Goal: Task Accomplishment & Management: Complete application form

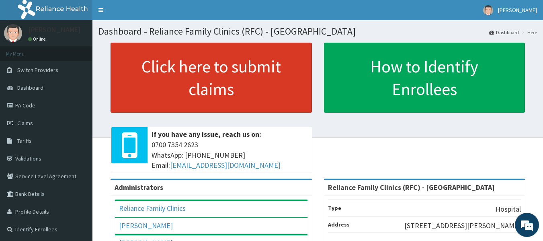
click at [170, 57] on link "Click here to submit claims" at bounding box center [211, 78] width 201 height 70
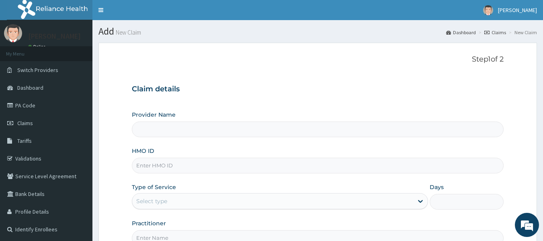
type input "Reliance Family Clinics (RFC) - [GEOGRAPHIC_DATA]"
click at [145, 166] on input "HMO ID" at bounding box center [318, 166] width 372 height 16
type input "DTG/10022/A"
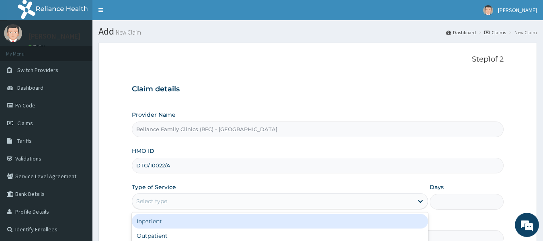
click at [156, 199] on div "Select type" at bounding box center [151, 201] width 31 height 8
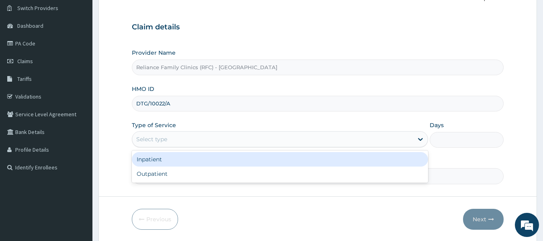
scroll to position [61, 0]
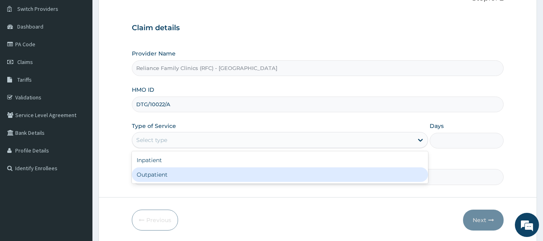
click at [158, 180] on div "Outpatient" at bounding box center [280, 174] width 296 height 14
type input "1"
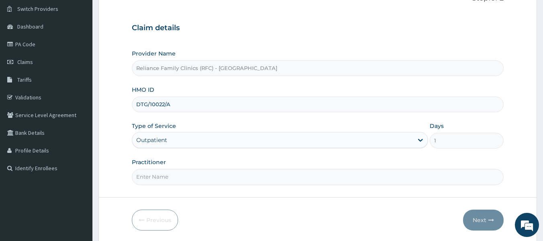
click at [153, 172] on input "Practitioner" at bounding box center [318, 177] width 372 height 16
type input "Dr Bunmi"
click at [480, 213] on button "Next" at bounding box center [483, 219] width 41 height 21
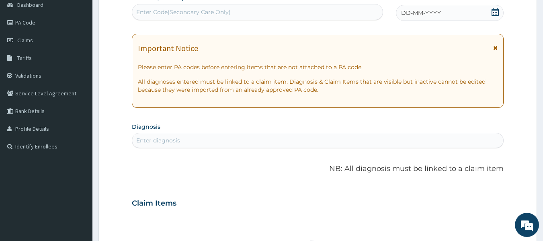
scroll to position [55, 0]
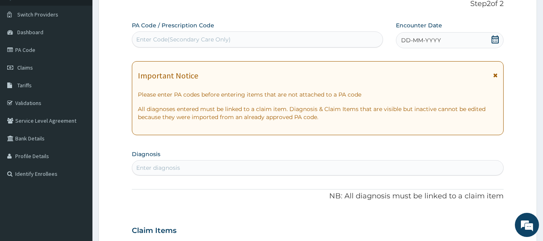
click at [167, 168] on div "Enter diagnosis" at bounding box center [158, 168] width 44 height 8
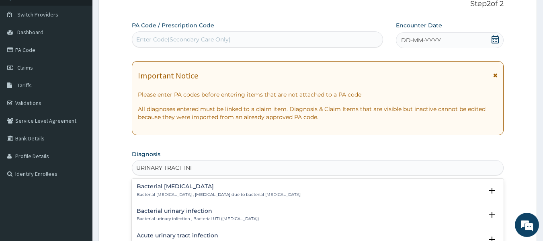
type input "URINARY TRACT INFE"
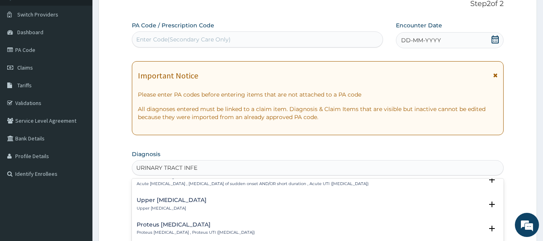
scroll to position [59, 0]
click at [180, 205] on div "Upper urinary tract infection Upper urinary tract infection" at bounding box center [172, 204] width 70 height 14
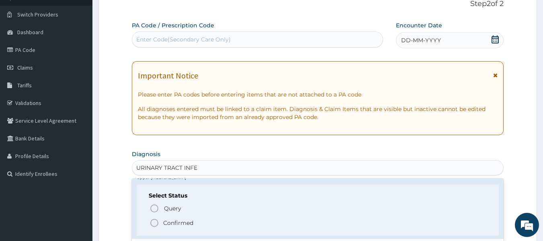
scroll to position [89, 0]
click at [180, 219] on p "Confirmed" at bounding box center [178, 223] width 30 height 8
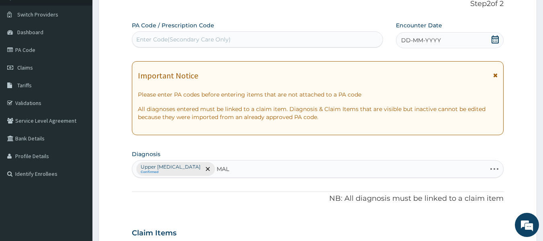
type input "MALA"
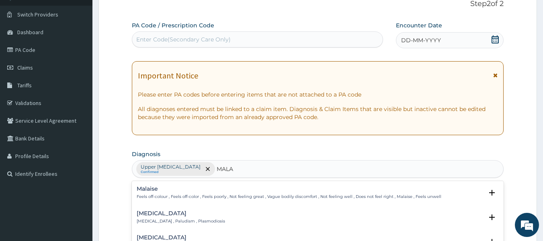
click at [198, 219] on p "Malaria , Paludism , Plasmodiosis" at bounding box center [181, 221] width 88 height 6
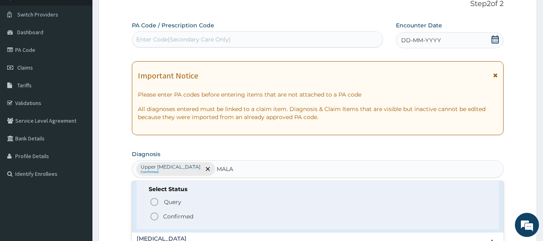
scroll to position [47, 0]
click at [191, 220] on p "Confirmed" at bounding box center [178, 219] width 30 height 8
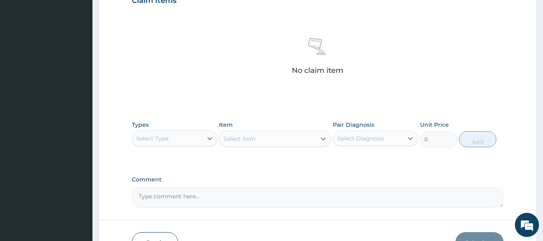
scroll to position [288, 0]
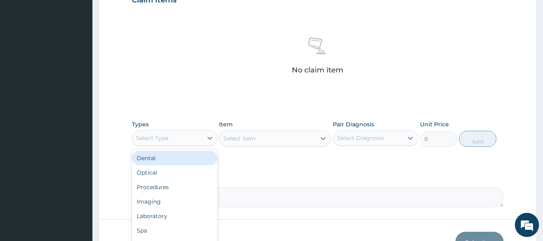
click at [196, 140] on div "Select Type" at bounding box center [167, 137] width 70 height 13
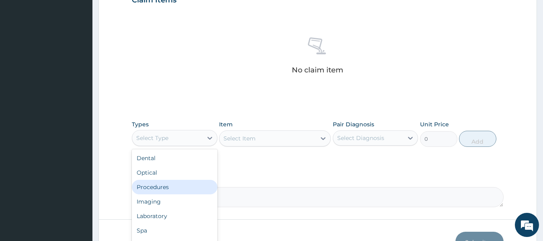
click at [173, 185] on div "Procedures" at bounding box center [175, 187] width 86 height 14
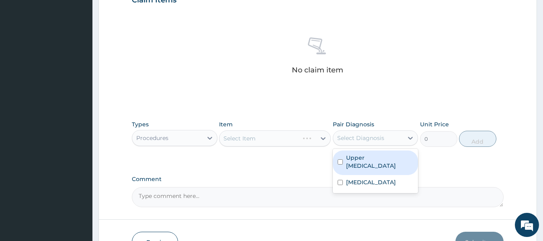
click at [366, 138] on div "Select Diagnosis" at bounding box center [360, 138] width 47 height 8
click at [367, 156] on label "Upper urinary tract infection" at bounding box center [380, 162] width 68 height 16
checkbox input "true"
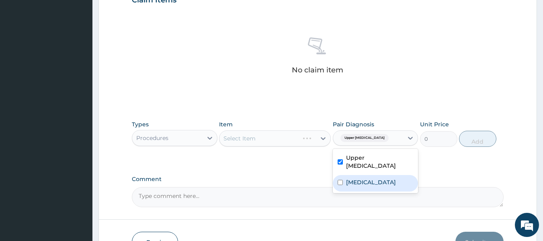
click at [361, 178] on label "Malaria" at bounding box center [371, 182] width 50 height 8
checkbox input "true"
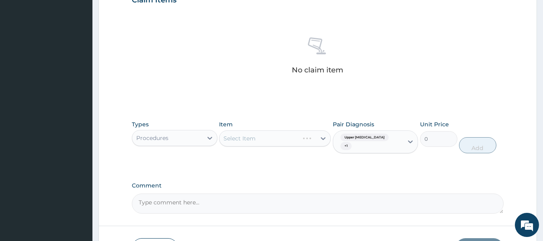
click at [296, 136] on div "Select Item" at bounding box center [275, 138] width 112 height 16
click at [301, 157] on div "Types Procedures Item Select Item Pair Diagnosis Upper urinary tract infection …" at bounding box center [318, 136] width 372 height 41
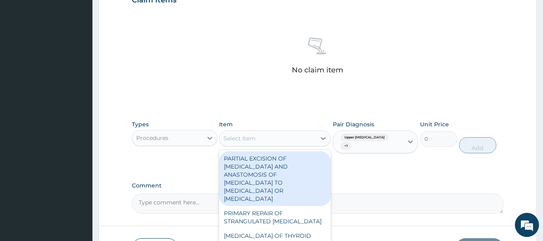
click at [314, 133] on div "Select Item" at bounding box center [267, 138] width 96 height 13
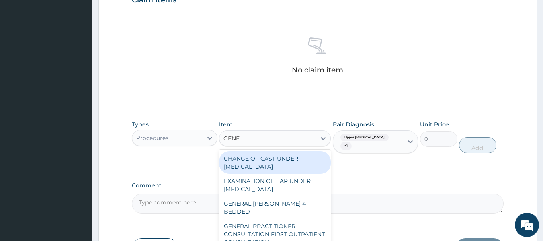
type input "GENER"
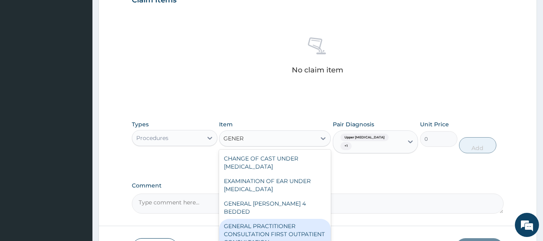
click at [287, 219] on div "GENERAL PRACTITIONER CONSULTATION FIRST OUTPATIENT CONSULTATION" at bounding box center [275, 234] width 112 height 31
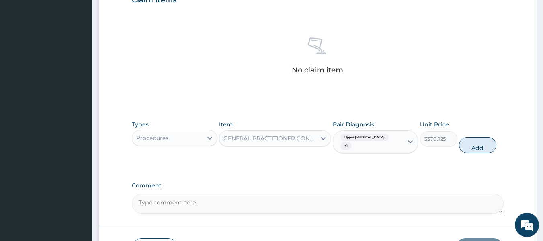
drag, startPoint x: 287, startPoint y: 218, endPoint x: 328, endPoint y: 213, distance: 41.7
click at [328, 213] on form "Step 2 of 2 PA Code / Prescription Code Enter Code(Secondary Care Only) Encount…" at bounding box center [317, 12] width 439 height 517
click at [480, 143] on button "Add" at bounding box center [477, 145] width 37 height 16
type input "0"
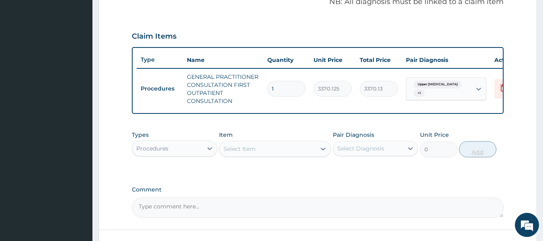
scroll to position [280, 0]
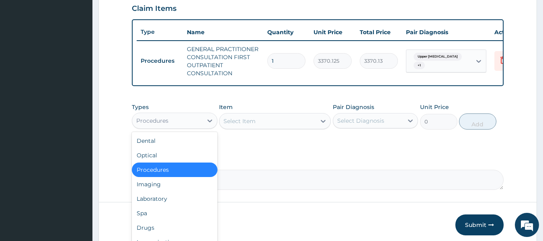
click at [191, 127] on div "Procedures" at bounding box center [167, 120] width 70 height 13
click at [172, 200] on div "Laboratory" at bounding box center [175, 198] width 86 height 14
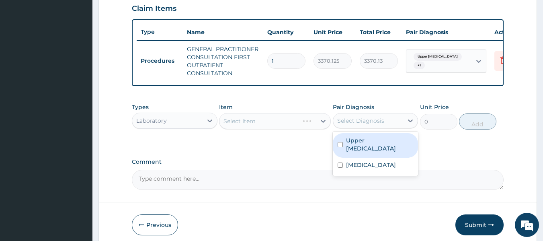
click at [372, 123] on div "Select Diagnosis" at bounding box center [360, 121] width 47 height 8
click at [372, 148] on label "Upper urinary tract infection" at bounding box center [380, 144] width 68 height 16
checkbox input "true"
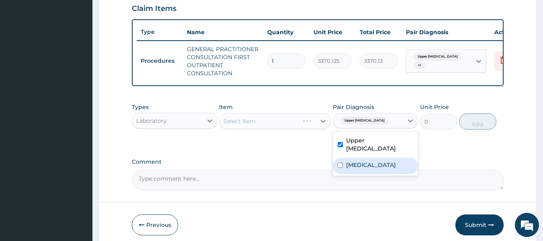
click at [369, 168] on div "Malaria" at bounding box center [376, 166] width 86 height 16
checkbox input "true"
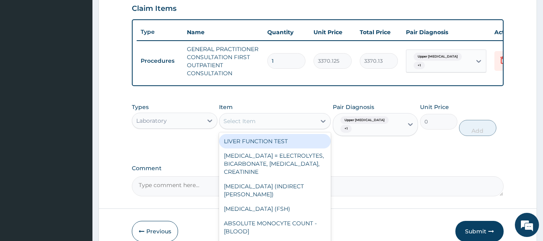
click at [288, 124] on div "Select Item" at bounding box center [267, 121] width 96 height 13
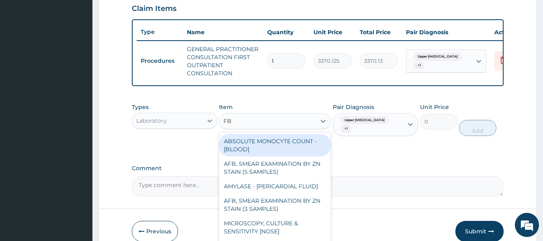
type input "FBC"
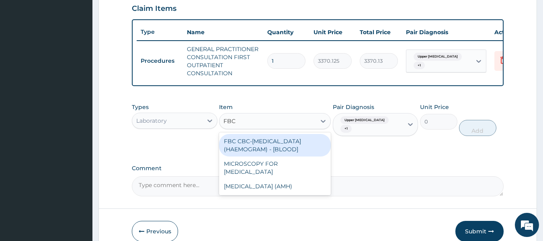
click at [293, 150] on div "FBC CBC-COMPLETE BLOOD COUNT (HAEMOGRAM) - [BLOOD]" at bounding box center [275, 145] width 112 height 23
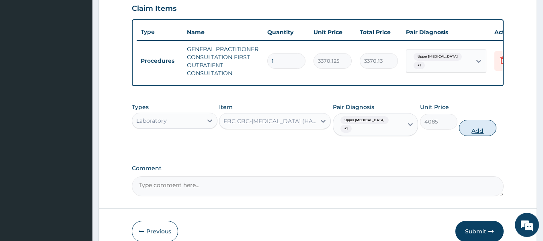
click at [480, 133] on button "Add" at bounding box center [477, 128] width 37 height 16
type input "0"
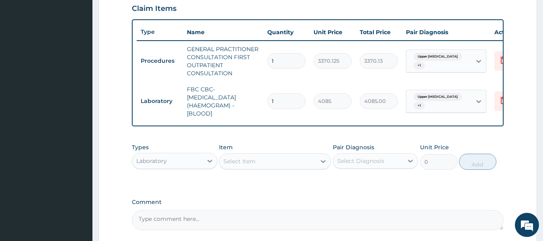
click at [276, 166] on div "Select Item" at bounding box center [267, 161] width 96 height 13
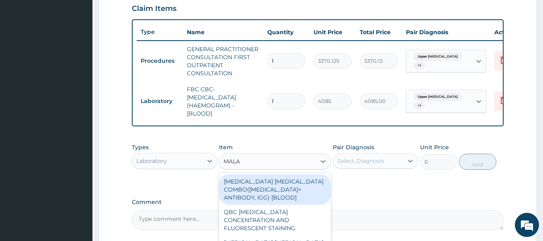
type input "MALAR"
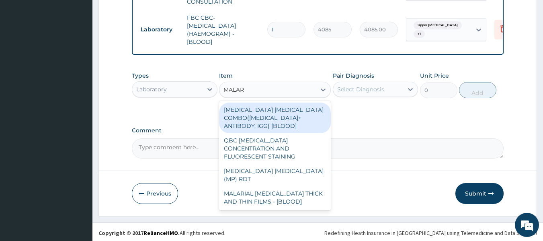
scroll to position [351, 0]
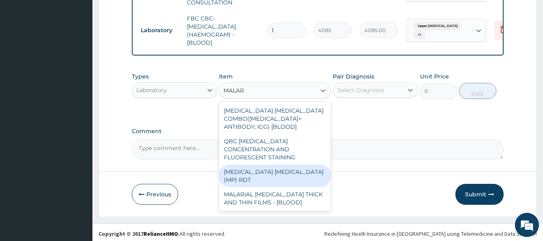
click at [287, 168] on div "[MEDICAL_DATA] [MEDICAL_DATA] (MP) RDT" at bounding box center [275, 175] width 112 height 23
type input "1531.875"
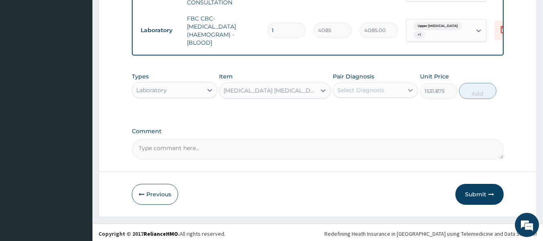
click at [405, 97] on div at bounding box center [410, 90] width 14 height 14
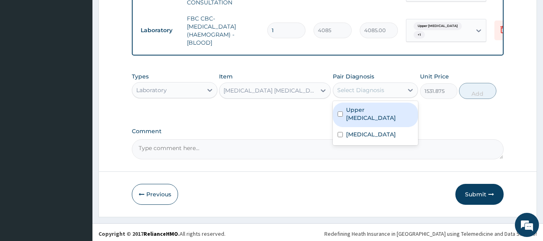
click at [405, 115] on label "Upper urinary tract infection" at bounding box center [380, 114] width 68 height 16
checkbox input "true"
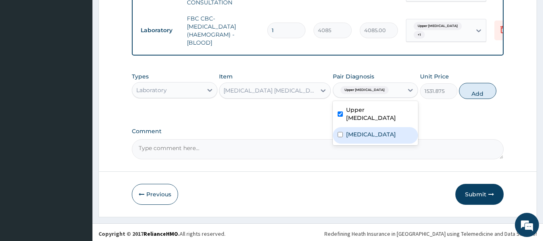
click at [392, 134] on div "Malaria" at bounding box center [376, 135] width 86 height 16
checkbox input "true"
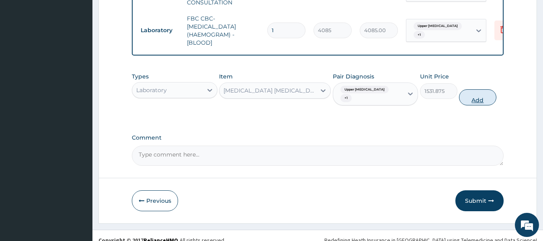
click at [480, 97] on button "Add" at bounding box center [477, 97] width 37 height 16
type input "0"
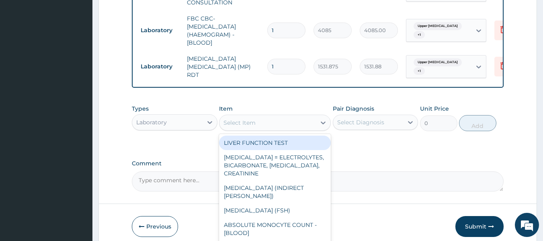
click at [288, 126] on div "Select Item" at bounding box center [267, 122] width 96 height 13
click at [195, 127] on div "Laboratory" at bounding box center [167, 122] width 70 height 13
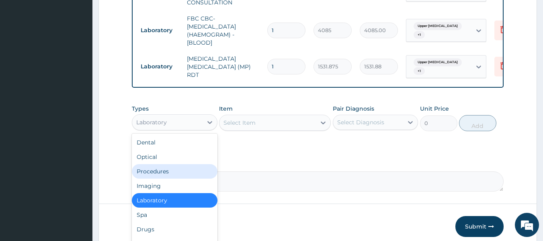
scroll to position [27, 0]
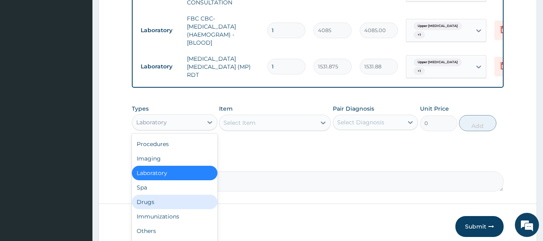
click at [162, 208] on div "Drugs" at bounding box center [175, 202] width 86 height 14
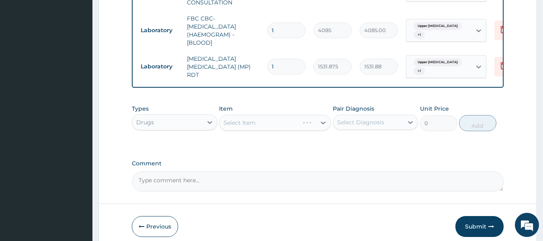
click at [379, 122] on div "Select Diagnosis" at bounding box center [368, 122] width 70 height 13
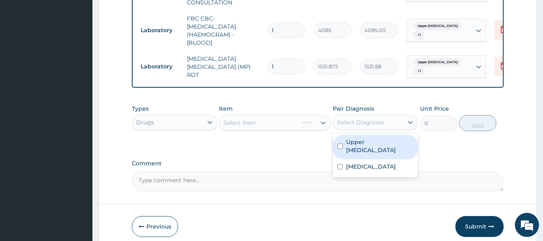
click at [374, 142] on div "Upper urinary tract infection" at bounding box center [376, 147] width 86 height 25
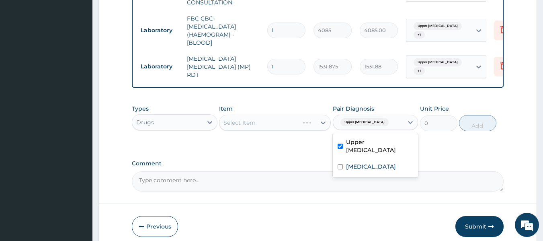
click at [363, 159] on div "Upper urinary tract infection" at bounding box center [376, 147] width 86 height 25
checkbox input "false"
click at [303, 123] on div "Select Item" at bounding box center [275, 123] width 112 height 16
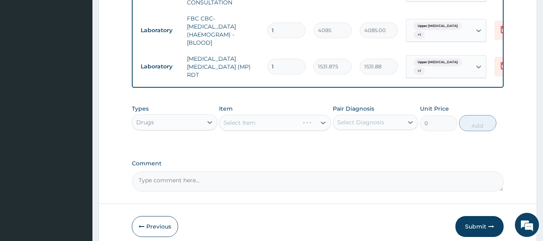
click at [300, 129] on div "Select Item" at bounding box center [275, 123] width 112 height 16
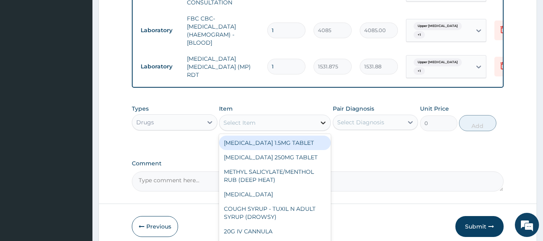
click at [320, 127] on icon at bounding box center [323, 123] width 8 height 8
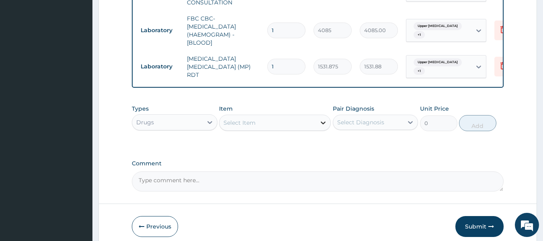
click at [320, 127] on icon at bounding box center [323, 123] width 8 height 8
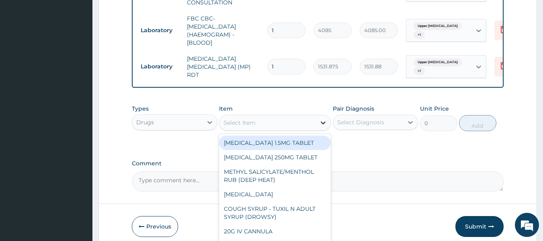
click at [320, 127] on icon at bounding box center [323, 123] width 8 height 8
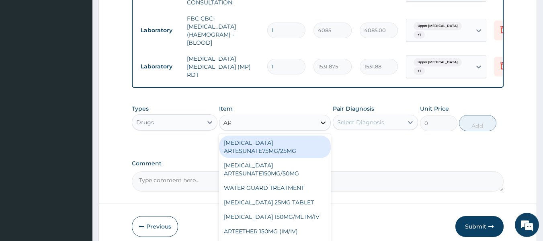
type input "ART"
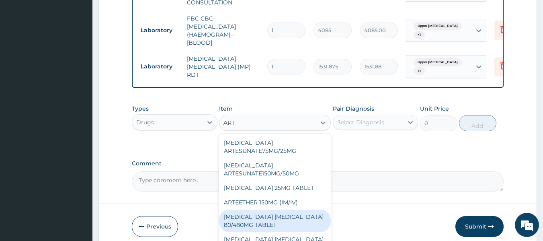
click at [287, 219] on div "[MEDICAL_DATA] [MEDICAL_DATA] 80/480MG TABLET" at bounding box center [275, 220] width 112 height 23
type input "450"
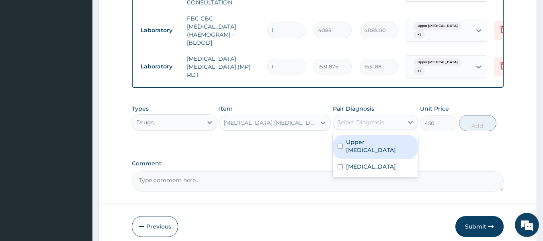
click at [391, 129] on div "Select Diagnosis" at bounding box center [368, 122] width 70 height 13
click at [382, 150] on label "Upper urinary tract infection" at bounding box center [380, 146] width 68 height 16
checkbox input "true"
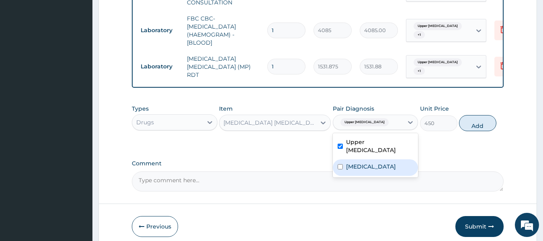
click at [378, 170] on div "Malaria" at bounding box center [376, 167] width 86 height 16
checkbox input "true"
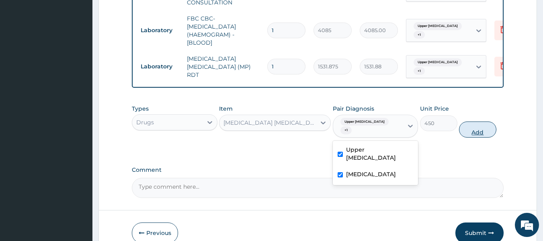
click at [478, 137] on button "Add" at bounding box center [477, 129] width 37 height 16
type input "0"
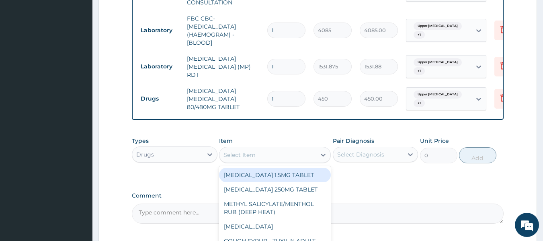
click at [293, 156] on div "Select Item" at bounding box center [267, 154] width 96 height 13
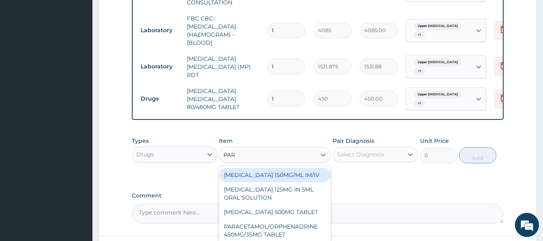
type input "PARA"
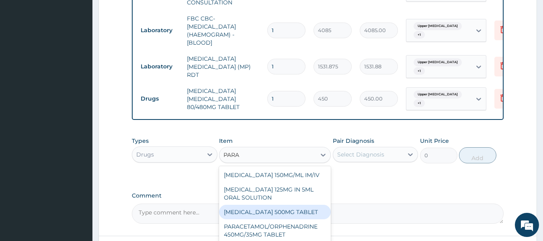
click at [299, 215] on div "[MEDICAL_DATA] 500MG TABLET" at bounding box center [275, 212] width 112 height 14
type input "30"
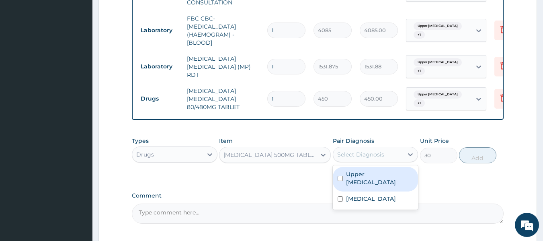
click at [372, 158] on div "Select Diagnosis" at bounding box center [360, 154] width 47 height 8
click at [371, 186] on label "Upper urinary tract infection" at bounding box center [380, 178] width 68 height 16
checkbox input "true"
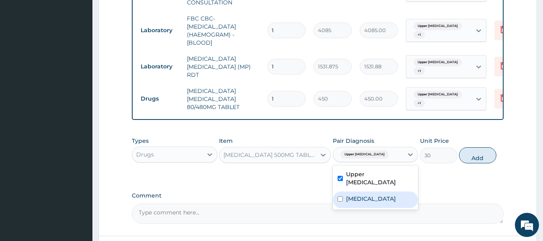
click at [367, 201] on div "Malaria" at bounding box center [376, 199] width 86 height 16
checkbox input "true"
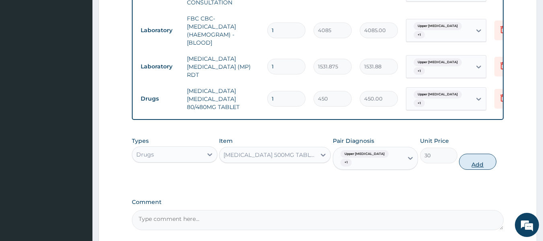
click at [477, 164] on button "Add" at bounding box center [477, 162] width 37 height 16
type input "0"
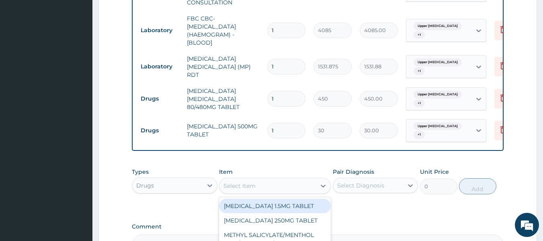
click at [273, 184] on div "Select Item" at bounding box center [275, 186] width 112 height 16
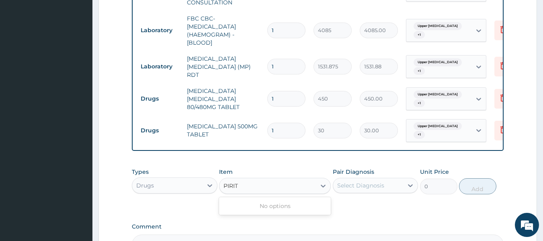
type input "PIRI"
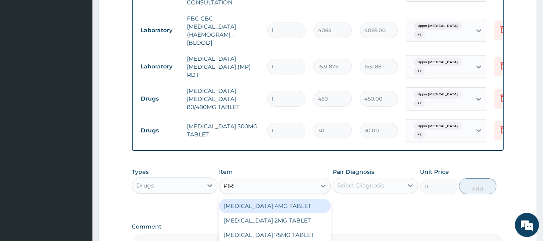
click at [281, 213] on div "[MEDICAL_DATA] 4MG TABLET" at bounding box center [275, 206] width 112 height 14
type input "180"
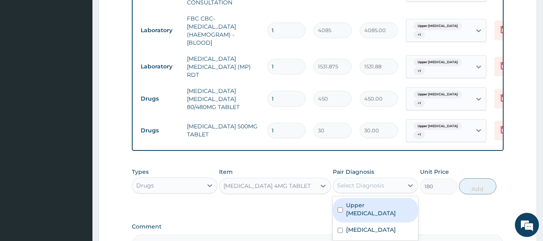
click at [377, 189] on div "Select Diagnosis" at bounding box center [360, 185] width 47 height 8
click at [384, 217] on label "Upper urinary tract infection" at bounding box center [380, 209] width 68 height 16
checkbox input "true"
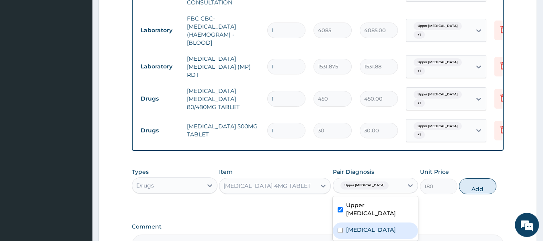
click at [383, 238] on div "Malaria" at bounding box center [376, 230] width 86 height 16
checkbox input "true"
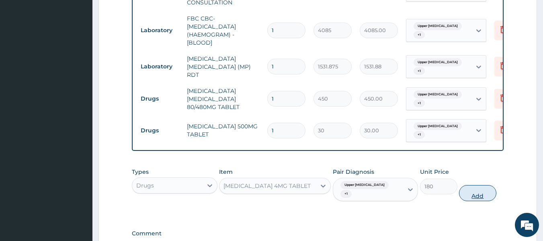
click at [476, 201] on button "Add" at bounding box center [477, 193] width 37 height 16
type input "0"
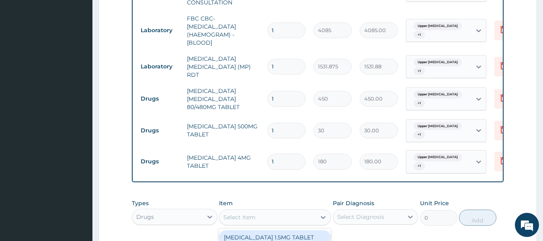
click at [246, 221] on div "Select Item" at bounding box center [239, 217] width 32 height 8
type input "CHLO"
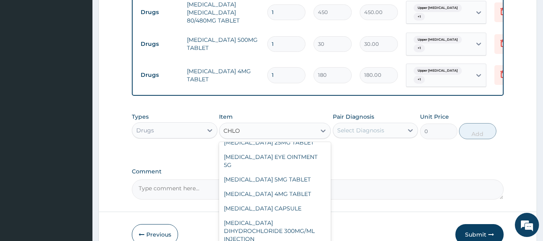
scroll to position [26, 0]
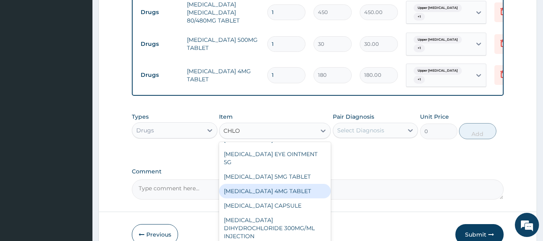
click at [280, 198] on div "[MEDICAL_DATA] 4MG TABLET" at bounding box center [275, 191] width 112 height 14
type input "60"
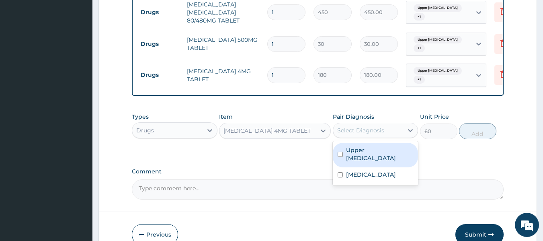
click at [376, 133] on div "Select Diagnosis" at bounding box center [360, 130] width 47 height 8
click at [374, 162] on label "Upper urinary tract infection" at bounding box center [380, 154] width 68 height 16
checkbox input "true"
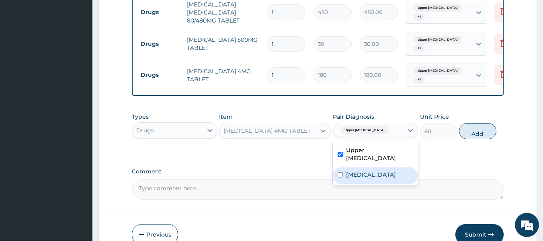
click at [379, 180] on div "Malaria" at bounding box center [376, 175] width 86 height 16
checkbox input "true"
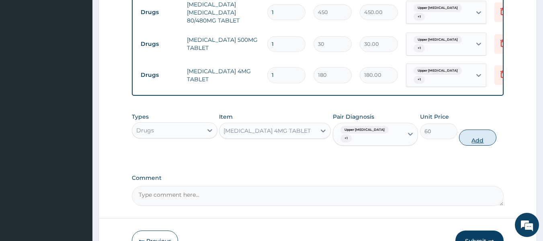
click at [483, 142] on button "Add" at bounding box center [477, 137] width 37 height 16
type input "0"
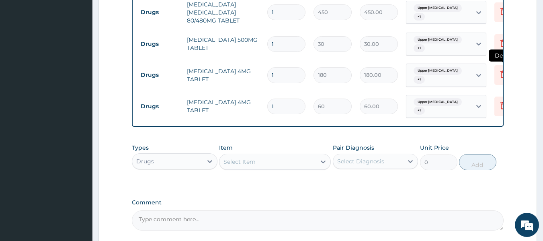
click at [502, 79] on icon at bounding box center [503, 75] width 18 height 20
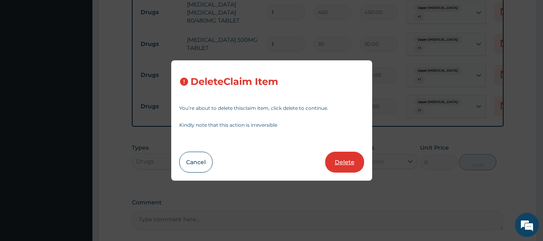
click at [346, 164] on button "Delete" at bounding box center [344, 162] width 39 height 21
type input "60"
type input "60.00"
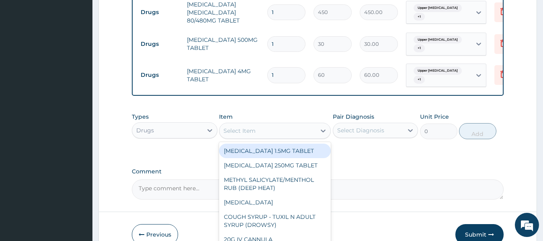
click at [239, 134] on div "Select Item" at bounding box center [239, 131] width 32 height 8
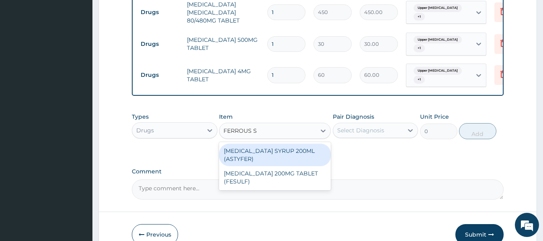
type input "FERROUS SU"
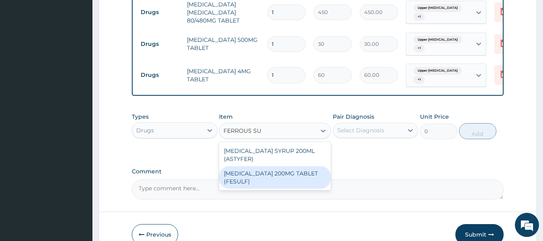
click at [280, 187] on div "[MEDICAL_DATA] 200MG TABLET (FESULF)" at bounding box center [275, 177] width 112 height 23
type input "30"
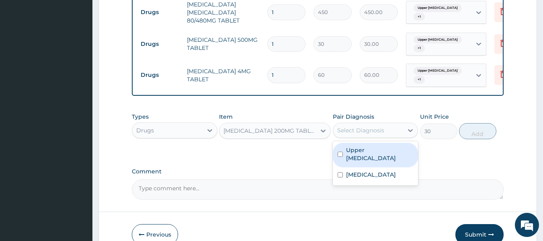
click at [373, 131] on div "Select Diagnosis" at bounding box center [368, 130] width 70 height 13
click at [372, 162] on label "Upper urinary tract infection" at bounding box center [380, 154] width 68 height 16
checkbox input "true"
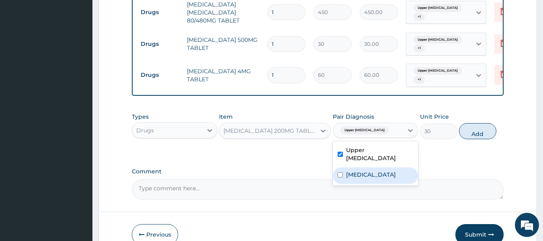
click at [371, 180] on div "Malaria" at bounding box center [376, 175] width 86 height 16
checkbox input "true"
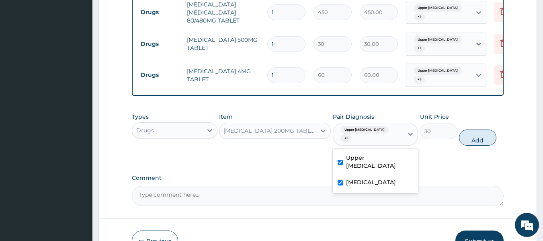
click at [478, 144] on button "Add" at bounding box center [477, 137] width 37 height 16
type input "0"
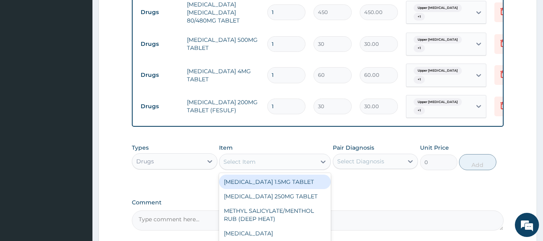
click at [276, 164] on div "Select Item" at bounding box center [267, 161] width 96 height 13
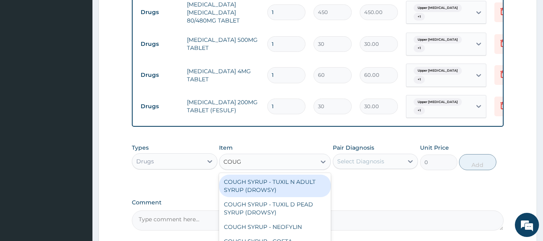
type input "COUGH"
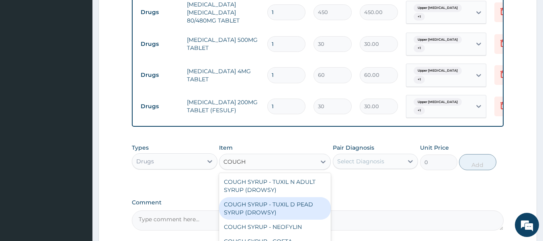
click at [292, 213] on div "COUGH SYRUP - TUXIL D PEAD SYRUP (DROWSY)" at bounding box center [275, 208] width 112 height 23
type input "2000"
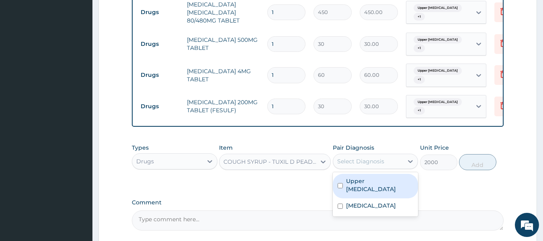
click at [377, 168] on div "Select Diagnosis" at bounding box center [368, 161] width 70 height 13
click at [377, 191] on label "Upper urinary tract infection" at bounding box center [380, 185] width 68 height 16
checkbox input "true"
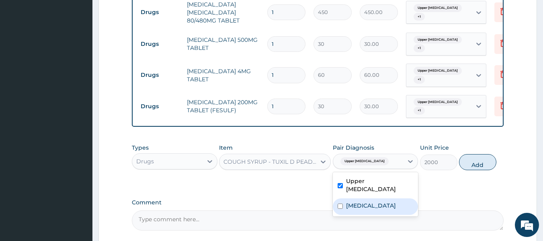
click at [375, 209] on div "Malaria" at bounding box center [376, 206] width 86 height 16
checkbox input "true"
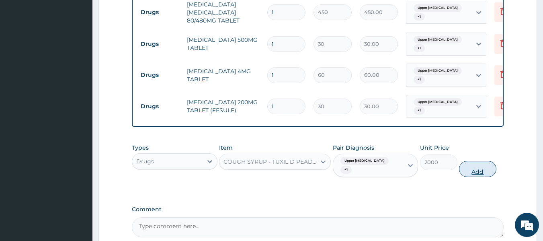
click at [472, 177] on button "Add" at bounding box center [477, 169] width 37 height 16
type input "0"
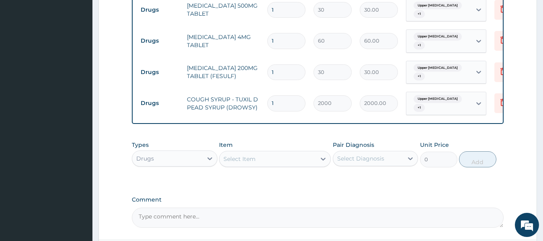
scroll to position [473, 0]
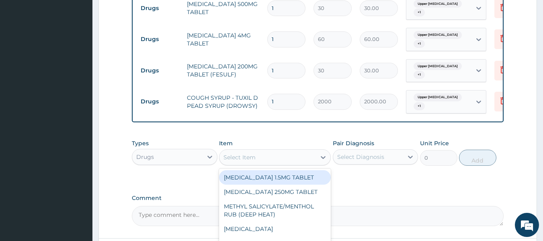
click at [242, 161] on div "Select Item" at bounding box center [239, 157] width 32 height 8
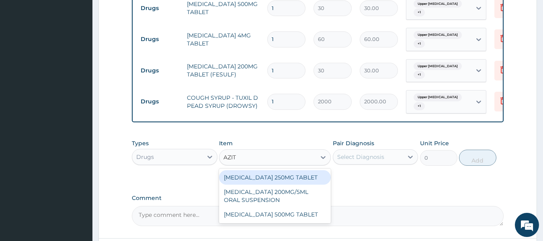
type input "AZITH"
click at [280, 185] on div "[MEDICAL_DATA] 250MG TABLET" at bounding box center [275, 177] width 112 height 14
type input "293.25"
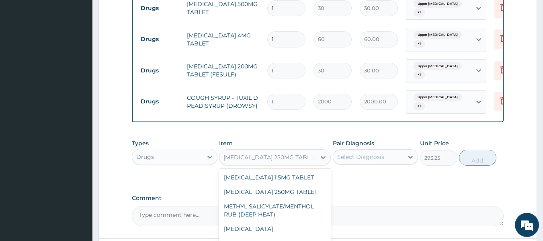
scroll to position [1593, 0]
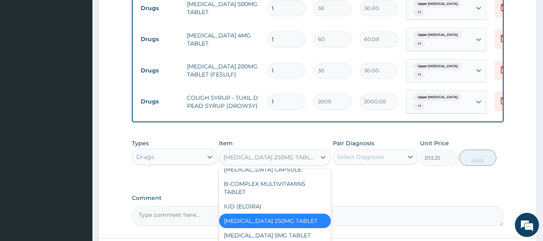
click at [294, 161] on div "[MEDICAL_DATA] 250MG TABLET" at bounding box center [269, 157] width 93 height 8
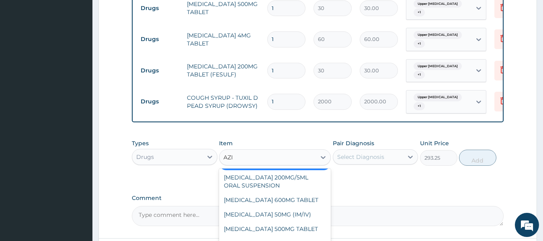
scroll to position [0, 0]
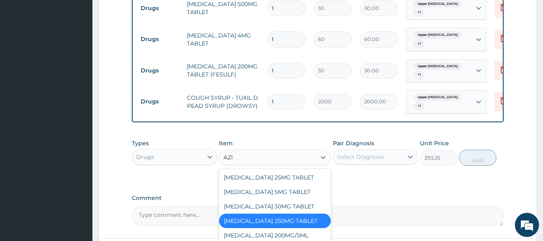
type input "AZIT"
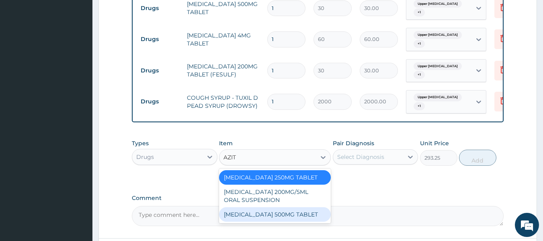
click at [312, 218] on div "[MEDICAL_DATA] 500MG TABLET" at bounding box center [275, 214] width 112 height 14
type input "690"
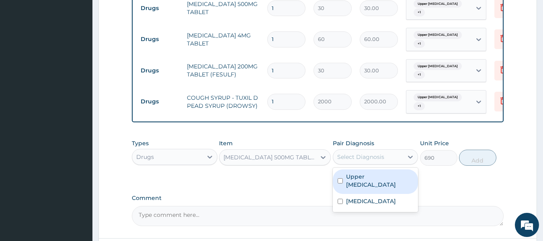
click at [380, 158] on div "Select Diagnosis" at bounding box center [360, 157] width 47 height 8
click at [382, 184] on label "Upper urinary tract infection" at bounding box center [380, 180] width 68 height 16
checkbox input "true"
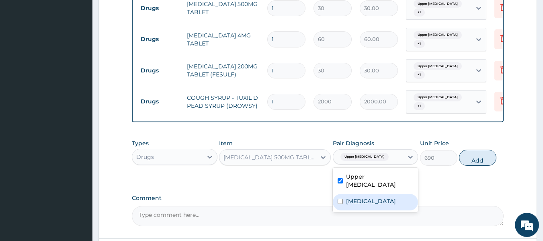
click at [381, 206] on div "Malaria" at bounding box center [376, 202] width 86 height 16
checkbox input "true"
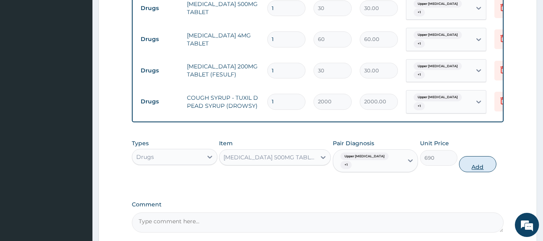
click at [477, 169] on button "Add" at bounding box center [477, 164] width 37 height 16
type input "0"
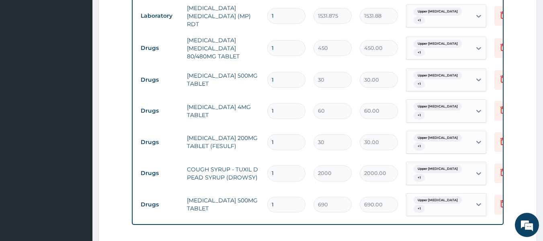
scroll to position [400, 0]
click at [287, 78] on input "1" at bounding box center [286, 81] width 38 height 16
type input "18"
type input "540.00"
type input "18"
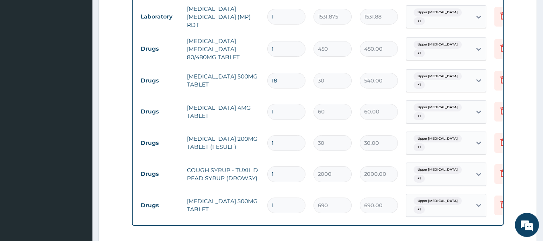
click at [277, 46] on input "1" at bounding box center [286, 49] width 38 height 16
type input "0.00"
type input "6"
type input "2700.00"
type input "6"
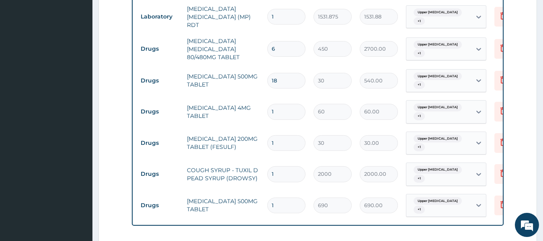
click at [284, 110] on input "1" at bounding box center [286, 112] width 38 height 16
type input "0.00"
type input "3"
type input "180.00"
type input "3"
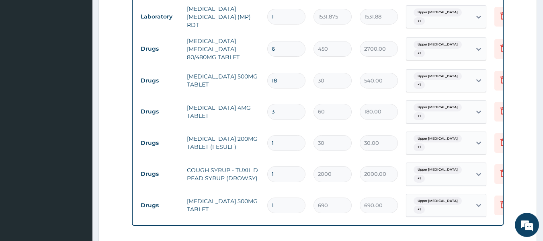
click at [285, 144] on input "1" at bounding box center [286, 143] width 38 height 16
type input "0.00"
type input "6"
type input "180.00"
type input "60"
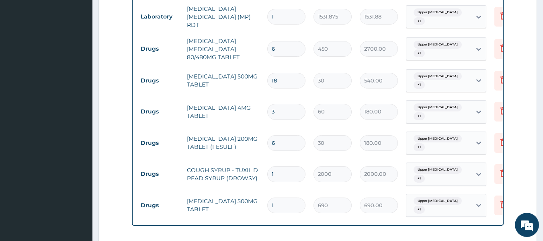
type input "1800.00"
type input "60"
click at [278, 204] on input "1" at bounding box center [286, 205] width 38 height 16
type input "10"
type input "6900.00"
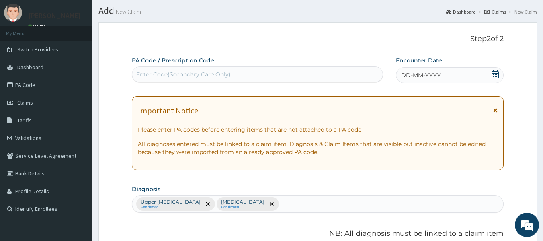
scroll to position [20, 0]
type input "10"
click at [418, 71] on div "DD-MM-YYYY" at bounding box center [450, 76] width 108 height 16
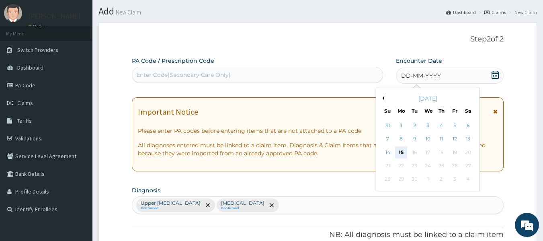
click at [401, 154] on div "15" at bounding box center [401, 152] width 12 height 12
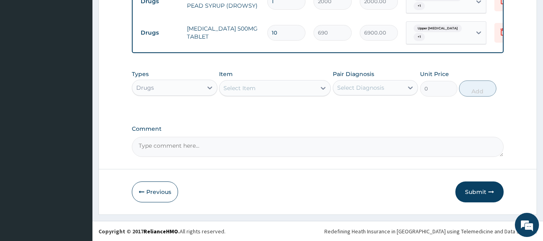
scroll to position [578, 0]
click at [476, 191] on button "Submit" at bounding box center [479, 191] width 48 height 21
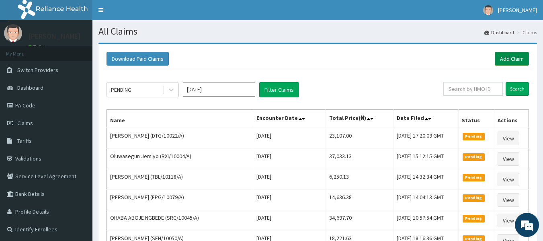
click at [516, 59] on link "Add Claim" at bounding box center [512, 59] width 34 height 14
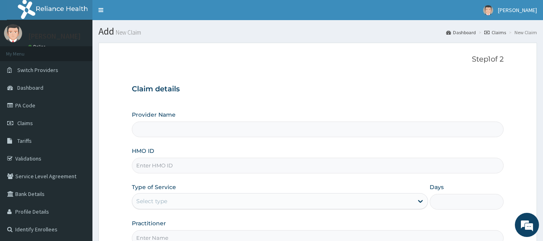
click at [147, 161] on input "HMO ID" at bounding box center [318, 166] width 372 height 16
type input "Reliance Family Clinics (RFC) - [GEOGRAPHIC_DATA]"
type input "TMT/10003/C"
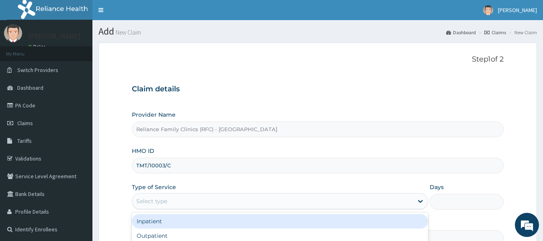
click at [176, 199] on div "Select type" at bounding box center [272, 201] width 281 height 13
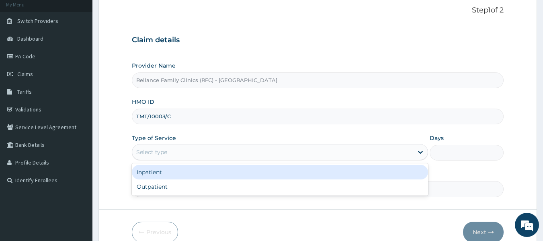
scroll to position [50, 0]
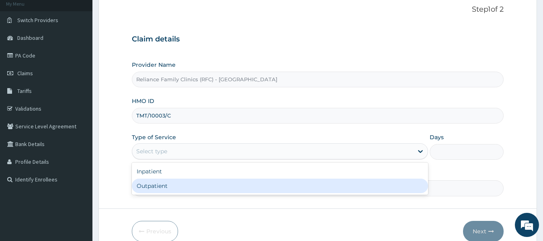
click at [164, 188] on div "Outpatient" at bounding box center [280, 185] width 296 height 14
type input "1"
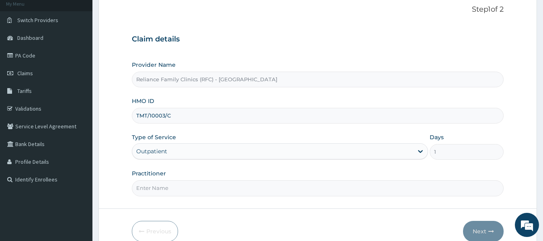
click at [167, 187] on input "Practitioner" at bounding box center [318, 188] width 372 height 16
drag, startPoint x: 153, startPoint y: 189, endPoint x: 193, endPoint y: 109, distance: 90.2
click at [193, 109] on div "Provider Name Reliance Family Clinics (RFC) - Lekki HMO ID TMT/10003/C Type of …" at bounding box center [318, 128] width 372 height 135
type input "Dr [PERSON_NAME]"
click at [483, 228] on button "Next" at bounding box center [483, 231] width 41 height 21
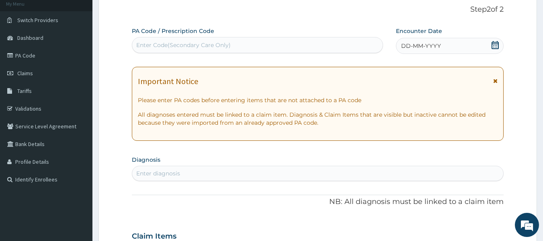
click at [193, 172] on div "Enter diagnosis" at bounding box center [317, 173] width 371 height 13
type input "Pain"
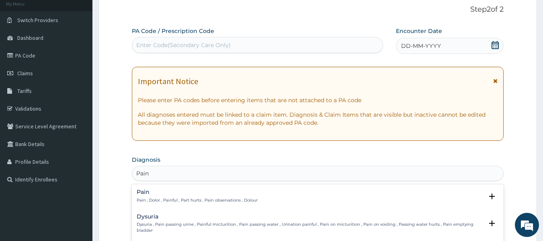
click at [207, 200] on p "Pain , Dolor , Painful , Part hurts , Pain observations , Dolour" at bounding box center [197, 200] width 121 height 6
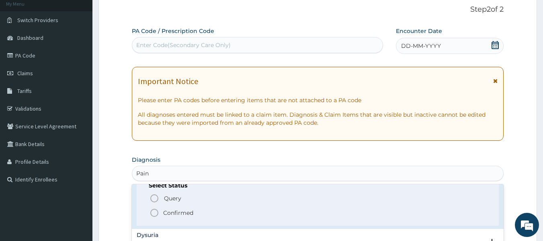
scroll to position [32, 0]
click at [192, 210] on p "Confirmed" at bounding box center [178, 213] width 30 height 8
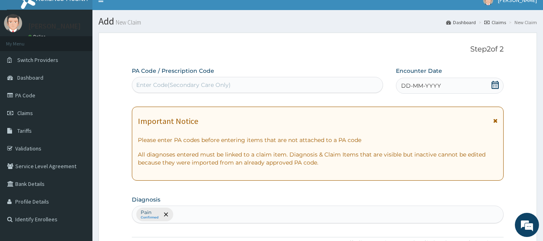
scroll to position [10, 0]
click at [168, 215] on span "remove selection option" at bounding box center [165, 214] width 7 height 7
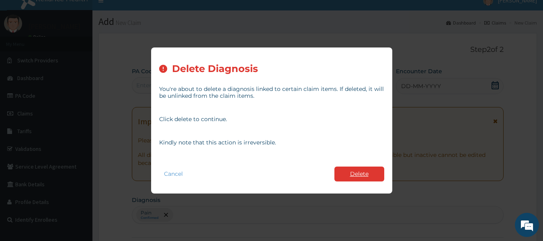
click at [358, 172] on button "Delete" at bounding box center [359, 173] width 50 height 15
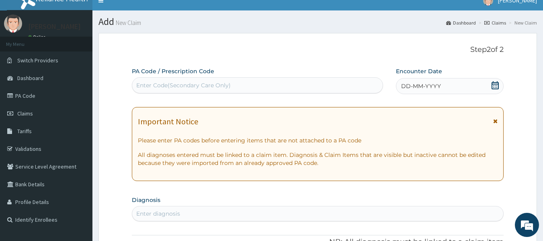
click at [154, 211] on div "Enter diagnosis" at bounding box center [158, 213] width 44 height 8
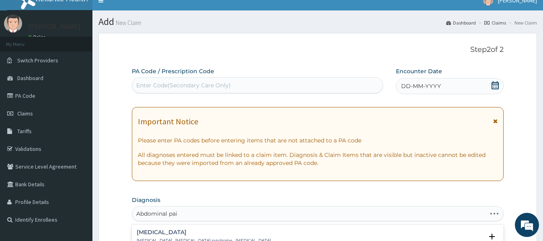
type input "Abdominal pain"
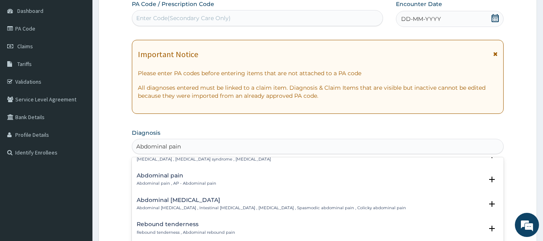
scroll to position [0, 0]
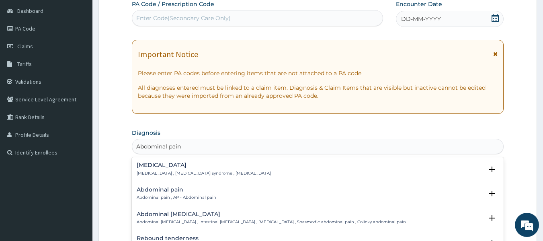
click at [201, 195] on p "Abdominal pain , AP - Abdominal pain" at bounding box center [177, 198] width 80 height 6
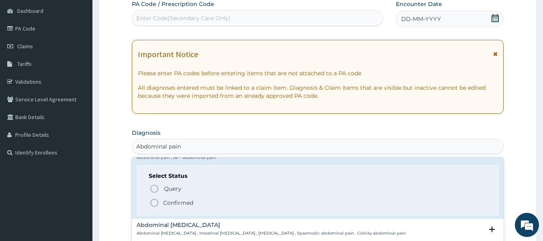
scroll to position [38, 0]
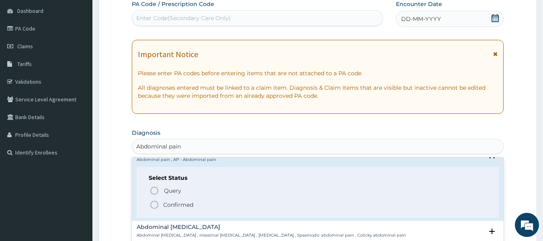
click at [186, 204] on p "Confirmed" at bounding box center [178, 205] width 30 height 8
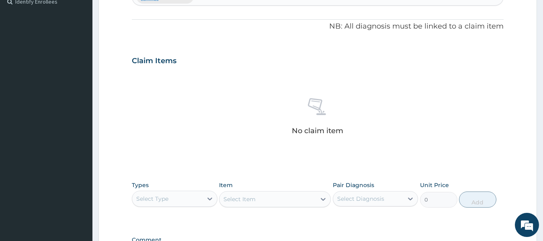
scroll to position [229, 0]
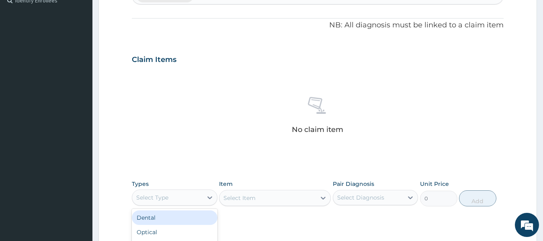
click at [185, 199] on div "Select Type" at bounding box center [167, 197] width 70 height 13
type input "pro"
click at [181, 217] on div "Procedures" at bounding box center [175, 217] width 86 height 14
drag, startPoint x: 269, startPoint y: 198, endPoint x: 340, endPoint y: 205, distance: 71.0
click at [340, 205] on div "Types Procedures Item Select Item Pair Diagnosis Select Diagnosis Unit Price 0 …" at bounding box center [318, 193] width 372 height 35
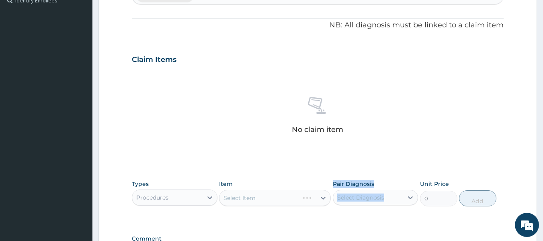
click at [310, 206] on div "Types Procedures Item Select Item Pair Diagnosis Select Diagnosis Unit Price 0 …" at bounding box center [318, 193] width 372 height 35
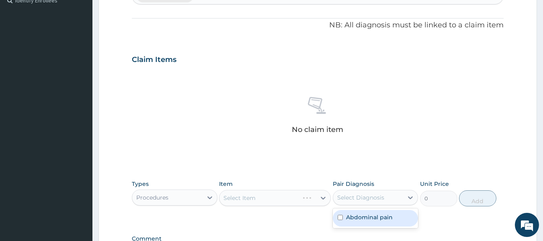
click at [370, 201] on div "Select Diagnosis" at bounding box center [360, 197] width 47 height 8
click at [369, 221] on div "Abdominal pain" at bounding box center [376, 218] width 86 height 16
checkbox input "true"
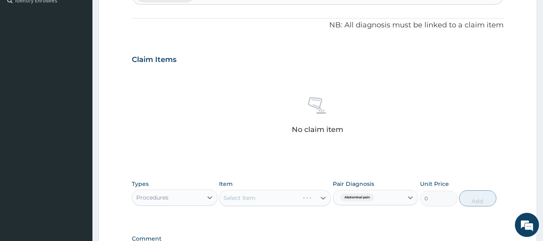
click at [322, 197] on div "Select Item" at bounding box center [275, 198] width 112 height 16
click at [287, 196] on div "Select Item" at bounding box center [275, 198] width 112 height 16
click at [286, 196] on div "Select Item" at bounding box center [275, 198] width 112 height 16
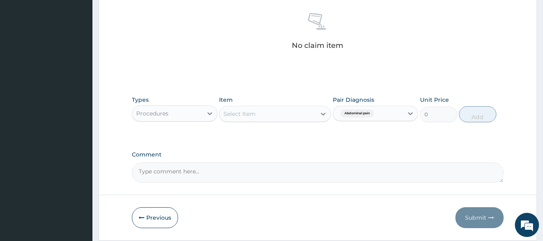
scroll to position [312, 0]
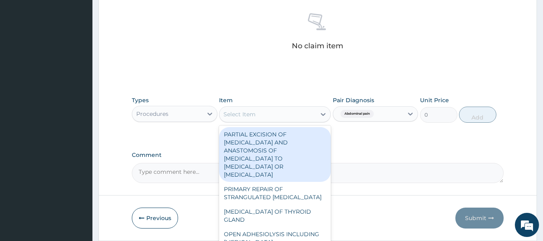
click at [300, 116] on div "Select Item" at bounding box center [267, 114] width 96 height 13
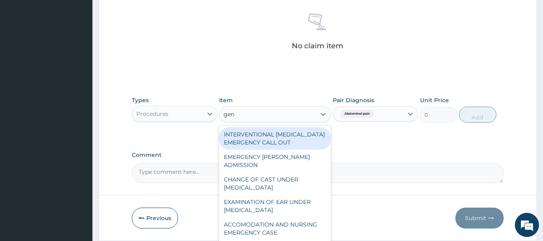
type input "gene"
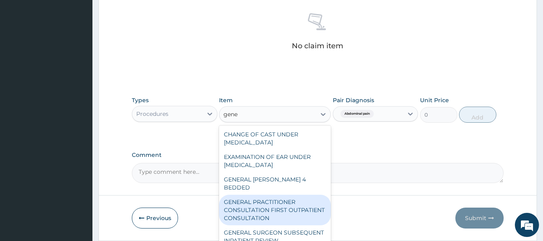
click at [272, 197] on div "GENERAL PRACTITIONER CONSULTATION FIRST OUTPATIENT CONSULTATION" at bounding box center [275, 210] width 112 height 31
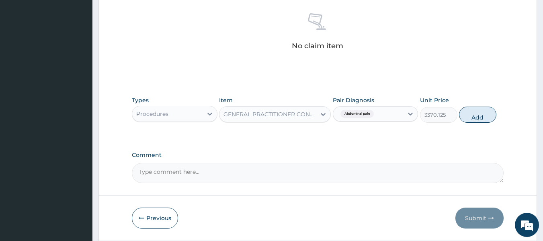
click at [480, 111] on button "Add" at bounding box center [477, 115] width 37 height 16
type input "0"
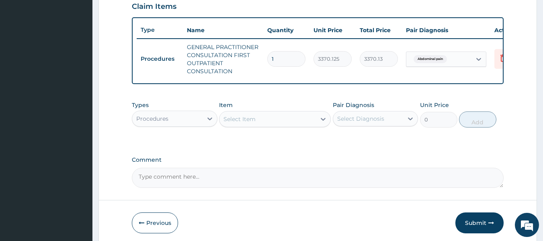
scroll to position [286, 0]
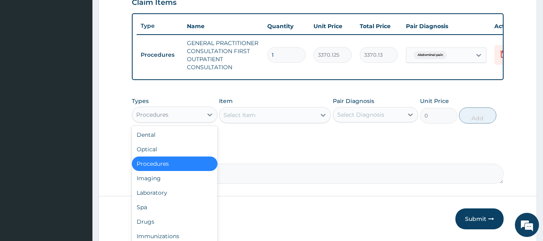
click at [195, 117] on div "Procedures" at bounding box center [167, 114] width 70 height 13
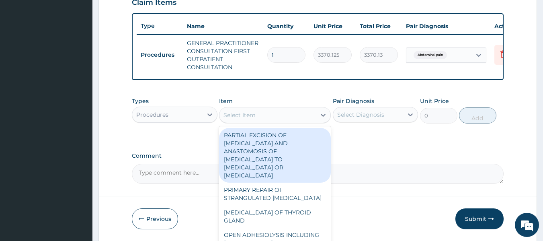
click at [288, 121] on div "Select Item" at bounding box center [267, 115] width 96 height 13
click at [163, 117] on div "Procedures" at bounding box center [152, 115] width 32 height 8
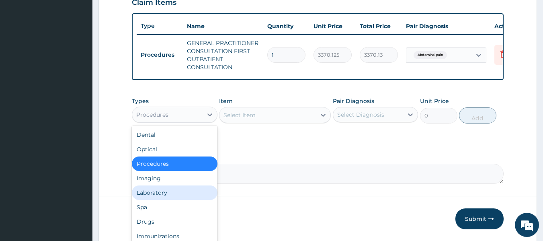
click at [154, 199] on div "Laboratory" at bounding box center [175, 192] width 86 height 14
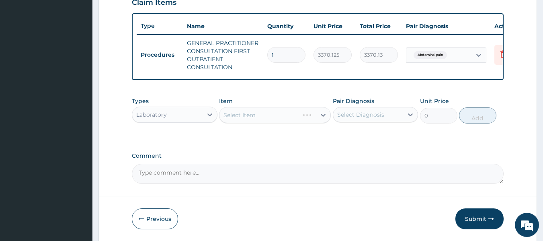
click at [361, 119] on div "Select Diagnosis" at bounding box center [360, 115] width 47 height 8
click at [363, 138] on label "Abdominal pain" at bounding box center [369, 134] width 47 height 8
checkbox input "true"
click at [294, 117] on div "Select Item" at bounding box center [275, 115] width 112 height 16
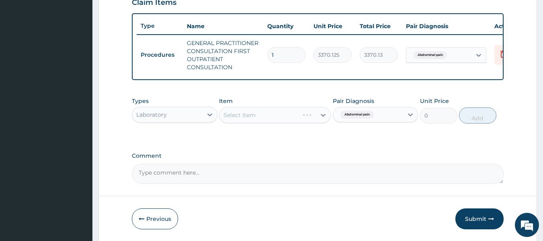
click at [294, 117] on div "Select Item" at bounding box center [275, 115] width 112 height 16
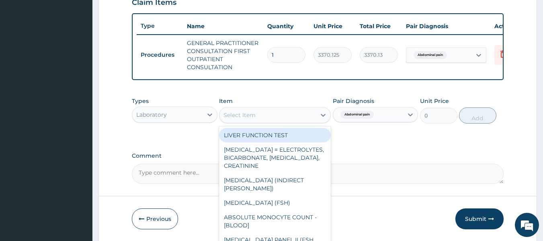
click at [305, 120] on div "Select Item" at bounding box center [267, 115] width 96 height 13
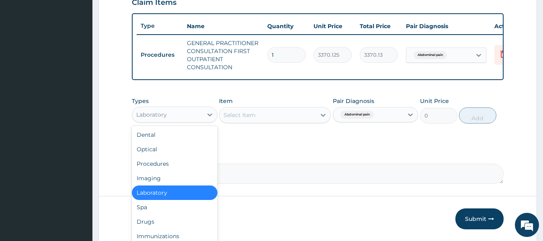
click at [185, 121] on div "Laboratory" at bounding box center [167, 114] width 70 height 13
click at [173, 223] on div "Drugs" at bounding box center [175, 221] width 86 height 14
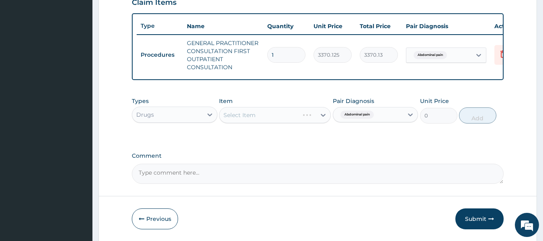
click at [294, 123] on div "Select Item" at bounding box center [275, 115] width 112 height 16
click at [312, 115] on div "Select Item" at bounding box center [275, 115] width 112 height 16
drag, startPoint x: 390, startPoint y: 120, endPoint x: 427, endPoint y: 137, distance: 41.0
click at [427, 137] on div "Types Drugs Item Select Item Pair Diagnosis option Abdominal pain, selected. op…" at bounding box center [318, 116] width 372 height 47
click at [247, 119] on div "Select Item" at bounding box center [275, 115] width 112 height 16
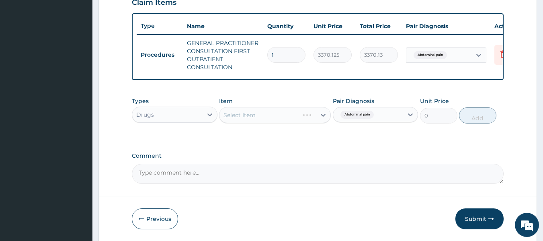
click at [281, 116] on div "Select Item" at bounding box center [275, 115] width 112 height 16
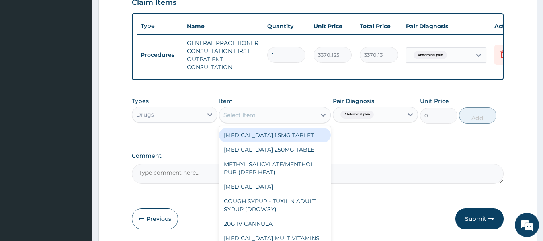
click at [294, 119] on div "Select Item" at bounding box center [267, 115] width 96 height 13
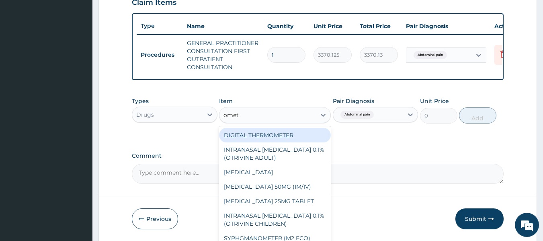
type input "ometh"
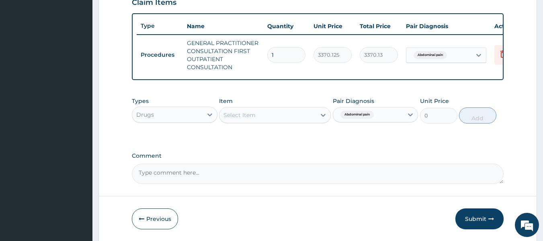
click at [259, 115] on div "Select Item" at bounding box center [267, 115] width 96 height 13
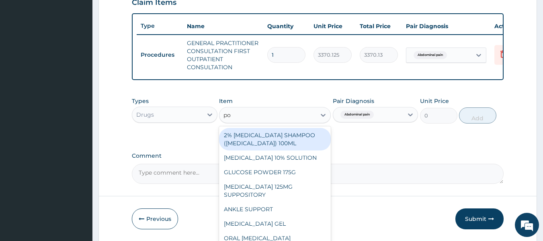
type input "p"
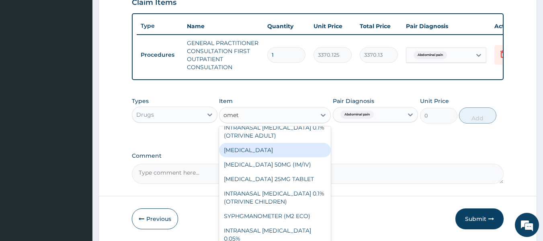
scroll to position [0, 0]
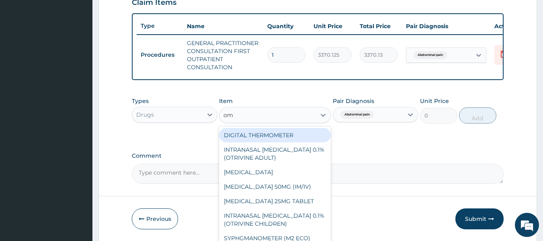
type input "o"
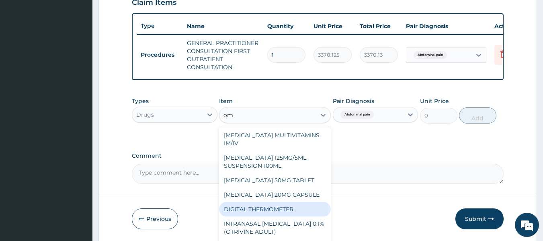
type input "ome"
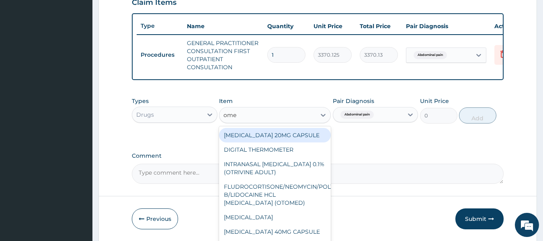
click at [256, 138] on div "OMEPRAZOLE 20MG CAPSULE" at bounding box center [275, 135] width 112 height 14
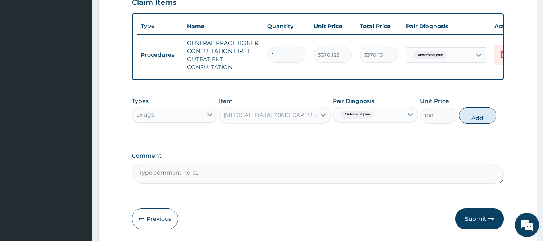
click at [493, 121] on button "Add" at bounding box center [477, 115] width 37 height 16
type input "0"
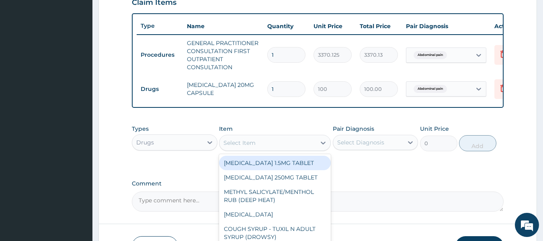
click at [285, 148] on div "Select Item" at bounding box center [267, 142] width 96 height 13
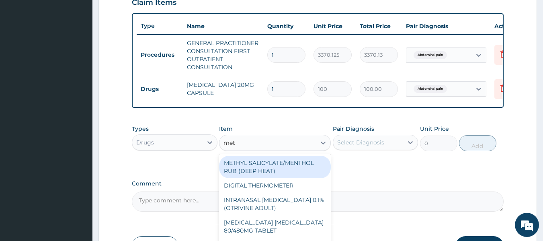
type input "metr"
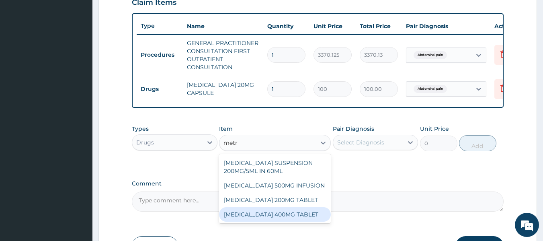
click at [299, 221] on div "METRONIDAZOLE 400MG TABLET" at bounding box center [275, 214] width 112 height 14
type input "125"
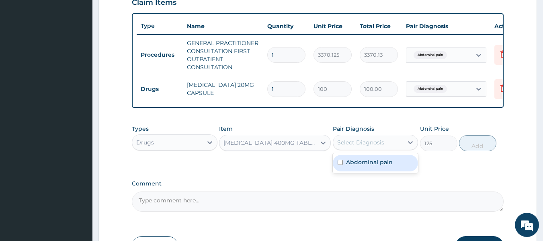
drag, startPoint x: 387, startPoint y: 151, endPoint x: 390, endPoint y: 172, distance: 21.5
click at [390, 150] on div "option Abdominal pain, selected. option Abdominal pain focused, 1 of 1. 1 resul…" at bounding box center [376, 142] width 86 height 15
click at [390, 171] on div "Abdominal pain" at bounding box center [376, 163] width 86 height 16
checkbox input "true"
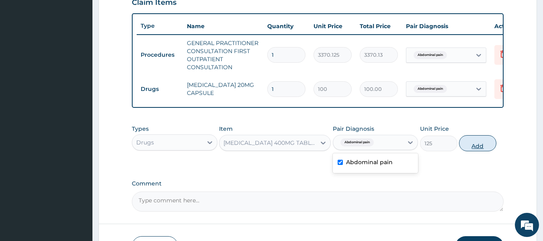
click at [482, 150] on button "Add" at bounding box center [477, 143] width 37 height 16
type input "0"
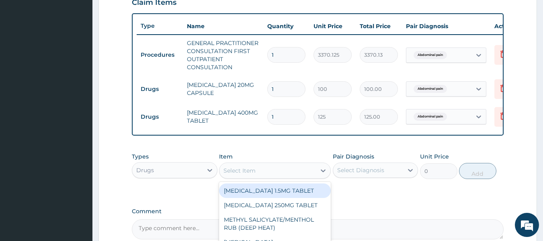
click at [250, 174] on div "Select Item" at bounding box center [239, 170] width 32 height 8
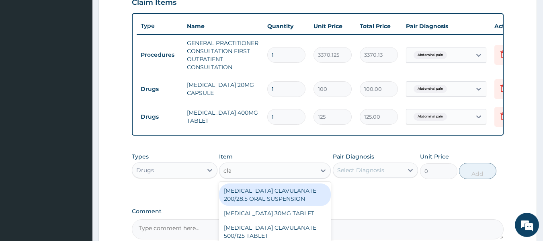
type input "clat"
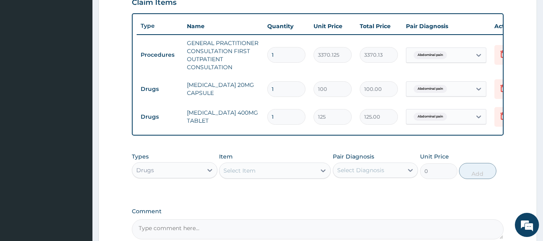
click at [248, 176] on div "Select Item" at bounding box center [267, 170] width 96 height 13
click at [248, 174] on div "Select Item" at bounding box center [239, 170] width 32 height 8
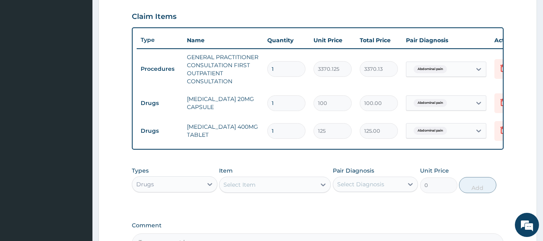
scroll to position [271, 0]
click at [274, 104] on input "1" at bounding box center [286, 104] width 38 height 16
type input "0.00"
type input "2"
type input "200.00"
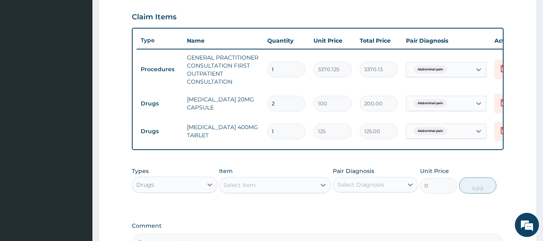
type input "28"
type input "2800.00"
type input "28"
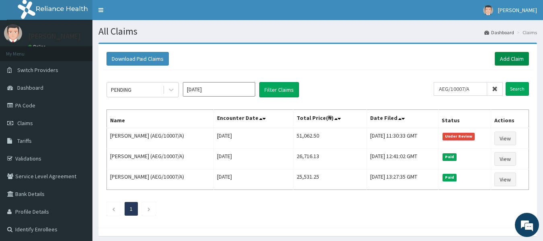
click at [508, 55] on link "Add Claim" at bounding box center [512, 59] width 34 height 14
click at [507, 57] on link "Add Claim" at bounding box center [512, 59] width 34 height 14
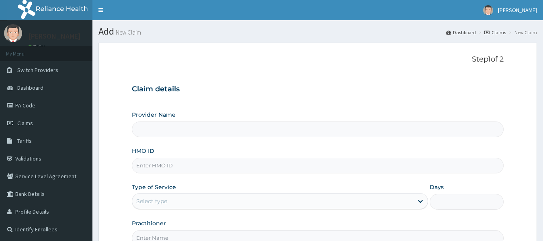
click at [188, 165] on input "HMO ID" at bounding box center [318, 166] width 372 height 16
paste input "Smile Okwuosa"
type input "S"
type input "TMT/10003/C"
click at [162, 198] on div "Select type" at bounding box center [151, 201] width 31 height 8
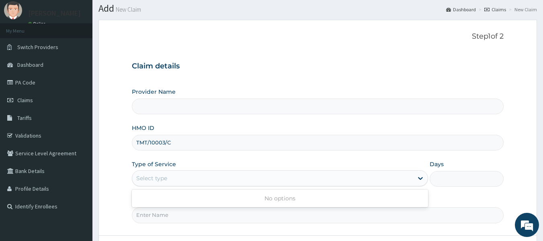
scroll to position [22, 0]
click at [194, 154] on div "Provider Name HMO ID TMT/10003/C Type of Service Select type Days Practitioner" at bounding box center [318, 155] width 372 height 135
click at [177, 176] on div "Select type" at bounding box center [272, 178] width 281 height 13
click at [194, 155] on div "Provider Name HMO ID TMT/10003/C Type of Service Select type Days Practitioner" at bounding box center [318, 155] width 372 height 135
click at [162, 217] on input "Practitioner" at bounding box center [318, 216] width 372 height 16
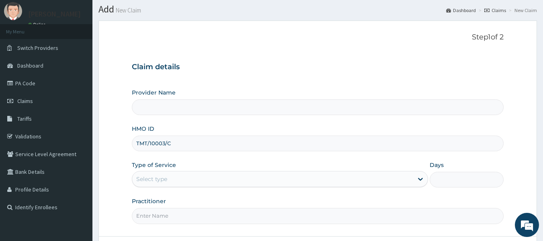
type input "Dr [PERSON_NAME]"
click at [163, 180] on div "Select type" at bounding box center [151, 179] width 31 height 8
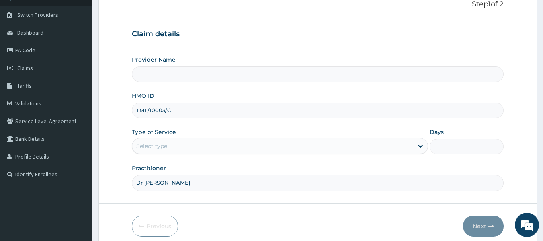
scroll to position [55, 0]
click at [167, 148] on div "Select type" at bounding box center [151, 146] width 31 height 8
click at [176, 144] on div "Select type" at bounding box center [272, 146] width 281 height 13
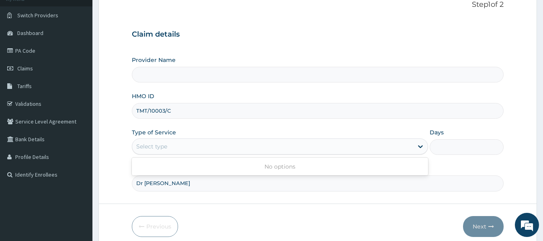
click at [176, 144] on div "Select type" at bounding box center [272, 146] width 281 height 13
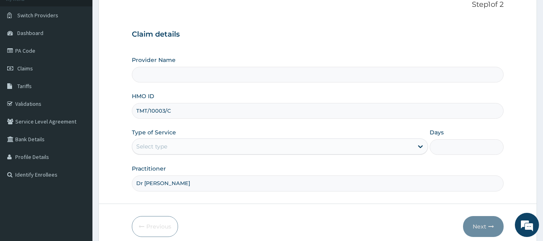
click at [176, 144] on div "Select type" at bounding box center [272, 146] width 281 height 13
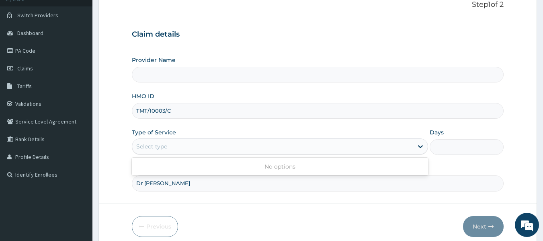
click at [176, 144] on div "Select type" at bounding box center [272, 146] width 281 height 13
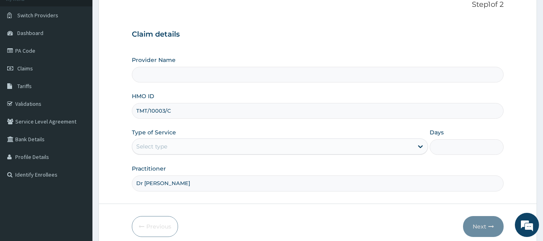
click at [176, 144] on div "Select type" at bounding box center [272, 146] width 281 height 13
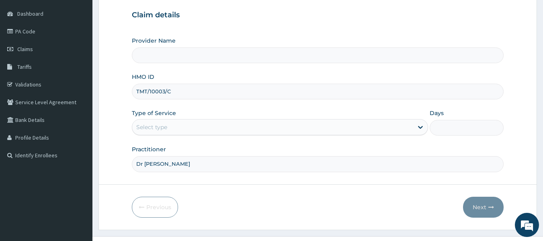
scroll to position [90, 0]
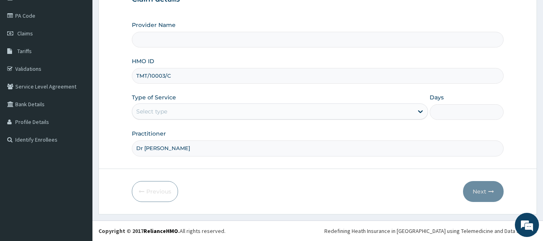
click at [164, 151] on input "Dr [PERSON_NAME]" at bounding box center [318, 148] width 372 height 16
click at [179, 129] on div "Provider Name HMO ID TMT/10003/C Type of Service Select type Days Practitioner …" at bounding box center [318, 88] width 372 height 135
click at [172, 107] on div "Select type" at bounding box center [272, 111] width 281 height 13
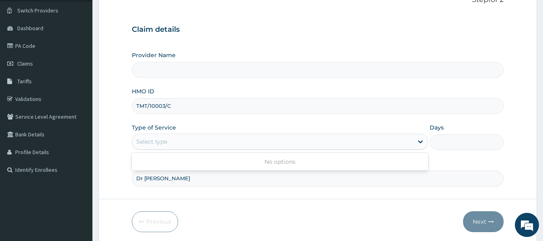
scroll to position [56, 0]
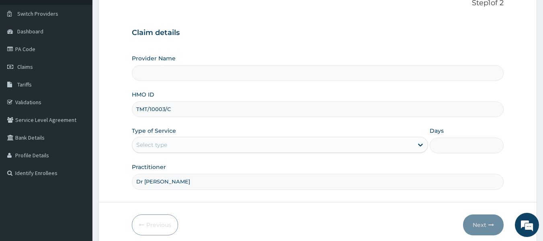
click at [176, 148] on div "Select type" at bounding box center [272, 144] width 281 height 13
click at [178, 146] on div "Select type" at bounding box center [272, 144] width 281 height 13
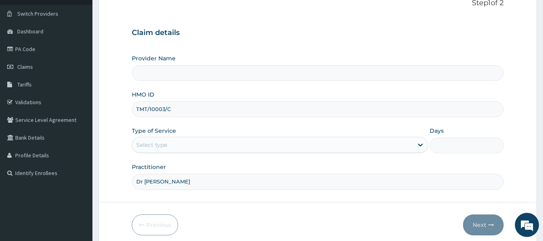
click at [178, 146] on div "Select type" at bounding box center [272, 144] width 281 height 13
click at [173, 144] on div "Select type" at bounding box center [272, 144] width 281 height 13
click at [164, 143] on div "Select type" at bounding box center [151, 145] width 31 height 8
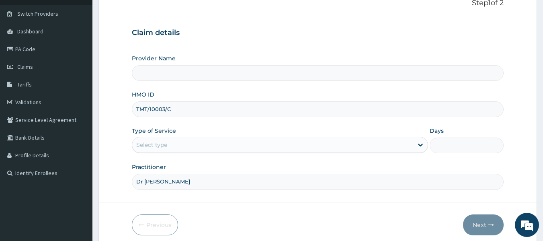
click at [164, 143] on div "Select type" at bounding box center [151, 145] width 31 height 8
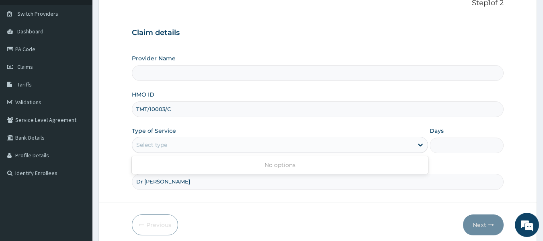
click at [164, 143] on div "Select type" at bounding box center [151, 145] width 31 height 8
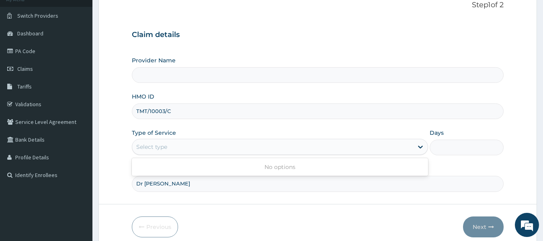
scroll to position [54, 0]
click at [169, 148] on div "Select type" at bounding box center [272, 147] width 281 height 13
click at [174, 148] on div "Select type" at bounding box center [272, 147] width 281 height 13
click at [183, 144] on div "Select type" at bounding box center [272, 147] width 281 height 13
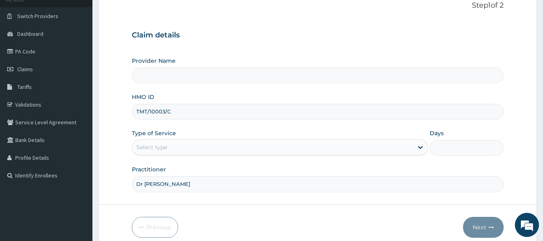
click at [183, 144] on div "Select type" at bounding box center [272, 147] width 281 height 13
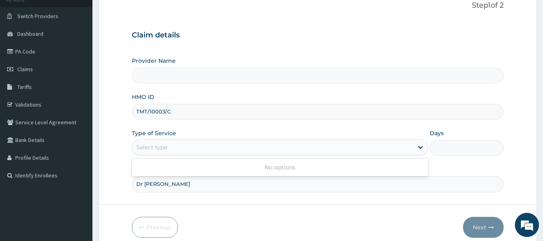
click at [183, 144] on div "Select type" at bounding box center [272, 147] width 281 height 13
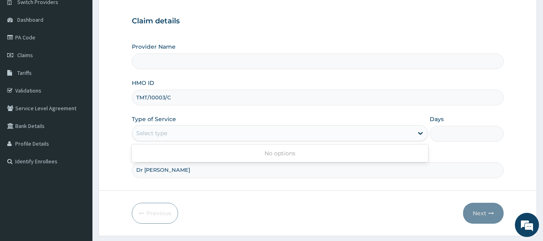
scroll to position [70, 0]
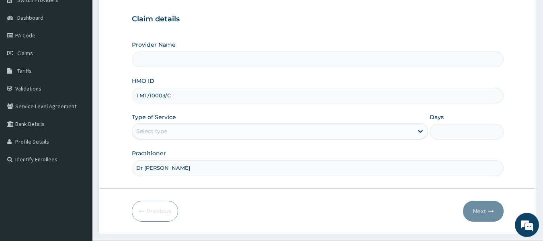
click at [170, 133] on div "Select type" at bounding box center [272, 131] width 281 height 13
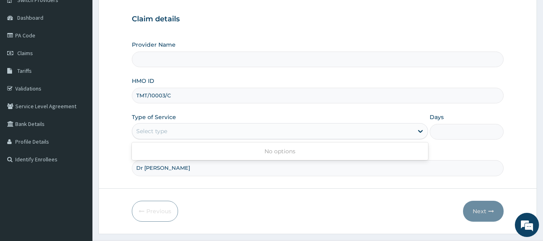
click at [170, 133] on div "Select type" at bounding box center [272, 131] width 281 height 13
click at [154, 131] on div "Select type" at bounding box center [151, 131] width 31 height 8
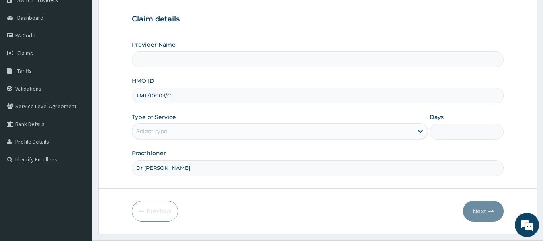
drag, startPoint x: 173, startPoint y: 98, endPoint x: 132, endPoint y: 88, distance: 42.1
click at [132, 88] on div "TMT/10003/C" at bounding box center [318, 96] width 372 height 16
type input "C"
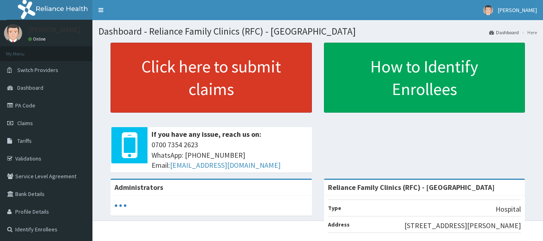
click at [256, 98] on link "Click here to submit claims" at bounding box center [211, 78] width 201 height 70
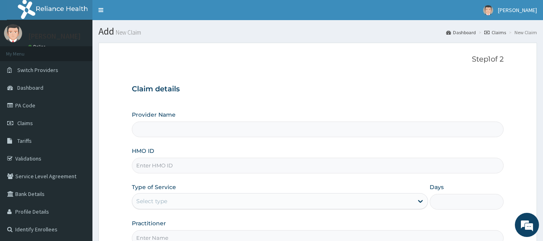
click at [185, 162] on input "HMO ID" at bounding box center [318, 166] width 372 height 16
type input "Reliance Family Clinics (RFC) - [GEOGRAPHIC_DATA]"
paste input "TMT/10003/C"
click at [185, 162] on input "TMT/10003/C" at bounding box center [318, 166] width 372 height 16
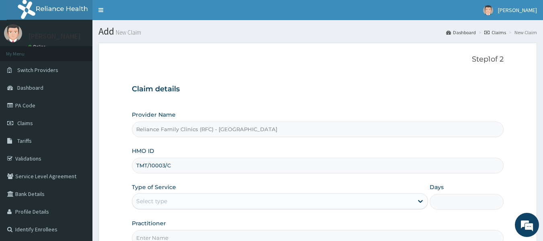
type input "TMT/10003/C"
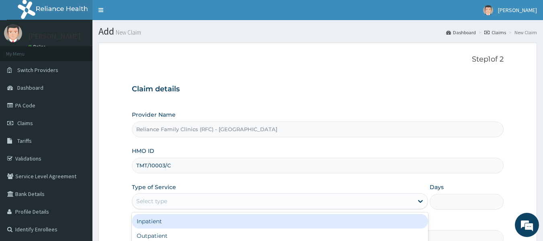
click at [167, 204] on div "Select type" at bounding box center [151, 201] width 31 height 8
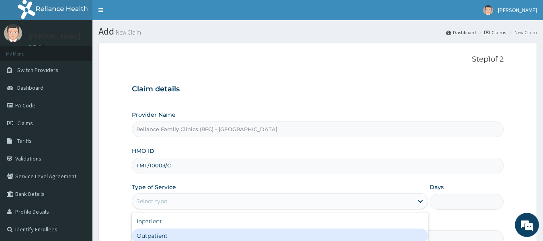
click at [172, 233] on div "Outpatient" at bounding box center [280, 235] width 296 height 14
type input "1"
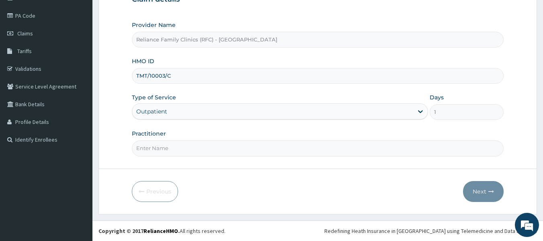
scroll to position [89, 0]
click at [161, 149] on input "Practitioner" at bounding box center [318, 149] width 372 height 16
type input "Dr [PERSON_NAME]"
click at [482, 189] on button "Next" at bounding box center [483, 191] width 41 height 21
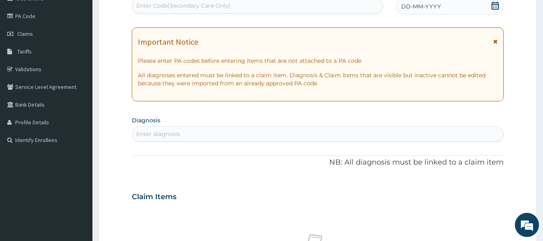
click at [226, 134] on div "Enter diagnosis" at bounding box center [317, 133] width 371 height 13
type input "PAIN"
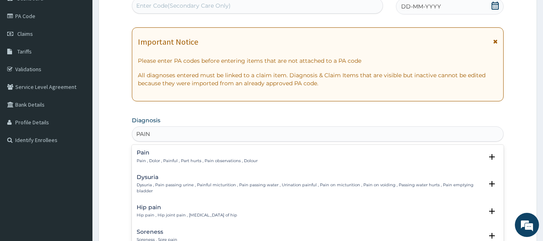
click at [178, 159] on p "Pain , Dolor , Painful , Part hurts , Pain observations , Dolour" at bounding box center [197, 161] width 121 height 6
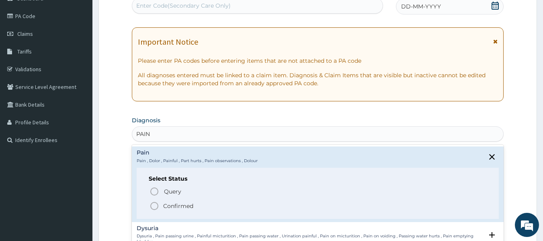
click at [171, 207] on p "Confirmed" at bounding box center [178, 206] width 30 height 8
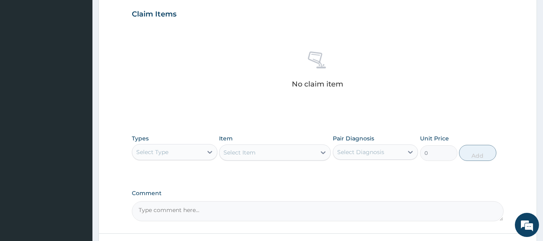
scroll to position [275, 0]
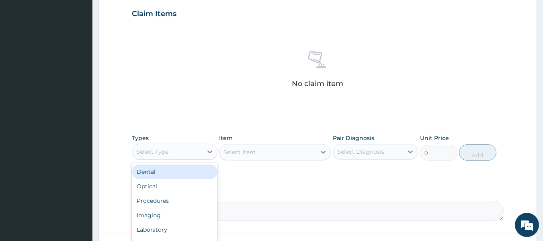
click at [186, 154] on div "Select Type" at bounding box center [167, 151] width 70 height 13
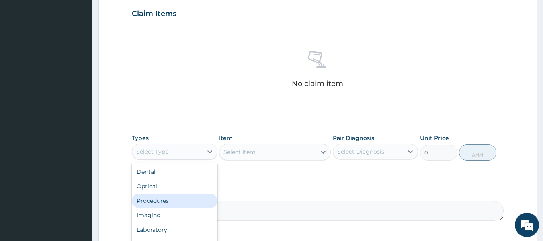
click at [180, 198] on div "Procedures" at bounding box center [175, 200] width 86 height 14
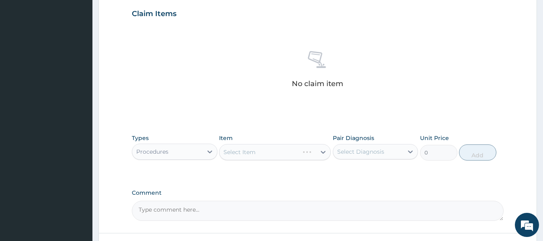
click at [379, 150] on div "Select Diagnosis" at bounding box center [360, 152] width 47 height 8
click at [377, 169] on div "Pain" at bounding box center [376, 172] width 86 height 16
checkbox input "true"
click at [302, 155] on div "Select Item" at bounding box center [275, 152] width 112 height 16
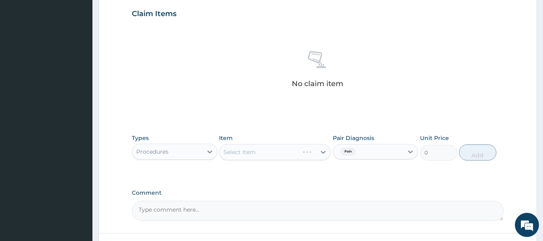
click at [305, 151] on div "Select Item" at bounding box center [275, 152] width 112 height 16
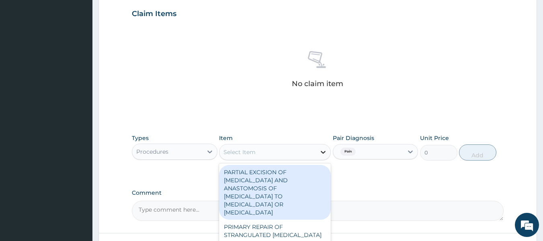
click at [317, 151] on div at bounding box center [323, 152] width 14 height 14
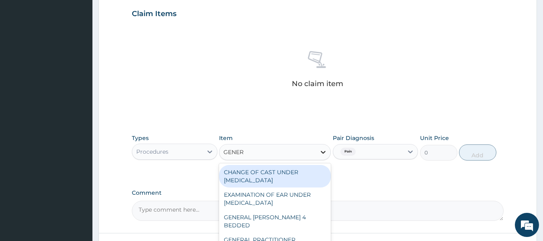
type input "GENERA"
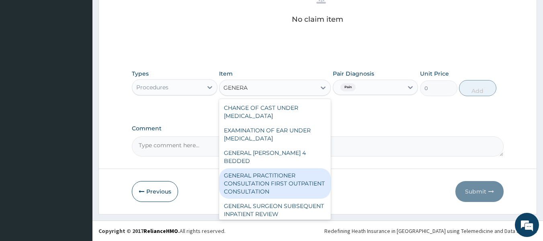
click at [289, 173] on div "GENERAL PRACTITIONER CONSULTATION FIRST OUTPATIENT CONSULTATION" at bounding box center [275, 183] width 112 height 31
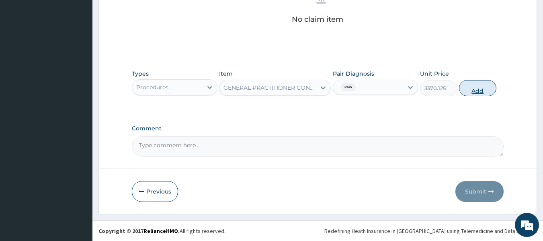
click at [473, 91] on button "Add" at bounding box center [477, 88] width 37 height 16
type input "0"
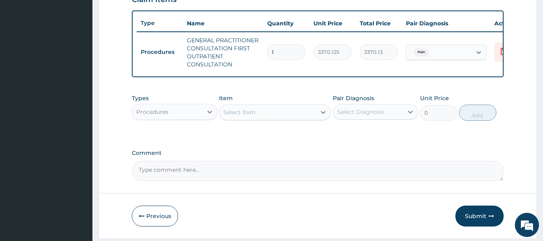
scroll to position [289, 0]
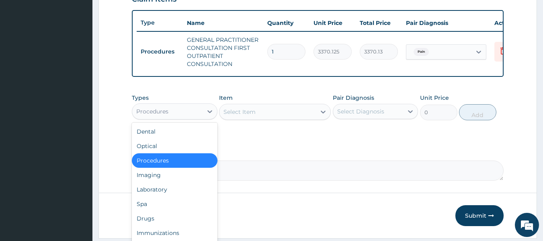
click at [155, 115] on div "Procedures" at bounding box center [152, 111] width 32 height 8
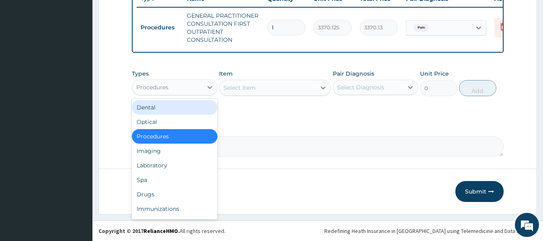
scroll to position [319, 0]
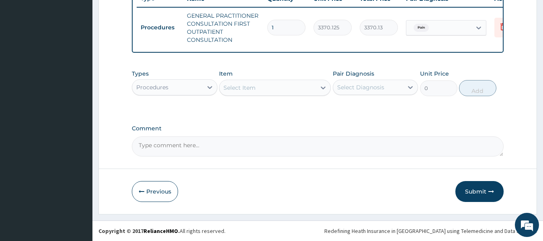
click at [255, 127] on label "Comment" at bounding box center [318, 128] width 372 height 7
click at [255, 136] on textarea "Comment" at bounding box center [318, 146] width 372 height 20
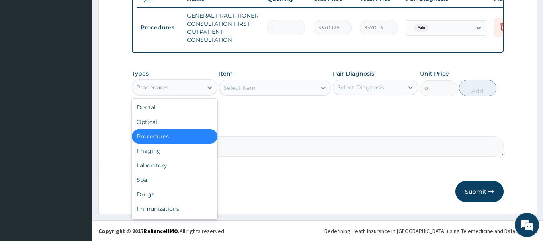
click at [170, 87] on div "Procedures" at bounding box center [167, 87] width 70 height 13
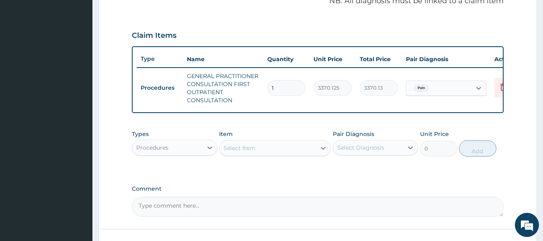
scroll to position [234, 0]
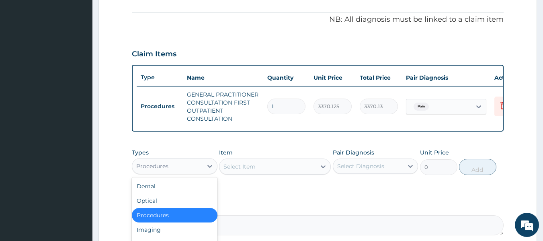
click at [201, 170] on div "Procedures" at bounding box center [167, 166] width 70 height 13
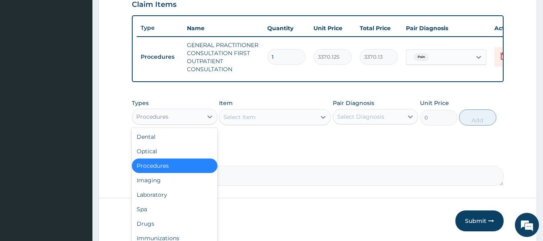
scroll to position [319, 0]
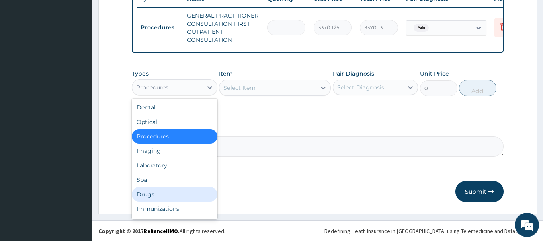
click at [162, 191] on div "Drugs" at bounding box center [175, 194] width 86 height 14
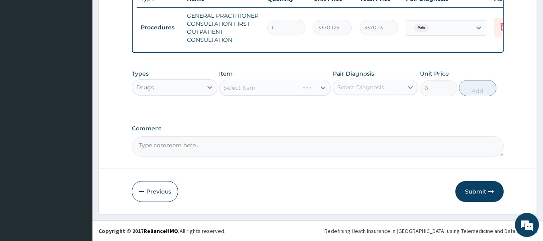
click at [298, 87] on div "Select Item" at bounding box center [275, 88] width 112 height 16
click at [373, 88] on div "Select Diagnosis" at bounding box center [360, 87] width 47 height 8
click at [372, 107] on div "Pain" at bounding box center [376, 108] width 86 height 16
checkbox input "true"
click at [295, 82] on div "Select Item" at bounding box center [275, 88] width 112 height 16
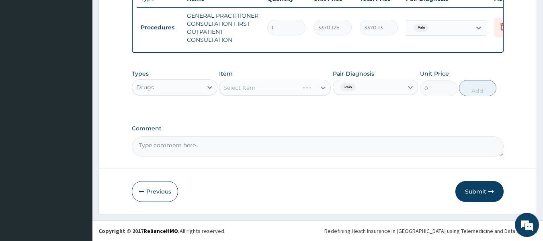
click at [295, 82] on div "Select Item" at bounding box center [275, 88] width 112 height 16
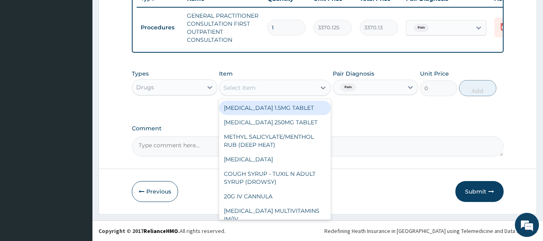
click at [303, 87] on div "Select Item" at bounding box center [267, 87] width 96 height 13
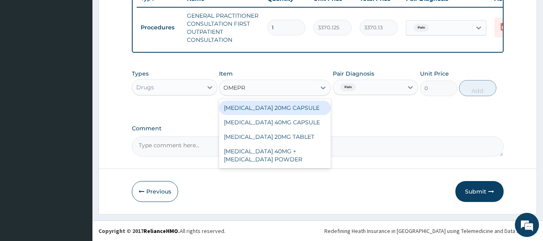
type input "OMEPRA"
click at [299, 110] on div "[MEDICAL_DATA] 20MG CAPSULE" at bounding box center [275, 107] width 112 height 14
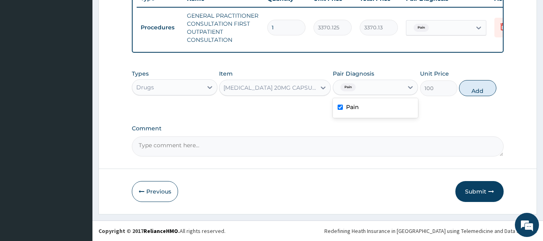
click at [454, 94] on div "Types Drugs Item OMEPRAZOLE 20MG CAPSULE Pair Diagnosis option Pain, selected. …" at bounding box center [318, 83] width 372 height 35
click at [484, 93] on button "Add" at bounding box center [477, 88] width 37 height 16
type input "0"
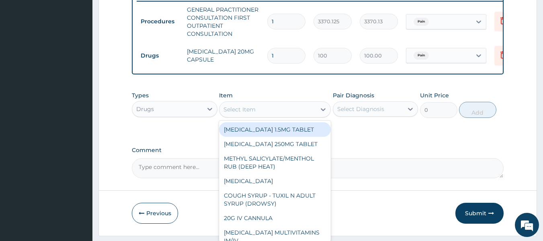
click at [288, 116] on div "Select Item" at bounding box center [267, 109] width 96 height 13
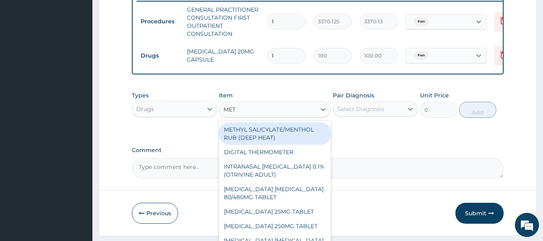
type input "METR"
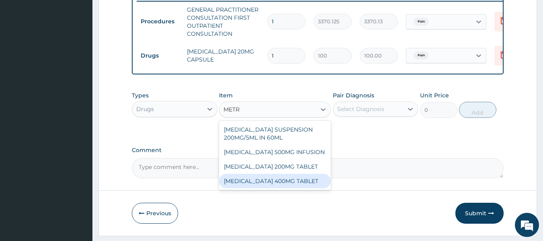
click at [300, 188] on div "METRONIDAZOLE 400MG TABLET" at bounding box center [275, 181] width 112 height 14
type input "125"
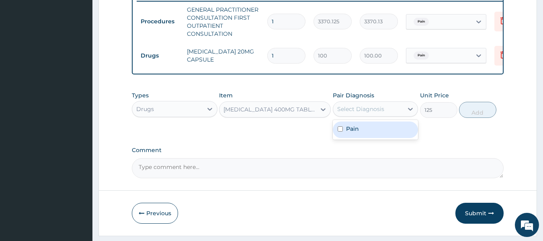
drag, startPoint x: 375, startPoint y: 112, endPoint x: 375, endPoint y: 138, distance: 26.1
click at [375, 117] on div "option Pain, selected. option Pain focused, 1 of 1. 1 result available. Use Up …" at bounding box center [376, 108] width 86 height 15
click at [375, 138] on div "Pain" at bounding box center [376, 129] width 86 height 16
checkbox input "true"
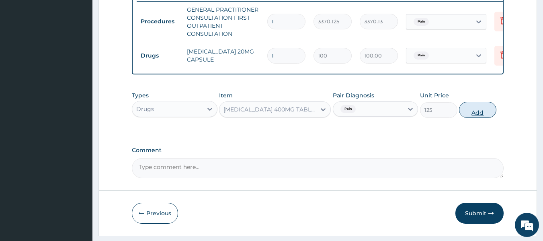
click at [487, 115] on button "Add" at bounding box center [477, 110] width 37 height 16
type input "0"
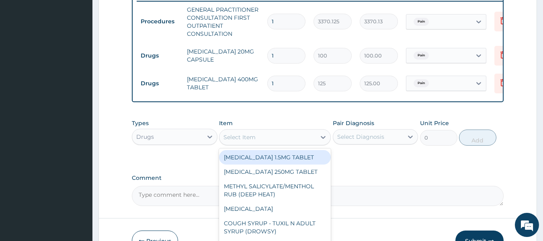
click at [269, 144] on div "Select Item" at bounding box center [267, 137] width 96 height 13
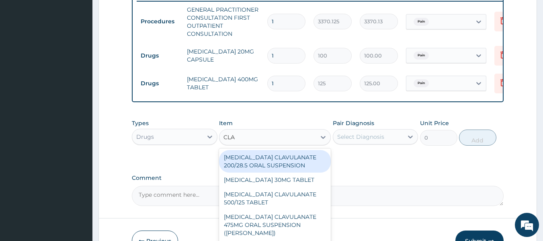
type input "CLAR"
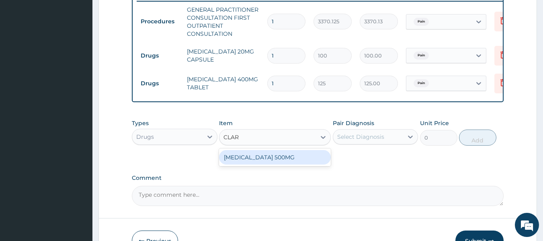
click at [269, 164] on div "[MEDICAL_DATA] 500MG" at bounding box center [275, 157] width 112 height 14
type input "431.25"
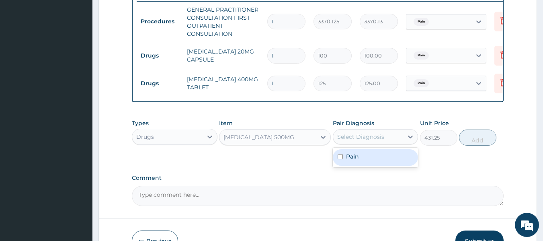
drag, startPoint x: 357, startPoint y: 141, endPoint x: 357, endPoint y: 166, distance: 24.9
click at [357, 144] on div "option Pain, selected. option Pain focused, 1 of 1. 1 result available. Use Up …" at bounding box center [376, 136] width 86 height 15
click at [357, 166] on div "Pain" at bounding box center [376, 157] width 86 height 16
checkbox input "true"
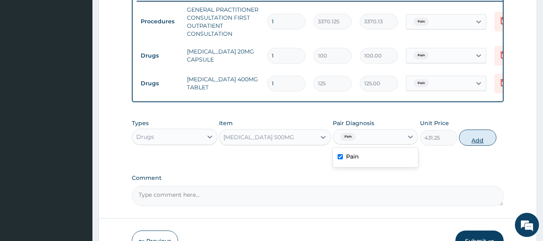
click at [468, 146] on button "Add" at bounding box center [477, 137] width 37 height 16
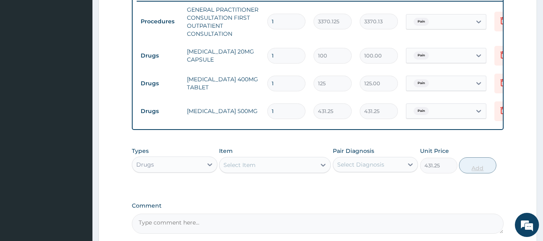
type input "0"
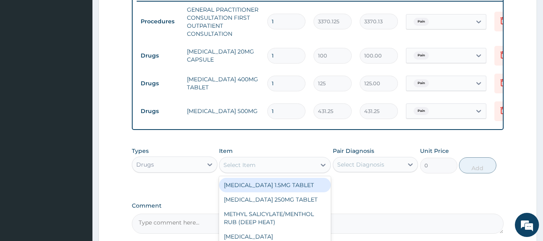
click at [276, 165] on div "Select Item" at bounding box center [267, 164] width 96 height 13
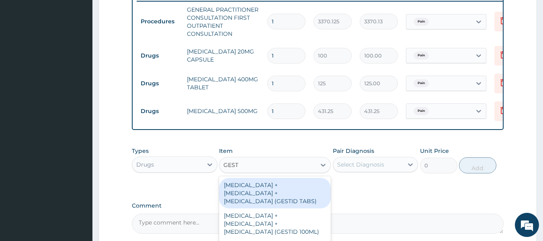
type input "GESTI"
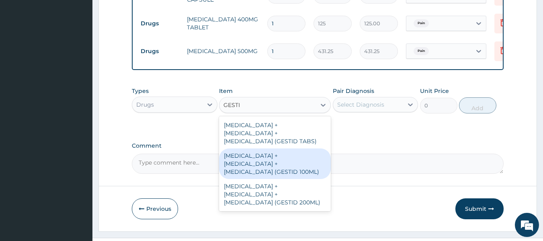
scroll to position [380, 0]
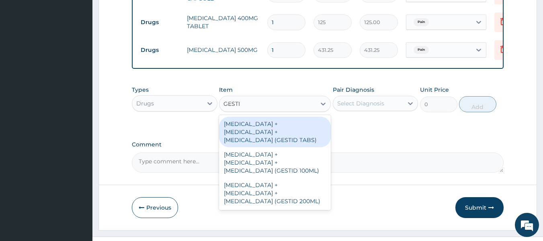
click at [298, 144] on div "[MEDICAL_DATA] + [MEDICAL_DATA] + [MEDICAL_DATA] (GESTID TABS)" at bounding box center [275, 132] width 112 height 31
type input "100"
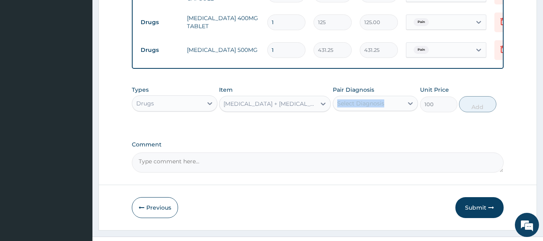
drag, startPoint x: 388, startPoint y: 100, endPoint x: 383, endPoint y: 107, distance: 7.9
click at [383, 107] on div "Pair Diagnosis Select Diagnosis" at bounding box center [376, 99] width 86 height 27
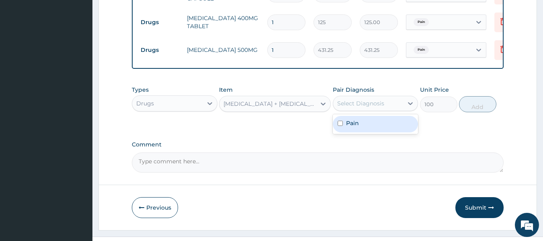
click at [383, 107] on div "Select Diagnosis" at bounding box center [368, 103] width 70 height 13
click at [371, 129] on div "Pain" at bounding box center [376, 124] width 86 height 16
checkbox input "true"
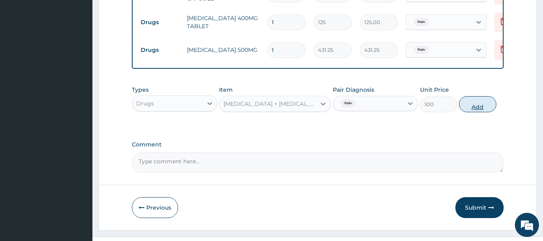
click at [474, 112] on button "Add" at bounding box center [477, 104] width 37 height 16
type input "0"
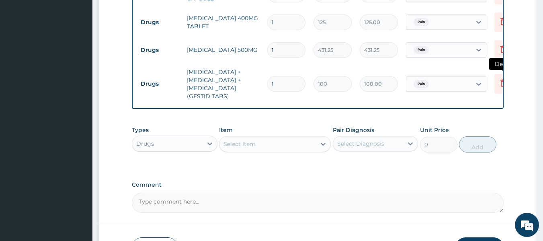
click at [495, 94] on icon at bounding box center [503, 84] width 18 height 20
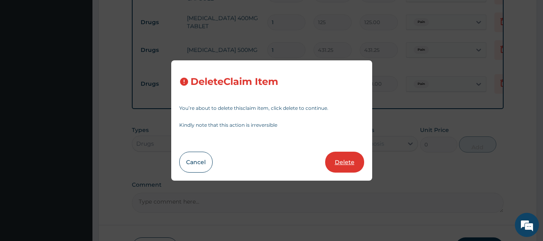
click at [349, 164] on button "Delete" at bounding box center [344, 162] width 39 height 21
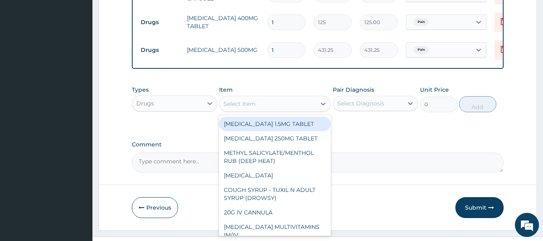
click at [246, 108] on div "Select Item" at bounding box center [239, 104] width 32 height 8
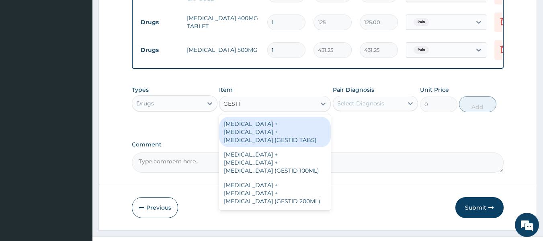
type input "GESTID"
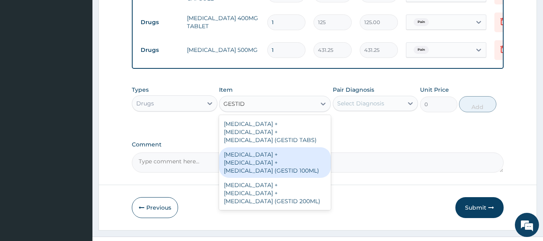
click at [308, 175] on div "[MEDICAL_DATA] + [MEDICAL_DATA] + [MEDICAL_DATA] (GESTID 100ML)" at bounding box center [275, 162] width 112 height 31
type input "1536"
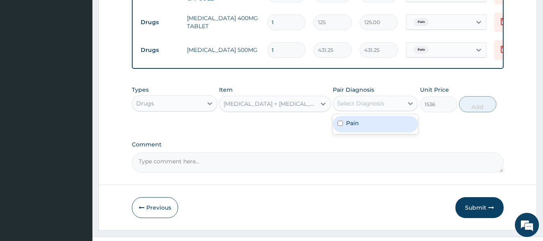
drag, startPoint x: 402, startPoint y: 115, endPoint x: 396, endPoint y: 136, distance: 22.1
click at [396, 111] on div "option Pain, selected. option Pain focused, 1 of 1. 1 result available. Use Up …" at bounding box center [376, 103] width 86 height 15
click at [396, 132] on div "Pain" at bounding box center [376, 124] width 86 height 16
checkbox input "true"
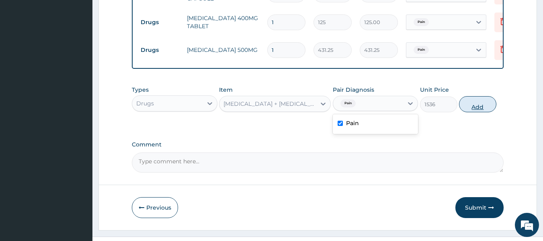
click at [480, 110] on button "Add" at bounding box center [477, 104] width 37 height 16
type input "0"
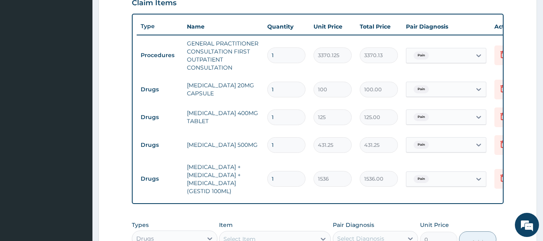
scroll to position [296, 0]
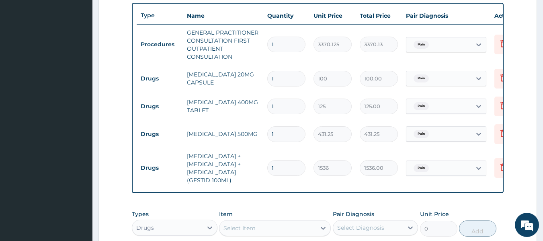
click at [275, 76] on input "1" at bounding box center [286, 79] width 38 height 16
type input "0.00"
type input "2"
type input "200.00"
type input "28"
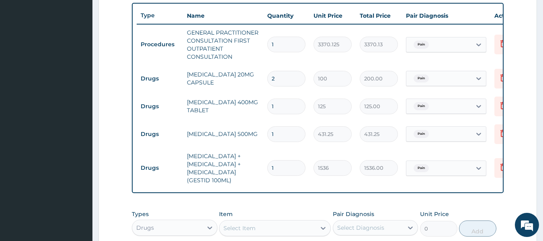
type input "2800.00"
type input "28"
click at [289, 107] on input "1" at bounding box center [286, 106] width 38 height 16
type input "0.00"
type input "2"
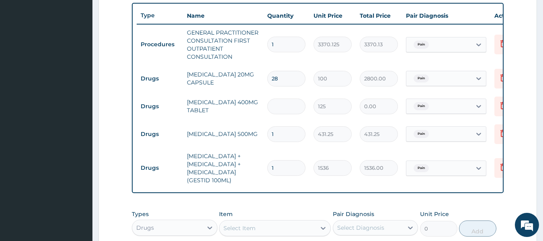
type input "250.00"
type input "28"
type input "3500.00"
type input "28"
click at [282, 134] on input "1" at bounding box center [286, 134] width 38 height 16
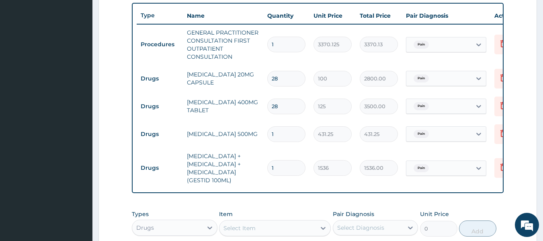
type input "0.00"
type input "2"
type input "862.50"
type input "28"
type input "12075.00"
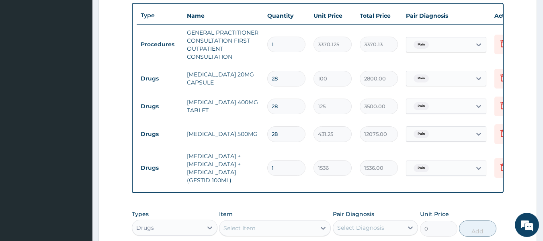
type input "28"
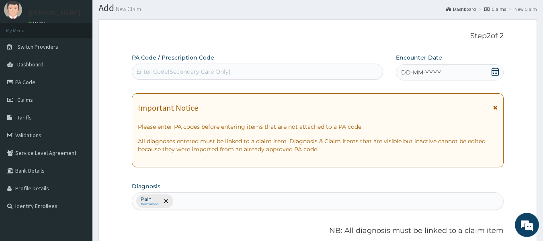
scroll to position [0, 0]
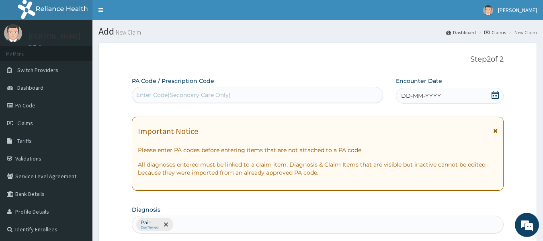
click at [404, 92] on span "DD-MM-YYYY" at bounding box center [421, 96] width 40 height 8
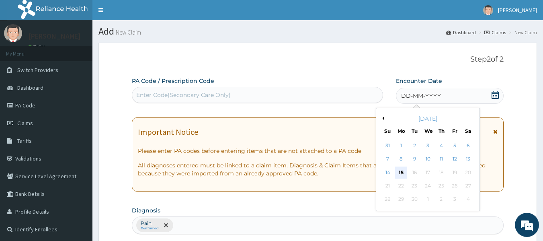
click at [404, 173] on div "15" at bounding box center [401, 172] width 12 height 12
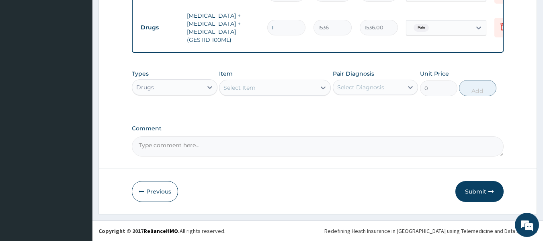
scroll to position [451, 0]
click at [478, 190] on button "Submit" at bounding box center [479, 191] width 48 height 21
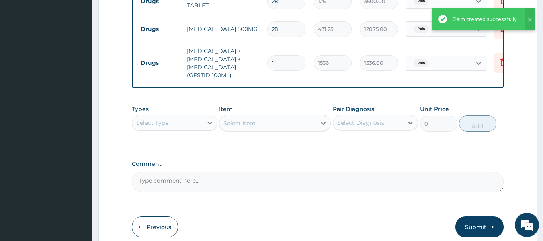
scroll to position [401, 0]
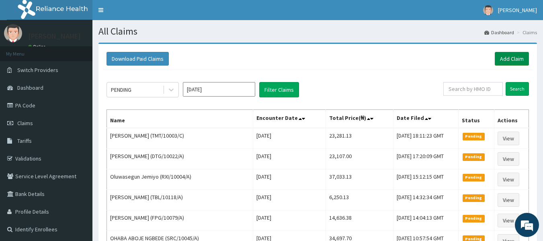
click at [510, 58] on link "Add Claim" at bounding box center [512, 59] width 34 height 14
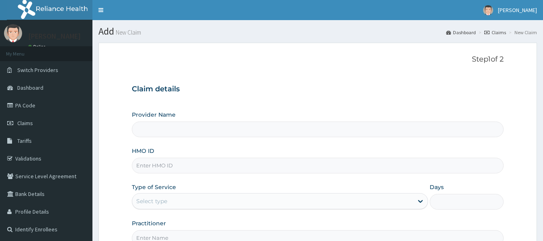
click at [152, 161] on input "HMO ID" at bounding box center [318, 166] width 372 height 16
type input "MAD/10070/A"
type input "Reliance Family Clinics (RFC) - [GEOGRAPHIC_DATA]"
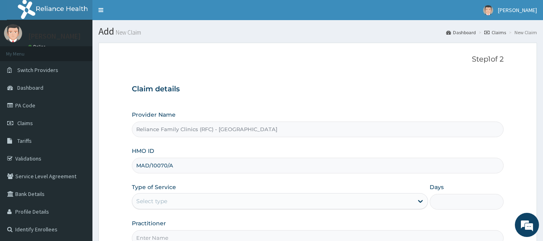
type input "MAD/10070/A"
click at [166, 197] on div "Select type" at bounding box center [272, 201] width 281 height 13
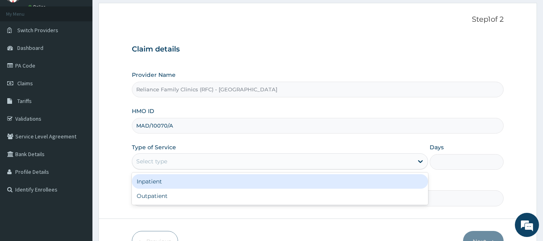
scroll to position [41, 0]
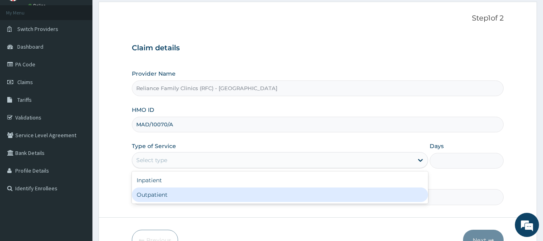
click at [166, 197] on div "Outpatient" at bounding box center [280, 194] width 296 height 14
type input "1"
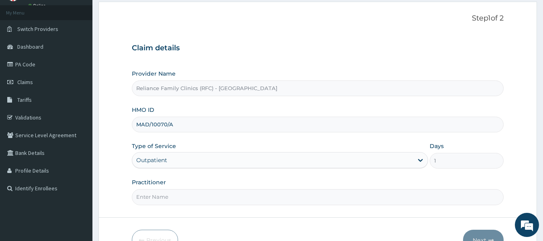
click at [160, 195] on input "Practitioner" at bounding box center [318, 197] width 372 height 16
type input "Dr [PERSON_NAME]"
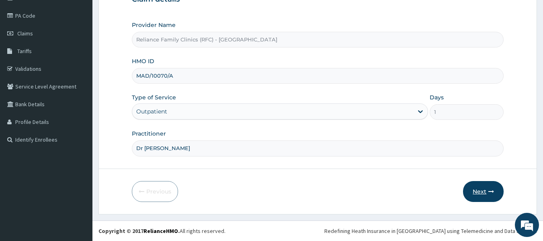
click at [479, 193] on button "Next" at bounding box center [483, 191] width 41 height 21
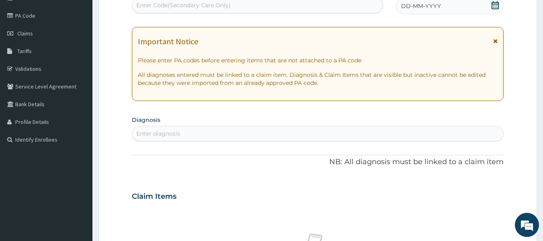
click at [171, 134] on div "Enter diagnosis" at bounding box center [158, 133] width 44 height 8
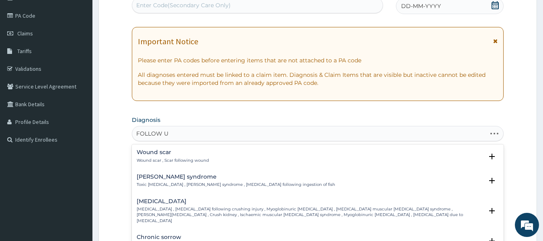
type input "FOLLOW UP"
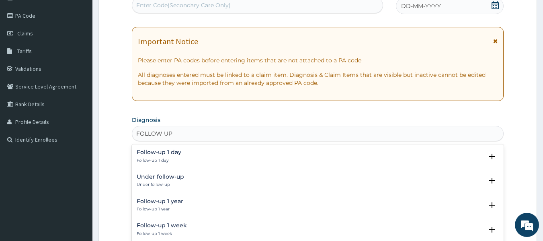
click at [176, 177] on h4 "Under follow-up" at bounding box center [160, 177] width 47 height 6
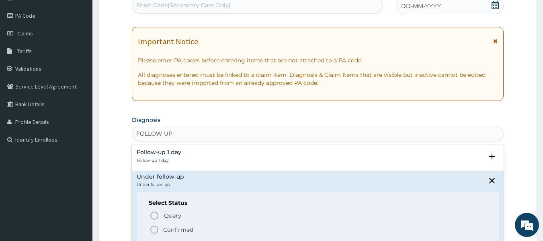
click at [181, 230] on p "Confirmed" at bounding box center [178, 230] width 30 height 8
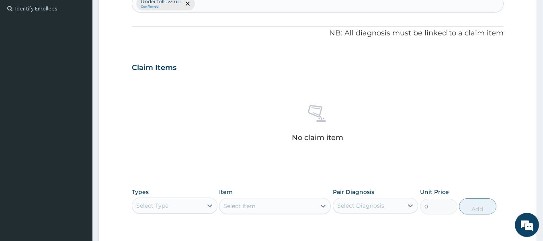
scroll to position [273, 0]
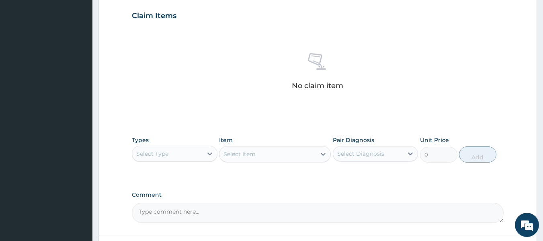
click at [160, 161] on div "Select Type" at bounding box center [175, 154] width 86 height 16
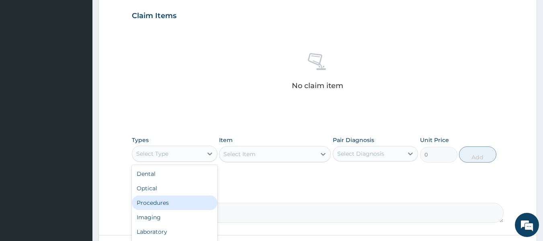
click at [160, 202] on div "Procedures" at bounding box center [175, 202] width 86 height 14
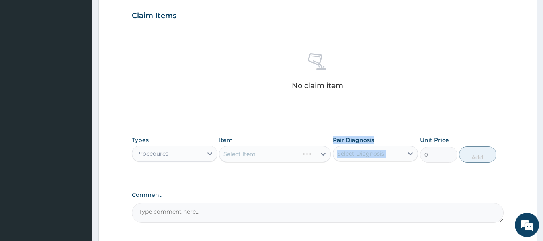
drag, startPoint x: 298, startPoint y: 147, endPoint x: 412, endPoint y: 166, distance: 115.3
click at [412, 166] on div "Types Procedures Item Select Item Pair Diagnosis Select Diagnosis Unit Price 0 …" at bounding box center [318, 149] width 372 height 35
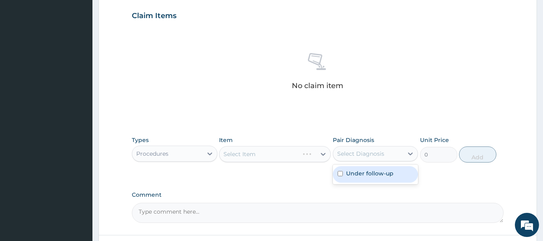
click at [394, 156] on div "Select Diagnosis" at bounding box center [368, 153] width 70 height 13
click at [381, 177] on label "Under follow-up" at bounding box center [369, 173] width 47 height 8
checkbox input "true"
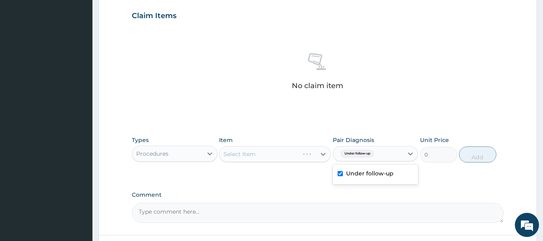
click at [303, 153] on div "Select Item" at bounding box center [275, 154] width 112 height 16
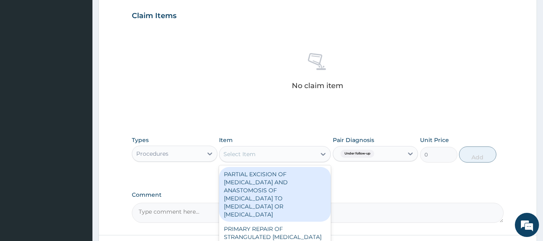
click at [303, 153] on div "Select Item" at bounding box center [267, 154] width 96 height 13
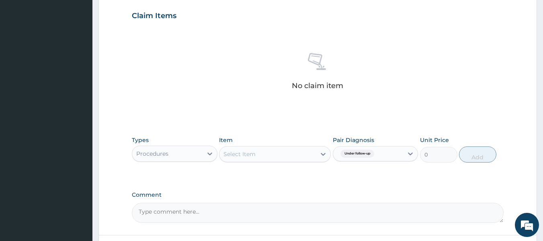
click at [303, 153] on div "Select Item" at bounding box center [267, 154] width 96 height 13
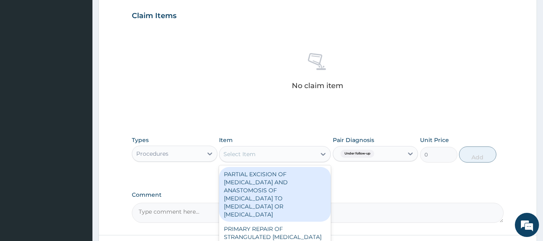
click at [303, 153] on div "Select Item" at bounding box center [267, 154] width 96 height 13
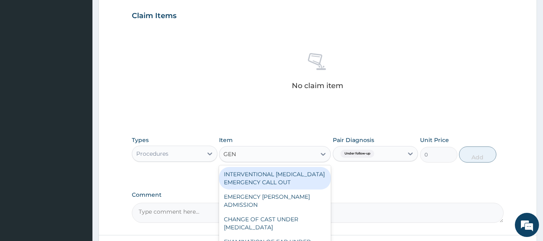
type input "GENE"
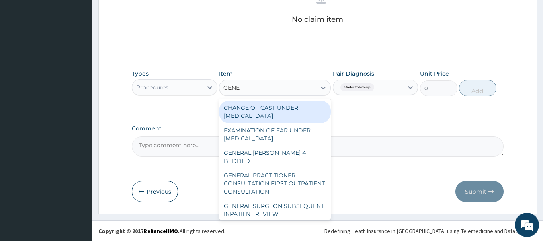
scroll to position [338, 0]
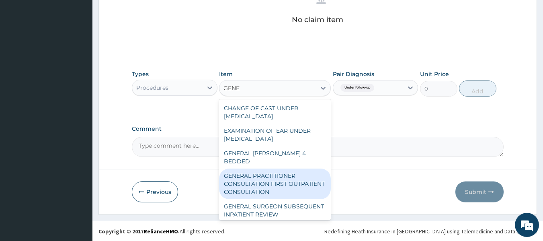
click at [308, 178] on div "GENERAL PRACTITIONER CONSULTATION FIRST OUTPATIENT CONSULTATION" at bounding box center [275, 183] width 112 height 31
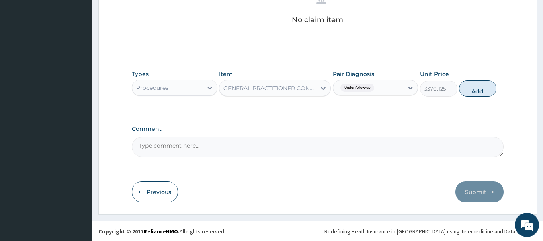
click at [480, 87] on button "Add" at bounding box center [477, 88] width 37 height 16
type input "0"
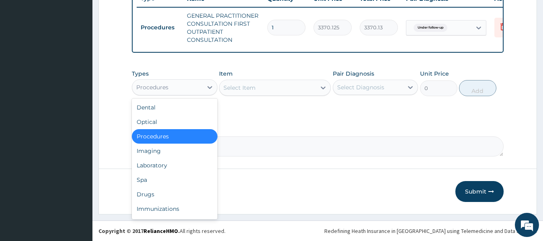
click at [197, 84] on div "Procedures" at bounding box center [167, 87] width 70 height 13
click at [166, 165] on div "Laboratory" at bounding box center [175, 165] width 86 height 14
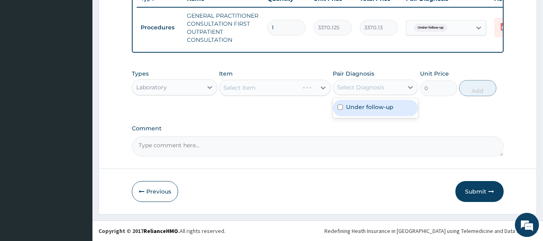
click at [369, 92] on div "Select Diagnosis" at bounding box center [368, 87] width 70 height 13
click at [367, 107] on label "Under follow-up" at bounding box center [369, 107] width 47 height 8
checkbox input "true"
click at [293, 80] on div "Select Item" at bounding box center [275, 88] width 112 height 16
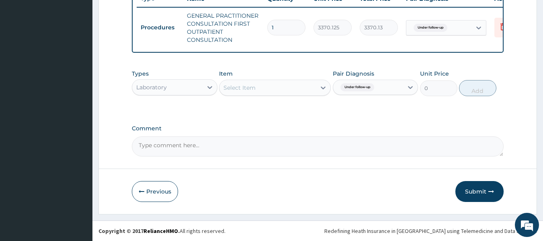
drag, startPoint x: 293, startPoint y: 80, endPoint x: 292, endPoint y: 93, distance: 12.9
click at [292, 93] on div "Select Item" at bounding box center [275, 88] width 112 height 16
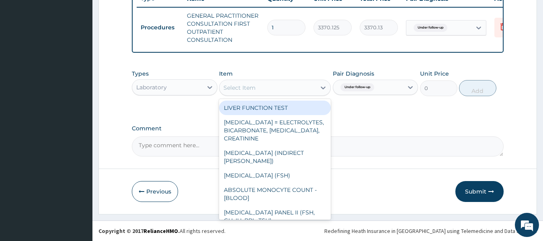
click at [292, 93] on div "Select Item" at bounding box center [267, 87] width 96 height 13
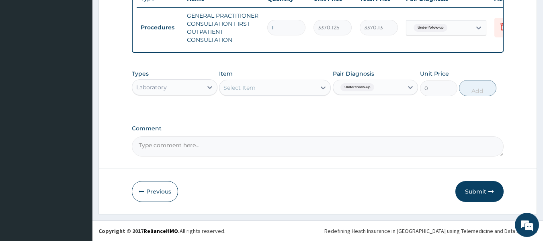
click at [292, 93] on div "Select Item" at bounding box center [267, 87] width 96 height 13
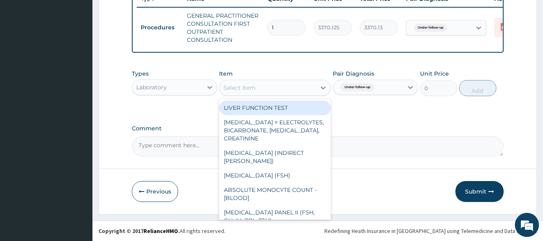
click at [292, 93] on div "Select Item" at bounding box center [267, 87] width 96 height 13
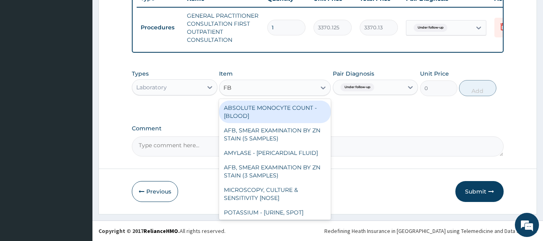
type input "FBC"
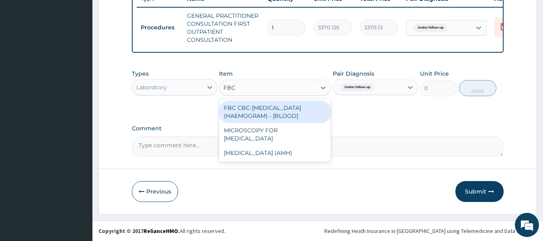
click at [295, 107] on div "FBC CBC-[MEDICAL_DATA] (HAEMOGRAM) - [BLOOD]" at bounding box center [275, 111] width 112 height 23
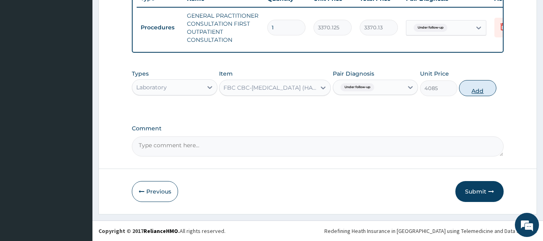
click at [479, 87] on button "Add" at bounding box center [477, 88] width 37 height 16
type input "0"
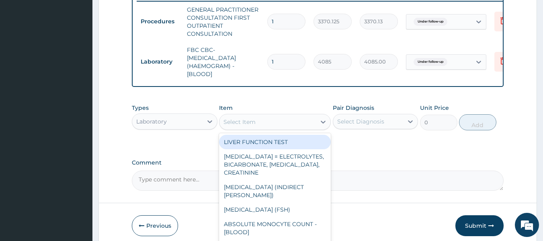
click at [301, 125] on div "Select Item" at bounding box center [267, 121] width 96 height 13
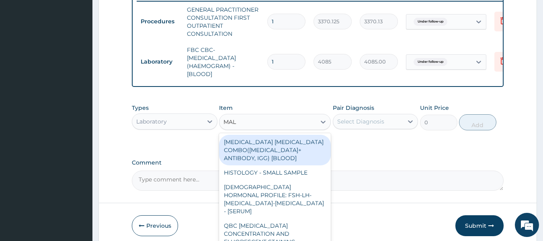
type input "MALA"
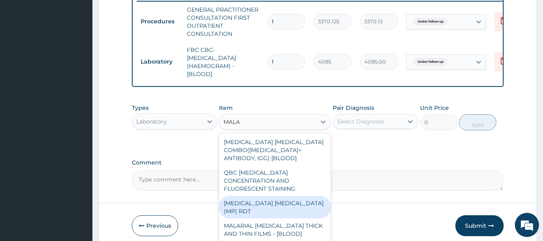
click at [301, 199] on div "[MEDICAL_DATA] [MEDICAL_DATA] (MP) RDT" at bounding box center [275, 207] width 112 height 23
type input "1531.875"
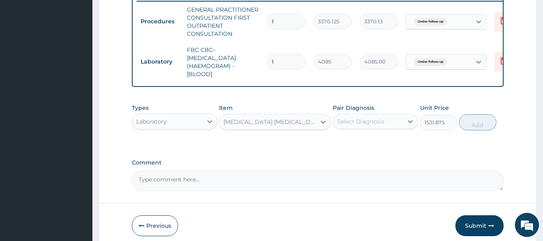
click at [395, 126] on div "Select Diagnosis" at bounding box center [368, 121] width 70 height 13
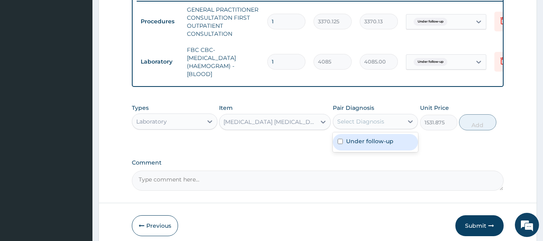
click at [382, 150] on div "Under follow-up" at bounding box center [376, 142] width 86 height 16
checkbox input "true"
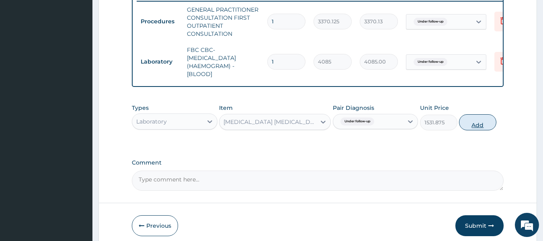
click at [476, 123] on button "Add" at bounding box center [477, 122] width 37 height 16
type input "0"
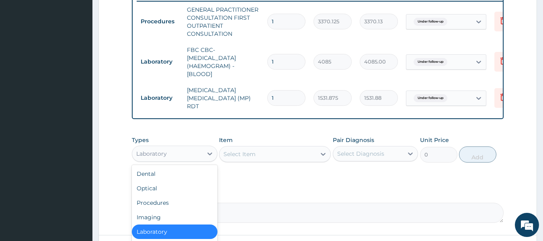
click at [178, 160] on div "Laboratory" at bounding box center [167, 153] width 70 height 13
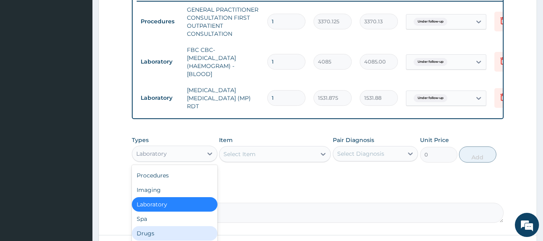
click at [159, 233] on div "Drugs" at bounding box center [175, 233] width 86 height 14
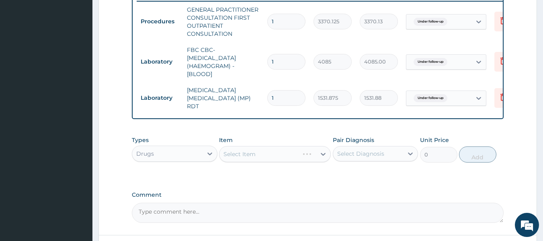
click at [368, 152] on div "Select Diagnosis" at bounding box center [360, 154] width 47 height 8
click at [369, 180] on div "Under follow-up" at bounding box center [376, 174] width 86 height 16
checkbox input "true"
click at [290, 161] on div "Select Item" at bounding box center [275, 154] width 112 height 16
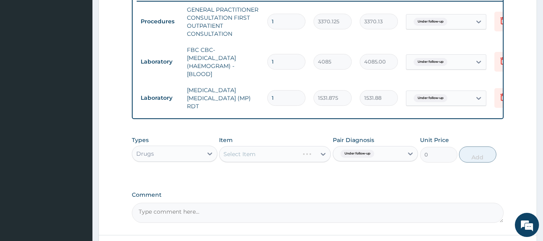
click at [299, 158] on div "Select Item" at bounding box center [275, 154] width 112 height 16
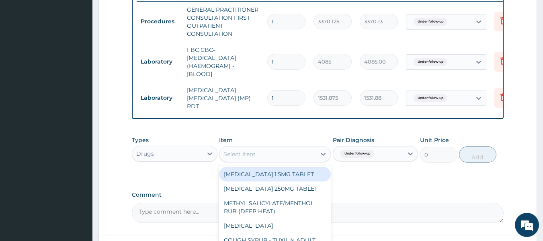
click at [305, 154] on div "Select Item" at bounding box center [267, 154] width 96 height 13
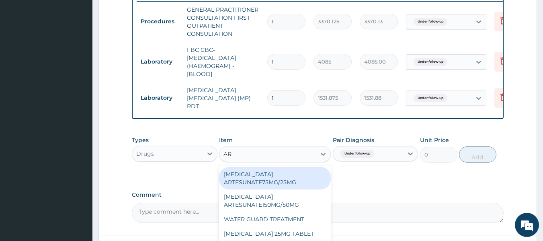
type input "ART"
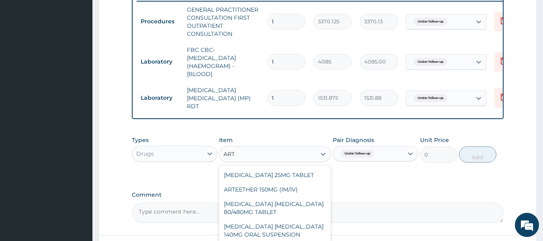
scroll to position [44, 0]
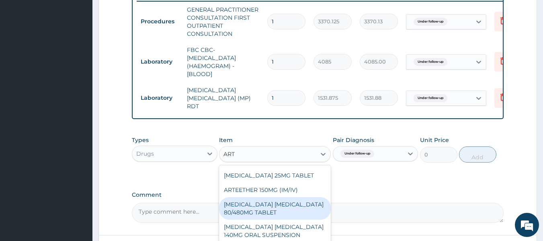
click at [283, 213] on div "[MEDICAL_DATA] [MEDICAL_DATA] 80/480MG TABLET" at bounding box center [275, 208] width 112 height 23
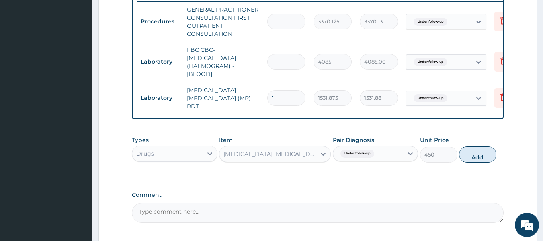
click at [483, 154] on button "Add" at bounding box center [477, 154] width 37 height 16
type input "0"
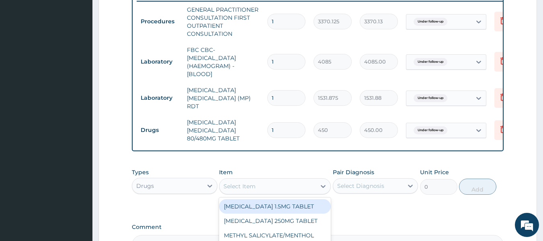
click at [280, 188] on div "Select Item" at bounding box center [267, 186] width 96 height 13
type input "IBUPRO"
click at [276, 208] on div "[MEDICAL_DATA] 400MG TABLET" at bounding box center [275, 206] width 112 height 14
type input "156"
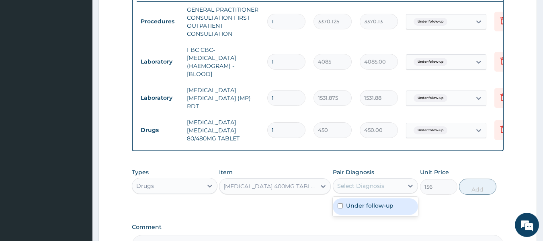
drag, startPoint x: 367, startPoint y: 189, endPoint x: 368, endPoint y: 212, distance: 22.9
click at [368, 193] on div "option Under follow-up, selected. option Under follow-up focused, 1 of 1. 1 res…" at bounding box center [376, 185] width 86 height 15
click at [368, 212] on div "Under follow-up" at bounding box center [376, 206] width 86 height 16
checkbox input "true"
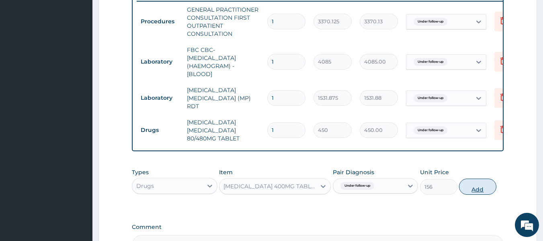
click at [468, 189] on button "Add" at bounding box center [477, 186] width 37 height 16
type input "0"
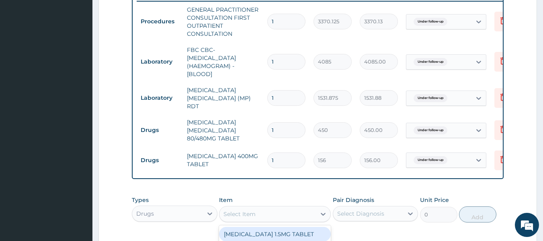
click at [262, 217] on div "Select Item" at bounding box center [267, 213] width 96 height 13
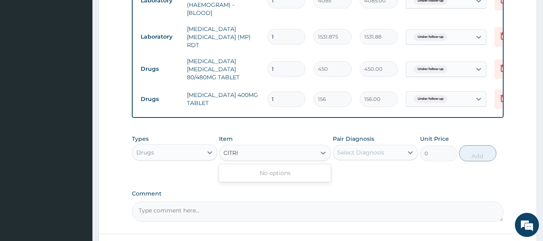
scroll to position [380, 0]
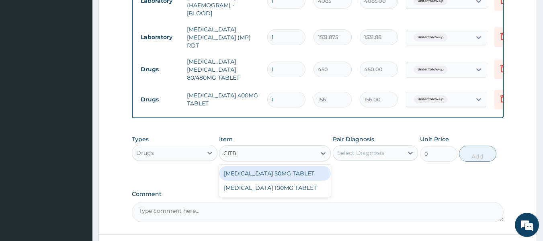
type input "CITR"
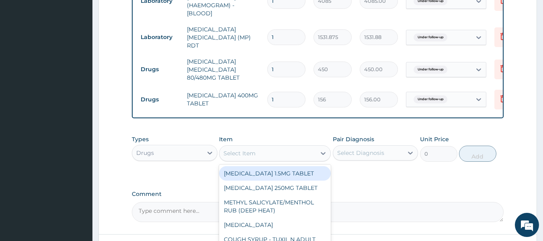
click at [246, 150] on div "Select Item" at bounding box center [239, 153] width 32 height 8
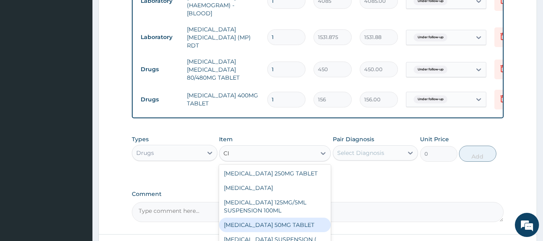
type input "C"
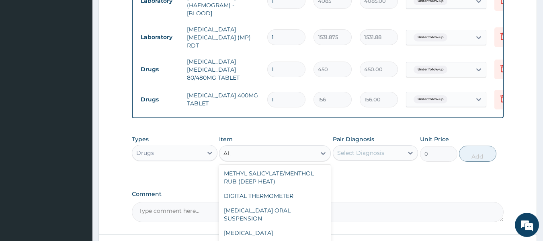
type input "A"
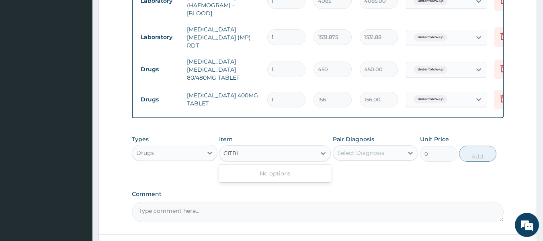
type input "CITR"
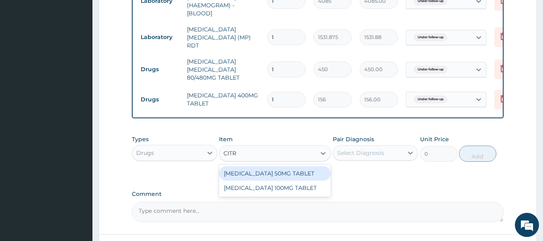
click at [294, 180] on div "[MEDICAL_DATA] 50MG TABLET" at bounding box center [275, 173] width 112 height 14
type input "834"
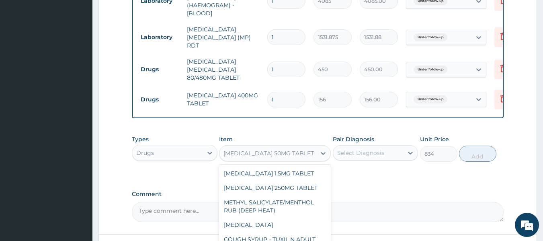
click at [293, 155] on div "[MEDICAL_DATA] 50MG TABLET" at bounding box center [268, 153] width 90 height 8
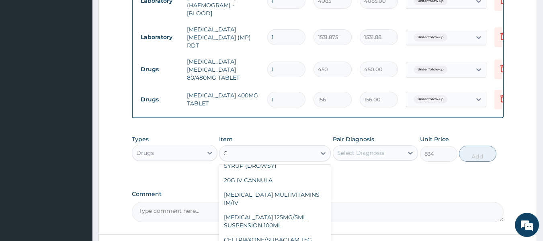
scroll to position [0, 0]
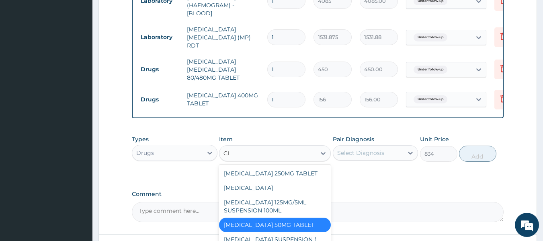
type input "CIT"
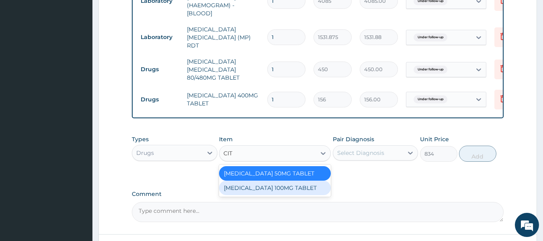
click at [323, 195] on div "[MEDICAL_DATA] 100MG TABLET" at bounding box center [275, 187] width 112 height 14
type input "174"
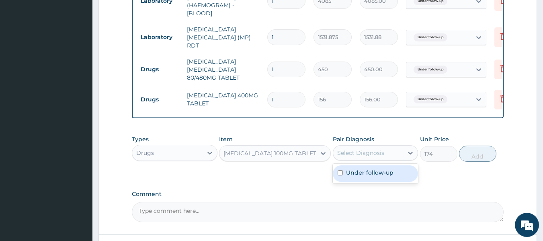
drag, startPoint x: 377, startPoint y: 148, endPoint x: 371, endPoint y: 186, distance: 38.8
click at [375, 180] on div "Under follow-up" at bounding box center [376, 173] width 86 height 16
checkbox input "true"
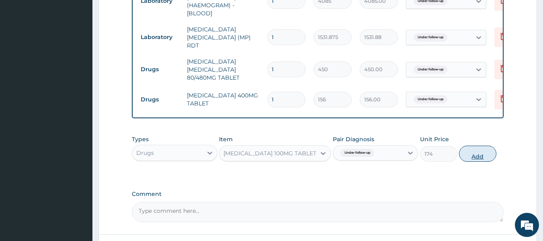
click at [484, 149] on button "Add" at bounding box center [477, 154] width 37 height 16
type input "0"
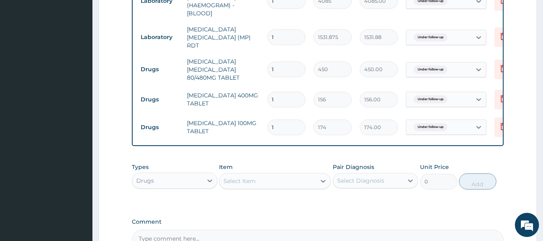
click at [300, 183] on div "Select Item" at bounding box center [267, 180] width 96 height 13
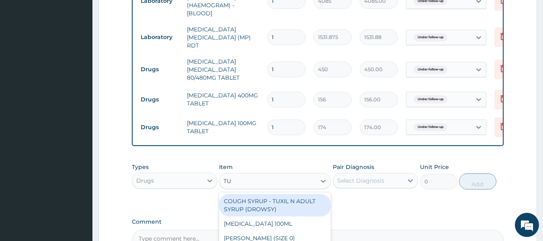
type input "TUX"
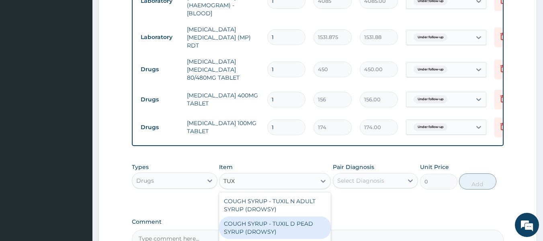
click at [280, 237] on div "COUGH SYRUP - TUXIL D PEAD SYRUP (DROWSY)" at bounding box center [275, 227] width 112 height 23
type input "2000"
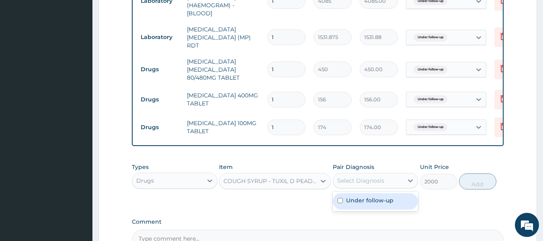
drag, startPoint x: 373, startPoint y: 182, endPoint x: 367, endPoint y: 201, distance: 20.6
click at [367, 188] on div "option Under follow-up, selected. option Under follow-up focused, 1 of 1. 1 res…" at bounding box center [376, 180] width 86 height 15
click at [367, 201] on label "Under follow-up" at bounding box center [369, 200] width 47 height 8
checkbox input "true"
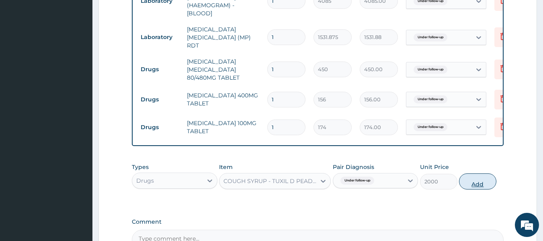
click at [479, 182] on button "Add" at bounding box center [477, 181] width 37 height 16
type input "0"
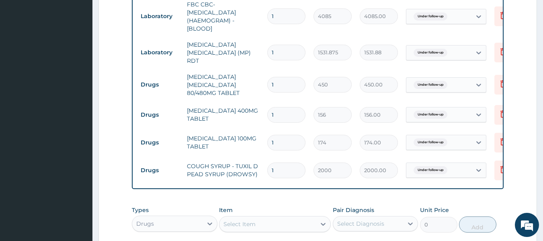
scroll to position [364, 0]
click at [282, 78] on input "1" at bounding box center [286, 85] width 38 height 16
type input "0.00"
type input "6"
type input "2700.00"
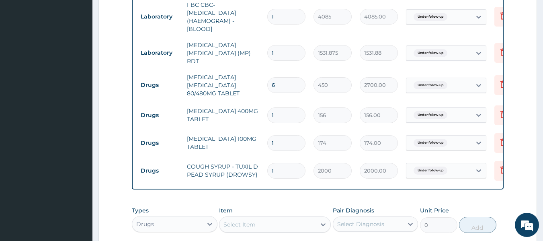
type input "6"
click at [280, 111] on input "1" at bounding box center [286, 115] width 38 height 16
type input "0.00"
type input "6"
type input "936.00"
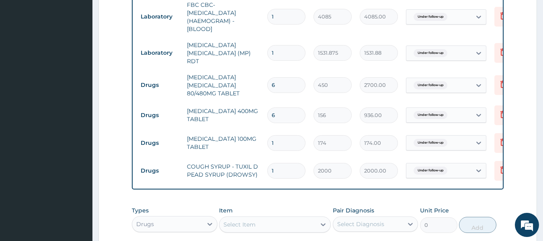
type input "6"
click at [275, 139] on input "1" at bounding box center [286, 143] width 38 height 16
type input "0.00"
type input "5"
type input "870.00"
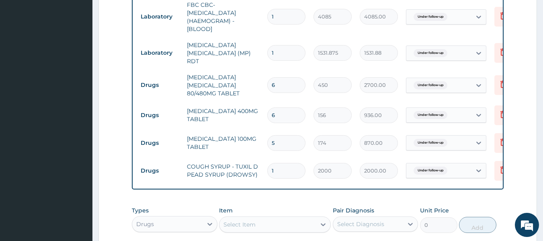
type input "6"
type input "1044.00"
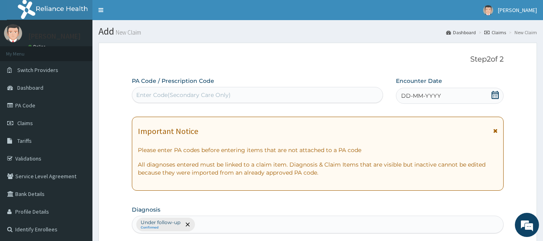
scroll to position [8, 0]
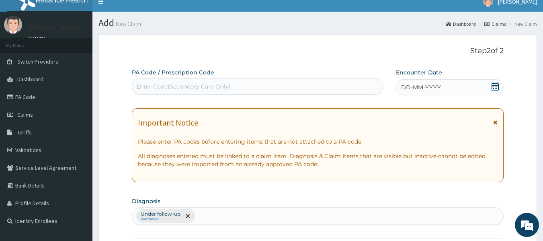
type input "6"
click at [406, 86] on span "DD-MM-YYYY" at bounding box center [421, 87] width 40 height 8
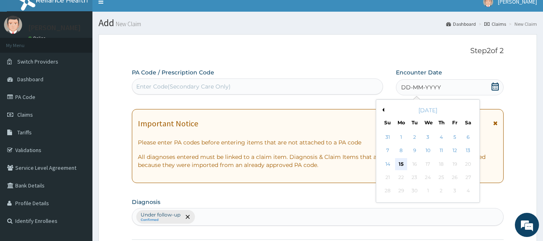
click at [403, 163] on div "15" at bounding box center [401, 164] width 12 height 12
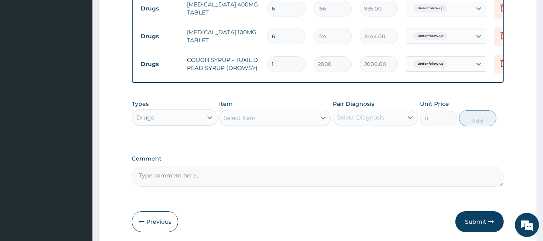
scroll to position [502, 0]
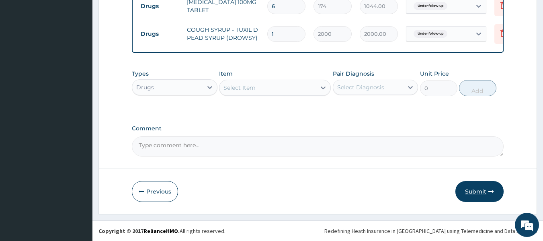
click at [480, 191] on button "Submit" at bounding box center [479, 191] width 48 height 21
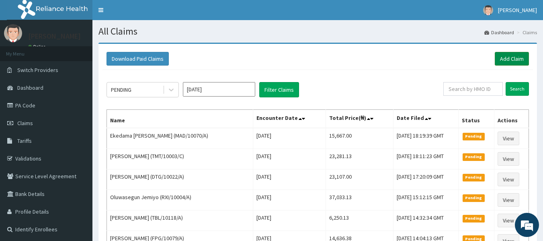
click at [515, 55] on link "Add Claim" at bounding box center [512, 59] width 34 height 14
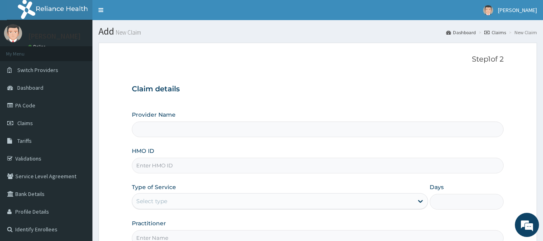
type input "Reliance Family Clinics (RFC) - [GEOGRAPHIC_DATA]"
click at [163, 165] on input "HMO ID" at bounding box center [318, 166] width 372 height 16
type input "SLH/10262/B"
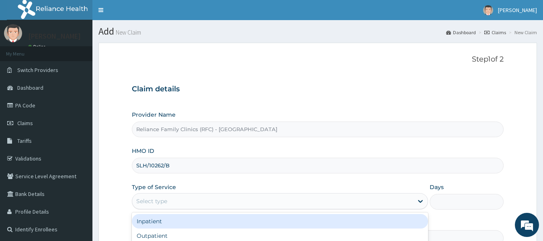
click at [163, 202] on div "Select type" at bounding box center [151, 201] width 31 height 8
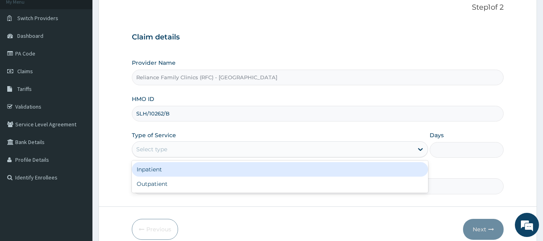
scroll to position [52, 0]
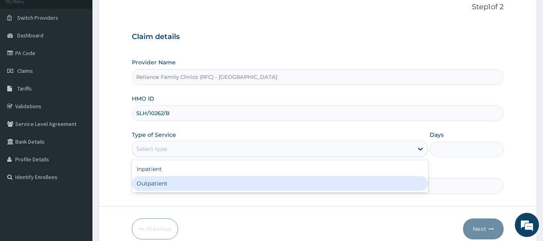
click at [166, 184] on div "Outpatient" at bounding box center [280, 183] width 296 height 14
type input "1"
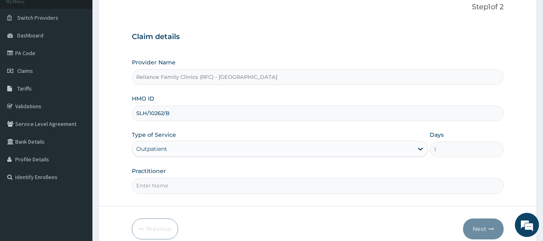
click at [163, 185] on input "Practitioner" at bounding box center [318, 186] width 372 height 16
type input "Dr [PERSON_NAME]"
click at [481, 224] on button "Next" at bounding box center [483, 228] width 41 height 21
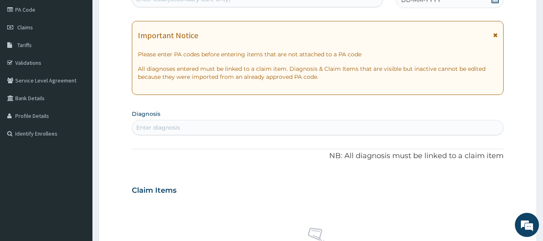
scroll to position [94, 0]
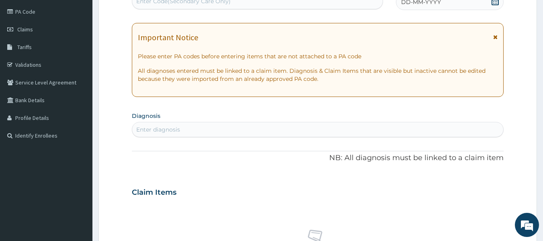
click at [181, 129] on div "Enter diagnosis" at bounding box center [317, 129] width 371 height 13
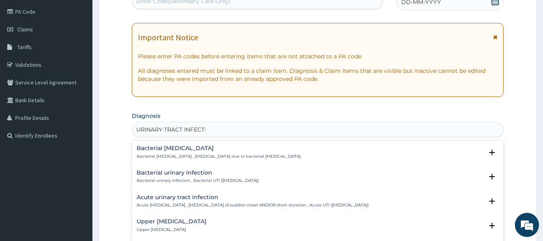
type input "URINARY TRACT INFECTIO"
click at [183, 223] on h4 "Upper [MEDICAL_DATA]" at bounding box center [172, 221] width 70 height 6
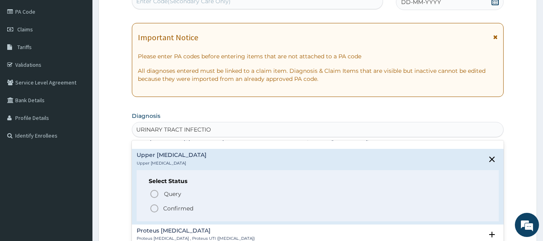
scroll to position [73, 0]
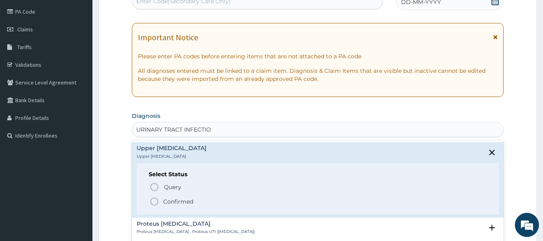
click at [189, 203] on p "Confirmed" at bounding box center [178, 201] width 30 height 8
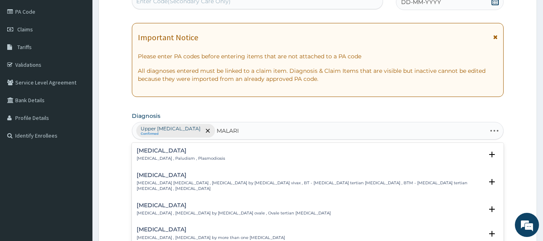
type input "[MEDICAL_DATA]"
click at [191, 157] on p "[MEDICAL_DATA] , Paludism , Plasmodiosis" at bounding box center [181, 159] width 88 height 6
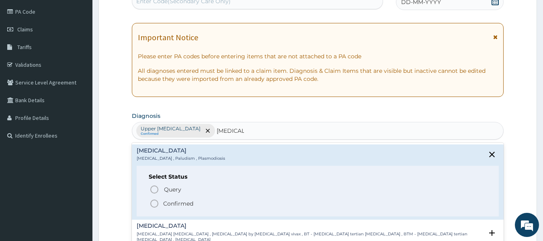
click at [182, 200] on p "Confirmed" at bounding box center [178, 203] width 30 height 8
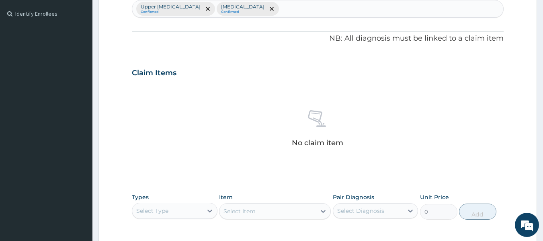
scroll to position [216, 0]
click at [184, 212] on div "Select Type" at bounding box center [167, 210] width 70 height 13
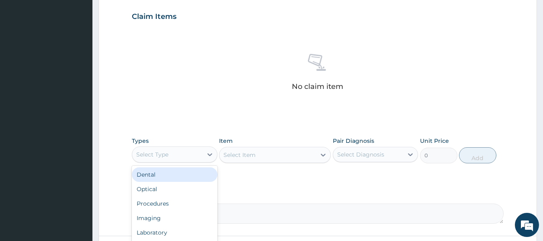
scroll to position [278, 0]
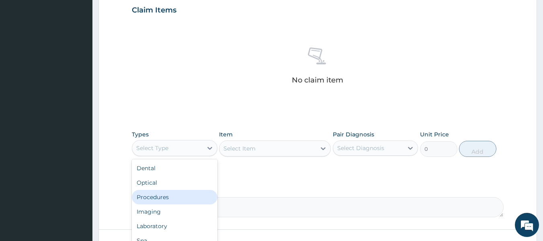
click at [179, 196] on div "Procedures" at bounding box center [175, 197] width 86 height 14
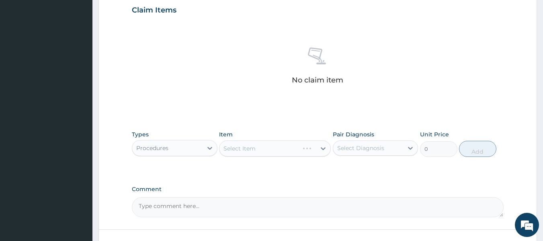
click at [320, 145] on div "Select Item" at bounding box center [275, 148] width 112 height 16
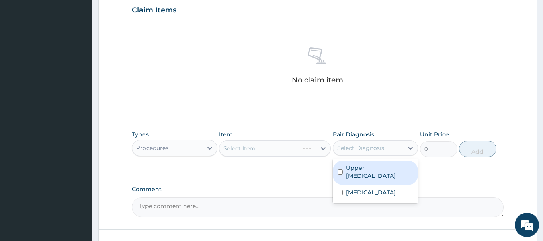
click at [373, 146] on div "Select Diagnosis" at bounding box center [360, 148] width 47 height 8
click at [368, 169] on label "Upper [MEDICAL_DATA]" at bounding box center [380, 172] width 68 height 16
checkbox input "true"
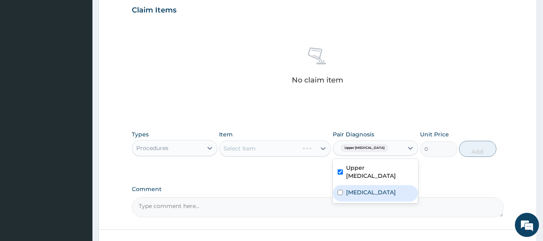
click at [363, 188] on label "[MEDICAL_DATA]" at bounding box center [371, 192] width 50 height 8
checkbox input "true"
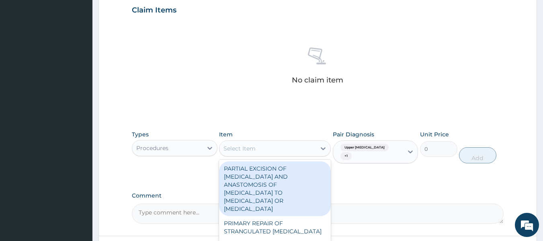
click at [295, 150] on div "Select Item" at bounding box center [267, 148] width 96 height 13
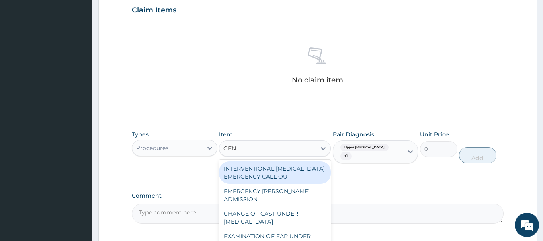
type input "GENE"
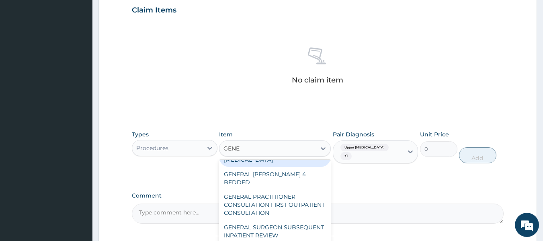
scroll to position [39, 0]
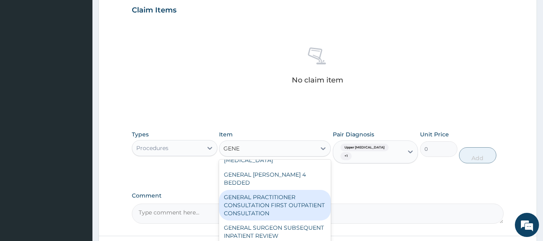
click at [295, 204] on div "GENERAL PRACTITIONER CONSULTATION FIRST OUTPATIENT CONSULTATION" at bounding box center [275, 205] width 112 height 31
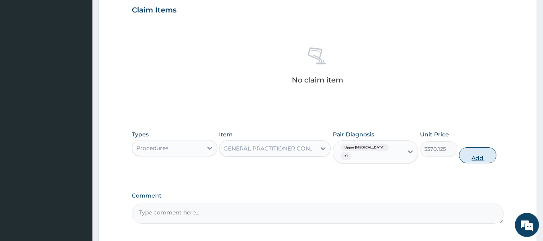
click at [482, 153] on button "Add" at bounding box center [477, 155] width 37 height 16
type input "0"
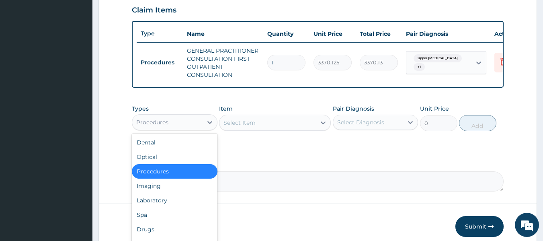
click at [159, 123] on div "Procedures" at bounding box center [167, 122] width 70 height 13
click at [154, 207] on div "Laboratory" at bounding box center [175, 200] width 86 height 14
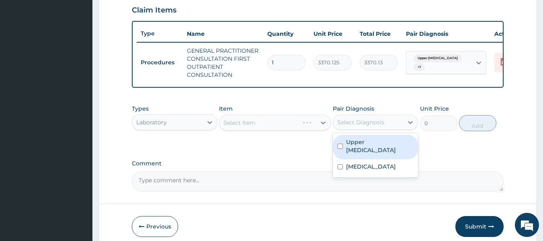
click at [377, 124] on div "Select Diagnosis" at bounding box center [360, 122] width 47 height 8
click at [371, 150] on label "Upper [MEDICAL_DATA]" at bounding box center [380, 146] width 68 height 16
checkbox input "true"
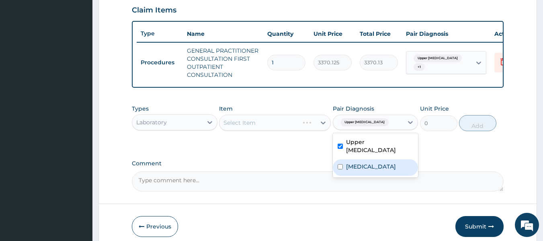
click at [361, 170] on label "[MEDICAL_DATA]" at bounding box center [371, 166] width 50 height 8
checkbox input "true"
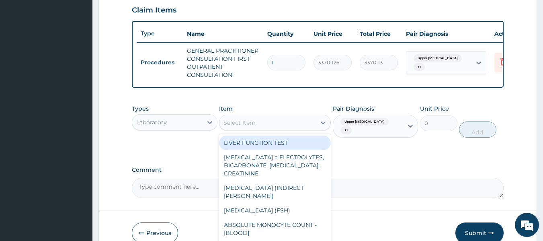
click at [297, 128] on div "Select Item" at bounding box center [267, 122] width 96 height 13
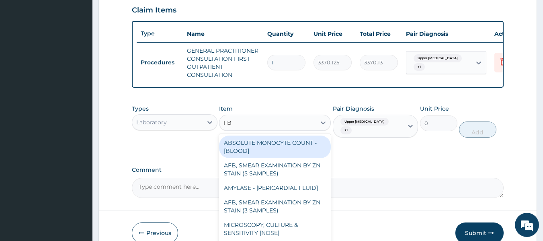
type input "FBC"
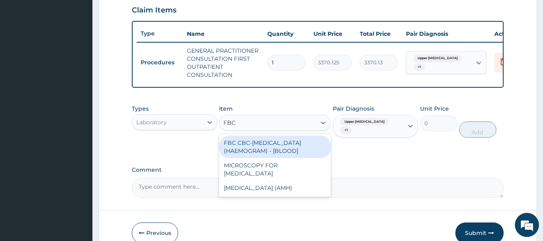
click at [318, 150] on div "FBC CBC-[MEDICAL_DATA] (HAEMOGRAM) - [BLOOD]" at bounding box center [275, 146] width 112 height 23
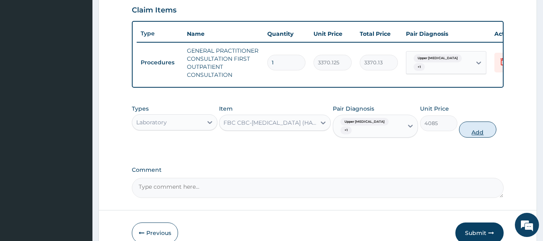
click at [474, 137] on button "Add" at bounding box center [477, 129] width 37 height 16
type input "0"
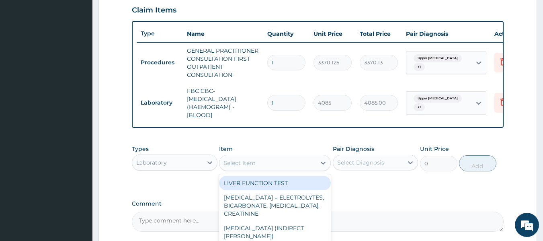
click at [281, 168] on div "Select Item" at bounding box center [267, 162] width 96 height 13
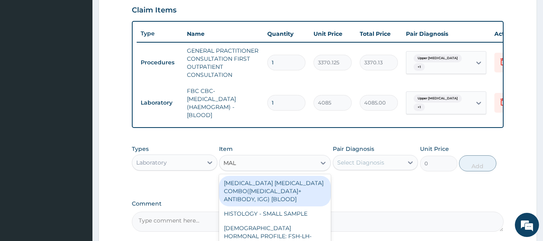
type input "MALA"
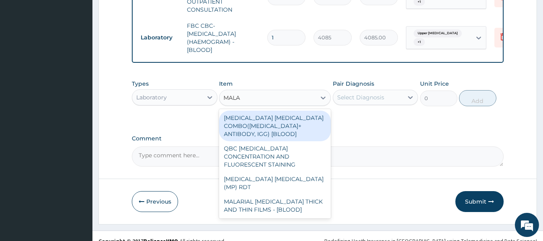
scroll to position [344, 0]
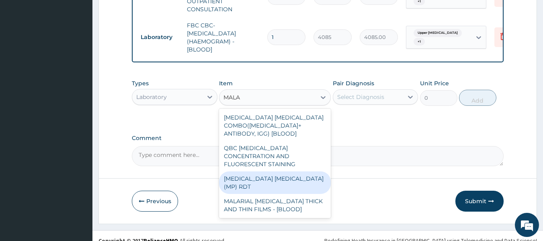
click at [297, 178] on div "[MEDICAL_DATA] [MEDICAL_DATA] (MP) RDT" at bounding box center [275, 182] width 112 height 23
type input "1531.875"
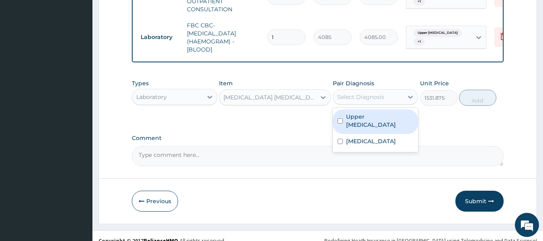
drag, startPoint x: 396, startPoint y: 99, endPoint x: 385, endPoint y: 124, distance: 26.7
click at [385, 105] on div "option [MEDICAL_DATA], selected. option Upper [MEDICAL_DATA] focused, 1 of 2. 2…" at bounding box center [376, 96] width 86 height 15
click at [385, 124] on label "Upper [MEDICAL_DATA]" at bounding box center [380, 121] width 68 height 16
checkbox input "true"
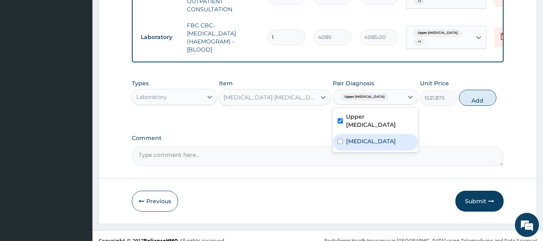
click at [377, 147] on div "[MEDICAL_DATA]" at bounding box center [376, 142] width 86 height 16
checkbox input "true"
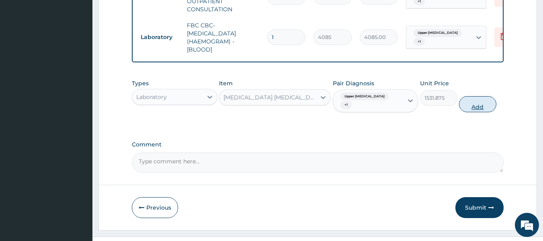
click at [475, 110] on button "Add" at bounding box center [477, 104] width 37 height 16
type input "0"
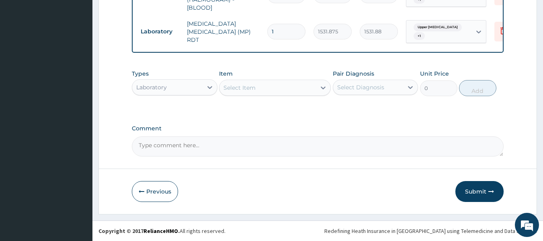
scroll to position [390, 0]
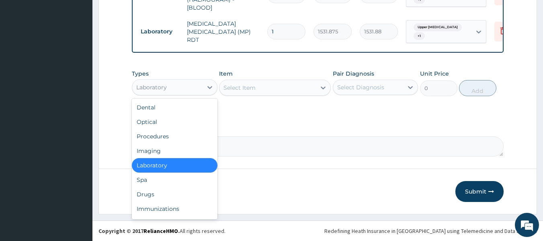
click at [194, 93] on div "Laboratory" at bounding box center [167, 87] width 70 height 13
click at [164, 196] on div "Drugs" at bounding box center [175, 194] width 86 height 14
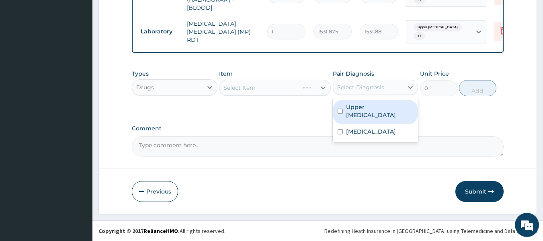
click at [390, 82] on div "Select Diagnosis" at bounding box center [368, 87] width 70 height 13
click at [375, 107] on label "Upper [MEDICAL_DATA]" at bounding box center [380, 111] width 68 height 16
checkbox input "true"
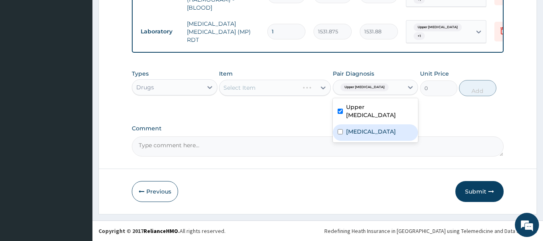
click at [365, 131] on label "[MEDICAL_DATA]" at bounding box center [371, 131] width 50 height 8
checkbox input "true"
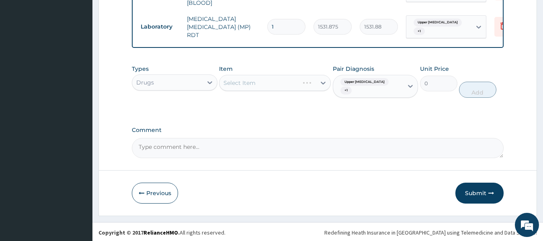
click at [301, 85] on div "Select Item" at bounding box center [275, 83] width 112 height 16
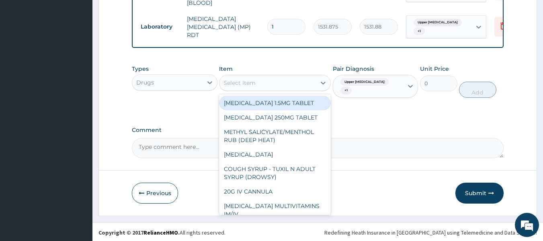
click at [291, 88] on div "Select Item" at bounding box center [267, 82] width 96 height 13
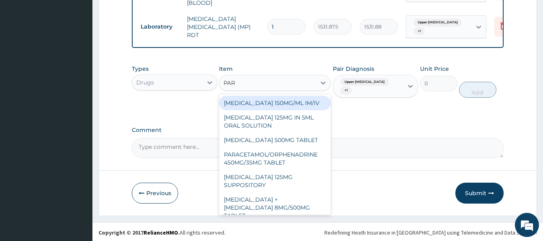
type input "PARA"
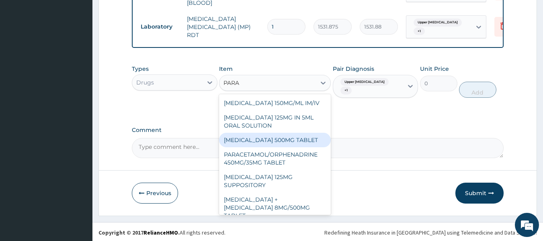
click at [295, 140] on div "[MEDICAL_DATA] 500MG TABLET" at bounding box center [275, 140] width 112 height 14
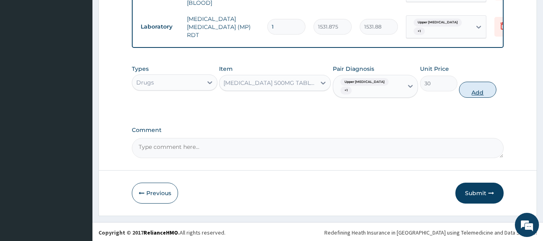
click at [472, 96] on button "Add" at bounding box center [477, 90] width 37 height 16
type input "0"
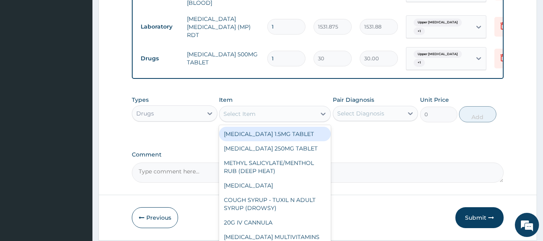
click at [286, 120] on div "Select Item" at bounding box center [267, 113] width 96 height 13
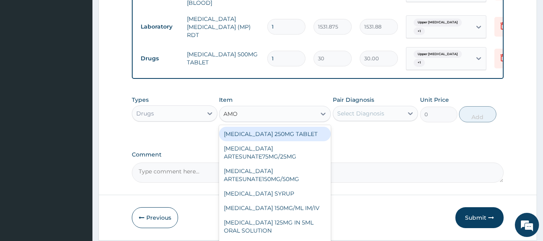
type input "AMOX"
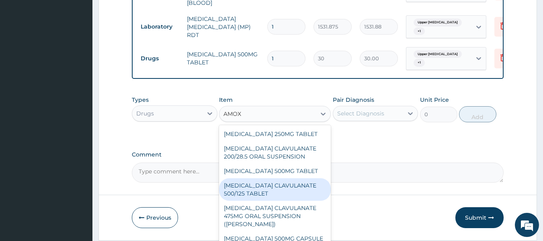
click at [291, 200] on div "AMOXICILLIN CLAVULANATE 500/125 TABLET" at bounding box center [275, 189] width 112 height 23
type input "414"
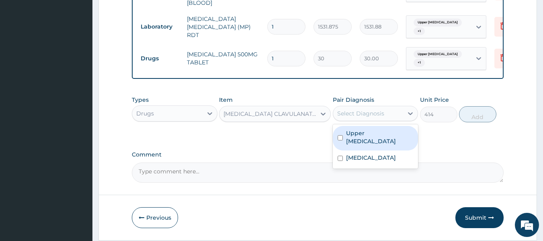
drag, startPoint x: 373, startPoint y: 117, endPoint x: 370, endPoint y: 139, distance: 22.2
click at [370, 121] on div "option Malaria, selected. option Upper urinary tract infection focused, 1 of 2.…" at bounding box center [376, 113] width 86 height 15
click at [370, 139] on label "Upper urinary tract infection" at bounding box center [380, 137] width 68 height 16
checkbox input "true"
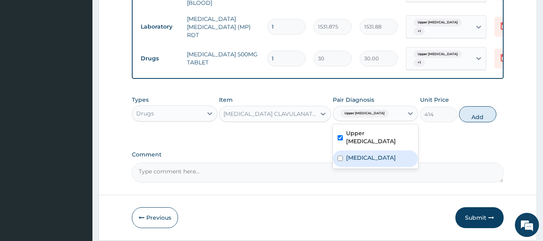
click at [371, 158] on div "Malaria" at bounding box center [376, 158] width 86 height 16
checkbox input "true"
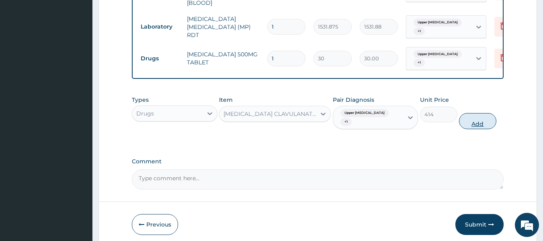
click at [469, 123] on button "Add" at bounding box center [477, 121] width 37 height 16
type input "0"
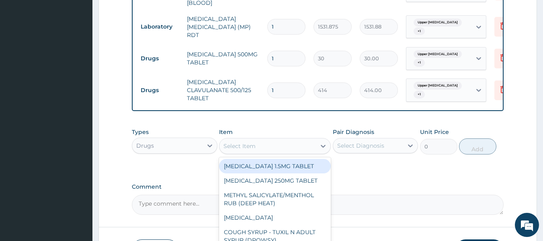
click at [271, 147] on div "Select Item" at bounding box center [267, 145] width 96 height 13
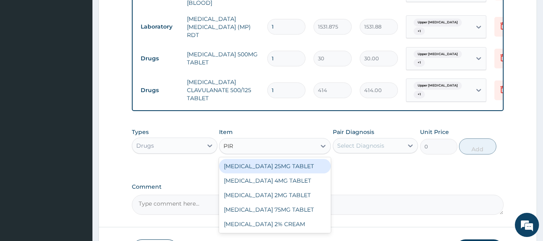
type input "PIRI"
click at [272, 169] on div "GLIMEPIRIDE 4MG TABLET" at bounding box center [275, 166] width 112 height 14
type input "180"
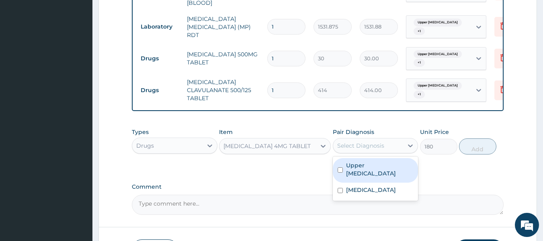
drag, startPoint x: 387, startPoint y: 146, endPoint x: 377, endPoint y: 179, distance: 34.1
click at [377, 153] on div "option Malaria, selected. option Upper urinary tract infection focused, 1 of 2.…" at bounding box center [376, 145] width 86 height 15
click at [377, 177] on label "Upper [MEDICAL_DATA]" at bounding box center [380, 169] width 68 height 16
checkbox input "true"
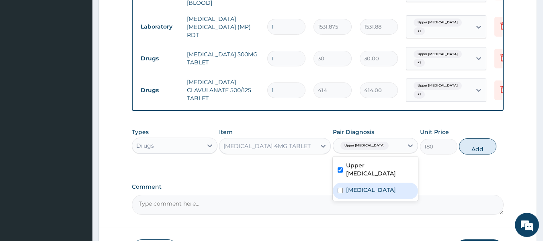
click at [372, 198] on div "Malaria" at bounding box center [376, 190] width 86 height 16
checkbox input "true"
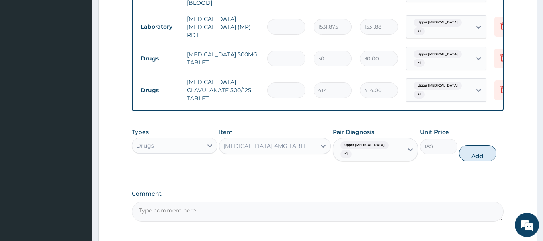
click at [488, 153] on button "Add" at bounding box center [477, 153] width 37 height 16
type input "0"
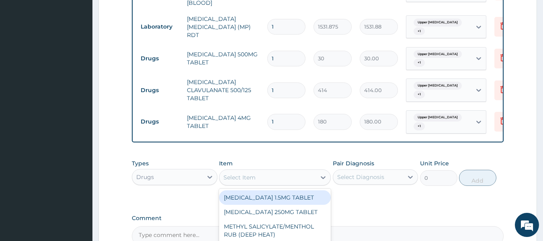
click at [243, 179] on div "Select Item" at bounding box center [239, 177] width 32 height 8
type input "CHLOR"
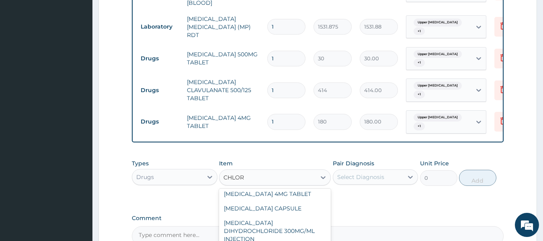
scroll to position [70, 0]
click at [291, 201] on div "CHLORPHENIRAMINE 4MG TABLET" at bounding box center [275, 193] width 112 height 14
type input "60"
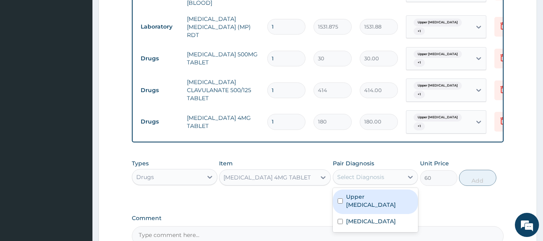
click at [374, 180] on div "Select Diagnosis" at bounding box center [360, 177] width 47 height 8
click at [378, 208] on label "Upper urinary tract infection" at bounding box center [380, 201] width 68 height 16
checkbox input "true"
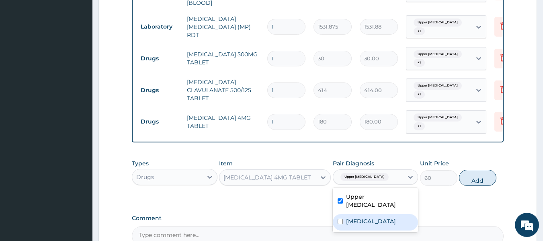
click at [376, 223] on div "Malaria" at bounding box center [376, 222] width 86 height 16
checkbox input "true"
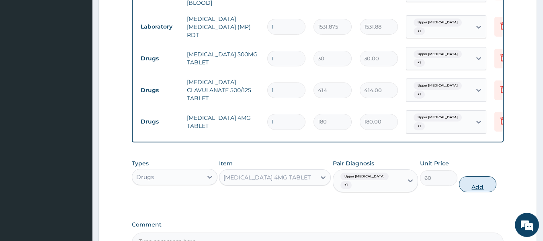
click at [466, 191] on button "Add" at bounding box center [477, 184] width 37 height 16
type input "0"
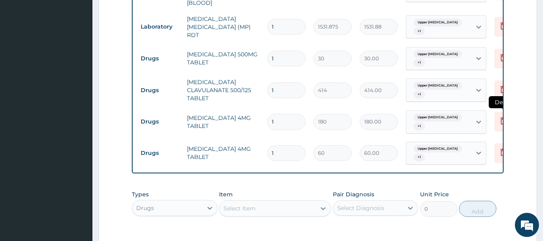
click at [501, 119] on icon at bounding box center [503, 120] width 6 height 7
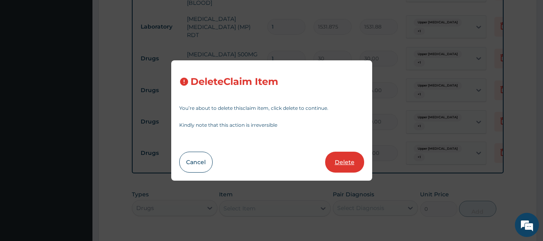
click at [350, 160] on button "Delete" at bounding box center [344, 162] width 39 height 21
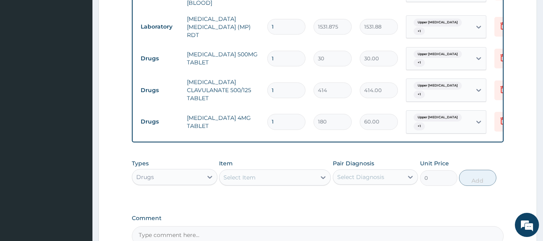
type input "60"
type input "60.00"
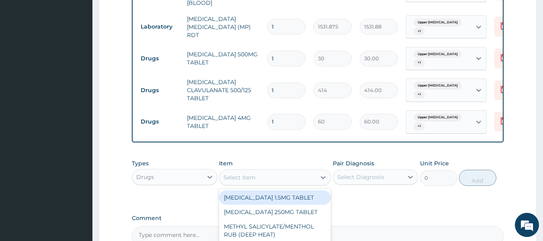
click at [255, 178] on div "Select Item" at bounding box center [239, 177] width 32 height 8
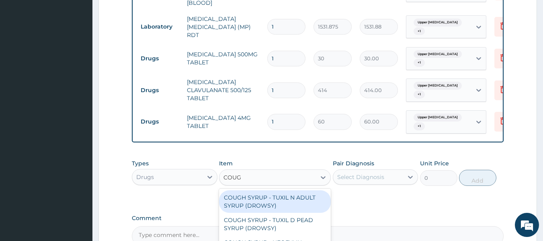
type input "COUGH"
click at [291, 213] on div "COUGH SYRUP - TUXIL N ADULT SYRUP (DROWSY)" at bounding box center [275, 201] width 112 height 23
type input "2000"
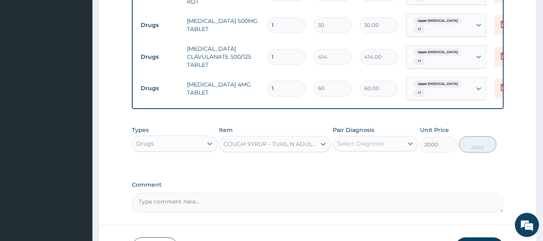
scroll to position [421, 0]
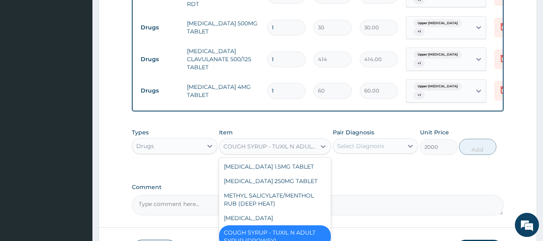
click at [273, 150] on div "COUGH SYRUP - TUXIL N ADULT SYRUP (DROWSY)" at bounding box center [269, 146] width 93 height 8
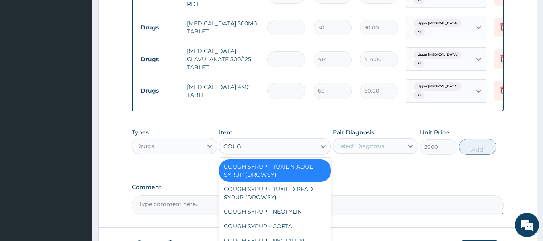
type input "COUGH"
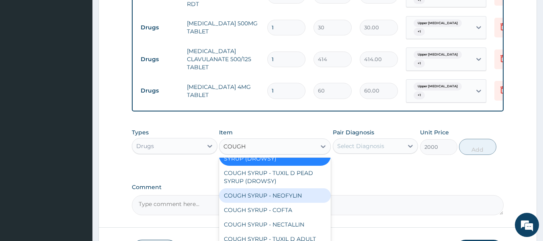
scroll to position [0, 0]
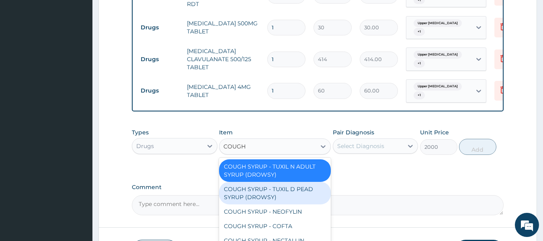
click at [304, 195] on div "COUGH SYRUP - TUXIL D PEAD SYRUP (DROWSY)" at bounding box center [275, 193] width 112 height 23
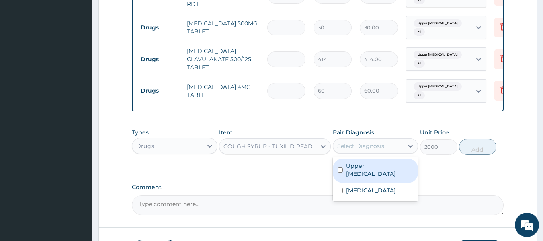
click at [385, 143] on div "Select Diagnosis" at bounding box center [376, 145] width 86 height 15
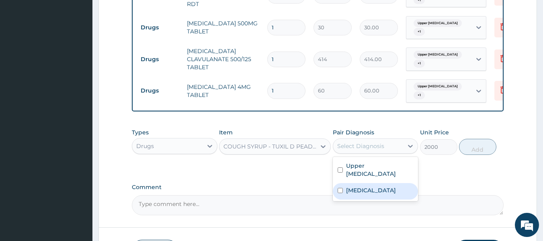
drag, startPoint x: 377, startPoint y: 171, endPoint x: 370, endPoint y: 198, distance: 27.9
click at [370, 198] on div "Upper urinary tract infection Malaria" at bounding box center [376, 179] width 86 height 44
click at [370, 198] on div "Malaria" at bounding box center [376, 191] width 86 height 16
checkbox input "true"
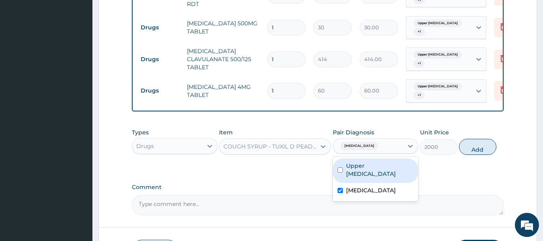
click at [375, 178] on label "Upper [MEDICAL_DATA]" at bounding box center [380, 170] width 68 height 16
checkbox input "true"
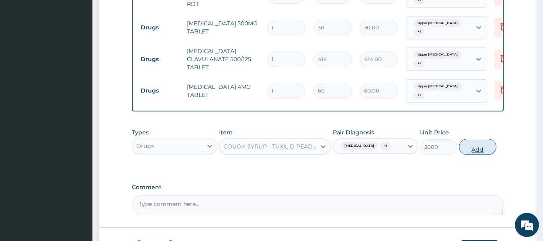
click at [468, 153] on button "Add" at bounding box center [477, 147] width 37 height 16
type input "0"
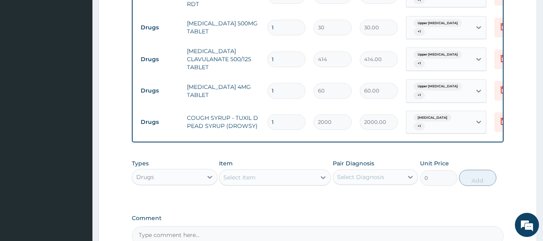
click at [279, 27] on input "1" at bounding box center [286, 28] width 38 height 16
type input "18"
type input "540.00"
type input "18"
click at [279, 59] on input "1" at bounding box center [286, 59] width 38 height 16
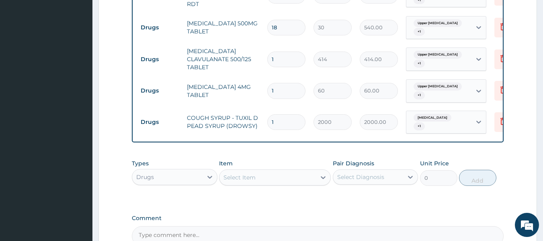
type input "10"
type input "4140.00"
type input "10"
click at [281, 88] on input "1" at bounding box center [286, 91] width 38 height 16
type input "0.00"
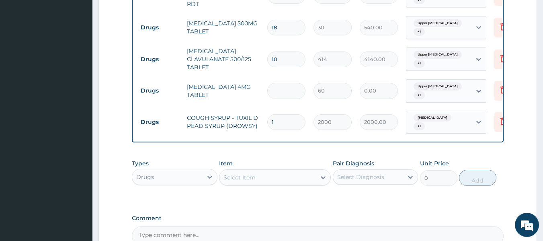
type input "3"
type input "180.00"
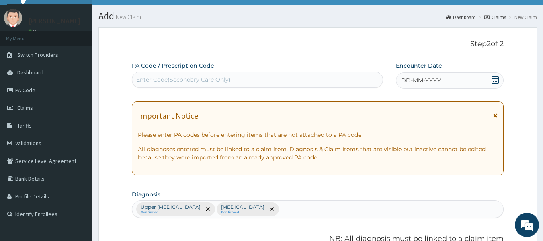
scroll to position [12, 0]
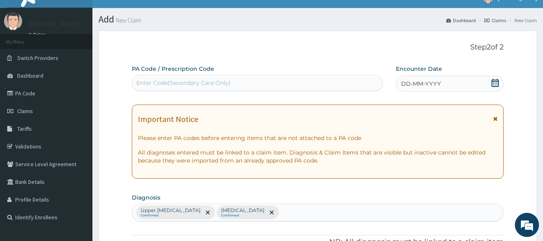
type input "3"
click at [409, 81] on span "DD-MM-YYYY" at bounding box center [421, 84] width 40 height 8
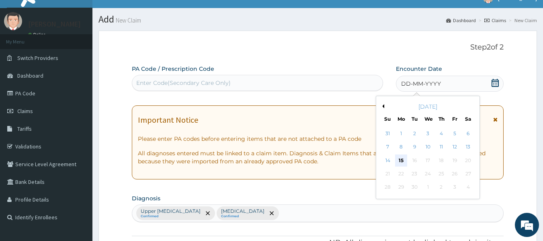
click at [403, 164] on div "15" at bounding box center [401, 160] width 12 height 12
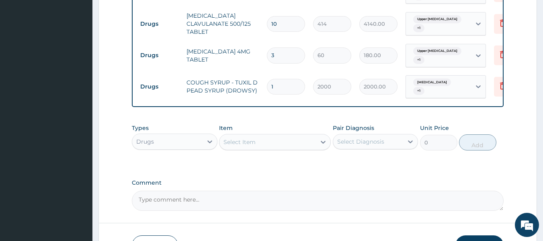
scroll to position [513, 0]
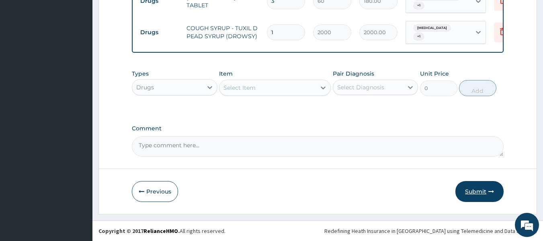
click at [482, 191] on button "Submit" at bounding box center [479, 191] width 48 height 21
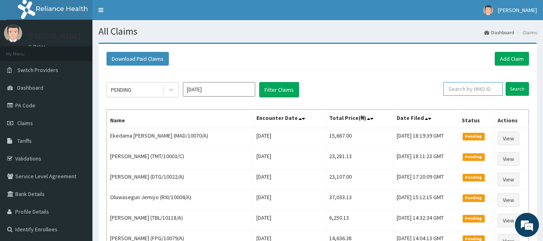
click at [473, 92] on input "text" at bounding box center [472, 89] width 59 height 14
paste input "TMT/10003/C"
click at [518, 85] on input "Search" at bounding box center [517, 89] width 23 height 14
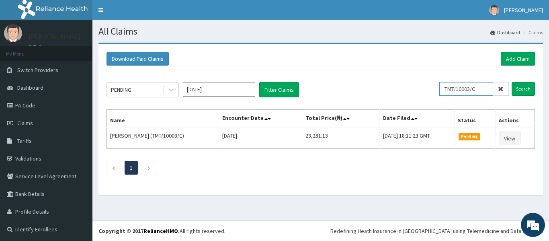
click at [476, 89] on input "TMT/10003/C" at bounding box center [466, 89] width 54 height 14
type input "T"
type input "SLH/10262/B"
click at [517, 89] on input "Search" at bounding box center [523, 89] width 23 height 14
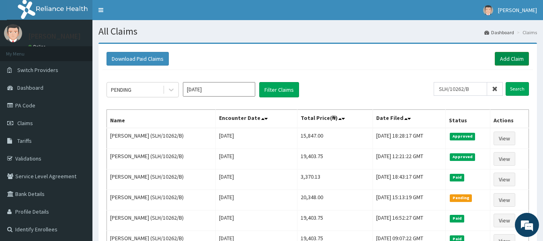
click at [508, 55] on link "Add Claim" at bounding box center [512, 59] width 34 height 14
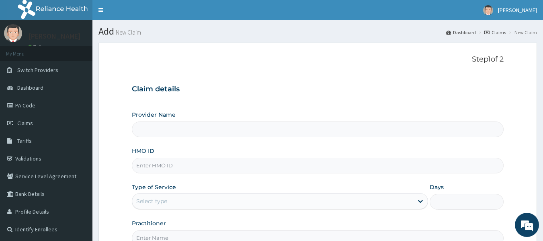
type input "Reliance Family Clinics (RFC) - [GEOGRAPHIC_DATA]"
click at [156, 167] on input "HMO ID" at bounding box center [318, 166] width 372 height 16
paste input "AET/10154/A"
type input "AET/10154/A"
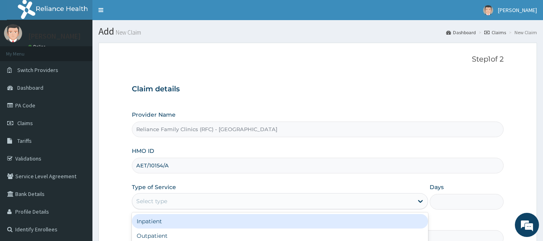
click at [152, 198] on div "Select type" at bounding box center [151, 201] width 31 height 8
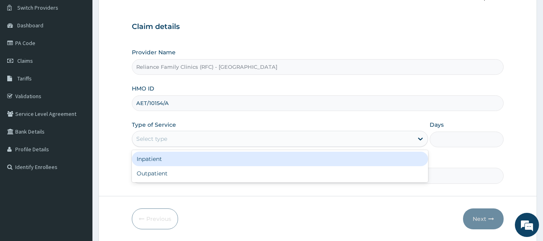
scroll to position [65, 0]
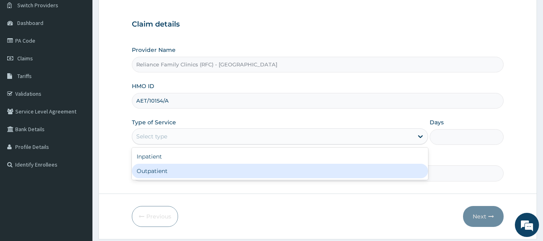
click at [168, 173] on div "Outpatient" at bounding box center [280, 171] width 296 height 14
type input "1"
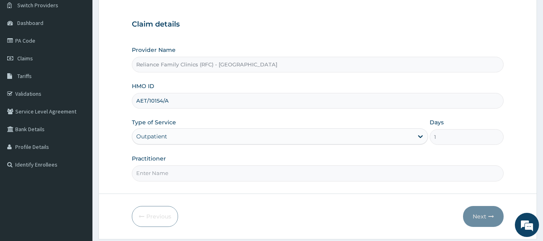
click at [159, 172] on input "Practitioner" at bounding box center [318, 173] width 372 height 16
type input "Dr Bunmi"
click at [486, 219] on button "Next" at bounding box center [483, 216] width 41 height 21
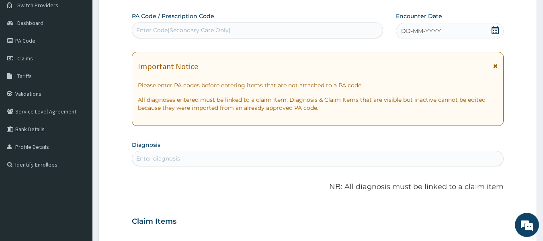
click at [180, 154] on div "Enter diagnosis" at bounding box center [317, 158] width 371 height 13
type input "MALA"
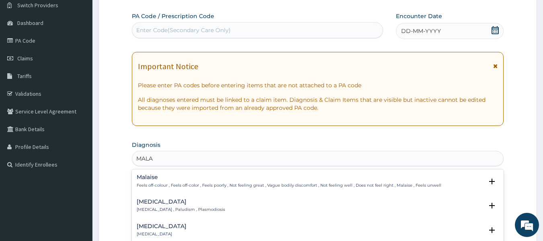
click at [162, 209] on p "Malaria , Paludism , Plasmodiosis" at bounding box center [181, 210] width 88 height 6
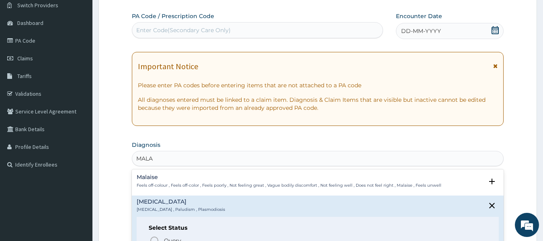
scroll to position [49, 0]
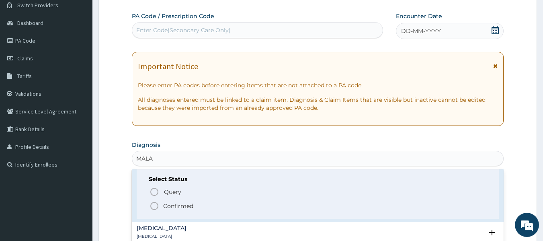
click at [167, 204] on p "Confirmed" at bounding box center [178, 206] width 30 height 8
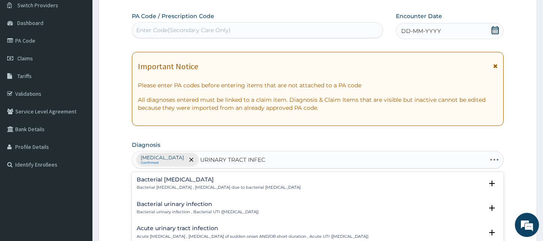
type input "URINARY TRACT INFECT"
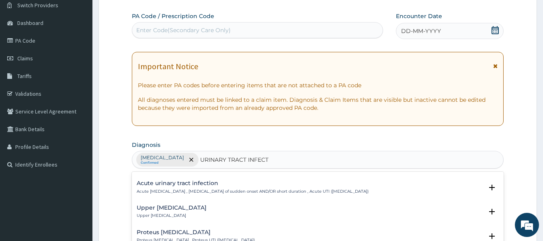
scroll to position [49, 0]
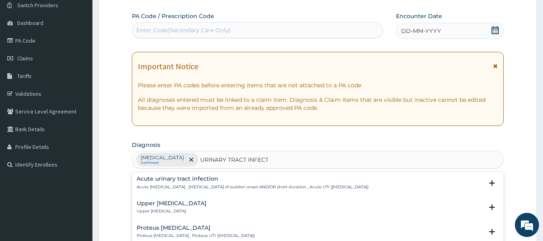
click at [202, 206] on h4 "Upper urinary tract infection" at bounding box center [172, 203] width 70 height 6
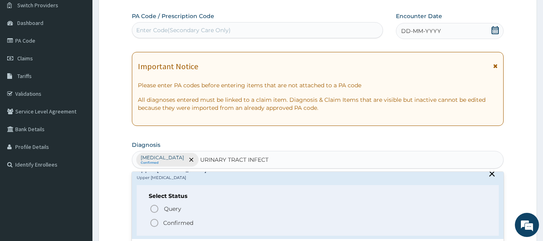
scroll to position [82, 0]
click at [190, 223] on p "Confirmed" at bounding box center [178, 223] width 30 height 8
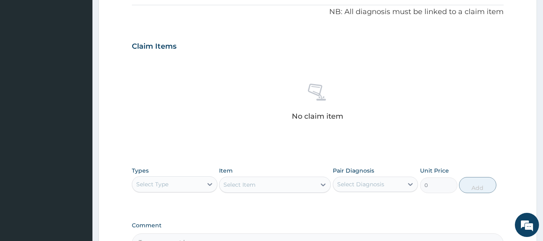
scroll to position [242, 0]
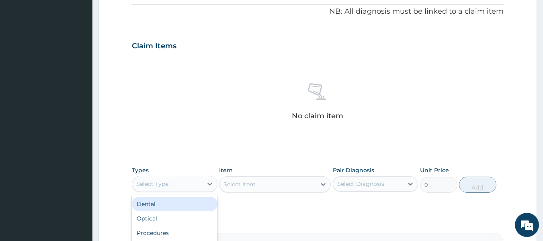
click at [193, 181] on div "Select Type" at bounding box center [167, 183] width 70 height 13
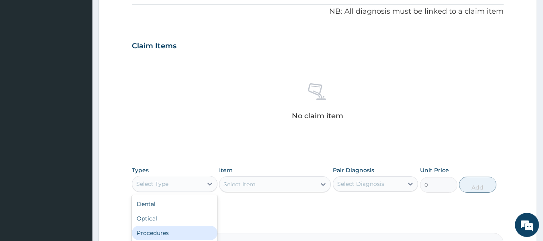
click at [180, 233] on div "Procedures" at bounding box center [175, 233] width 86 height 14
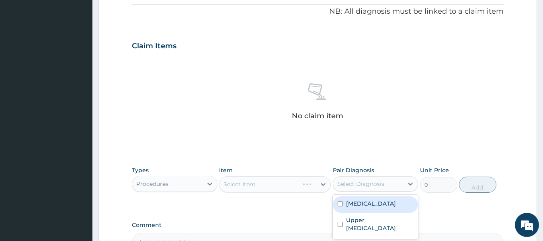
click at [369, 182] on div "Select Diagnosis" at bounding box center [360, 184] width 47 height 8
click at [369, 207] on div "Malaria" at bounding box center [376, 204] width 86 height 16
checkbox input "true"
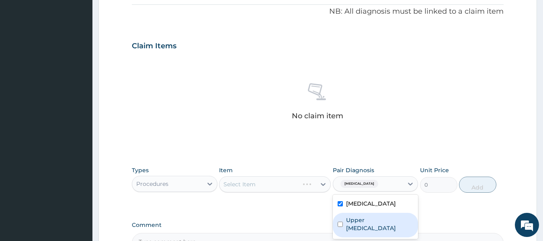
click at [372, 221] on label "Upper urinary tract infection" at bounding box center [380, 224] width 68 height 16
checkbox input "true"
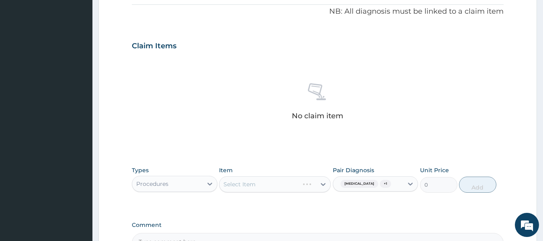
click at [287, 185] on div "Select Item" at bounding box center [275, 184] width 112 height 16
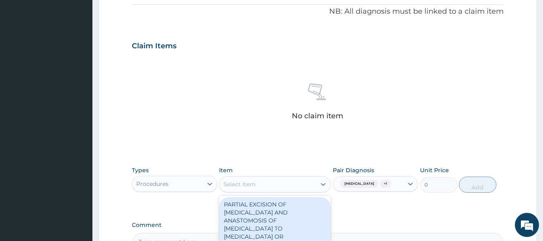
click at [306, 184] on div "Select Item" at bounding box center [267, 184] width 96 height 13
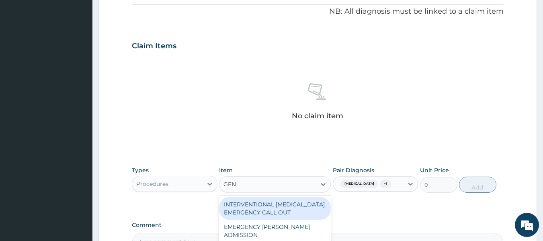
type input "GENE"
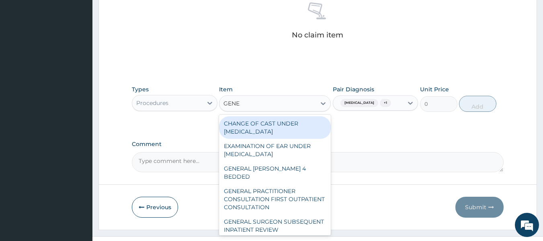
scroll to position [339, 0]
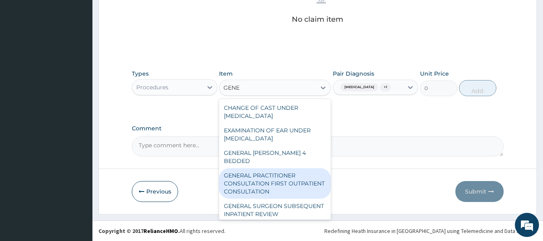
click at [295, 174] on div "GENERAL PRACTITIONER CONSULTATION FIRST OUTPATIENT CONSULTATION" at bounding box center [275, 183] width 112 height 31
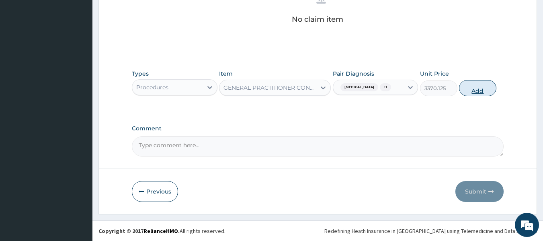
click at [481, 94] on button "Add" at bounding box center [477, 88] width 37 height 16
type input "0"
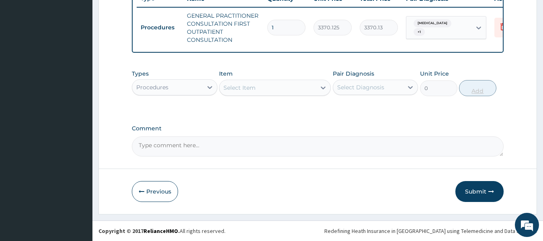
scroll to position [319, 0]
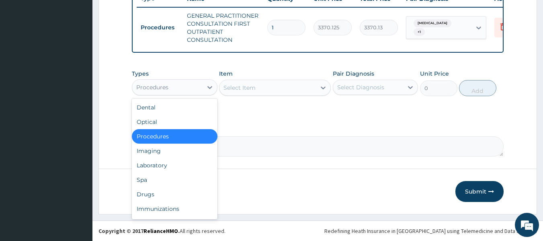
click at [183, 88] on div "Procedures" at bounding box center [167, 87] width 70 height 13
click at [162, 163] on div "Laboratory" at bounding box center [175, 165] width 86 height 14
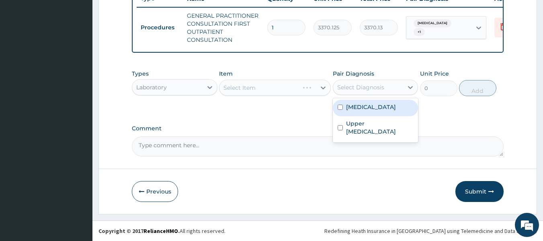
click at [385, 83] on div "Select Diagnosis" at bounding box center [368, 87] width 70 height 13
click at [378, 102] on div "Malaria" at bounding box center [376, 108] width 86 height 16
checkbox input "true"
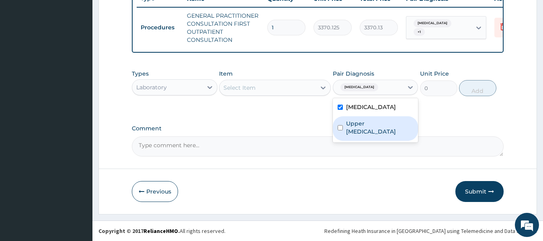
click at [377, 129] on label "Upper urinary tract infection" at bounding box center [380, 127] width 68 height 16
checkbox input "true"
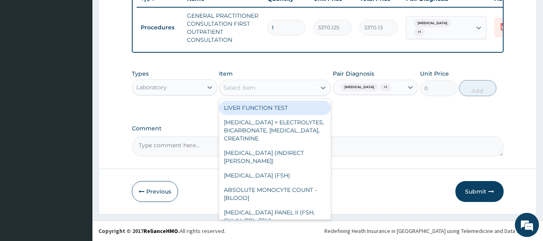
click at [288, 83] on div "Select Item" at bounding box center [267, 87] width 96 height 13
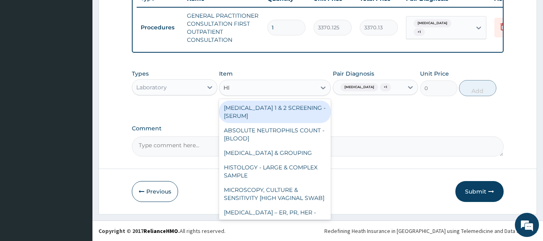
type input "HIV"
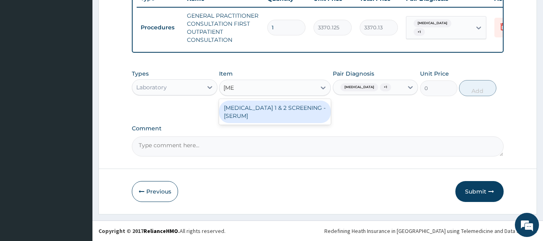
click at [291, 105] on div "HIV 1 & 2 SCREENING - [SERUM]" at bounding box center [275, 111] width 112 height 23
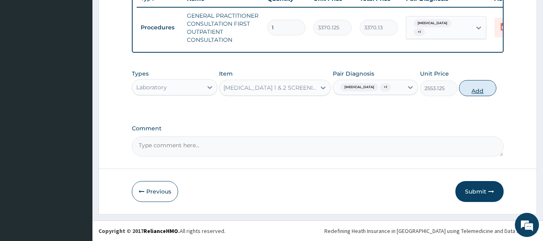
click at [490, 88] on button "Add" at bounding box center [477, 88] width 37 height 16
type input "0"
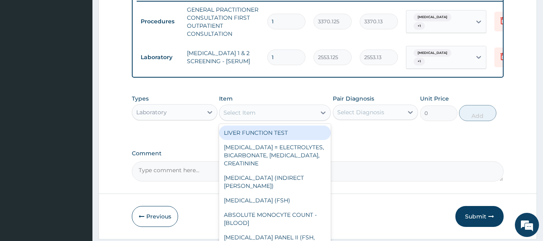
click at [274, 112] on div "Select Item" at bounding box center [267, 112] width 96 height 13
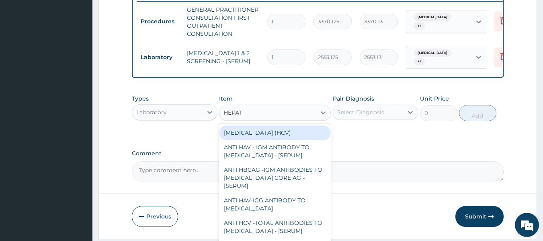
type input "HEPATI"
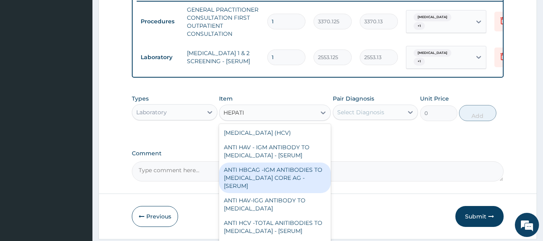
click at [273, 184] on div "ANTI HBCAG -IGM ANTIBODIES TO HEPATITIS B CORE AG - [SERUM]" at bounding box center [275, 177] width 112 height 31
type input "4085"
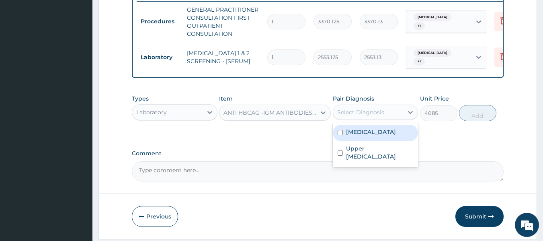
click at [400, 118] on div "Select Diagnosis" at bounding box center [368, 112] width 70 height 13
click at [398, 133] on div "Malaria" at bounding box center [376, 133] width 86 height 16
checkbox input "true"
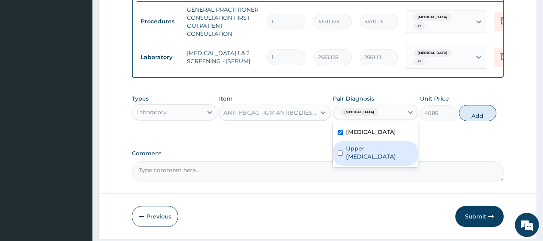
click at [396, 157] on label "Upper [MEDICAL_DATA]" at bounding box center [380, 152] width 68 height 16
checkbox input "true"
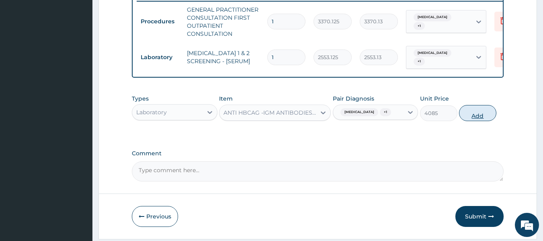
click at [466, 120] on button "Add" at bounding box center [477, 113] width 37 height 16
type input "0"
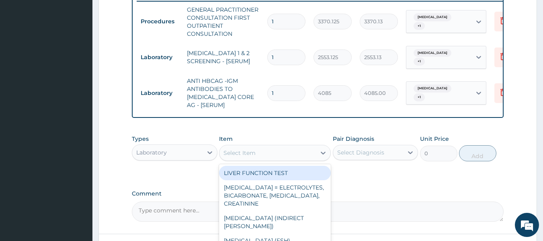
click at [257, 150] on div "Select Item" at bounding box center [267, 152] width 96 height 13
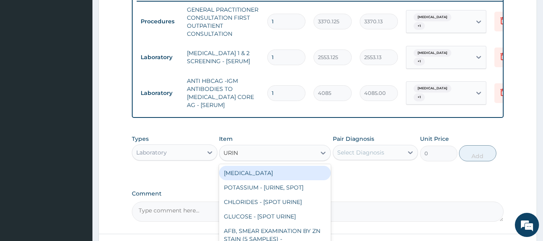
type input "URINA"
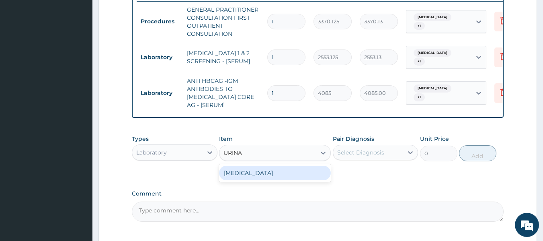
click at [256, 174] on div "URINALYSIS" at bounding box center [275, 173] width 112 height 14
type input "1531.875"
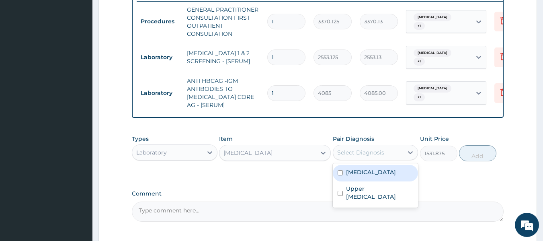
click at [372, 156] on div "Select Diagnosis" at bounding box center [360, 152] width 47 height 8
click at [368, 172] on div "Malaria" at bounding box center [376, 173] width 86 height 16
checkbox input "true"
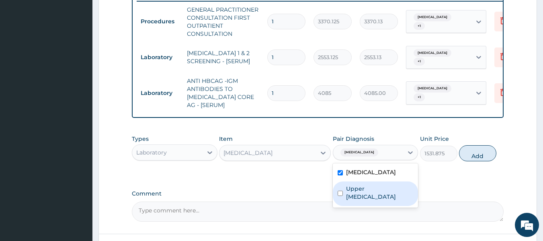
click at [370, 197] on label "Upper [MEDICAL_DATA]" at bounding box center [380, 193] width 68 height 16
checkbox input "true"
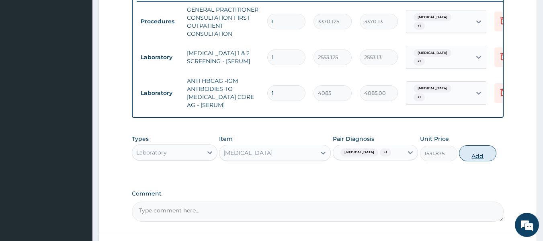
click at [484, 154] on button "Add" at bounding box center [477, 153] width 37 height 16
type input "0"
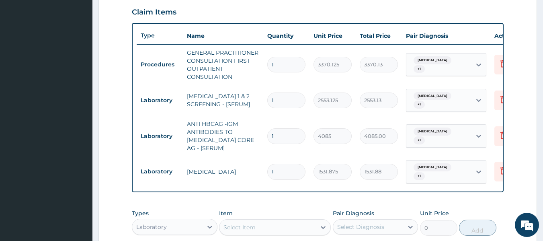
scroll to position [278, 0]
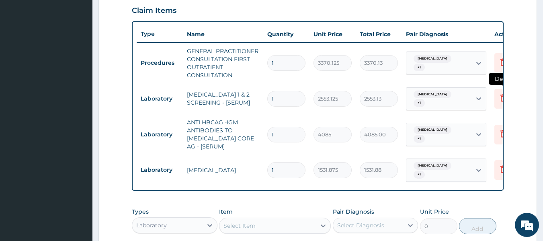
click at [499, 99] on icon at bounding box center [503, 98] width 10 height 10
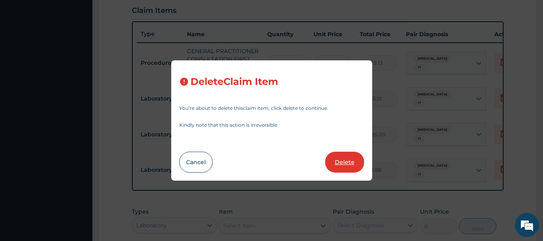
click at [346, 165] on button "Delete" at bounding box center [344, 162] width 39 height 21
type input "4085"
type input "4085.00"
type input "1531.875"
type input "1531.88"
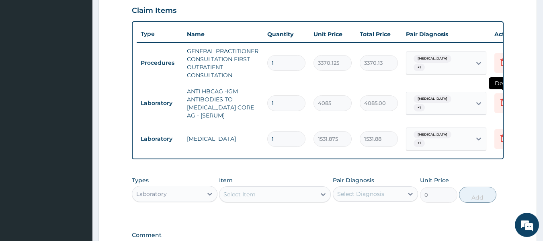
click at [503, 107] on icon at bounding box center [503, 102] width 10 height 10
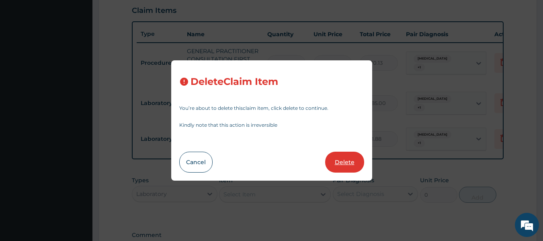
click at [349, 168] on button "Delete" at bounding box center [344, 162] width 39 height 21
type input "1531.875"
type input "1531.88"
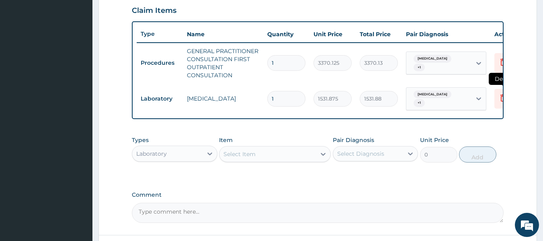
click at [496, 103] on icon at bounding box center [503, 99] width 18 height 20
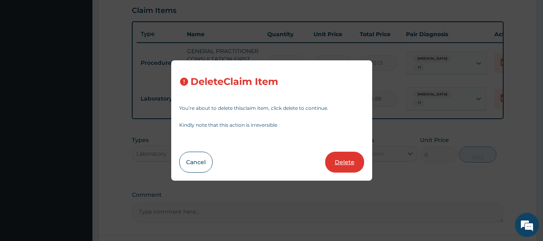
click at [353, 160] on button "Delete" at bounding box center [344, 162] width 39 height 21
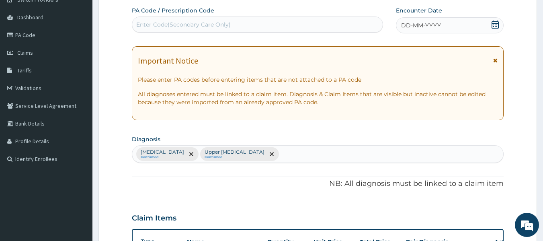
scroll to position [73, 0]
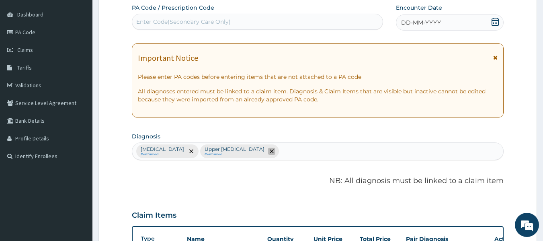
click at [268, 150] on span "remove selection option" at bounding box center [271, 151] width 7 height 7
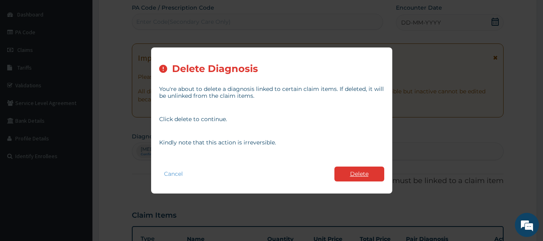
click at [377, 177] on button "Delete" at bounding box center [359, 173] width 50 height 15
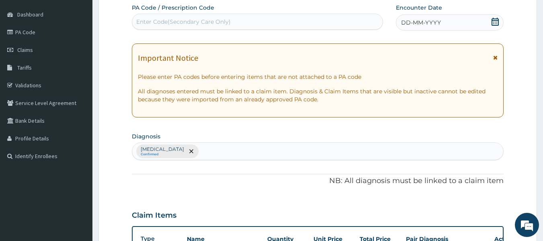
click at [172, 151] on div "Malaria Confirmed" at bounding box center [167, 151] width 62 height 14
click at [189, 150] on icon "remove selection option" at bounding box center [191, 151] width 4 height 4
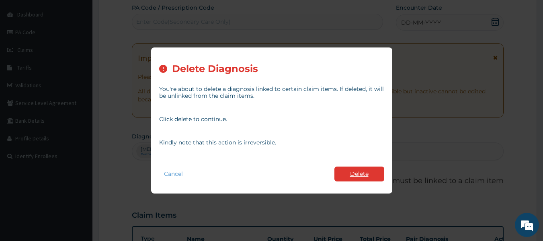
click at [368, 177] on button "Delete" at bounding box center [359, 173] width 50 height 15
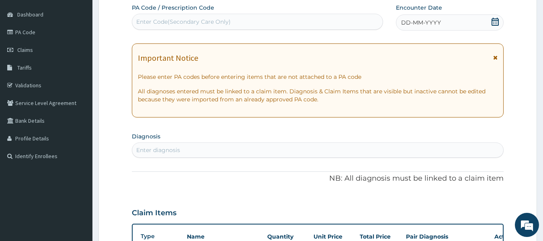
click at [152, 146] on div "Enter diagnosis" at bounding box center [158, 150] width 44 height 8
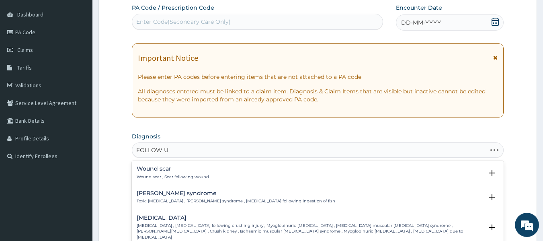
type input "FOLLOW UP"
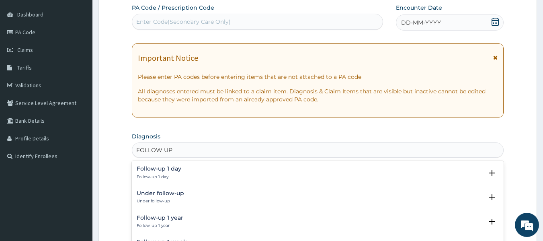
click at [166, 199] on p "Under follow-up" at bounding box center [160, 201] width 47 height 6
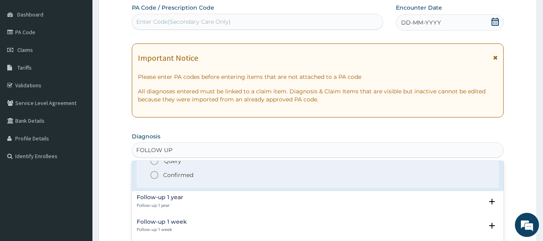
scroll to position [72, 0]
click at [185, 176] on p "Confirmed" at bounding box center [178, 174] width 30 height 8
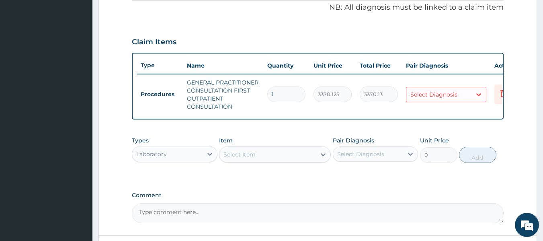
scroll to position [248, 0]
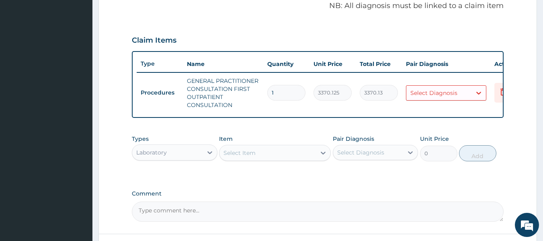
click at [448, 95] on div "Select Diagnosis" at bounding box center [433, 93] width 47 height 8
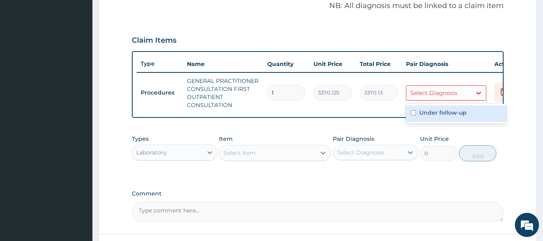
click at [448, 115] on label "Under follow-up" at bounding box center [442, 113] width 47 height 8
checkbox input "true"
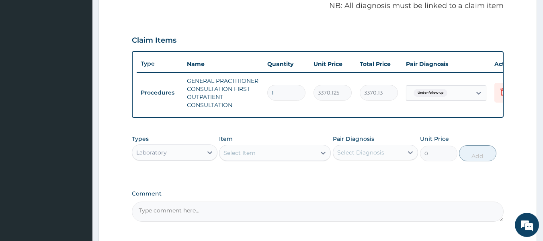
click at [519, 136] on form "Step 2 of 2 PA Code / Prescription Code Enter Code(Secondary Care Only) Encount…" at bounding box center [317, 37] width 439 height 484
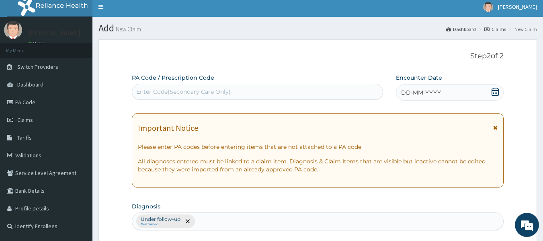
scroll to position [0, 0]
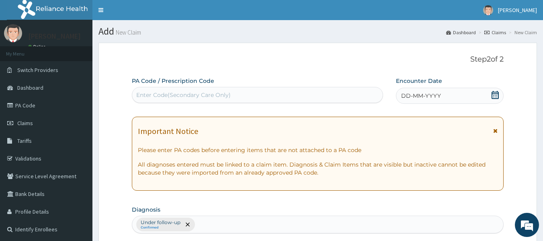
click at [422, 94] on span "DD-MM-YYYY" at bounding box center [421, 96] width 40 height 8
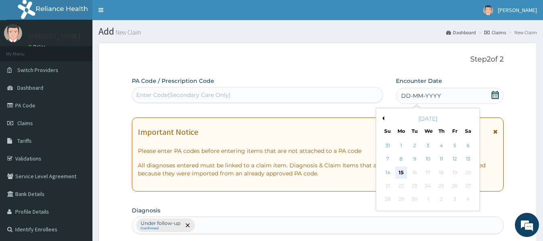
click at [402, 174] on div "15" at bounding box center [401, 172] width 12 height 12
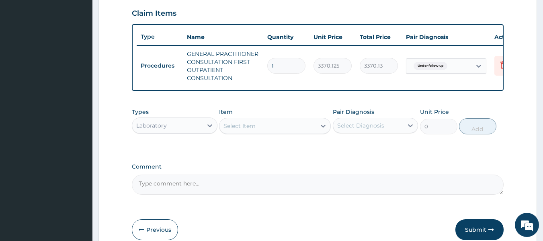
scroll to position [319, 0]
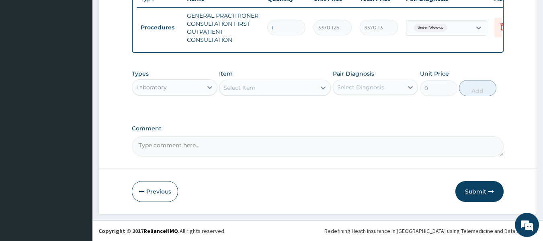
click at [485, 194] on button "Submit" at bounding box center [479, 191] width 48 height 21
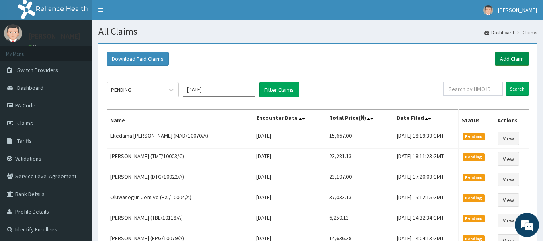
click at [508, 57] on link "Add Claim" at bounding box center [512, 59] width 34 height 14
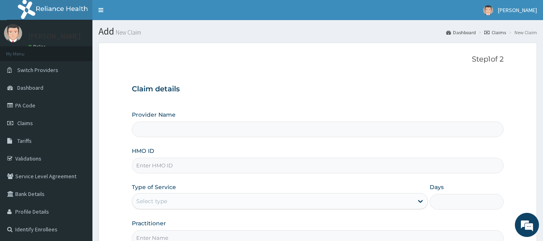
click at [158, 164] on input "HMO ID" at bounding box center [318, 166] width 372 height 16
type input "Reliance Family Clinics (RFC) - [GEOGRAPHIC_DATA]"
type input "A"
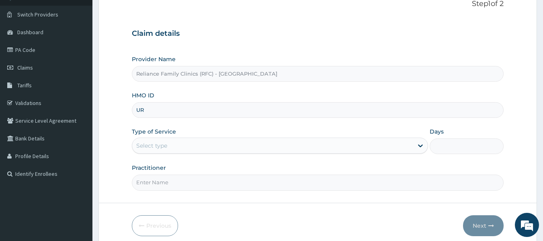
scroll to position [40, 0]
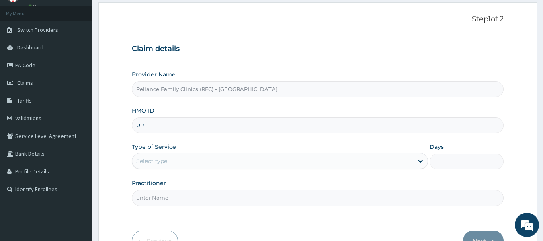
click at [151, 122] on input "UR" at bounding box center [318, 125] width 372 height 16
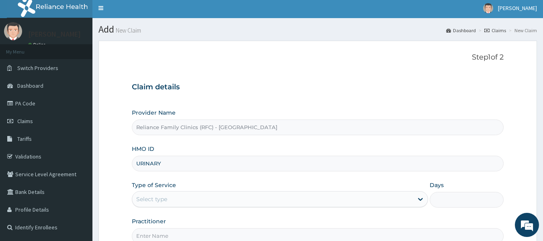
scroll to position [0, 0]
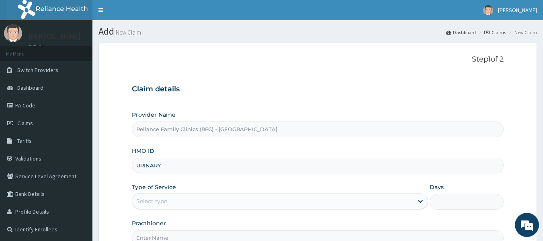
type input "URINARY"
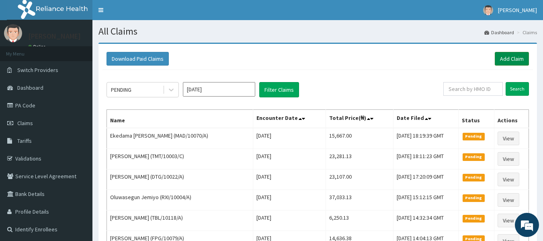
click at [513, 60] on link "Add Claim" at bounding box center [512, 59] width 34 height 14
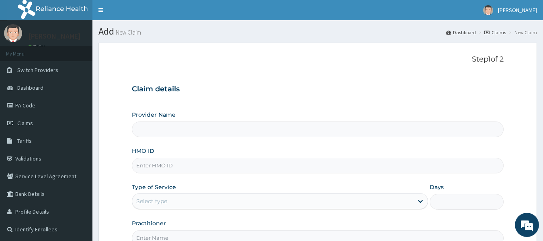
type input "Reliance Family Clinics (RFC) - [GEOGRAPHIC_DATA]"
click at [143, 165] on input "HMO ID" at bounding box center [318, 166] width 372 height 16
type input "OCS/10012/A"
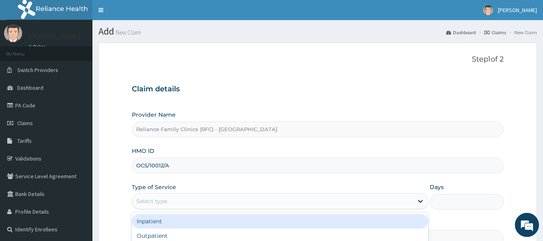
click at [161, 200] on div "Select type" at bounding box center [151, 201] width 31 height 8
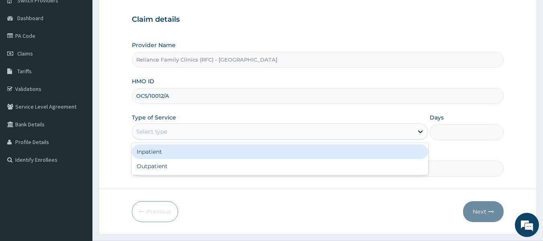
scroll to position [70, 0]
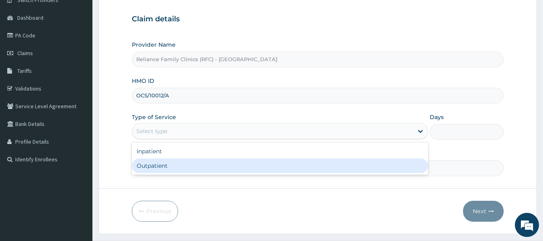
click at [166, 166] on div "Outpatient" at bounding box center [280, 165] width 296 height 14
type input "1"
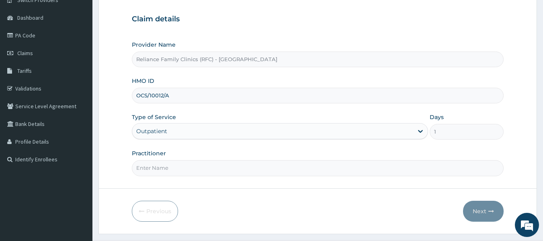
click at [158, 172] on input "Practitioner" at bounding box center [318, 168] width 372 height 16
type input "Dr [PERSON_NAME]"
click at [485, 209] on button "Next" at bounding box center [483, 211] width 41 height 21
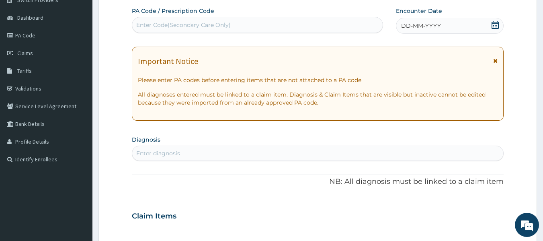
click at [163, 153] on div "Enter diagnosis" at bounding box center [158, 153] width 44 height 8
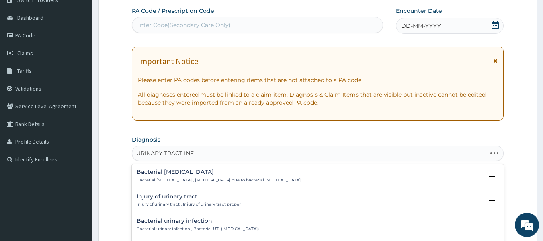
type input "URINARY TRACT INFE"
click at [186, 221] on h4 "Acute urinary tract infection" at bounding box center [253, 221] width 232 height 6
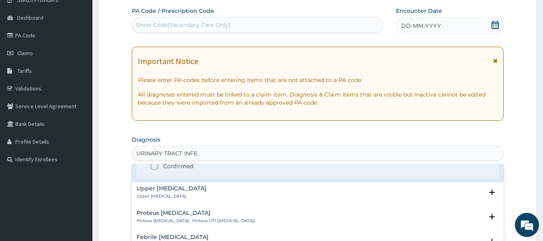
scroll to position [108, 0]
click at [213, 173] on div "Select Status Query Query covers suspected (?), Keep in view (kiv), Ruled out (…" at bounding box center [318, 152] width 363 height 51
click at [152, 168] on icon "status option filled" at bounding box center [155, 166] width 10 height 10
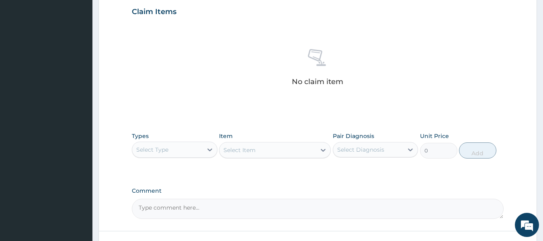
scroll to position [276, 0]
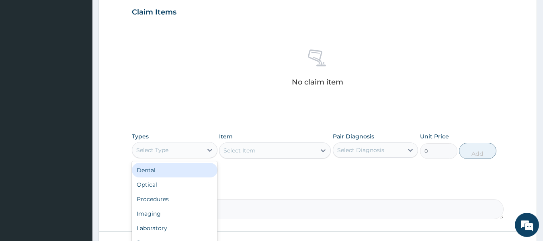
click at [193, 150] on div "Select Type" at bounding box center [167, 150] width 70 height 13
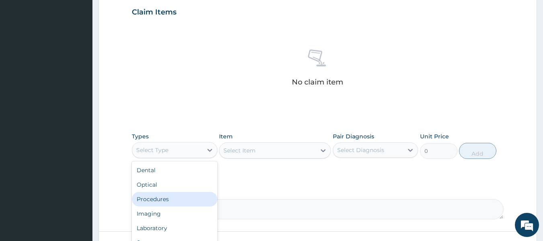
click at [180, 197] on div "Procedures" at bounding box center [175, 199] width 86 height 14
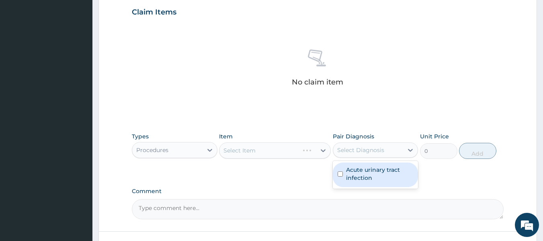
click at [364, 144] on div "Select Diagnosis" at bounding box center [368, 150] width 70 height 13
click at [361, 174] on label "Acute urinary tract infection" at bounding box center [380, 174] width 68 height 16
checkbox input "true"
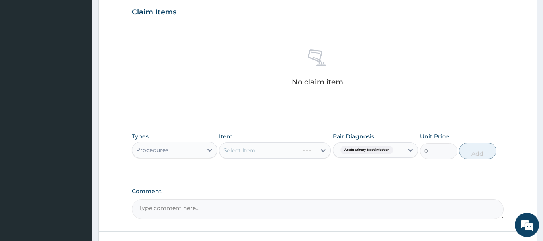
click at [296, 149] on div "Select Item" at bounding box center [275, 150] width 112 height 16
click at [296, 149] on div "Select Item" at bounding box center [267, 150] width 96 height 13
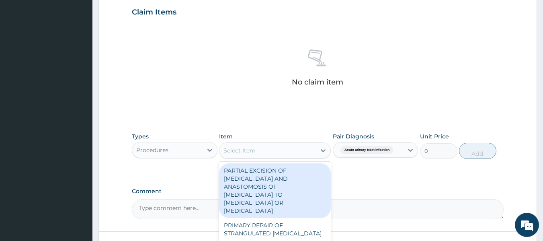
click at [296, 149] on div "Select Item" at bounding box center [267, 150] width 96 height 13
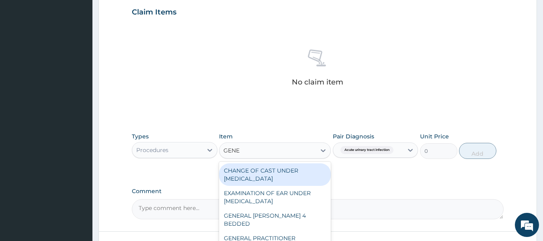
type input "GENER"
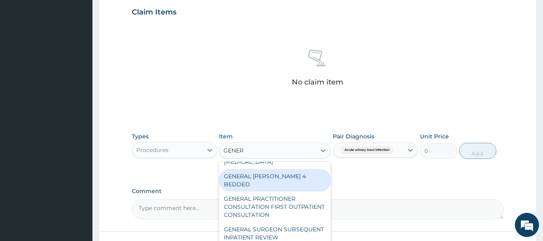
scroll to position [41, 0]
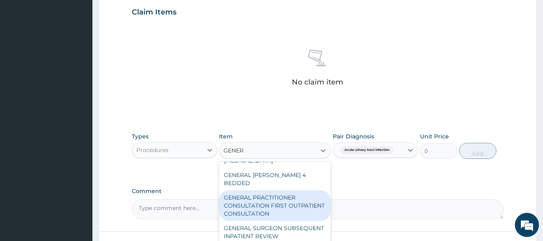
click at [282, 195] on div "GENERAL PRACTITIONER CONSULTATION FIRST OUTPATIENT CONSULTATION" at bounding box center [275, 205] width 112 height 31
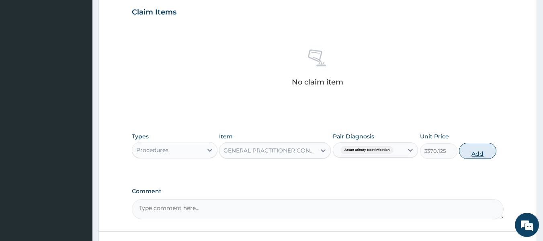
click at [475, 151] on button "Add" at bounding box center [477, 151] width 37 height 16
type input "0"
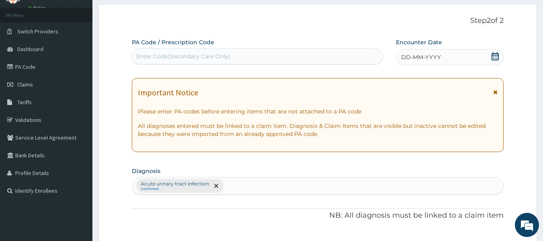
scroll to position [0, 0]
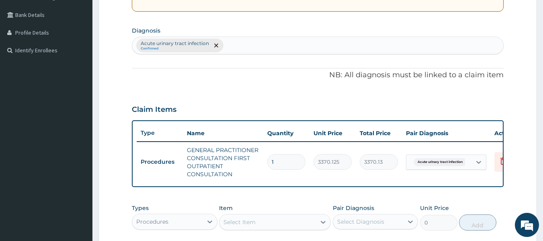
type input "1"
type input "3370.13"
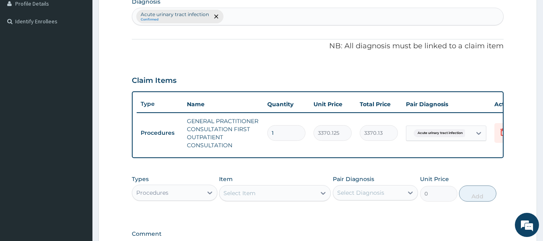
scroll to position [209, 0]
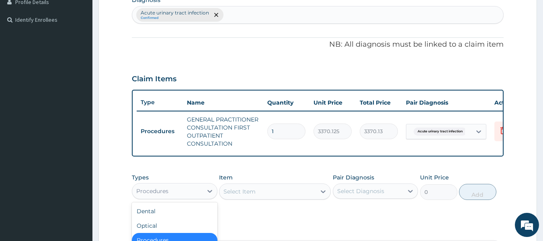
click at [197, 197] on div "Procedures" at bounding box center [167, 191] width 70 height 13
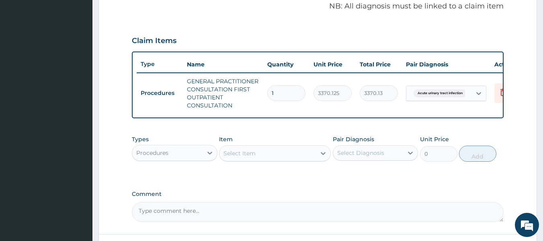
scroll to position [248, 0]
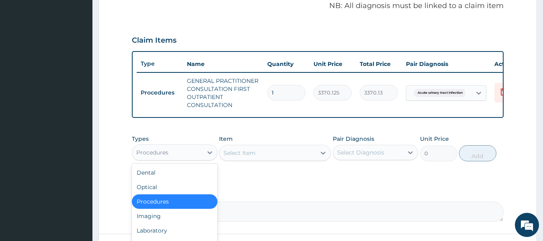
drag, startPoint x: 188, startPoint y: 154, endPoint x: 184, endPoint y: 238, distance: 84.1
click at [184, 160] on div "option Procedures, selected. option Procedures selected, 3 of 10. 10 results av…" at bounding box center [175, 152] width 86 height 16
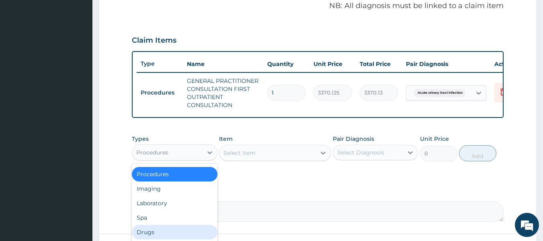
click at [178, 236] on div "Drugs" at bounding box center [175, 232] width 86 height 14
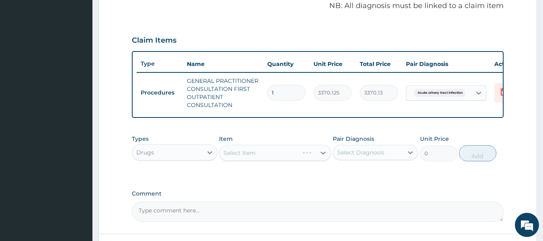
click at [375, 154] on div "Select Diagnosis" at bounding box center [360, 152] width 47 height 8
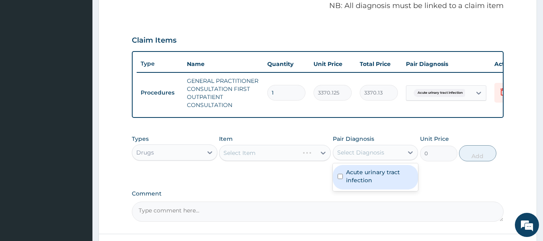
click at [363, 184] on label "Acute urinary tract infection" at bounding box center [380, 176] width 68 height 16
checkbox input "true"
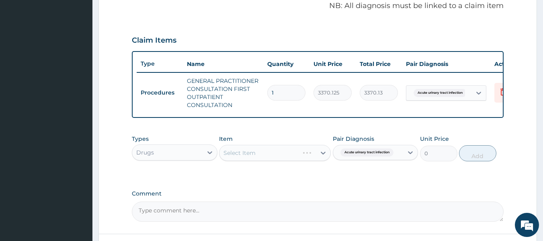
click at [299, 156] on div "Select Item" at bounding box center [275, 153] width 112 height 16
click at [290, 159] on div "Select Item" at bounding box center [267, 152] width 96 height 13
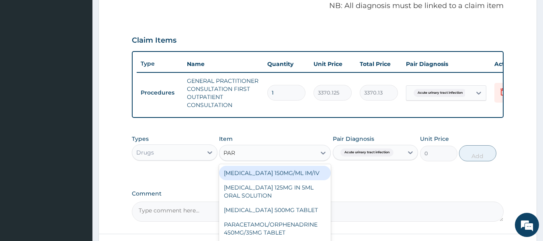
type input "PARA"
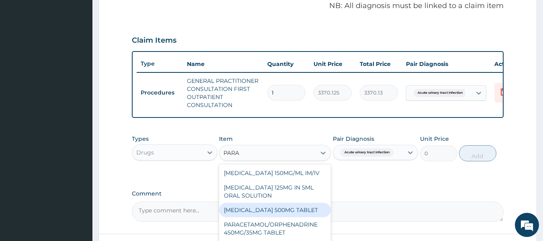
click at [287, 216] on div "PARACETAMOL 500MG TABLET" at bounding box center [275, 210] width 112 height 14
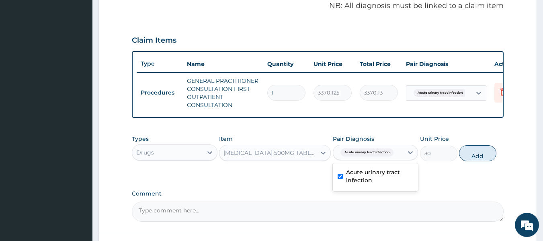
click at [402, 158] on div "Acute urinary tract infection" at bounding box center [368, 153] width 70 height 14
click at [476, 161] on button "Add" at bounding box center [477, 153] width 37 height 16
type input "0"
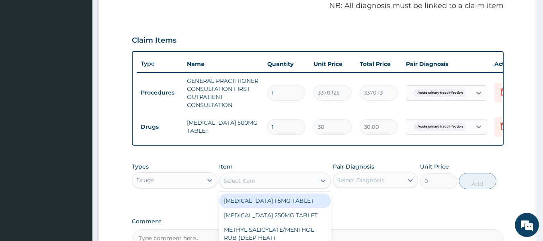
click at [273, 187] on div "Select Item" at bounding box center [267, 180] width 96 height 13
type input "AMOX"
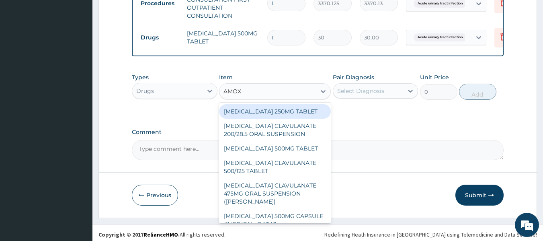
scroll to position [338, 0]
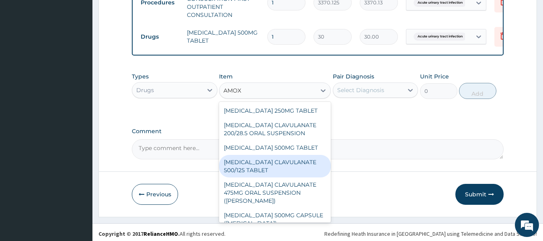
click at [294, 169] on div "[MEDICAL_DATA] CLAVULANATE 500/125 TABLET" at bounding box center [275, 166] width 112 height 23
type input "414"
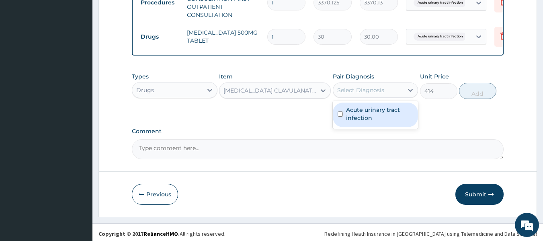
click at [363, 90] on div "Select Diagnosis" at bounding box center [368, 90] width 70 height 13
click at [359, 118] on label "Acute urinary tract infection" at bounding box center [380, 114] width 68 height 16
checkbox input "true"
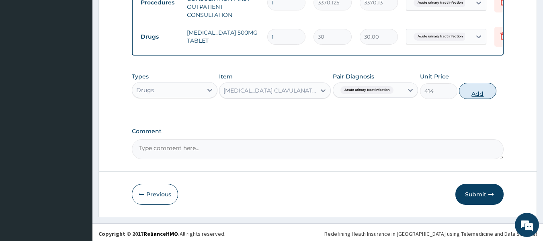
click at [478, 98] on button "Add" at bounding box center [477, 91] width 37 height 16
type input "0"
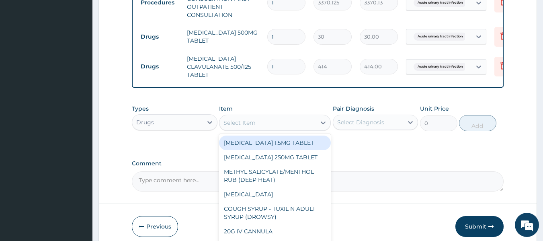
click at [250, 125] on div "Select Item" at bounding box center [239, 123] width 32 height 8
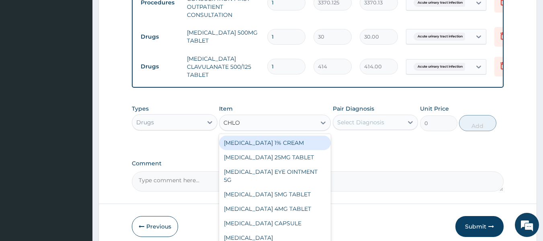
type input "CHLOR"
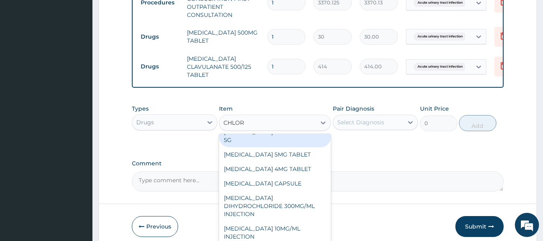
scroll to position [41, 0]
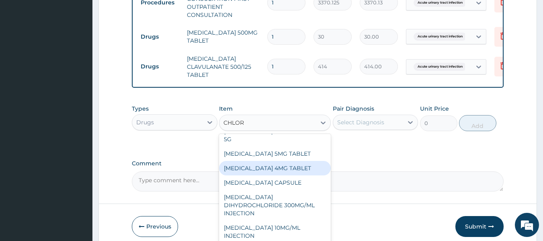
click at [281, 175] on div "[MEDICAL_DATA] 4MG TABLET" at bounding box center [275, 168] width 112 height 14
type input "60"
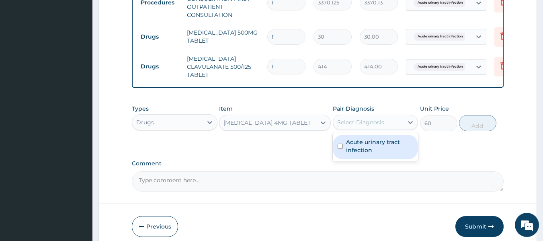
click at [395, 122] on div "Select Diagnosis" at bounding box center [368, 122] width 70 height 13
click at [388, 149] on label "Acute urinary tract infection" at bounding box center [380, 146] width 68 height 16
checkbox input "true"
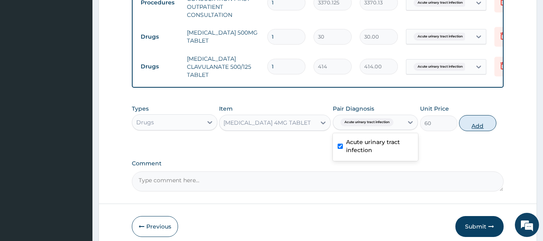
click at [481, 131] on button "Add" at bounding box center [477, 123] width 37 height 16
type input "0"
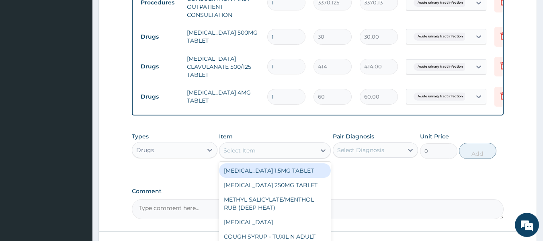
click at [246, 150] on div "Select Item" at bounding box center [267, 150] width 96 height 13
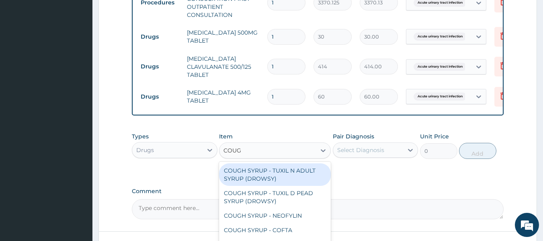
type input "COUGH"
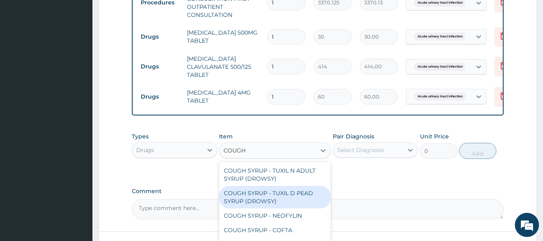
click at [272, 197] on div "COUGH SYRUP - TUXIL D PEAD SYRUP (DROWSY)" at bounding box center [275, 197] width 112 height 23
type input "2000"
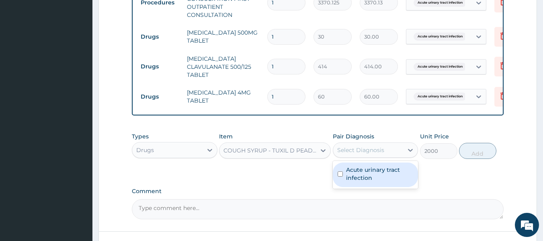
click at [390, 150] on div "Select Diagnosis" at bounding box center [368, 150] width 70 height 13
click at [380, 182] on label "Acute urinary tract infection" at bounding box center [380, 174] width 68 height 16
checkbox input "true"
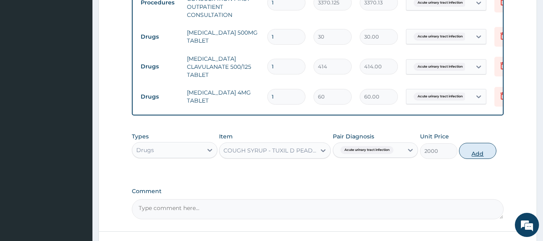
click at [477, 154] on button "Add" at bounding box center [477, 151] width 37 height 16
type input "0"
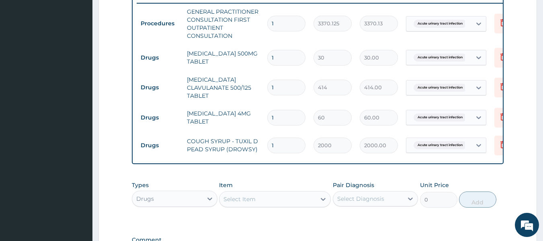
scroll to position [327, 0]
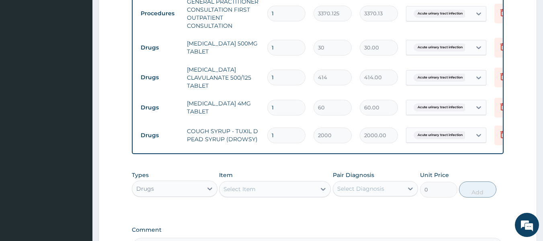
click at [280, 48] on input "1" at bounding box center [286, 48] width 38 height 16
type input "18"
type input "540.00"
type input "18"
click at [281, 76] on input "1" at bounding box center [286, 78] width 38 height 16
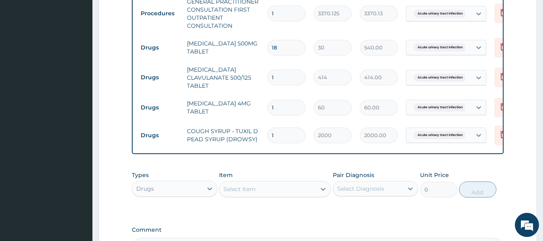
type input "10"
type input "4140.00"
type input "10"
click at [277, 107] on input "1" at bounding box center [286, 108] width 38 height 16
type input "0.00"
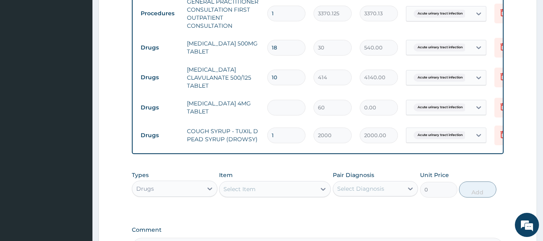
type input "3"
type input "180.00"
type input "4"
type input "240.00"
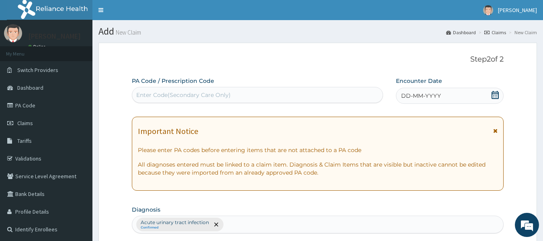
scroll to position [2, 0]
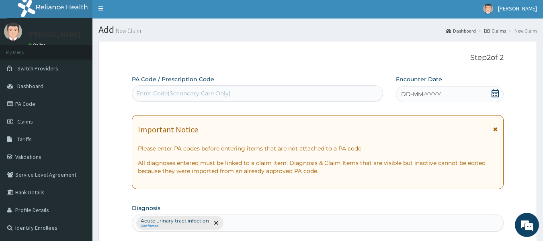
type input "4"
click at [408, 95] on span "DD-MM-YYYY" at bounding box center [421, 94] width 40 height 8
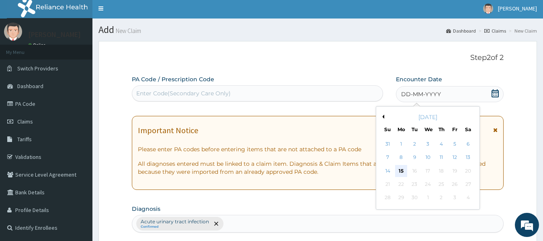
click at [402, 168] on div "15" at bounding box center [401, 171] width 12 height 12
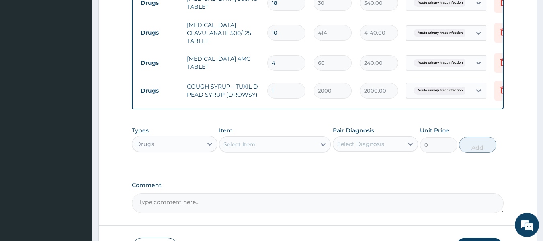
scroll to position [435, 0]
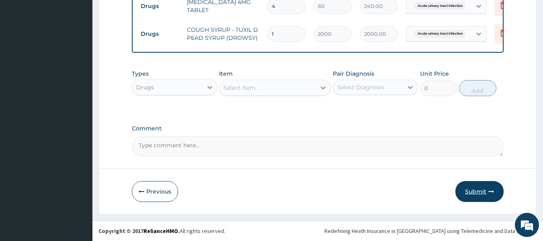
click at [481, 195] on button "Submit" at bounding box center [479, 191] width 48 height 21
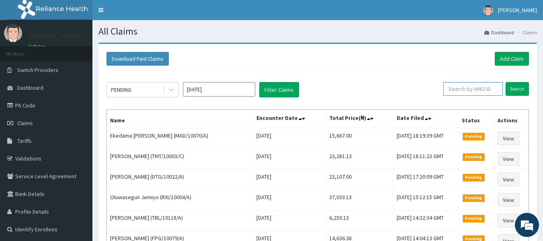
click at [478, 94] on input "text" at bounding box center [472, 89] width 59 height 14
paste input "OCS/10012/A"
type input "OCS/10012/A"
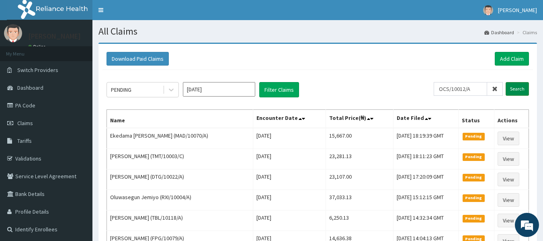
click at [523, 87] on input "Search" at bounding box center [517, 89] width 23 height 14
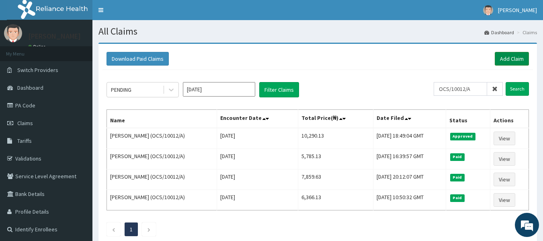
click at [513, 58] on link "Add Claim" at bounding box center [512, 59] width 34 height 14
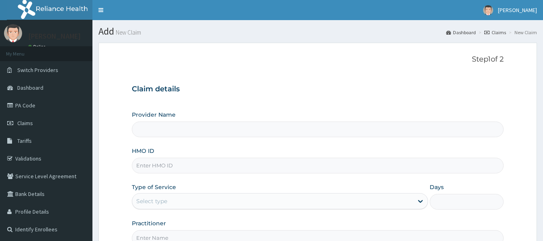
click at [174, 166] on input "HMO ID" at bounding box center [318, 166] width 372 height 16
type input "Reliance Family Clinics (RFC) - [GEOGRAPHIC_DATA]"
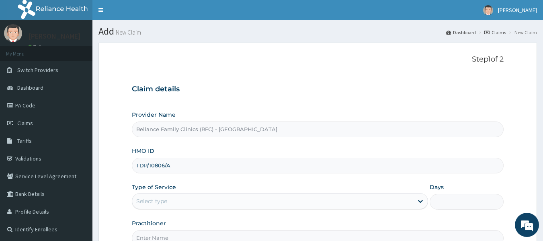
type input "TDP/10806/A"
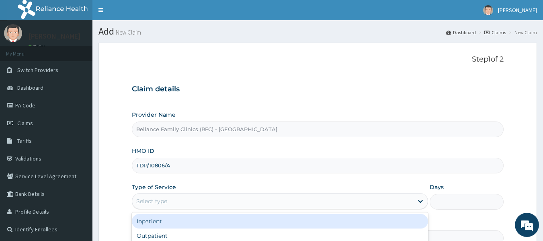
click at [164, 199] on div "Select type" at bounding box center [151, 201] width 31 height 8
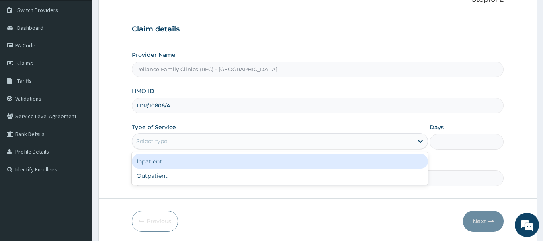
scroll to position [61, 0]
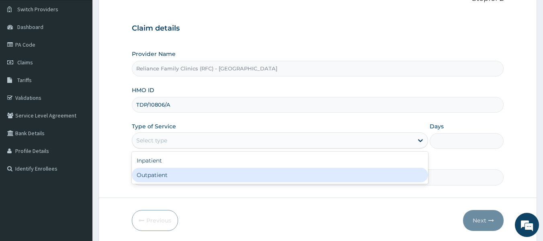
click at [164, 178] on div "Outpatient" at bounding box center [280, 175] width 296 height 14
type input "1"
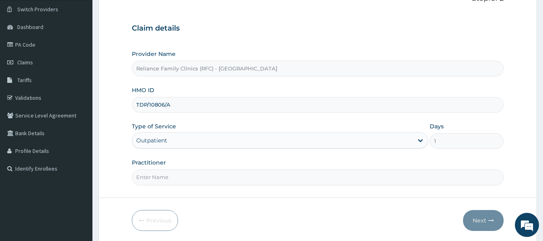
click at [164, 178] on input "Practitioner" at bounding box center [318, 177] width 372 height 16
type input "Dr [PERSON_NAME]"
click at [476, 223] on button "Next" at bounding box center [483, 220] width 41 height 21
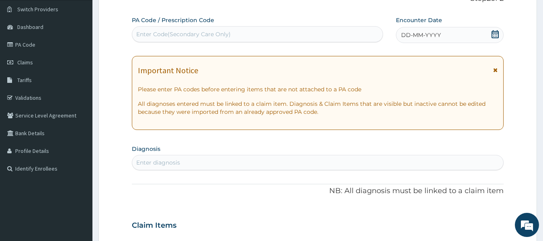
scroll to position [0, 0]
click at [201, 161] on div "Enter diagnosis" at bounding box center [317, 162] width 371 height 13
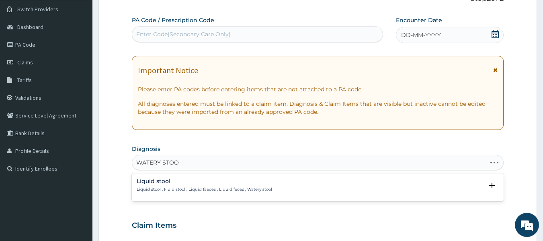
type input "WATERY STOOL"
click at [195, 185] on div "Liquid stool Liquid stool , Fluid stool , Liquid faeces , Liquid feces , Watery…" at bounding box center [204, 185] width 135 height 14
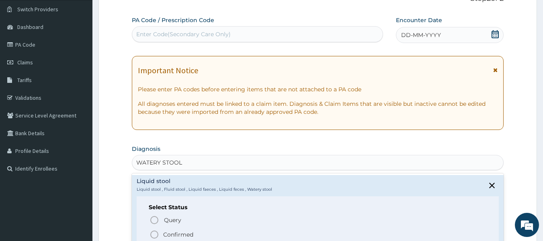
click at [181, 232] on p "Confirmed" at bounding box center [178, 234] width 30 height 8
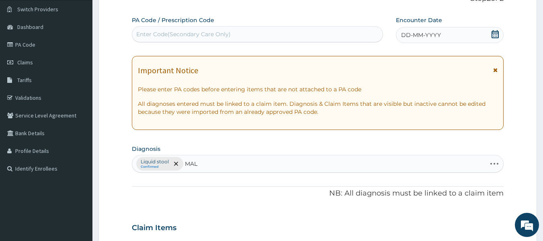
type input "MALA"
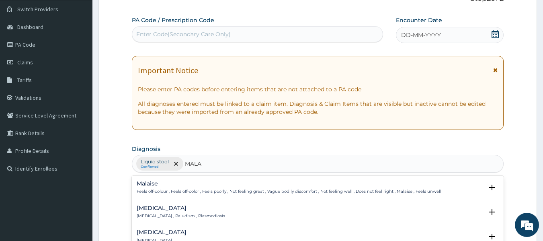
click at [195, 211] on h4 "Malaria" at bounding box center [181, 208] width 88 height 6
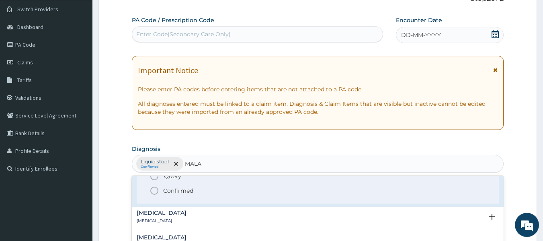
scroll to position [71, 0]
click at [194, 189] on span "Confirmed" at bounding box center [319, 190] width 338 height 10
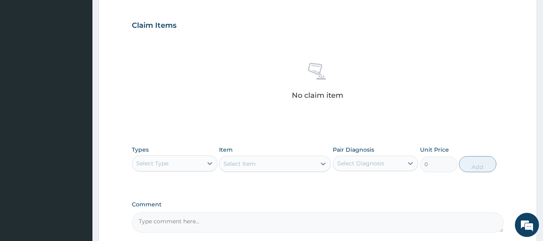
scroll to position [263, 0]
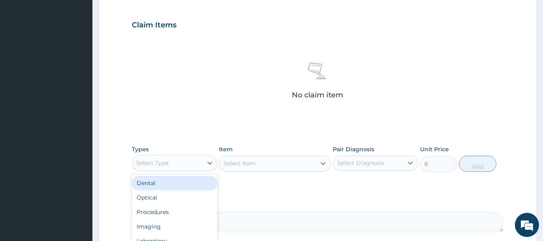
click at [184, 161] on div "Select Type" at bounding box center [167, 162] width 70 height 13
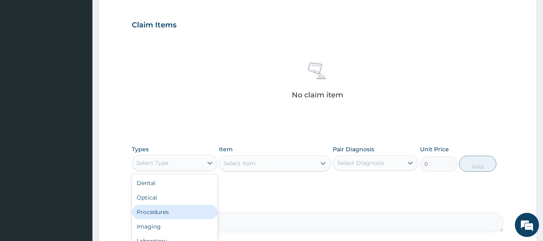
click at [172, 209] on div "Procedures" at bounding box center [175, 212] width 86 height 14
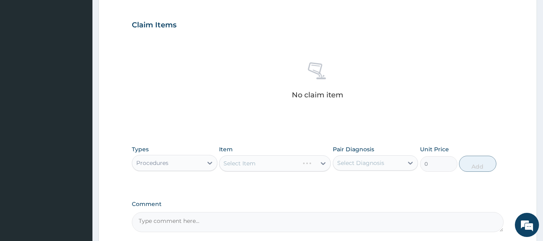
click at [268, 158] on div "Select Item" at bounding box center [275, 163] width 112 height 16
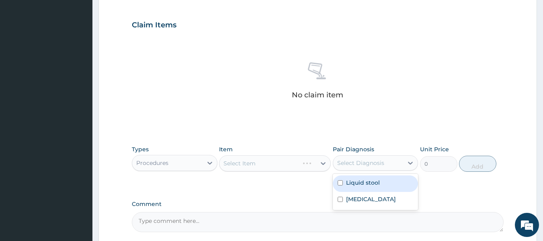
drag, startPoint x: 367, startPoint y: 161, endPoint x: 364, endPoint y: 180, distance: 19.6
click at [364, 170] on div "option Liquid stool focused, 1 of 2. 2 results available. Use Up and Down to ch…" at bounding box center [376, 162] width 86 height 15
click at [364, 180] on label "Liquid stool" at bounding box center [363, 182] width 34 height 8
checkbox input "true"
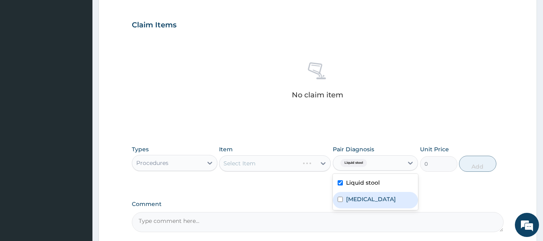
click at [358, 199] on label "Malaria" at bounding box center [371, 199] width 50 height 8
checkbox input "true"
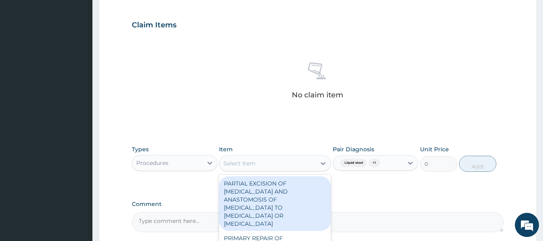
click at [273, 161] on div "Select Item" at bounding box center [267, 163] width 96 height 13
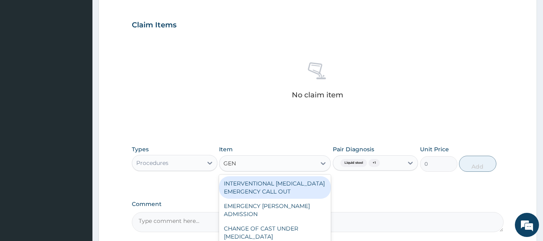
type input "GENE"
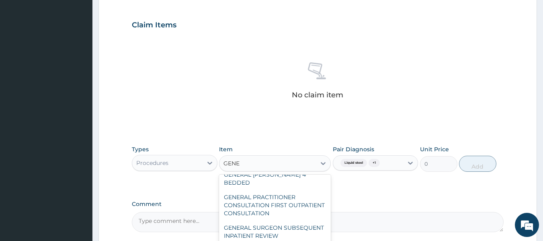
scroll to position [54, 0]
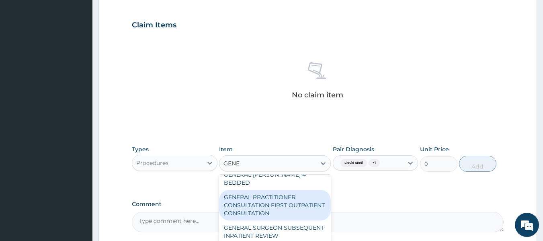
click at [280, 199] on div "GENERAL PRACTITIONER CONSULTATION FIRST OUTPATIENT CONSULTATION" at bounding box center [275, 205] width 112 height 31
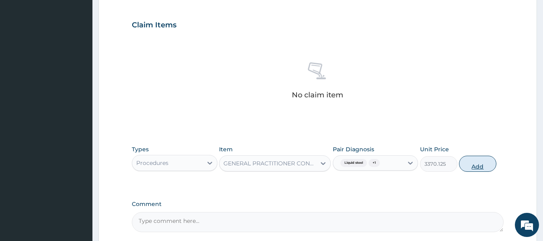
click at [486, 164] on button "Add" at bounding box center [477, 164] width 37 height 16
type input "0"
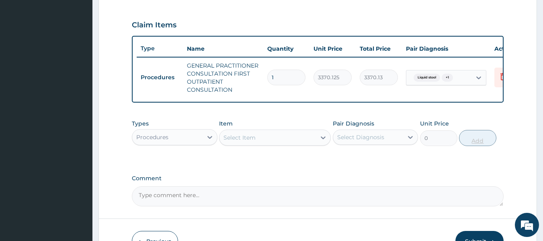
click at [486, 162] on div "Types Procedures Item Select Item Pair Diagnosis Select Diagnosis Unit Price 0 …" at bounding box center [318, 138] width 372 height 47
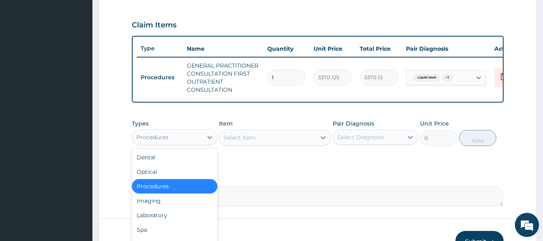
click at [199, 143] on div "Procedures" at bounding box center [167, 137] width 70 height 13
click at [180, 222] on div "Laboratory" at bounding box center [175, 215] width 86 height 14
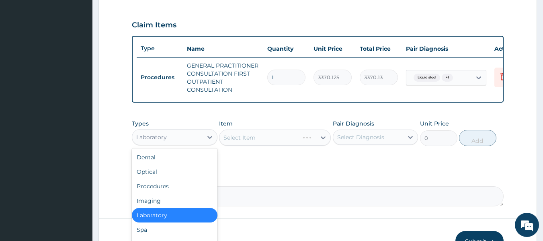
click at [186, 141] on div "Laboratory" at bounding box center [167, 137] width 70 height 13
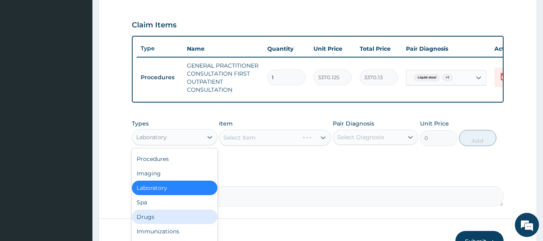
click at [167, 224] on div "Drugs" at bounding box center [175, 216] width 86 height 14
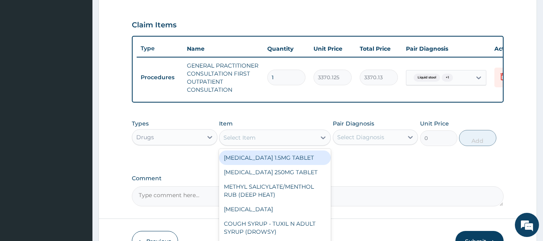
click at [251, 141] on div "Select Item" at bounding box center [239, 137] width 32 height 8
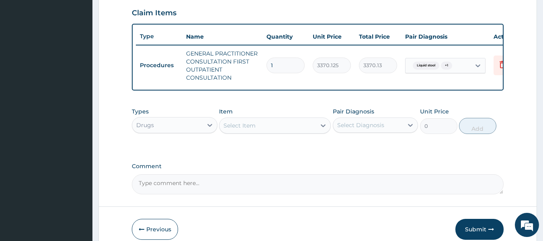
scroll to position [319, 0]
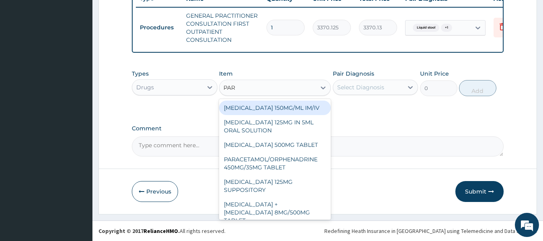
type input "PARA"
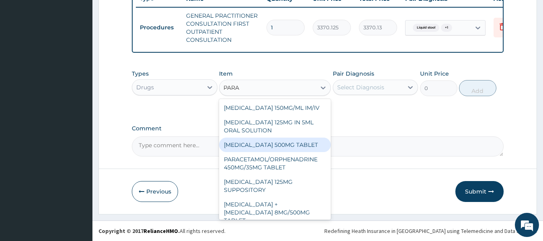
click at [299, 144] on div "PARACETAMOL 500MG TABLET" at bounding box center [275, 144] width 112 height 14
type input "30"
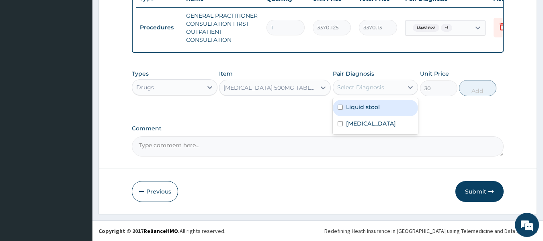
drag, startPoint x: 388, startPoint y: 86, endPoint x: 372, endPoint y: 109, distance: 28.1
click at [372, 95] on div "option Malaria, selected. option Liquid stool focused, 1 of 2. 2 results availa…" at bounding box center [376, 87] width 86 height 15
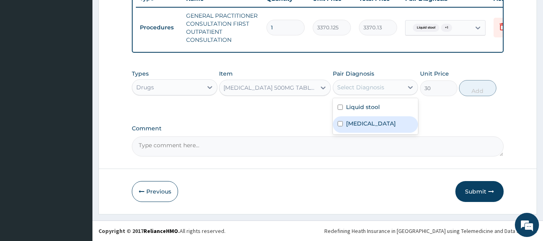
drag, startPoint x: 372, startPoint y: 109, endPoint x: 370, endPoint y: 120, distance: 11.0
click at [370, 120] on div "Liquid stool Malaria" at bounding box center [376, 116] width 86 height 36
click at [370, 120] on div "Malaria" at bounding box center [376, 124] width 86 height 16
checkbox input "true"
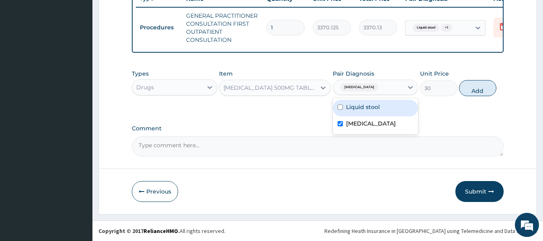
click at [371, 105] on label "Liquid stool" at bounding box center [363, 107] width 34 height 8
checkbox input "true"
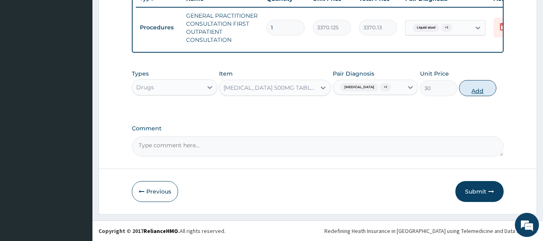
click at [476, 90] on button "Add" at bounding box center [477, 88] width 37 height 16
type input "0"
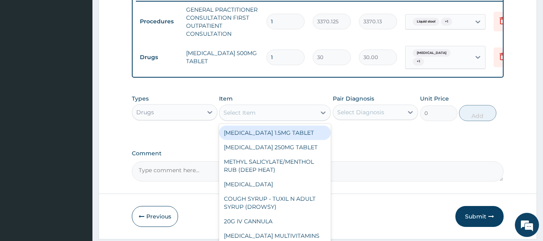
click at [281, 118] on div "Select Item" at bounding box center [267, 112] width 96 height 13
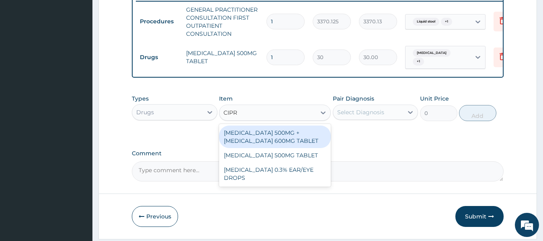
type input "CIPRO"
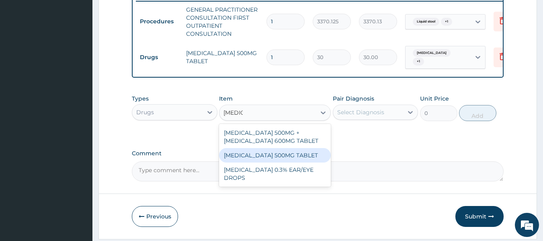
click at [281, 156] on div "CIPROFLOXACIN 500MG TABLET" at bounding box center [275, 155] width 112 height 14
type input "400"
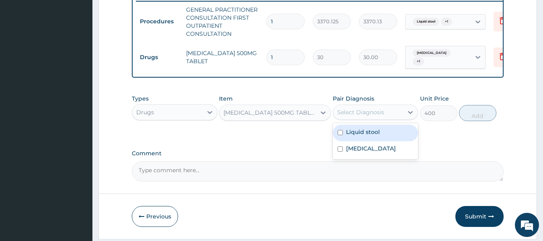
drag, startPoint x: 382, startPoint y: 113, endPoint x: 383, endPoint y: 135, distance: 23.0
click at [383, 120] on div "option Liquid stool, selected. option Liquid stool focused, 1 of 2. 2 results a…" at bounding box center [376, 112] width 86 height 15
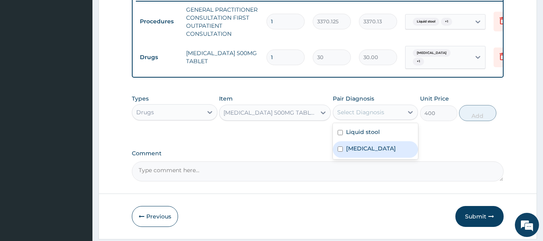
drag, startPoint x: 383, startPoint y: 135, endPoint x: 384, endPoint y: 159, distance: 23.3
click at [384, 159] on div "Liquid stool Malaria" at bounding box center [376, 141] width 86 height 36
click at [384, 158] on div "Malaria" at bounding box center [376, 149] width 86 height 16
checkbox input "true"
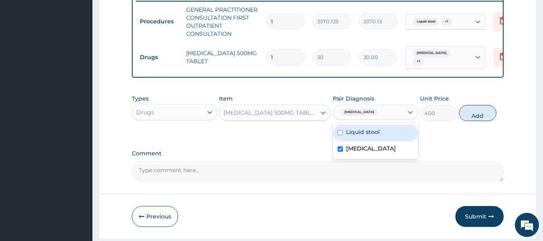
click at [383, 138] on div "Liquid stool" at bounding box center [376, 133] width 86 height 16
checkbox input "true"
click at [478, 119] on button "Add" at bounding box center [477, 113] width 37 height 16
type input "0"
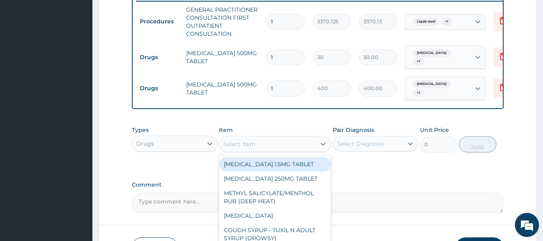
click at [282, 139] on div "Select Item" at bounding box center [267, 143] width 96 height 13
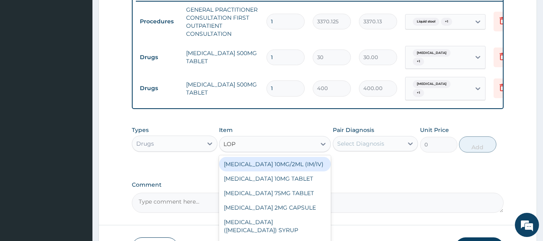
type input "LOPE"
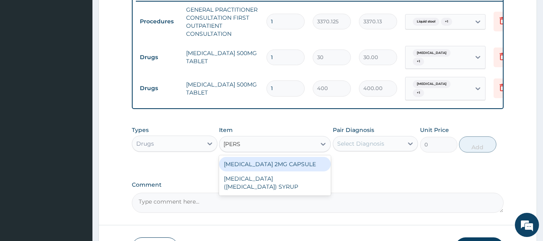
click at [291, 162] on div "LOPERAMIDE 2MG CAPSULE" at bounding box center [275, 164] width 112 height 14
type input "161"
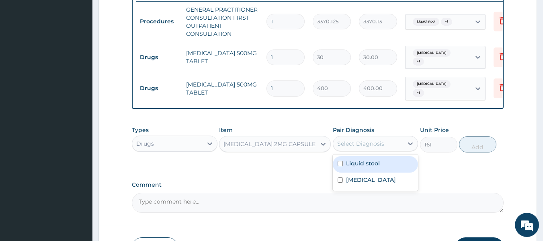
click at [400, 141] on div "Select Diagnosis" at bounding box center [368, 143] width 70 height 13
click at [389, 161] on div "Liquid stool" at bounding box center [376, 164] width 86 height 16
checkbox input "true"
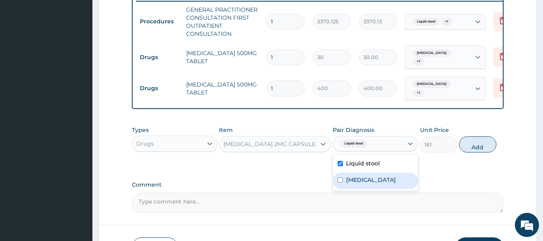
click at [386, 174] on div "Malaria" at bounding box center [376, 180] width 86 height 16
checkbox input "true"
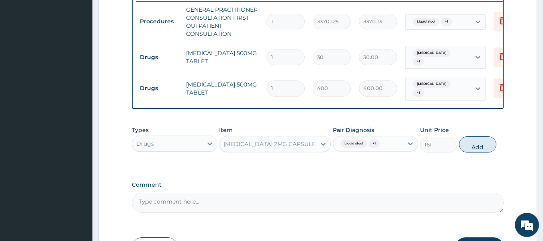
click at [482, 139] on button "Add" at bounding box center [477, 144] width 37 height 16
type input "0"
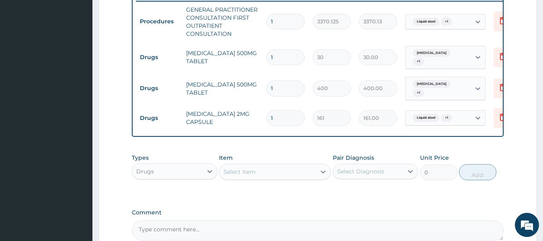
click at [267, 168] on div "Select Item" at bounding box center [267, 171] width 96 height 13
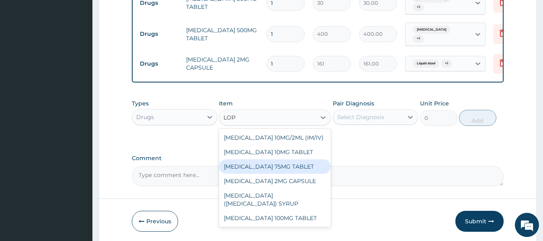
scroll to position [353, 0]
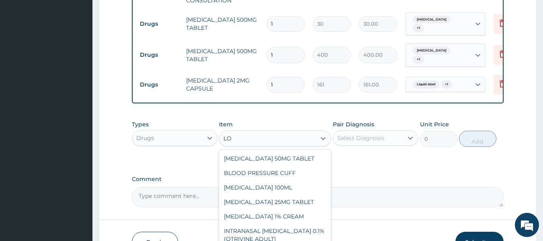
type input "L"
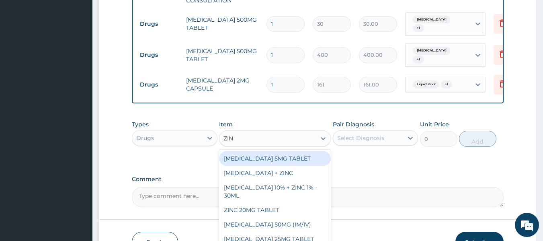
type input "ZINC"
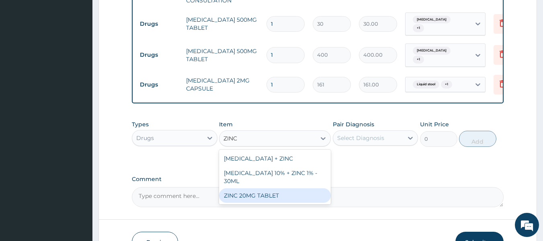
click at [281, 197] on div "ZINC 20MG TABLET" at bounding box center [275, 195] width 112 height 14
type input "50"
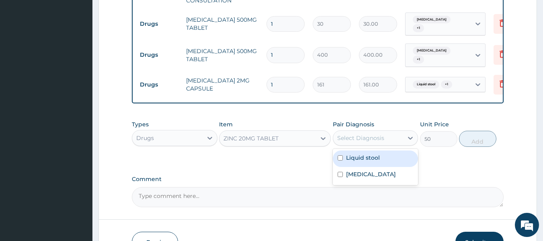
drag, startPoint x: 377, startPoint y: 140, endPoint x: 373, endPoint y: 160, distance: 19.7
click at [373, 146] on div "option Malaria, selected. option Liquid stool focused, 1 of 2. 2 results availa…" at bounding box center [376, 137] width 86 height 15
click at [373, 160] on label "Liquid stool" at bounding box center [363, 158] width 34 height 8
checkbox input "true"
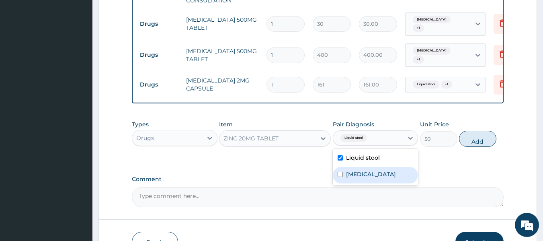
click at [370, 170] on div "Malaria" at bounding box center [376, 175] width 86 height 16
checkbox input "true"
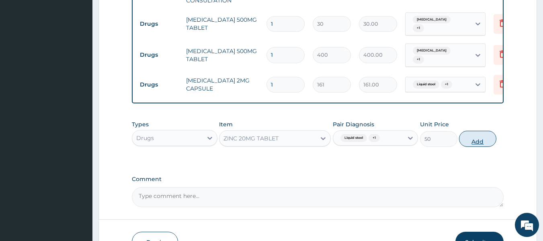
click at [475, 137] on button "Add" at bounding box center [477, 139] width 37 height 16
type input "0"
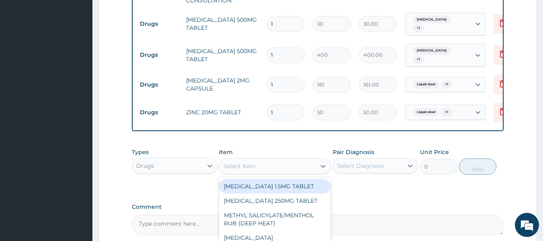
click at [266, 162] on div "Select Item" at bounding box center [267, 166] width 96 height 13
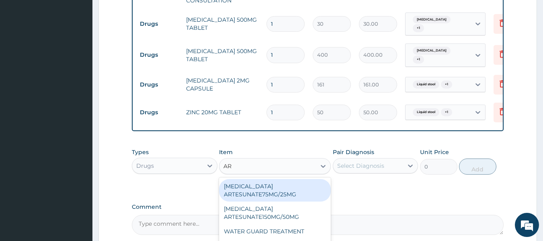
type input "ART"
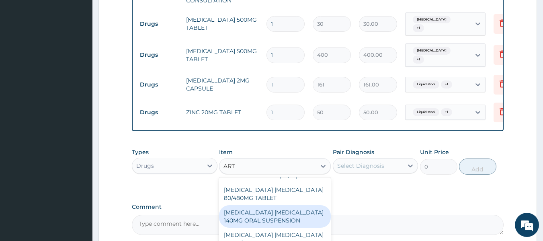
scroll to position [70, 0]
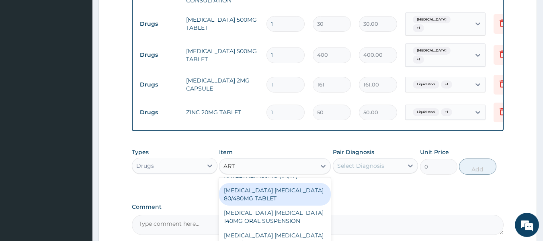
click at [281, 195] on div "[MEDICAL_DATA] [MEDICAL_DATA] 80/480MG TABLET" at bounding box center [275, 194] width 112 height 23
type input "450"
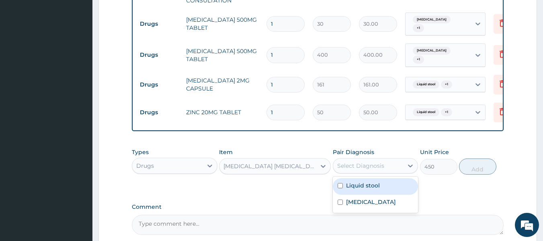
click at [401, 166] on div "Select Diagnosis" at bounding box center [368, 165] width 70 height 13
click at [387, 190] on div "Liquid stool" at bounding box center [376, 186] width 86 height 16
checkbox input "true"
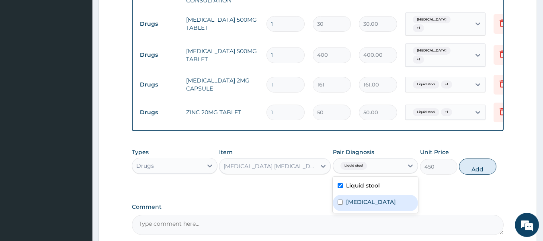
click at [385, 198] on div "Malaria" at bounding box center [376, 203] width 86 height 16
checkbox input "true"
click at [473, 167] on button "Add" at bounding box center [477, 166] width 37 height 16
type input "0"
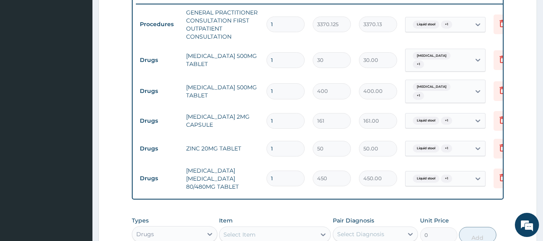
scroll to position [334, 0]
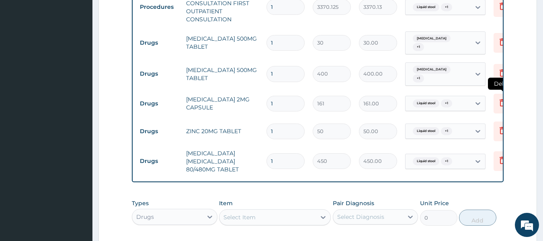
click at [497, 98] on icon at bounding box center [503, 104] width 18 height 20
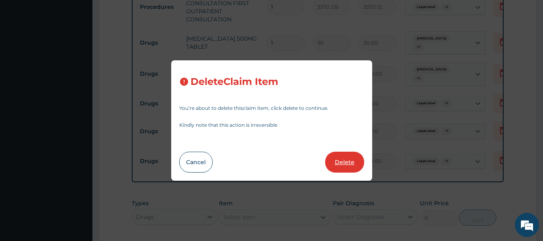
click at [348, 158] on button "Delete" at bounding box center [344, 162] width 39 height 21
type input "50"
type input "50.00"
type input "450"
type input "450.00"
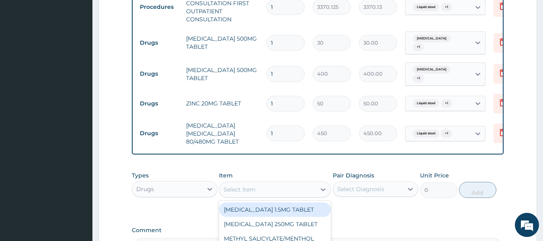
click at [257, 184] on div "Select Item" at bounding box center [267, 189] width 96 height 13
type input "LOPE"
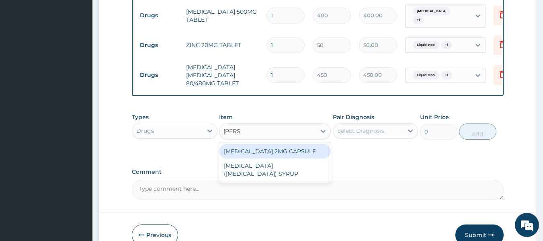
scroll to position [392, 0]
click at [292, 152] on div "[MEDICAL_DATA] 2MG CAPSULE" at bounding box center [275, 151] width 112 height 14
type input "161"
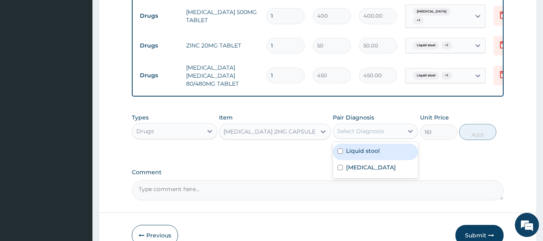
drag, startPoint x: 391, startPoint y: 131, endPoint x: 387, endPoint y: 150, distance: 19.7
click at [387, 139] on div "option Malaria, selected. option Liquid stool focused, 1 of 2. 2 results availa…" at bounding box center [376, 130] width 86 height 15
drag, startPoint x: 387, startPoint y: 150, endPoint x: 378, endPoint y: 150, distance: 8.9
click at [378, 150] on div "Liquid stool" at bounding box center [376, 152] width 86 height 16
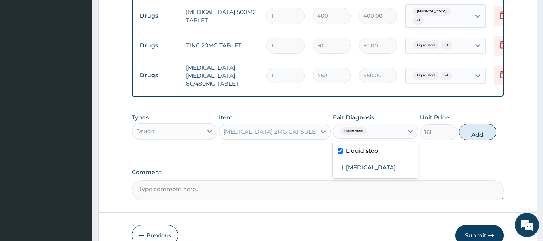
click at [378, 150] on label "Liquid stool" at bounding box center [363, 151] width 34 height 8
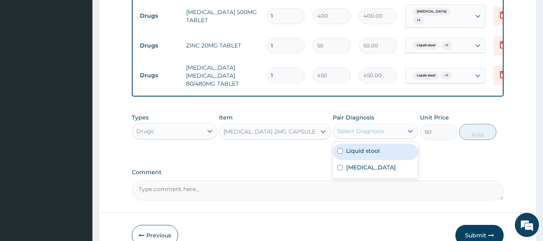
click at [375, 148] on label "Liquid stool" at bounding box center [363, 151] width 34 height 8
checkbox input "true"
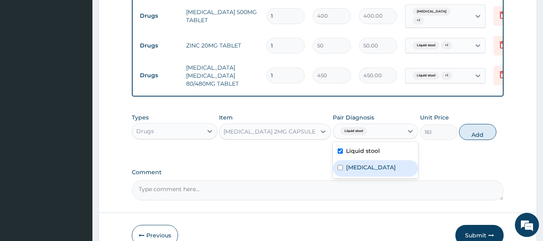
click at [375, 169] on div "Malaria" at bounding box center [376, 168] width 86 height 16
checkbox input "true"
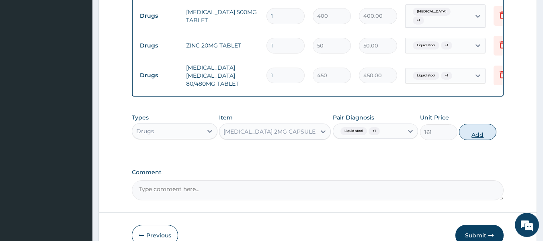
click at [480, 131] on button "Add" at bounding box center [477, 132] width 37 height 16
type input "0"
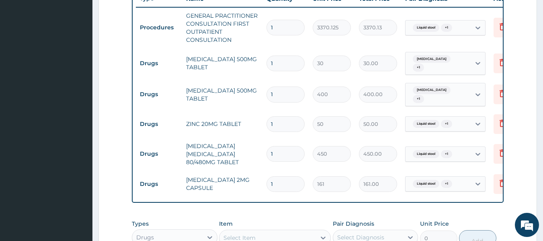
scroll to position [312, 0]
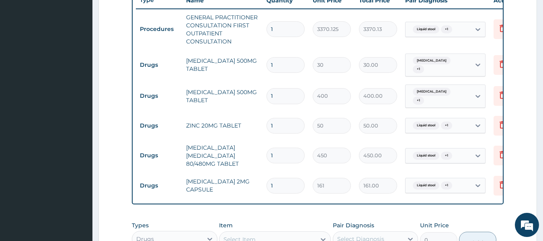
click at [279, 150] on input "1" at bounding box center [286, 156] width 38 height 16
type input "18"
type input "8100.00"
click at [285, 153] on input "18" at bounding box center [286, 156] width 38 height 16
type input "1"
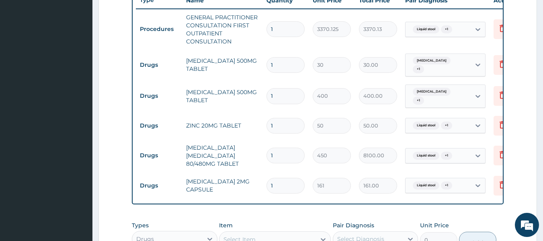
type input "450.00"
type input "0.00"
type input "6"
type input "2700.00"
type input "6"
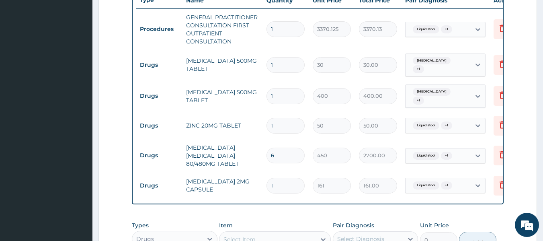
click at [288, 62] on input "1" at bounding box center [286, 65] width 38 height 16
type input "18"
type input "540.00"
type input "18"
click at [284, 120] on input "1" at bounding box center [286, 126] width 38 height 16
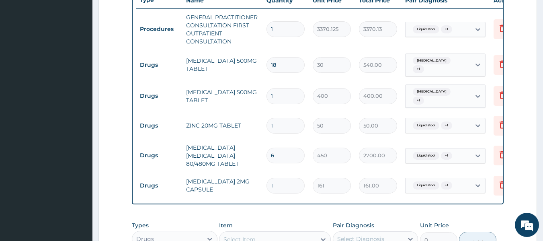
type input "0.00"
type input "7"
type input "350.00"
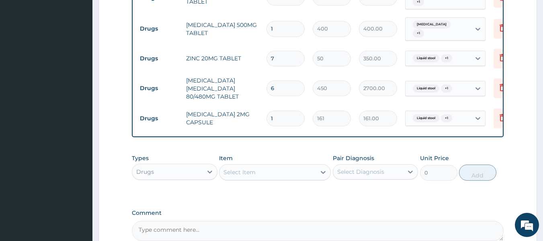
scroll to position [379, 0]
type input "7"
click at [273, 169] on div "Select Item" at bounding box center [267, 171] width 96 height 13
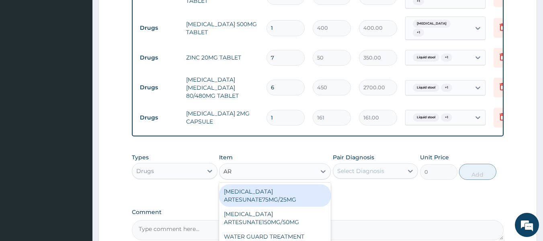
type input "A"
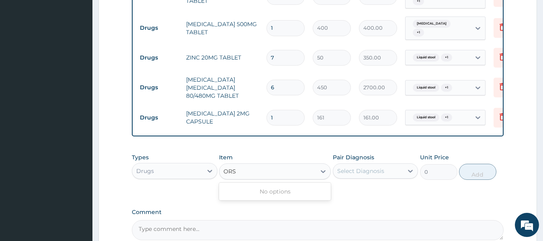
type input "OR"
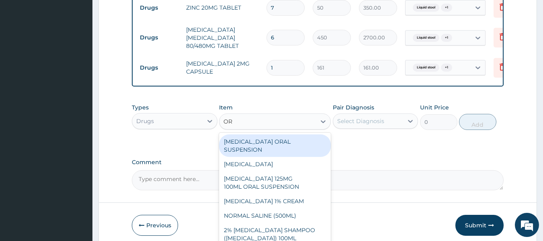
scroll to position [430, 0]
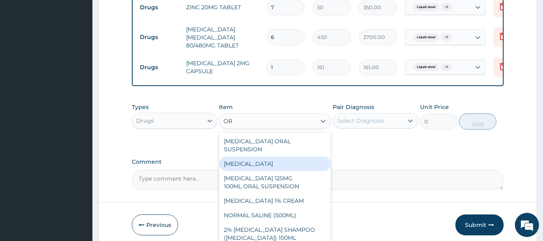
click at [278, 156] on div "ORAL CONTRACEPTIVE" at bounding box center [275, 163] width 112 height 14
type input "2500"
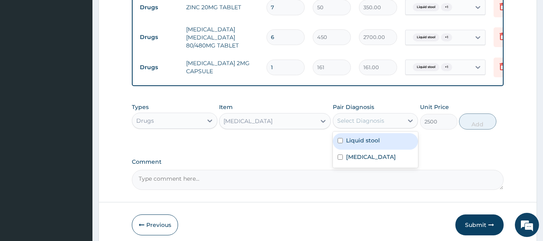
click at [379, 118] on div "Select Diagnosis" at bounding box center [360, 121] width 47 height 8
click at [379, 133] on div "Liquid stool" at bounding box center [376, 141] width 86 height 16
checkbox input "true"
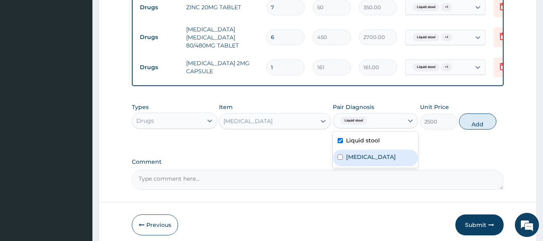
click at [380, 150] on div "Malaria" at bounding box center [376, 158] width 86 height 16
checkbox input "true"
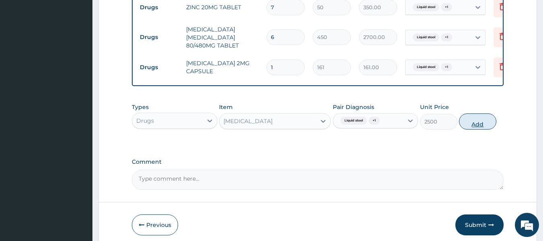
click at [476, 120] on button "Add" at bounding box center [477, 121] width 37 height 16
type input "0"
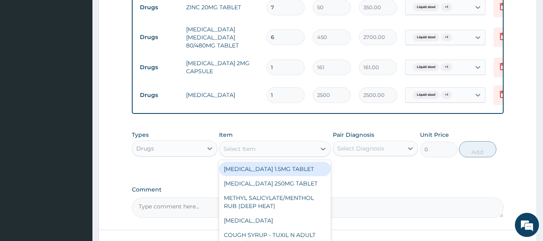
click at [262, 150] on div "Select Item" at bounding box center [267, 148] width 96 height 13
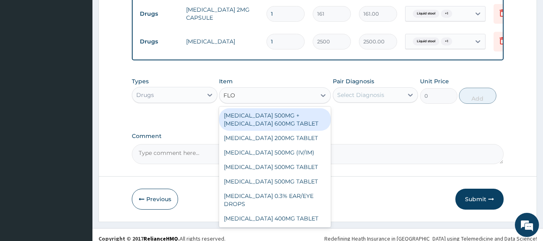
scroll to position [490, 0]
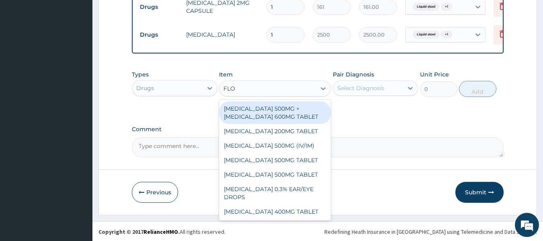
type input "FLO"
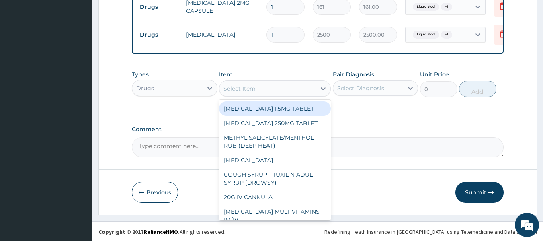
click at [246, 89] on div "Select Item" at bounding box center [239, 88] width 32 height 8
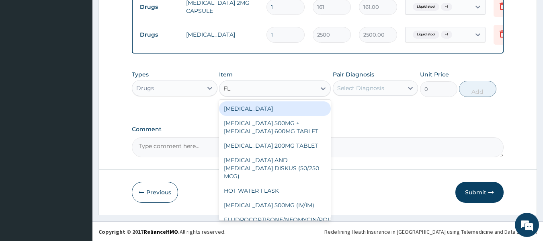
type input "FLO"
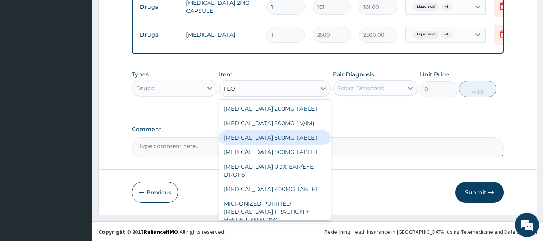
scroll to position [31, 0]
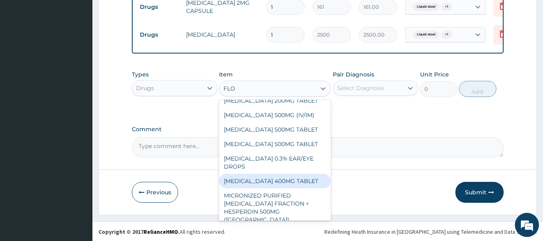
click at [291, 181] on div "OFLOXACIN 400MG TABLET" at bounding box center [275, 181] width 112 height 14
type input "216"
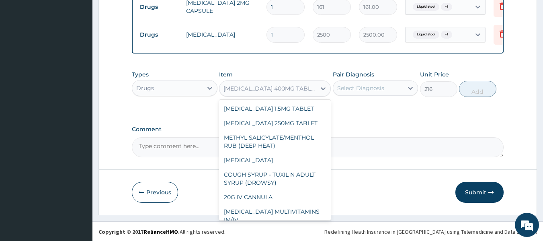
click at [289, 91] on div "OFLOXACIN 400MG TABLET" at bounding box center [269, 88] width 93 height 8
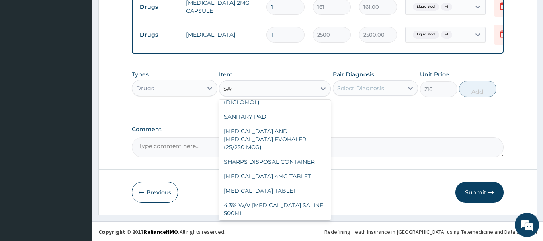
scroll to position [0, 0]
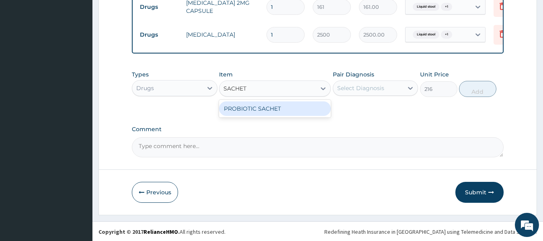
type input "SACHET"
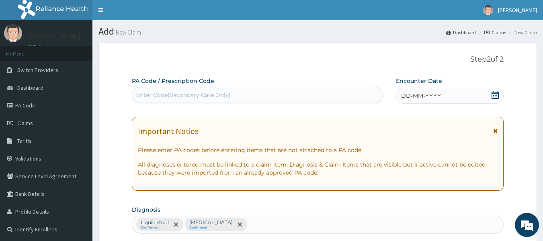
click at [420, 93] on span "DD-MM-YYYY" at bounding box center [421, 96] width 40 height 8
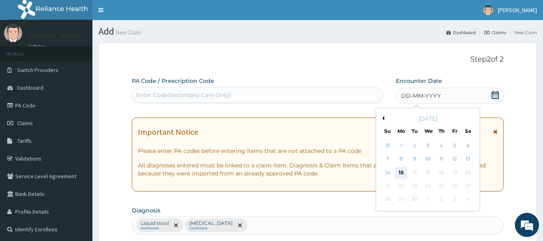
click at [402, 176] on div "15" at bounding box center [401, 172] width 12 height 12
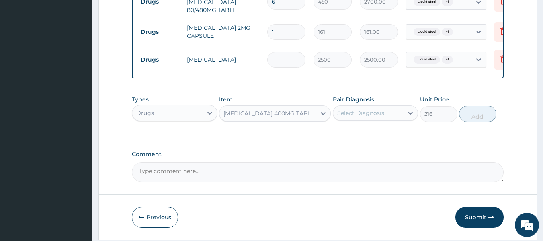
scroll to position [490, 0]
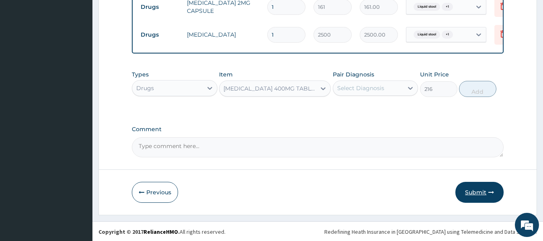
click at [476, 191] on button "Submit" at bounding box center [479, 192] width 48 height 21
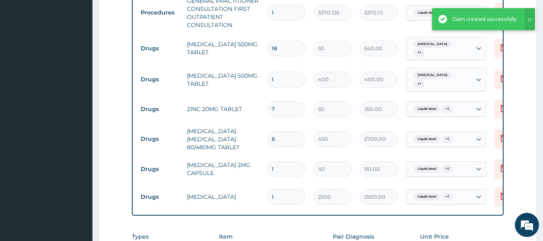
scroll to position [0, 8]
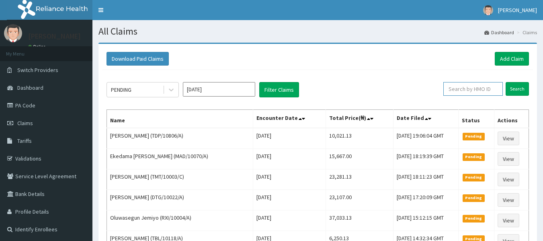
click at [476, 90] on input "text" at bounding box center [472, 89] width 59 height 14
paste input "TDP/10806/A"
type input "TDP/10806/A"
click at [517, 90] on input "Search" at bounding box center [517, 89] width 23 height 14
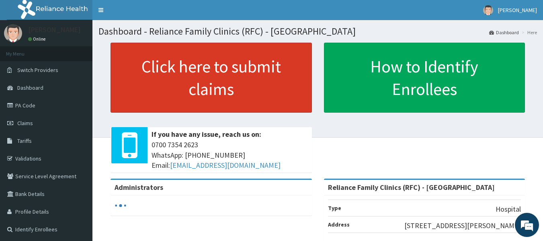
click at [240, 92] on link "Click here to submit claims" at bounding box center [211, 78] width 201 height 70
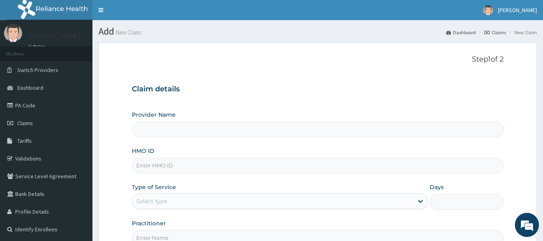
type input "Reliance Family Clinics (RFC) - [GEOGRAPHIC_DATA]"
click at [152, 158] on input "HMO ID" at bounding box center [318, 166] width 372 height 16
paste input "SRC/10089/A"
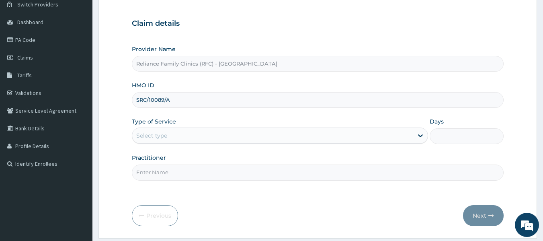
type input "SRC/10089/A"
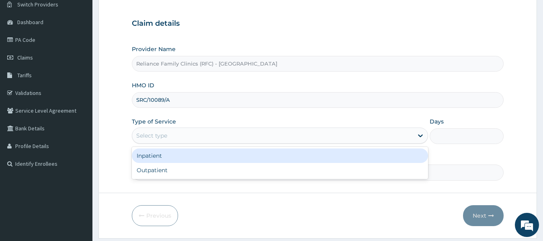
click at [164, 137] on div "Select type" at bounding box center [151, 135] width 31 height 8
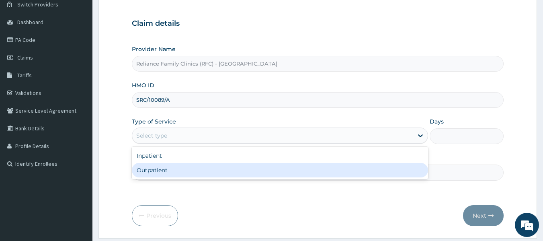
click at [164, 167] on div "Outpatient" at bounding box center [280, 170] width 296 height 14
type input "1"
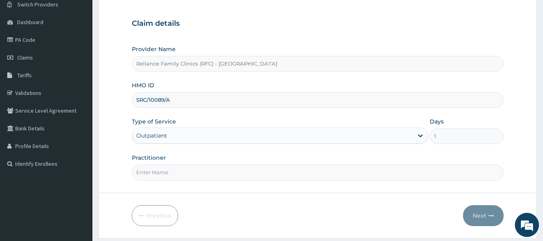
click at [168, 168] on input "Practitioner" at bounding box center [318, 172] width 372 height 16
type input "Dr [PERSON_NAME]"
click at [490, 220] on button "Next" at bounding box center [483, 215] width 41 height 21
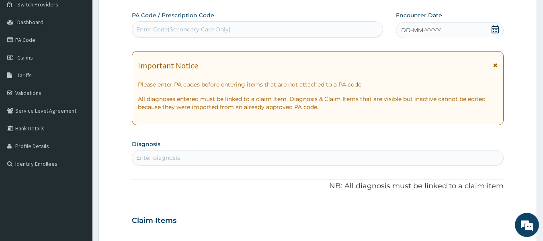
scroll to position [0, 0]
click at [159, 159] on div "Enter diagnosis" at bounding box center [158, 158] width 44 height 8
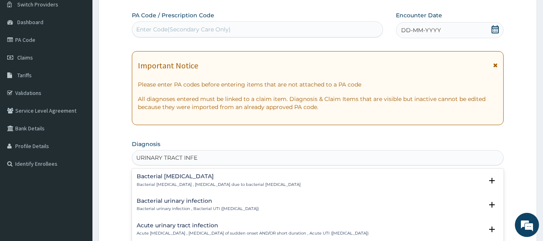
type input "URINARY TRACT INFEC"
click at [180, 226] on h4 "Acute urinary tract infection" at bounding box center [253, 225] width 232 height 6
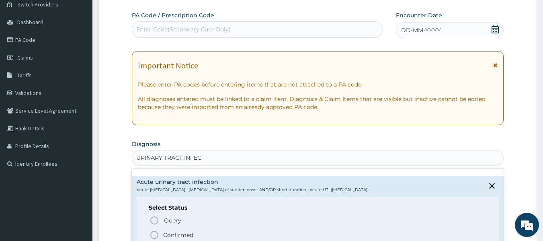
scroll to position [48, 0]
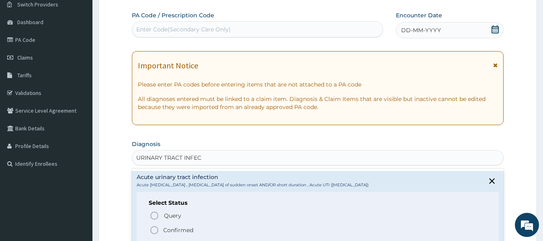
click at [180, 226] on p "Confirmed" at bounding box center [178, 230] width 30 height 8
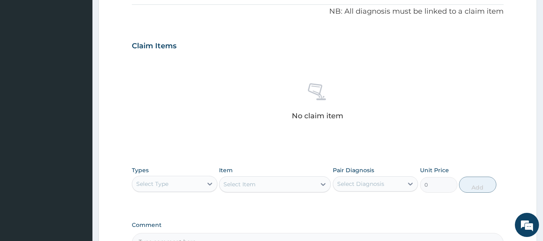
scroll to position [243, 0]
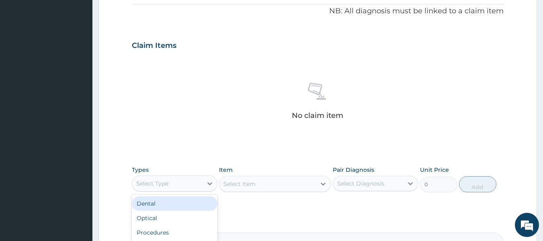
click at [189, 183] on div "Select Type" at bounding box center [167, 183] width 70 height 13
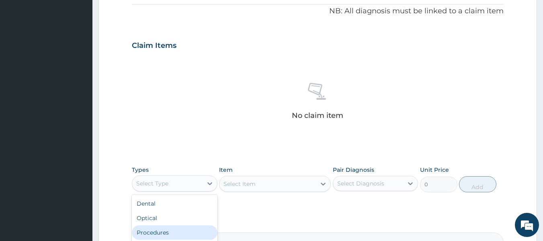
click at [180, 229] on div "Procedures" at bounding box center [175, 232] width 86 height 14
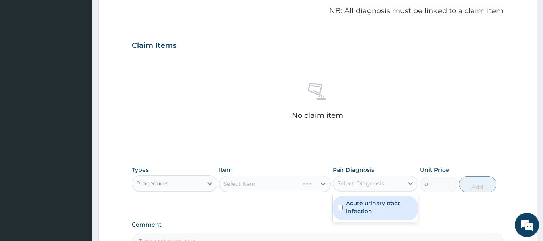
drag, startPoint x: 370, startPoint y: 181, endPoint x: 369, endPoint y: 207, distance: 25.4
click at [369, 191] on div "option Acute [MEDICAL_DATA] focused, 1 of 1. 1 result available. Use Up and Dow…" at bounding box center [376, 183] width 86 height 15
click at [369, 207] on label "Acute urinary tract infection" at bounding box center [380, 207] width 68 height 16
checkbox input "true"
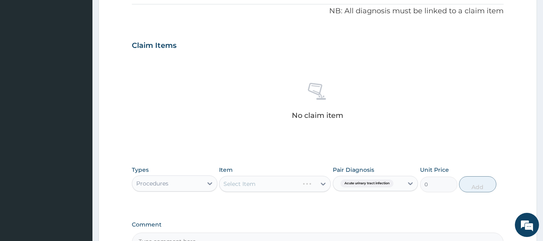
click at [304, 179] on div "Select Item" at bounding box center [275, 184] width 112 height 16
click at [281, 183] on div "Select Item" at bounding box center [275, 184] width 112 height 16
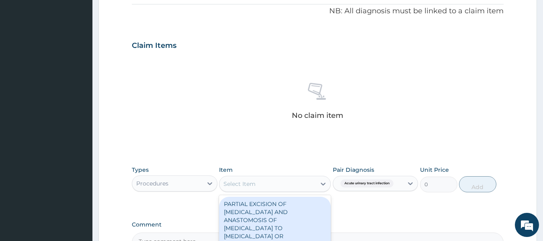
click at [287, 183] on div "Select Item" at bounding box center [267, 183] width 96 height 13
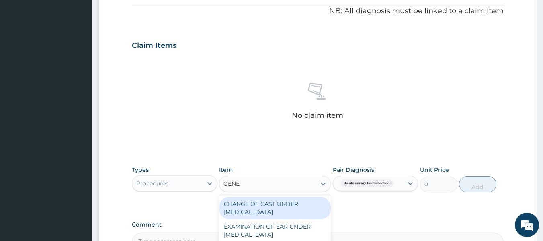
type input "GENER"
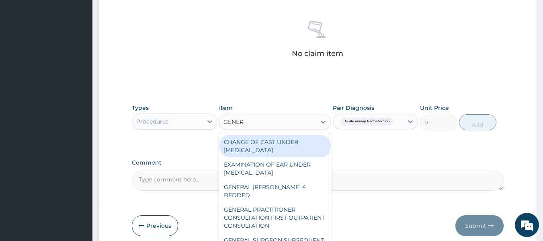
scroll to position [315, 0]
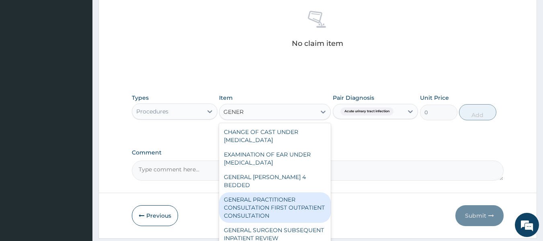
click at [288, 192] on div "GENERAL PRACTITIONER CONSULTATION FIRST OUTPATIENT CONSULTATION" at bounding box center [275, 207] width 112 height 31
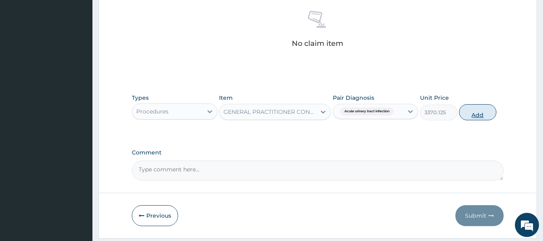
click at [478, 111] on button "Add" at bounding box center [477, 112] width 37 height 16
type input "0"
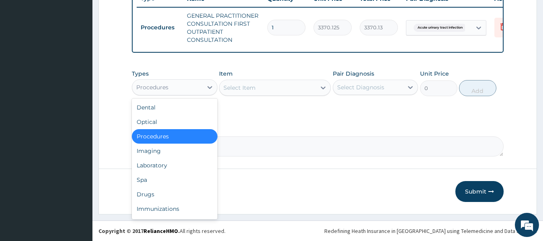
click at [188, 92] on div "Procedures" at bounding box center [167, 87] width 70 height 13
click at [155, 201] on div "Drugs" at bounding box center [175, 194] width 86 height 14
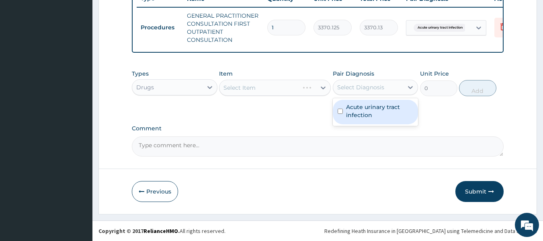
click at [365, 85] on div "Select Diagnosis" at bounding box center [368, 87] width 70 height 13
click at [367, 114] on label "Acute urinary tract infection" at bounding box center [380, 111] width 68 height 16
checkbox input "true"
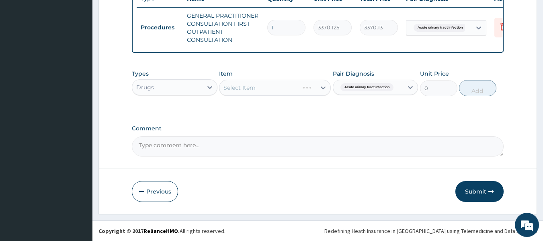
click at [296, 91] on div "Select Item" at bounding box center [275, 88] width 112 height 16
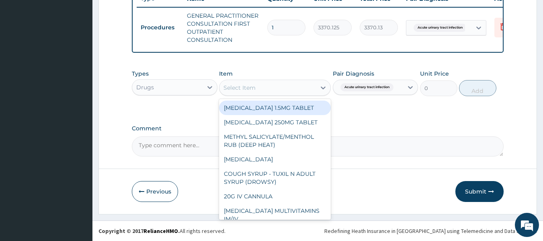
click at [296, 91] on div "Select Item" at bounding box center [267, 87] width 96 height 13
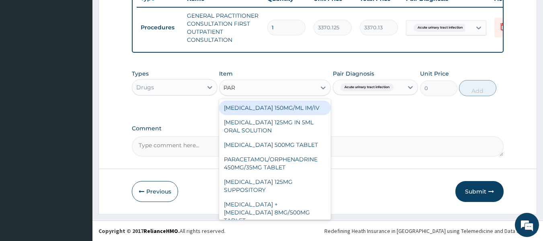
type input "PARA"
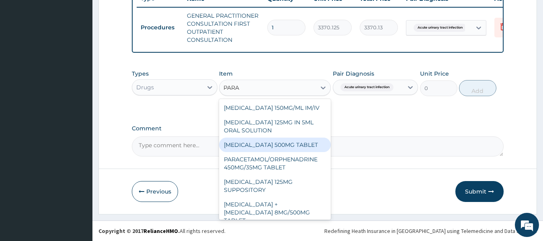
click at [284, 148] on div "PARACETAMOL 500MG TABLET" at bounding box center [275, 144] width 112 height 14
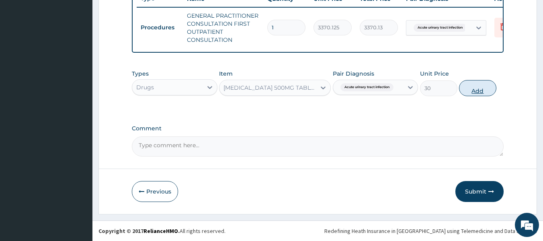
click at [477, 91] on button "Add" at bounding box center [477, 88] width 37 height 16
type input "0"
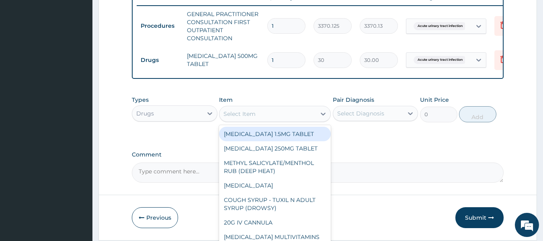
click at [275, 120] on div "Select Item" at bounding box center [267, 113] width 96 height 13
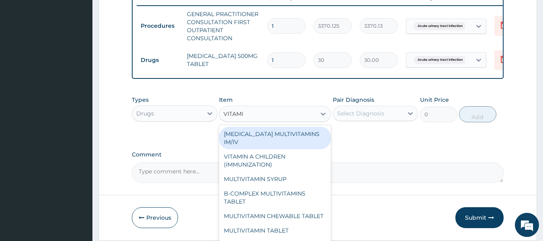
type input "VITAMIN"
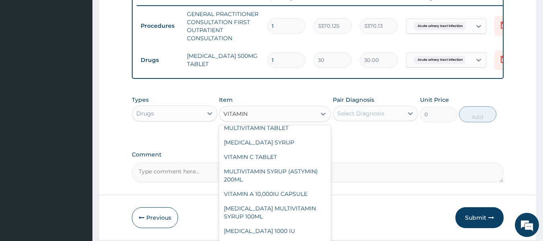
scroll to position [103, 0]
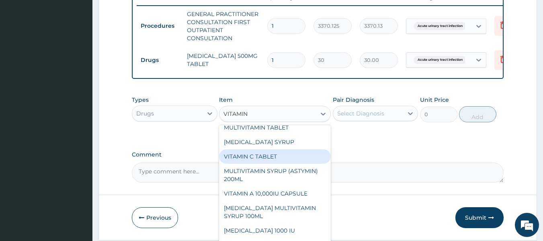
click at [271, 164] on div "VITAMIN C TABLET" at bounding box center [275, 156] width 112 height 14
type input "20"
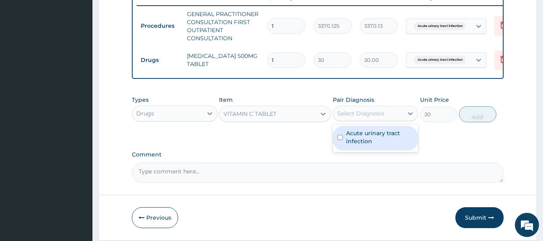
click at [388, 120] on div "Select Diagnosis" at bounding box center [368, 113] width 70 height 13
click at [382, 141] on label "Acute urinary tract infection" at bounding box center [380, 137] width 68 height 16
checkbox input "true"
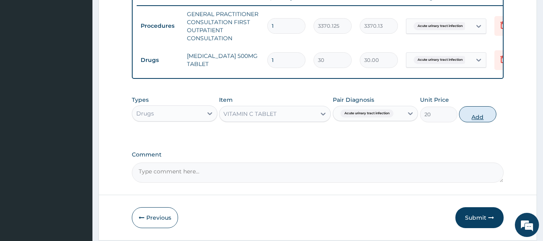
click at [480, 118] on button "Add" at bounding box center [477, 114] width 37 height 16
type input "0"
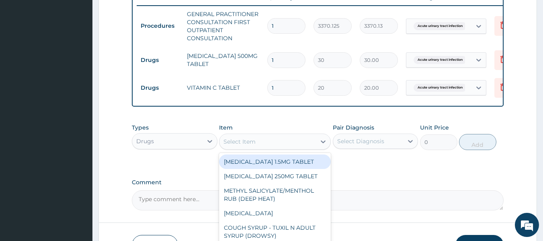
click at [287, 146] on div "Select Item" at bounding box center [267, 141] width 96 height 13
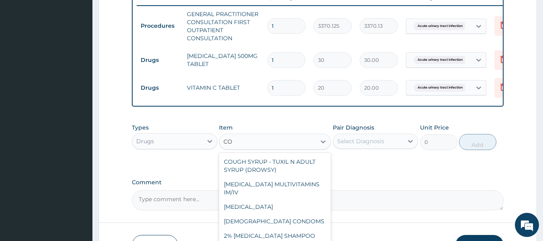
type input "C"
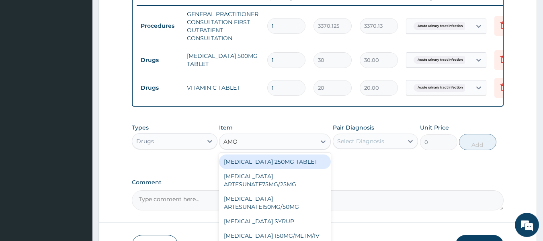
type input "AMOX"
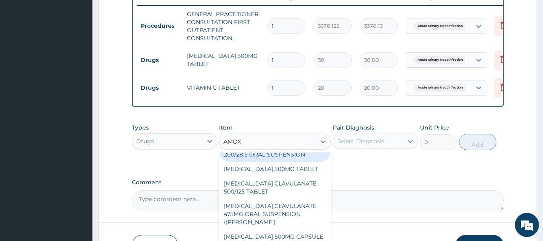
scroll to position [31, 0]
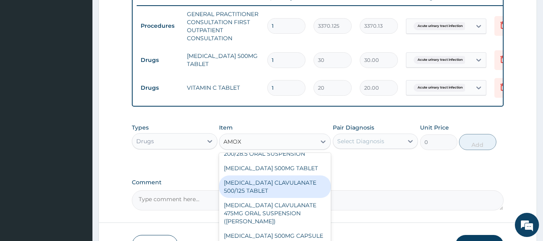
click at [280, 193] on div "AMOXICILLIN CLAVULANATE 500/125 TABLET" at bounding box center [275, 186] width 112 height 23
type input "414"
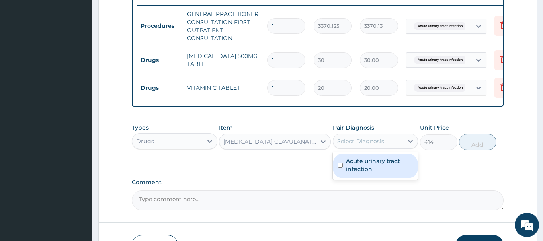
click at [378, 145] on div "Select Diagnosis" at bounding box center [360, 141] width 47 height 8
click at [377, 166] on label "Acute urinary tract infection" at bounding box center [380, 165] width 68 height 16
checkbox input "true"
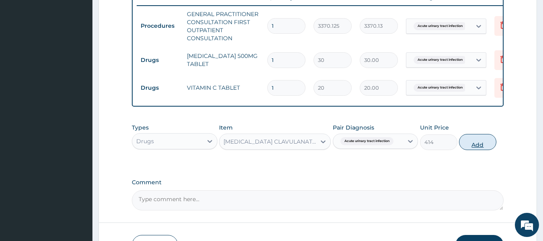
click at [473, 150] on button "Add" at bounding box center [477, 142] width 37 height 16
type input "0"
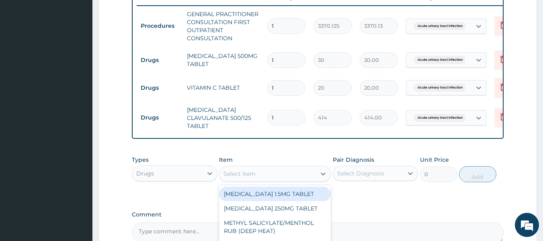
click at [266, 180] on div "Select Item" at bounding box center [267, 173] width 96 height 13
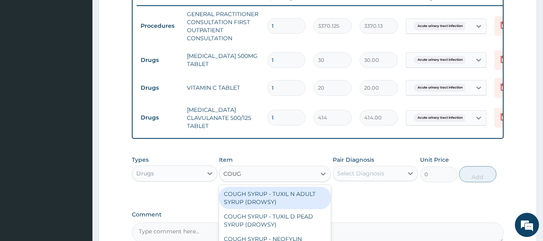
type input "COUGH"
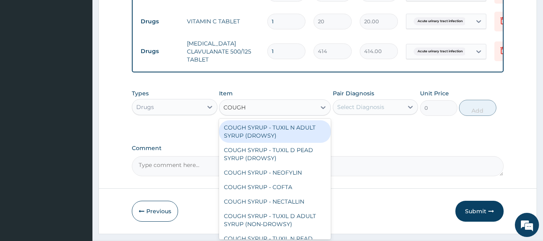
scroll to position [383, 0]
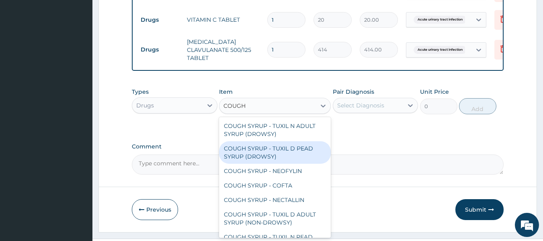
click at [282, 156] on div "COUGH SYRUP - TUXIL D PEAD SYRUP (DROWSY)" at bounding box center [275, 152] width 112 height 23
type input "2000"
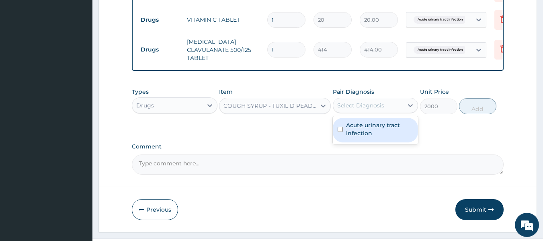
drag, startPoint x: 388, startPoint y: 106, endPoint x: 381, endPoint y: 131, distance: 26.2
click at [381, 113] on div "option Acute urinary tract infection, selected. option Acute urinary tract infe…" at bounding box center [376, 105] width 86 height 15
click at [381, 131] on label "Acute urinary tract infection" at bounding box center [380, 129] width 68 height 16
checkbox input "true"
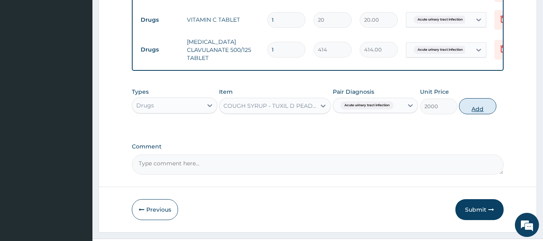
click at [475, 112] on button "Add" at bounding box center [477, 106] width 37 height 16
type input "0"
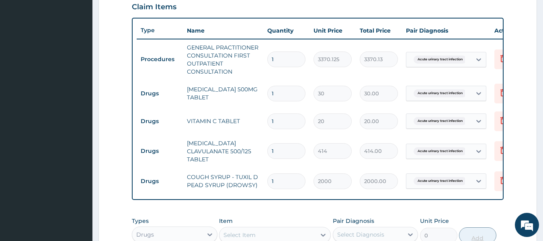
scroll to position [278, 0]
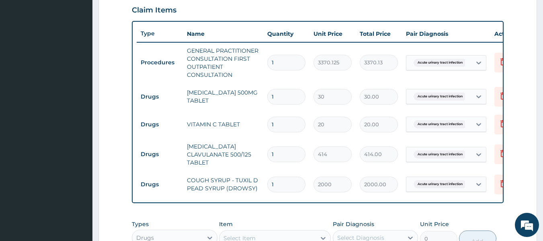
click at [290, 95] on input "1" at bounding box center [286, 97] width 38 height 16
type input "18"
type input "540.00"
type input "1"
type input "30.00"
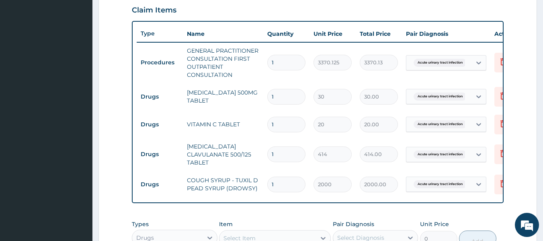
type input "0.00"
type input "3"
type input "90.00"
type input "30"
type input "900.00"
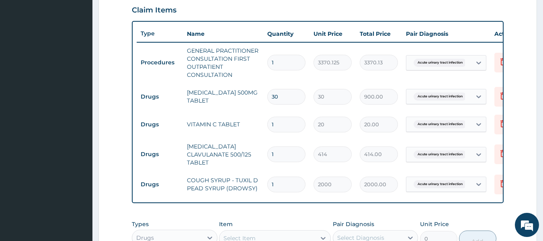
type input "30"
click at [281, 126] on input "1" at bounding box center [286, 125] width 38 height 16
type input "0.00"
type input "8"
type input "160.00"
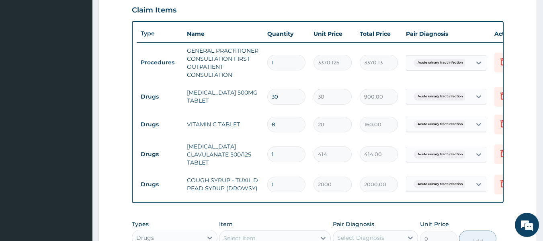
type input "84"
type input "1680.00"
type input "84"
click at [281, 153] on input "1" at bounding box center [286, 154] width 38 height 16
type input "10"
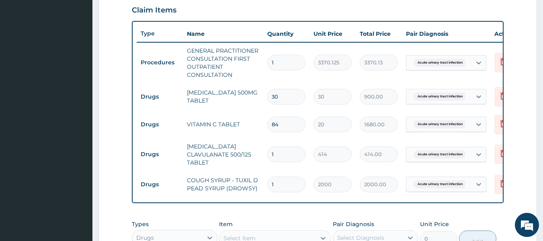
type input "4140.00"
type input "10"
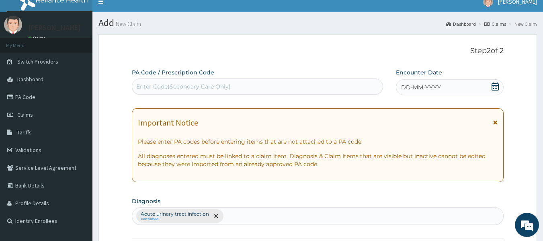
scroll to position [0, 0]
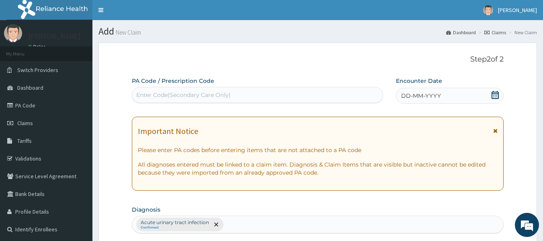
click at [413, 97] on span "DD-MM-YYYY" at bounding box center [421, 96] width 40 height 8
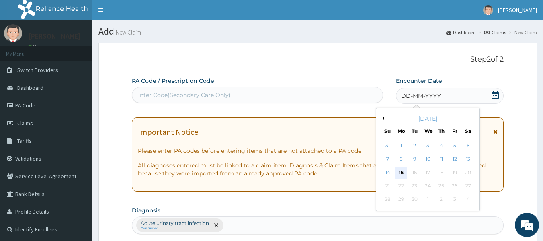
click at [404, 172] on div "15" at bounding box center [401, 172] width 12 height 12
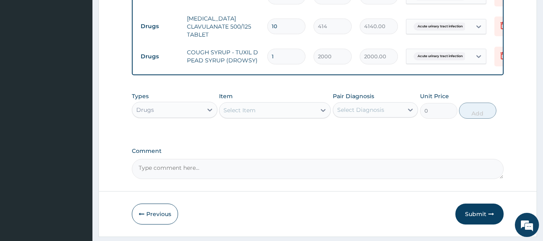
scroll to position [435, 0]
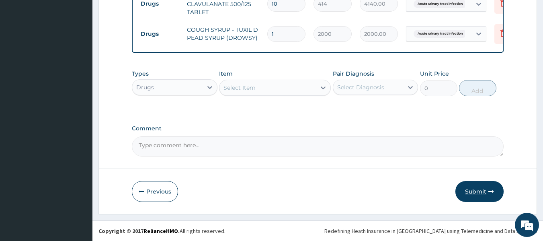
click at [476, 196] on button "Submit" at bounding box center [479, 191] width 48 height 21
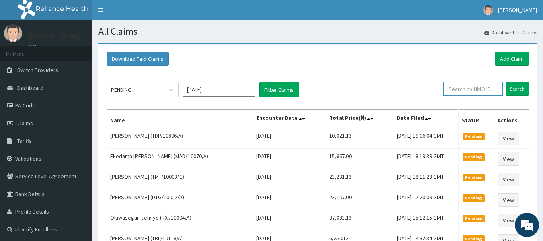
drag, startPoint x: 0, startPoint y: 0, endPoint x: 476, endPoint y: 86, distance: 483.6
click at [476, 86] on input "text" at bounding box center [472, 89] width 59 height 14
paste input "SRC/10089/A"
type input "SRC/10089/A"
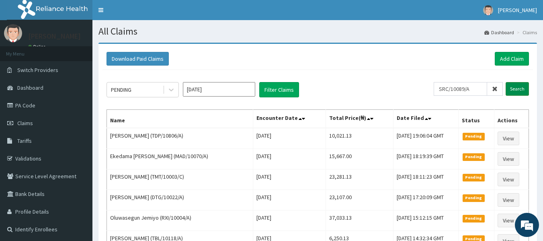
scroll to position [0, 0]
click at [519, 88] on input "Search" at bounding box center [517, 89] width 23 height 14
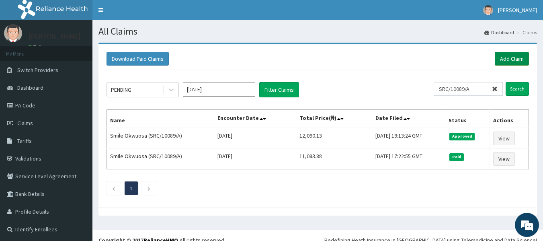
click at [514, 59] on link "Add Claim" at bounding box center [512, 59] width 34 height 14
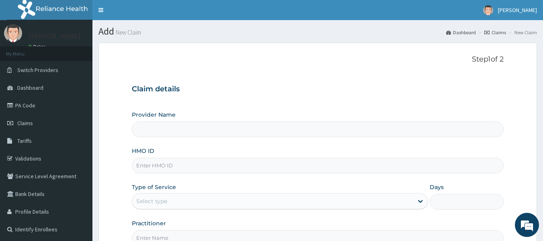
type input "Reliance Family Clinics (RFC) - [GEOGRAPHIC_DATA]"
click at [163, 165] on input "HMO ID" at bounding box center [318, 166] width 372 height 16
type input "IRD/10009/A"
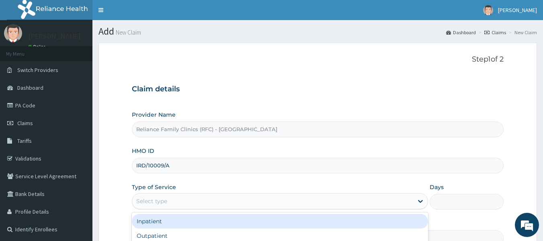
click at [168, 202] on div "Select type" at bounding box center [272, 201] width 281 height 13
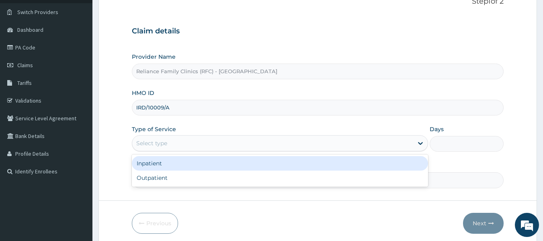
scroll to position [58, 0]
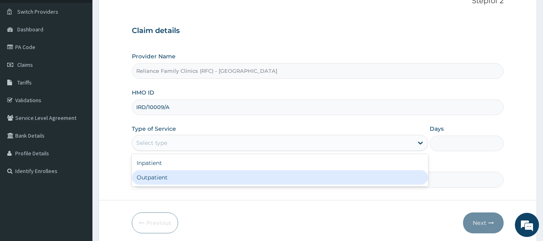
click at [172, 176] on div "Outpatient" at bounding box center [280, 177] width 296 height 14
type input "1"
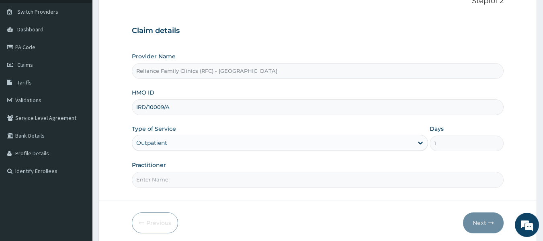
click at [179, 180] on input "Practitioner" at bounding box center [318, 180] width 372 height 16
type input "Dr [PERSON_NAME]"
click at [480, 219] on button "Next" at bounding box center [483, 222] width 41 height 21
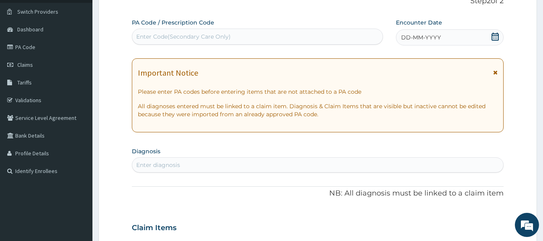
click at [166, 162] on div "Enter diagnosis" at bounding box center [158, 165] width 44 height 8
click at [154, 162] on div "Enter diagnosis" at bounding box center [158, 165] width 44 height 8
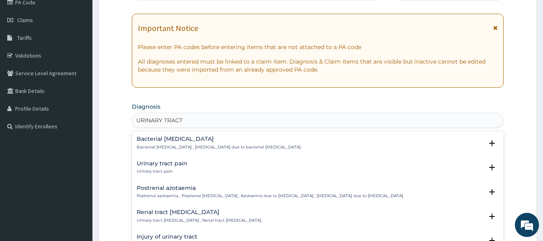
scroll to position [101, 0]
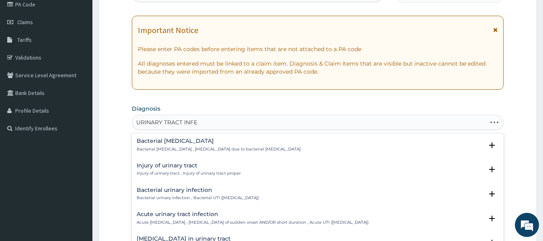
type input "URINARY TRACT INFEC"
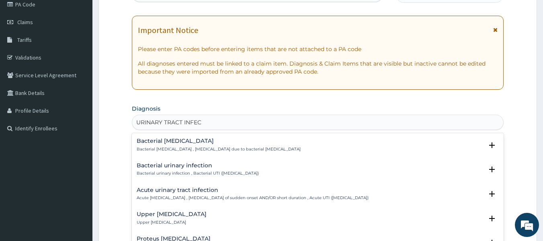
click at [198, 209] on div "Upper [MEDICAL_DATA] Upper [MEDICAL_DATA] Select Status Query Query covers susp…" at bounding box center [318, 220] width 372 height 25
click at [195, 212] on h4 "Upper [MEDICAL_DATA]" at bounding box center [172, 214] width 70 height 6
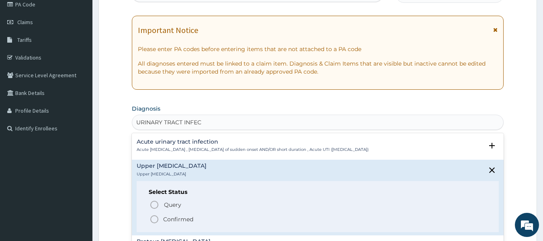
scroll to position [50, 0]
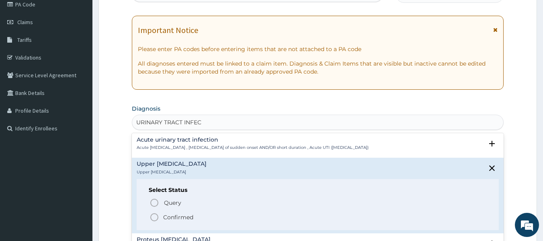
click at [189, 215] on p "Confirmed" at bounding box center [178, 217] width 30 height 8
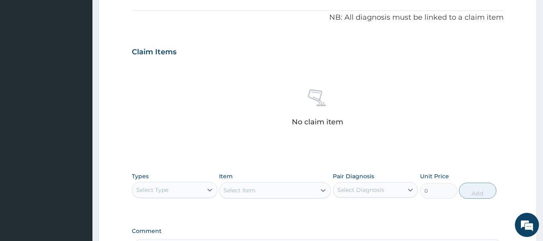
scroll to position [236, 0]
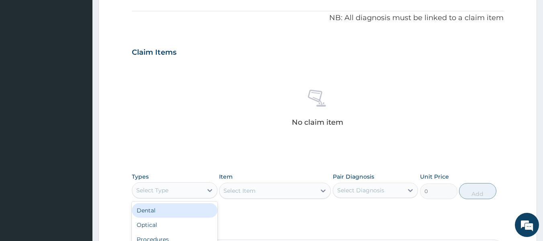
click at [189, 190] on div "Select Type" at bounding box center [167, 190] width 70 height 13
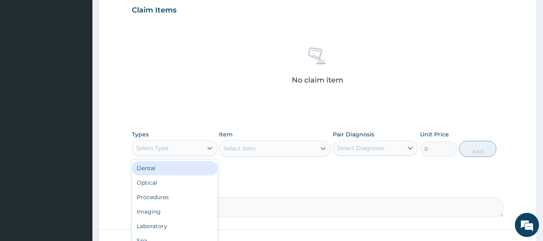
scroll to position [278, 0]
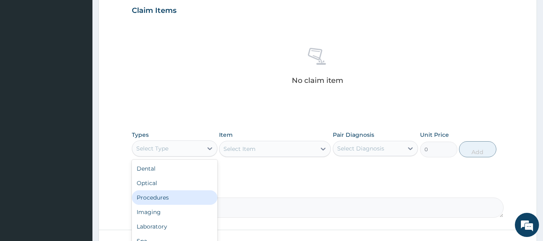
click at [180, 193] on div "Procedures" at bounding box center [175, 197] width 86 height 14
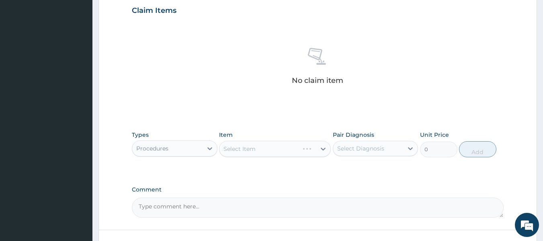
click at [291, 151] on div "Select Item" at bounding box center [275, 149] width 112 height 16
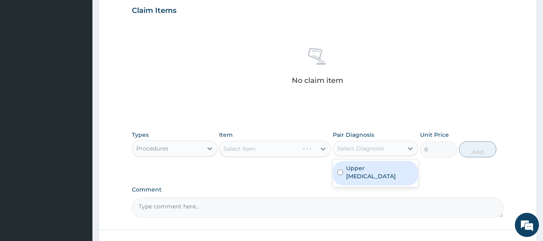
drag, startPoint x: 377, startPoint y: 151, endPoint x: 366, endPoint y: 176, distance: 27.2
click at [366, 156] on div "option Upper [MEDICAL_DATA] focused, 1 of 1. 1 result available. Use Up and Dow…" at bounding box center [376, 148] width 86 height 15
click at [366, 176] on label "Upper [MEDICAL_DATA]" at bounding box center [380, 172] width 68 height 16
checkbox input "true"
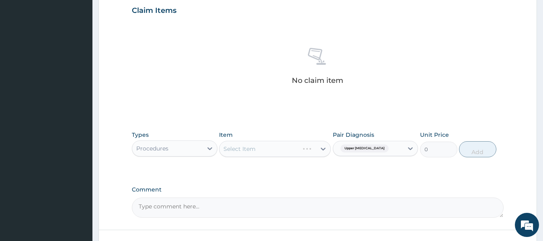
click at [299, 151] on div "Select Item" at bounding box center [275, 149] width 112 height 16
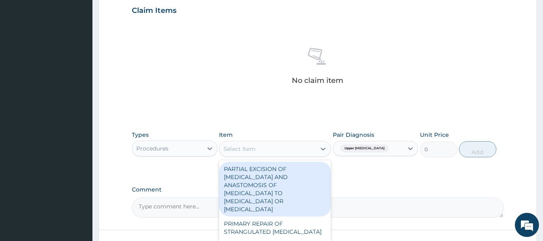
click at [308, 147] on div "Select Item" at bounding box center [267, 148] width 96 height 13
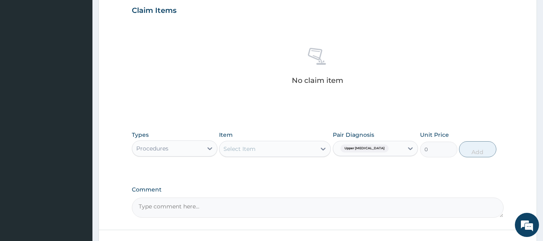
click at [308, 147] on div "Select Item" at bounding box center [267, 148] width 96 height 13
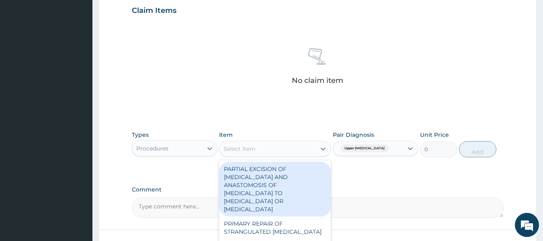
click at [308, 147] on div "Select Item" at bounding box center [267, 148] width 96 height 13
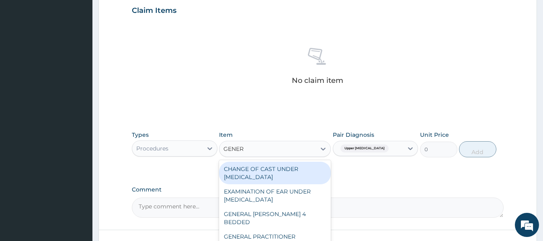
type input "GENERA"
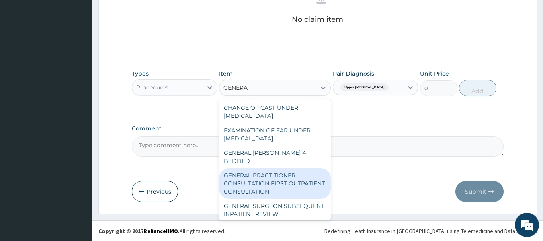
click at [301, 180] on div "GENERAL PRACTITIONER CONSULTATION FIRST OUTPATIENT CONSULTATION" at bounding box center [275, 183] width 112 height 31
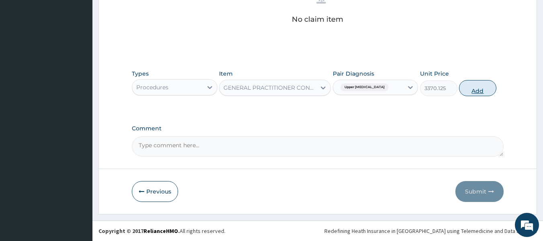
click at [484, 90] on button "Add" at bounding box center [477, 88] width 37 height 16
type input "0"
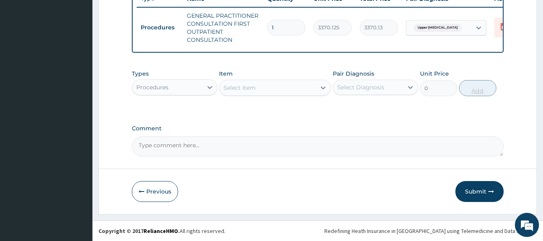
scroll to position [319, 0]
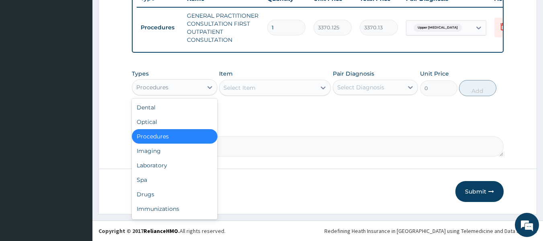
click at [168, 91] on div "Procedures" at bounding box center [167, 87] width 70 height 13
click at [158, 162] on div "Laboratory" at bounding box center [175, 165] width 86 height 14
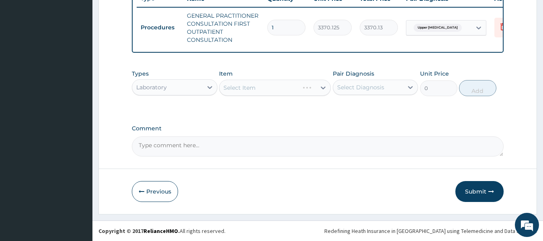
click at [392, 78] on div "Pair Diagnosis Select Diagnosis" at bounding box center [376, 83] width 86 height 27
click at [381, 97] on div "Types Laboratory Item Select Item Pair Diagnosis Select Diagnosis Unit Price 0 …" at bounding box center [318, 83] width 372 height 35
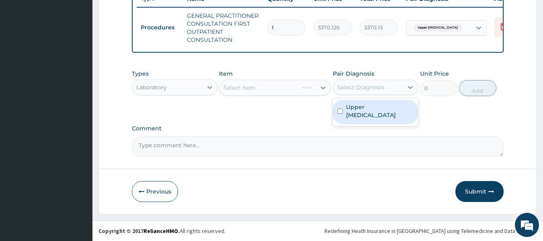
click at [381, 94] on div "Select Diagnosis" at bounding box center [376, 87] width 86 height 15
click at [377, 111] on label "Upper [MEDICAL_DATA]" at bounding box center [380, 111] width 68 height 16
checkbox input "true"
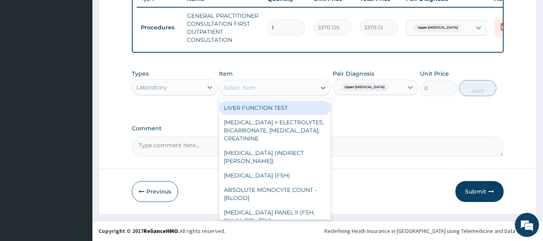
click at [284, 86] on div "Select Item" at bounding box center [267, 87] width 96 height 13
type input "H"
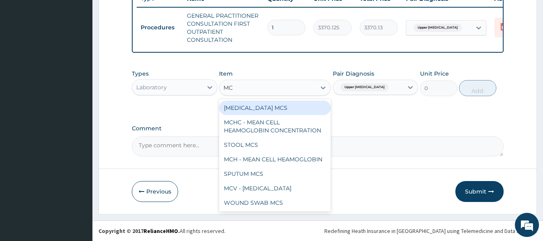
type input "MCS"
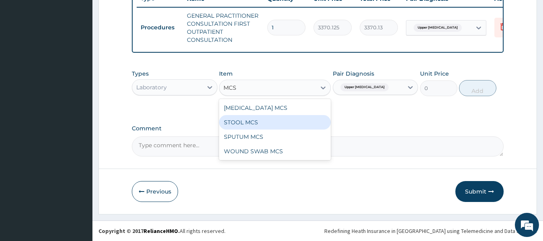
click at [274, 121] on div "STOOL MCS" at bounding box center [275, 122] width 112 height 14
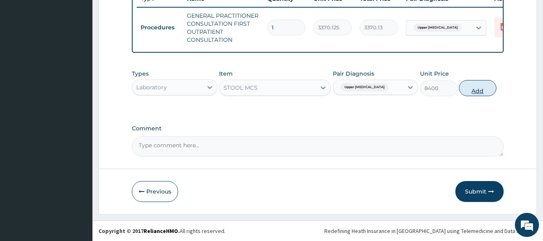
click at [468, 88] on button "Add" at bounding box center [477, 88] width 37 height 16
type input "0"
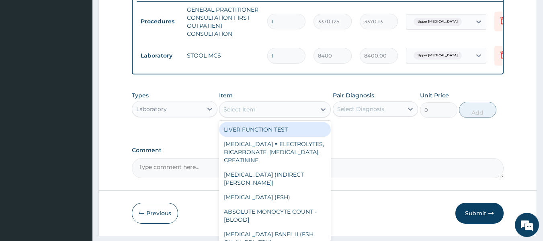
click at [268, 116] on div "Select Item" at bounding box center [267, 109] width 96 height 13
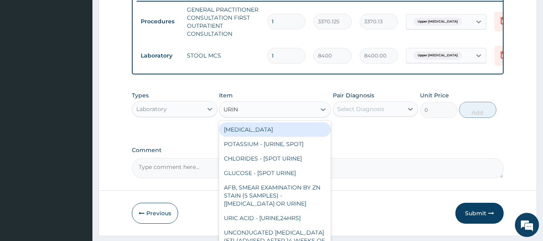
type input "URINA"
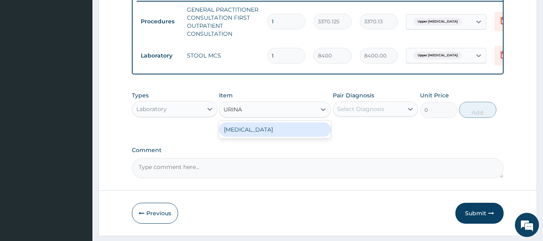
click at [269, 136] on div "URINALYSIS" at bounding box center [275, 129] width 112 height 14
type input "1531.875"
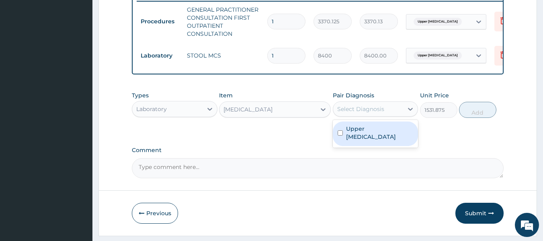
click at [369, 110] on div "Select Diagnosis" at bounding box center [368, 109] width 70 height 13
click at [370, 131] on label "Upper urinary tract infection" at bounding box center [380, 133] width 68 height 16
checkbox input "true"
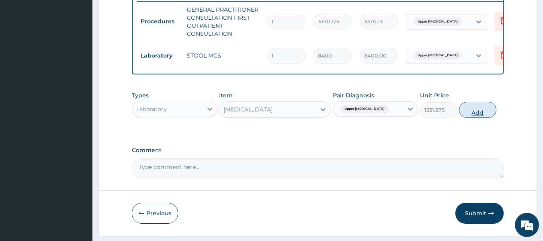
click at [477, 114] on button "Add" at bounding box center [477, 110] width 37 height 16
type input "0"
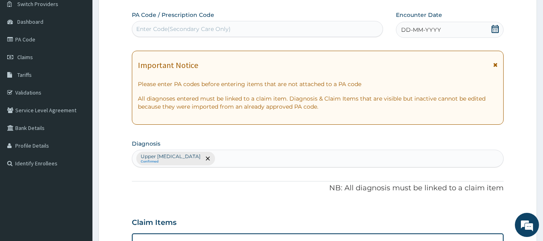
scroll to position [0, 0]
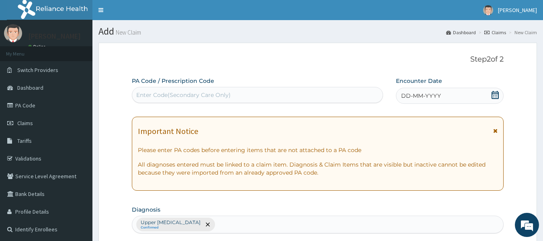
click at [419, 96] on span "DD-MM-YYYY" at bounding box center [421, 96] width 40 height 8
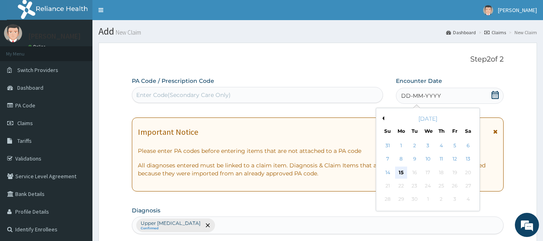
click at [404, 174] on div "15" at bounding box center [401, 172] width 12 height 12
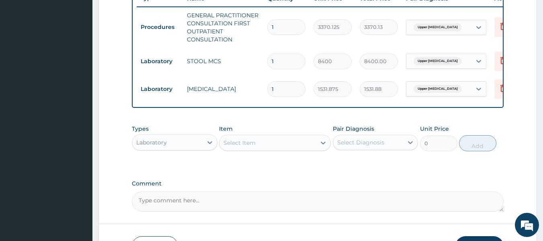
scroll to position [375, 0]
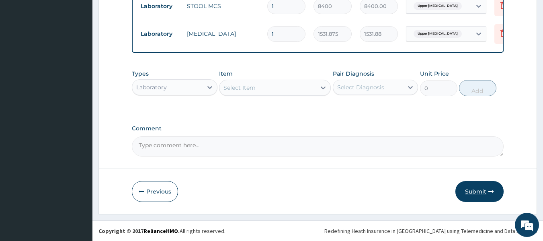
click at [474, 187] on button "Submit" at bounding box center [479, 191] width 48 height 21
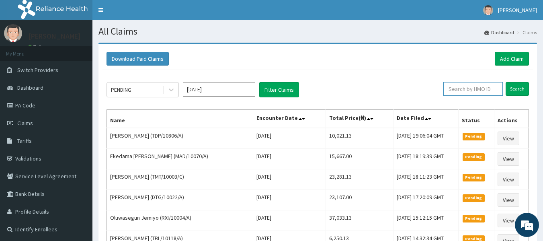
click at [470, 86] on input "text" at bounding box center [472, 89] width 59 height 14
paste input "SRC/10089/A"
click at [512, 86] on input "Search" at bounding box center [517, 89] width 23 height 14
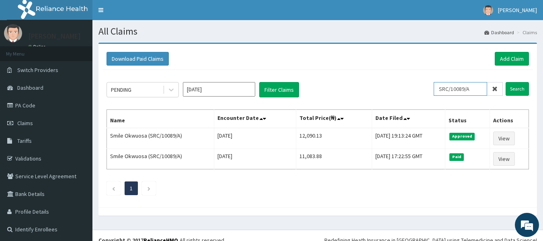
click at [467, 89] on input "SRC/10089/A" at bounding box center [460, 89] width 53 height 14
click at [485, 89] on input "SRC/10089/A" at bounding box center [460, 89] width 53 height 14
type input "S"
type input "IRD/10009/A"
click at [515, 87] on input "Search" at bounding box center [517, 89] width 23 height 14
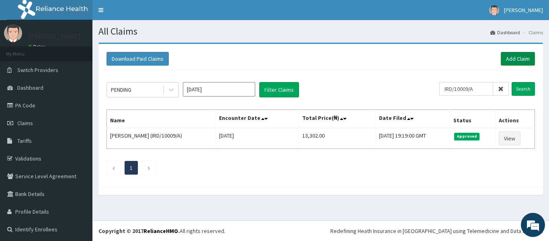
click at [513, 60] on link "Add Claim" at bounding box center [518, 59] width 34 height 14
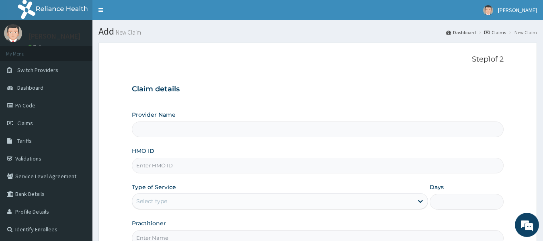
type input "Reliance Family Clinics (RFC) - Lekki"
click at [149, 166] on input "HMO ID" at bounding box center [318, 166] width 372 height 16
paste input "MHG/10289/B"
type input "MHG/10289/B"
click at [156, 203] on div "Select type" at bounding box center [151, 201] width 31 height 8
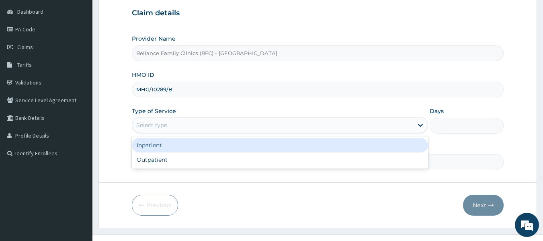
scroll to position [76, 0]
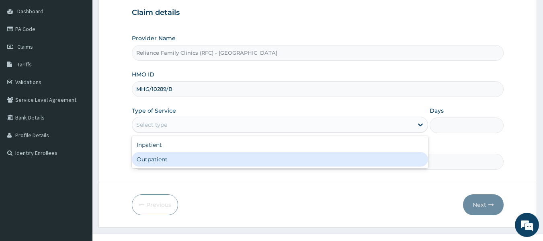
click at [165, 161] on div "Outpatient" at bounding box center [280, 159] width 296 height 14
type input "1"
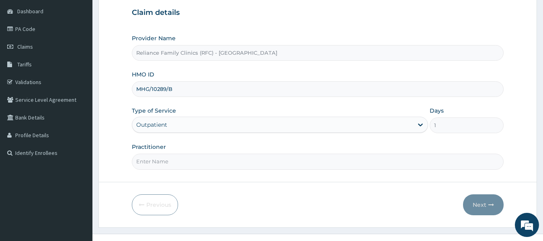
click at [158, 164] on input "Practitioner" at bounding box center [318, 162] width 372 height 16
type input "Dr Bunmi"
click at [485, 202] on button "Next" at bounding box center [483, 204] width 41 height 21
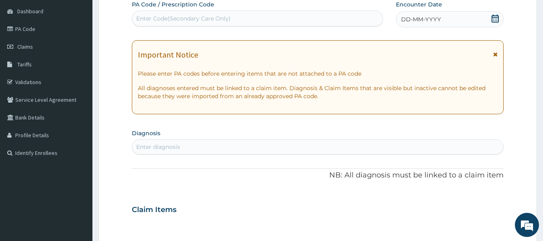
click at [162, 144] on div "Enter diagnosis" at bounding box center [158, 147] width 44 height 8
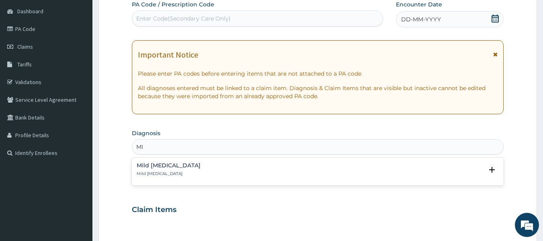
type input "M"
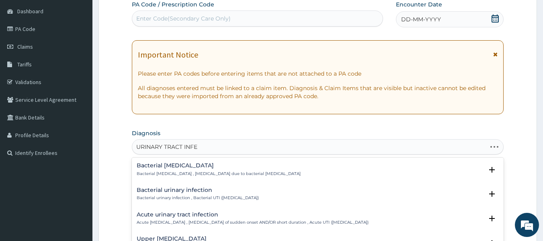
type input "URINARY TRACT INFEC"
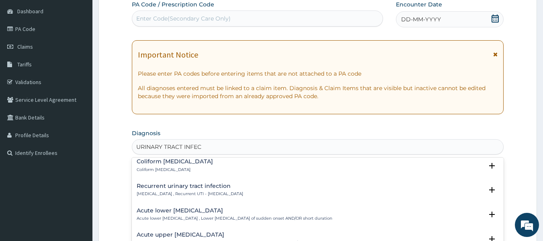
scroll to position [223, 0]
click at [252, 217] on p "Acute lower urinary tract infection , Lower urinary tract infection of sudden o…" at bounding box center [235, 219] width 196 height 6
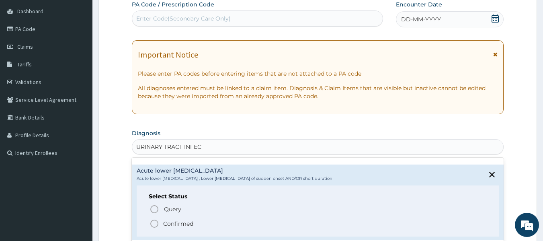
scroll to position [280, 0]
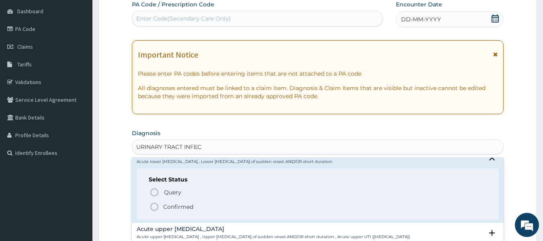
click at [188, 207] on p "Confirmed" at bounding box center [178, 207] width 30 height 8
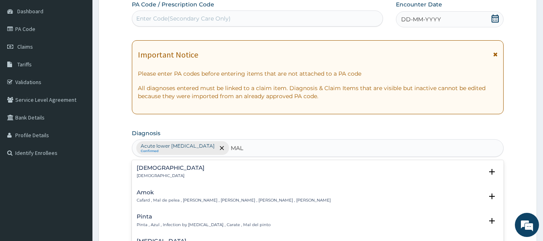
type input "MALA"
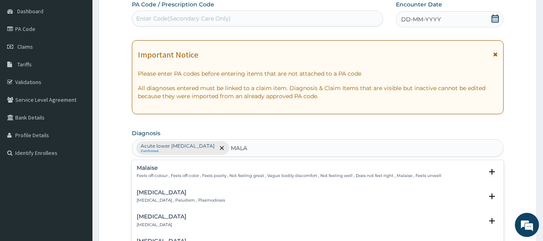
click at [207, 195] on div "Malaria Malaria , Paludism , Plasmodiosis" at bounding box center [318, 196] width 363 height 14
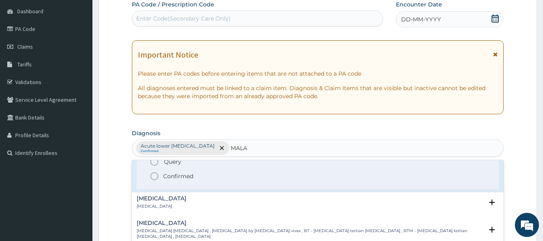
scroll to position [70, 0]
click at [193, 178] on p "Confirmed" at bounding box center [178, 175] width 30 height 8
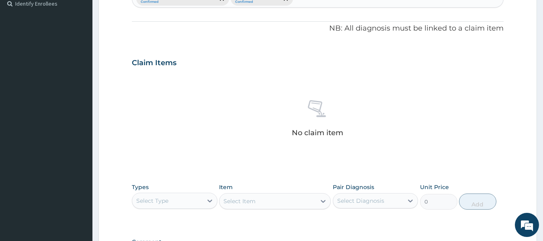
scroll to position [226, 0]
click at [183, 201] on div "Select Type" at bounding box center [167, 200] width 70 height 13
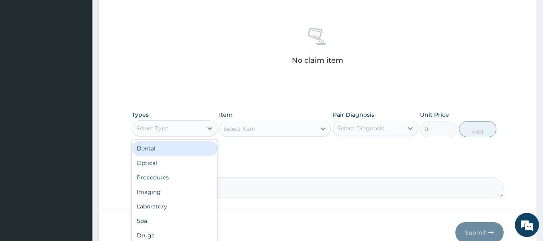
scroll to position [299, 0]
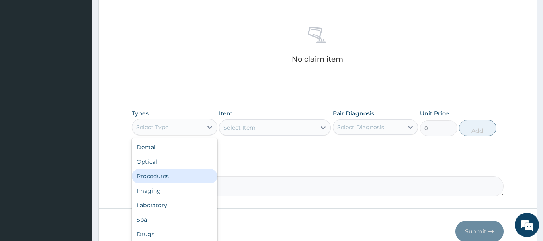
click at [177, 178] on div "Procedures" at bounding box center [175, 176] width 86 height 14
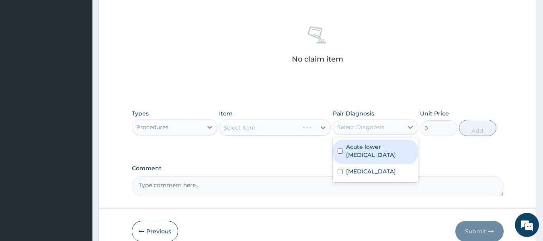
drag, startPoint x: 356, startPoint y: 129, endPoint x: 363, endPoint y: 158, distance: 29.6
click at [363, 135] on div "option Acute lower urinary tract infection focused, 1 of 2. 2 results available…" at bounding box center [376, 126] width 86 height 15
click at [363, 158] on label "Acute lower urinary tract infection" at bounding box center [380, 151] width 68 height 16
checkbox input "true"
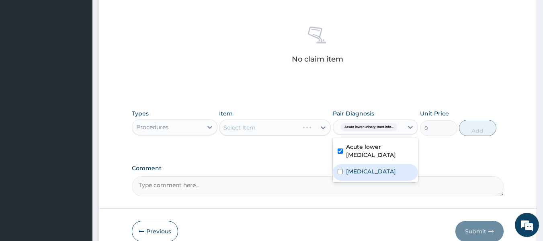
click at [359, 174] on label "Malaria" at bounding box center [371, 171] width 50 height 8
checkbox input "true"
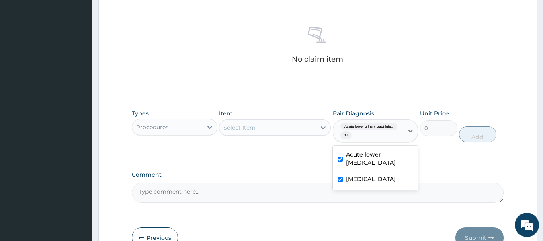
click at [294, 121] on div "Select Item" at bounding box center [267, 127] width 96 height 13
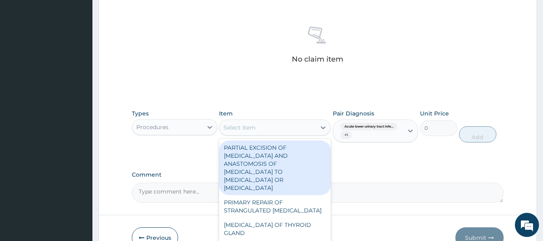
click at [294, 121] on div "Select Item" at bounding box center [267, 127] width 96 height 13
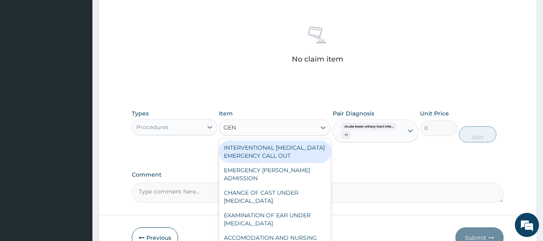
type input "GENE"
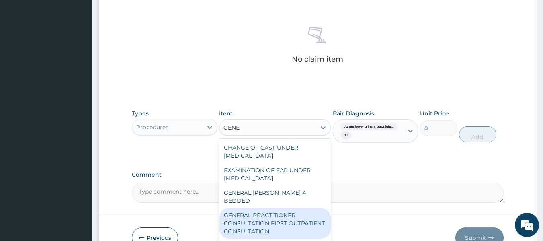
click at [293, 214] on div "GENERAL PRACTITIONER CONSULTATION FIRST OUTPATIENT CONSULTATION" at bounding box center [275, 223] width 112 height 31
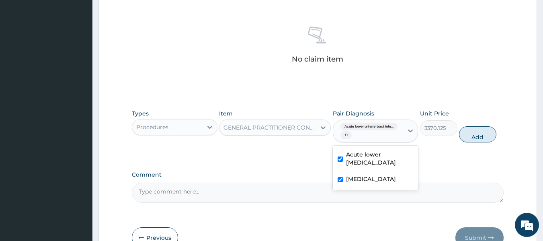
drag, startPoint x: 391, startPoint y: 129, endPoint x: 419, endPoint y: 153, distance: 36.5
click at [419, 153] on div "Types Procedures Item GENERAL PRACTITIONER CONSULTATION FIRST OUTPATIENT CONSUL…" at bounding box center [318, 131] width 372 height 53
click at [478, 139] on button "Add" at bounding box center [477, 134] width 37 height 16
type input "0"
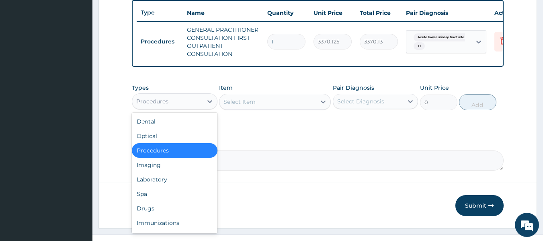
click at [177, 108] on div "Procedures" at bounding box center [167, 101] width 70 height 13
click at [160, 208] on div "Drugs" at bounding box center [175, 208] width 86 height 14
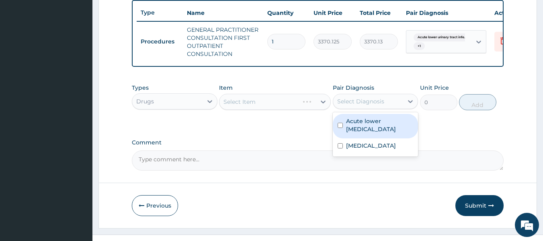
click at [366, 105] on div "Select Diagnosis" at bounding box center [360, 101] width 47 height 8
click at [358, 127] on label "Acute lower urinary tract infection" at bounding box center [380, 125] width 68 height 16
checkbox input "true"
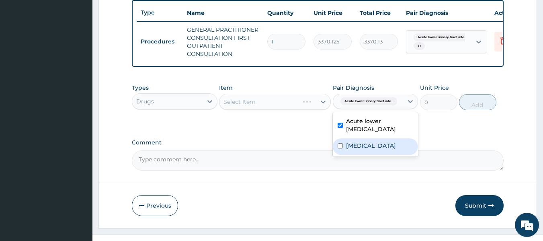
click at [355, 150] on label "Malaria" at bounding box center [371, 145] width 50 height 8
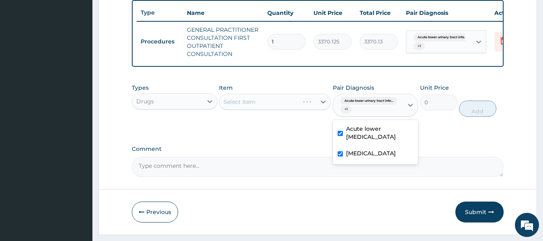
checkbox input "true"
click at [290, 105] on div "Select Item" at bounding box center [275, 102] width 112 height 16
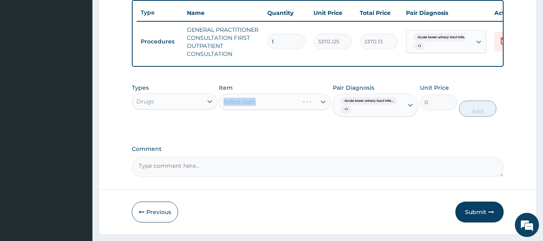
click at [290, 105] on div "Select Item" at bounding box center [275, 102] width 112 height 16
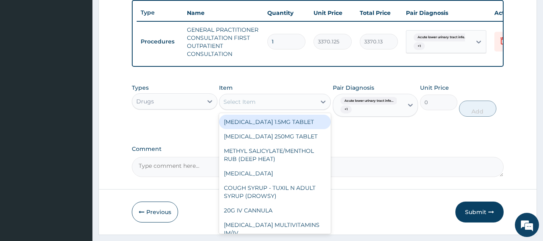
click at [305, 108] on div "Select Item" at bounding box center [267, 101] width 96 height 13
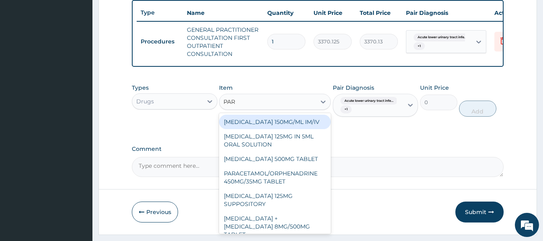
type input "PARA"
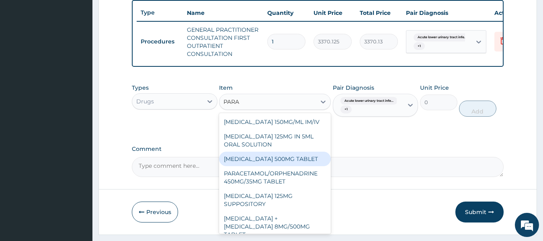
click at [266, 166] on div "[MEDICAL_DATA] 500MG TABLET" at bounding box center [275, 159] width 112 height 14
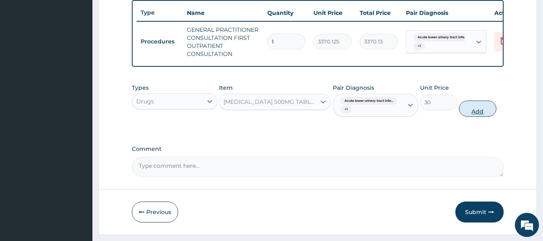
click at [472, 112] on button "Add" at bounding box center [477, 108] width 37 height 16
type input "0"
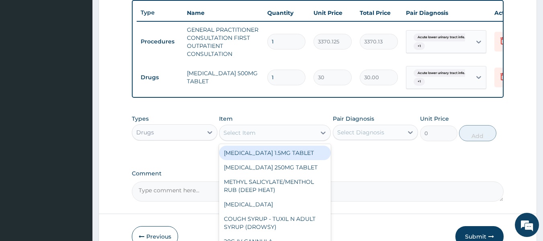
click at [262, 137] on div "Select Item" at bounding box center [267, 132] width 96 height 13
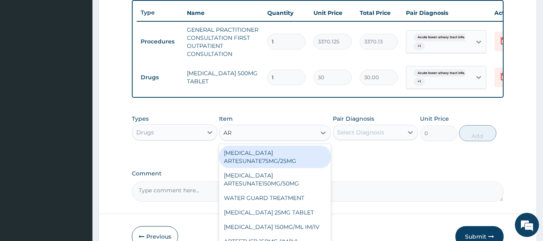
type input "ART"
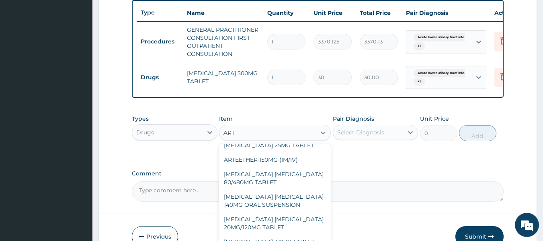
scroll to position [49, 0]
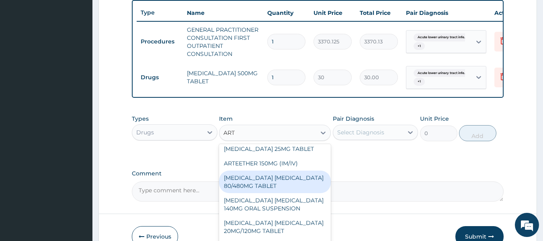
click at [273, 187] on div "[MEDICAL_DATA] [MEDICAL_DATA] 80/480MG TABLET" at bounding box center [275, 181] width 112 height 23
type input "450"
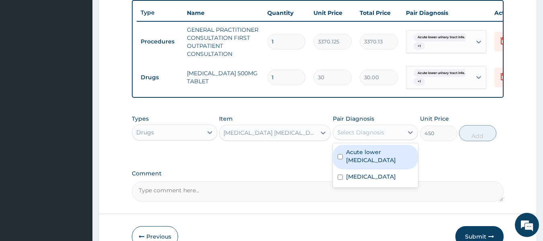
click at [351, 136] on div "Select Diagnosis" at bounding box center [360, 132] width 47 height 8
drag, startPoint x: 357, startPoint y: 165, endPoint x: 361, endPoint y: 168, distance: 4.6
click at [361, 164] on label "Acute lower urinary tract infection" at bounding box center [380, 156] width 68 height 16
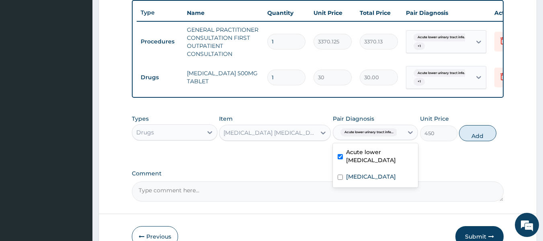
click at [361, 164] on label "Acute lower urinary tract infection" at bounding box center [380, 156] width 68 height 16
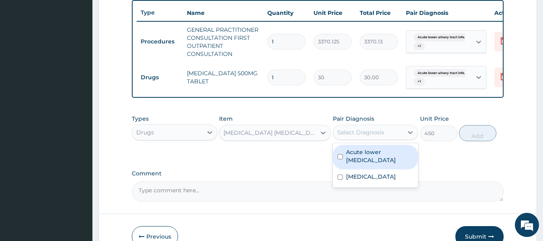
click at [361, 164] on label "Acute lower urinary tract infection" at bounding box center [380, 156] width 68 height 16
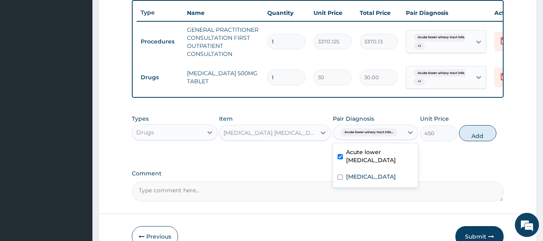
click at [361, 164] on label "Acute lower urinary tract infection" at bounding box center [380, 156] width 68 height 16
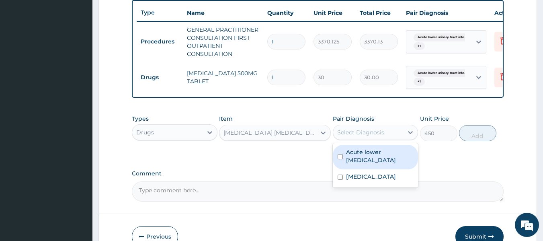
click at [364, 160] on label "Acute lower urinary tract infection" at bounding box center [380, 156] width 68 height 16
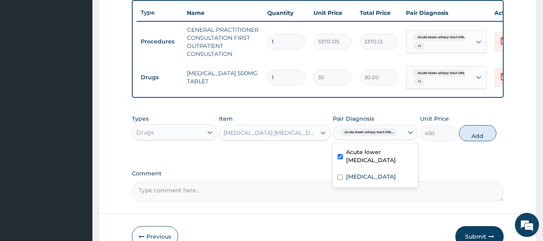
click at [364, 160] on label "Acute lower urinary tract infection" at bounding box center [380, 156] width 68 height 16
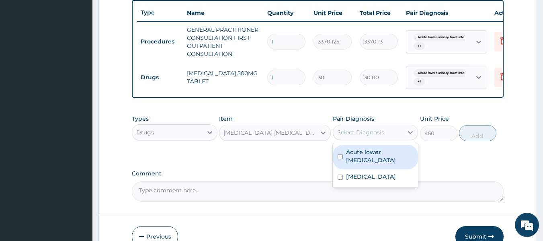
click at [364, 160] on label "Acute lower urinary tract infection" at bounding box center [380, 156] width 68 height 16
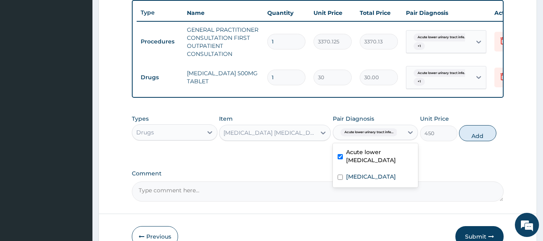
checkbox input "true"
click at [361, 180] on label "Malaria" at bounding box center [371, 176] width 50 height 8
checkbox input "true"
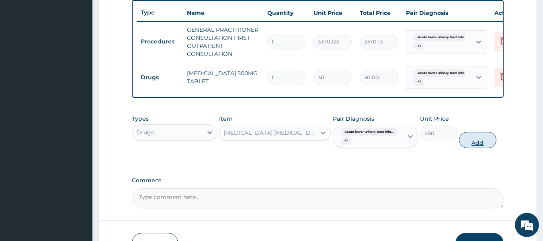
click at [474, 148] on button "Add" at bounding box center [477, 140] width 37 height 16
type input "0"
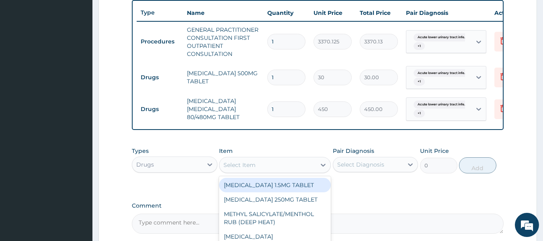
click at [271, 168] on div "Select Item" at bounding box center [267, 164] width 96 height 13
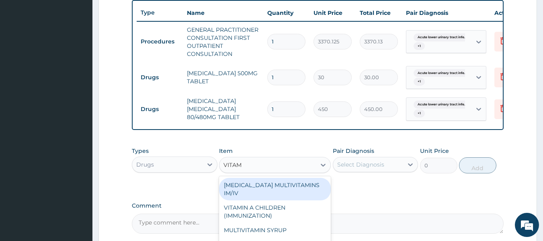
type input "VITAMI"
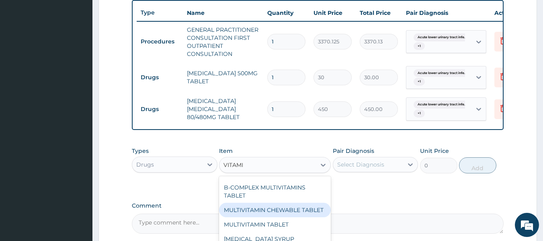
scroll to position [57, 0]
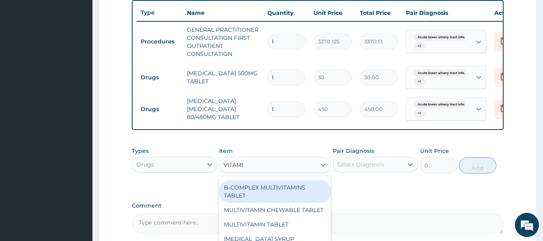
click at [295, 201] on div "B-COMPLEX MULTIVITAMINS TABLET" at bounding box center [275, 191] width 112 height 23
type input "31.04999923706055"
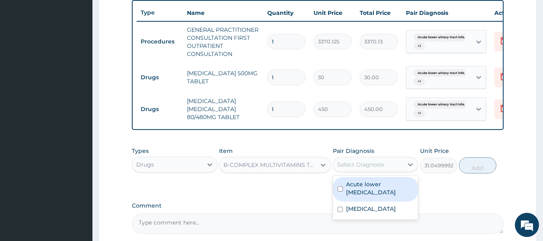
click at [394, 171] on div "Select Diagnosis" at bounding box center [368, 164] width 70 height 13
click at [388, 189] on label "Acute lower urinary tract infection" at bounding box center [380, 188] width 68 height 16
checkbox input "true"
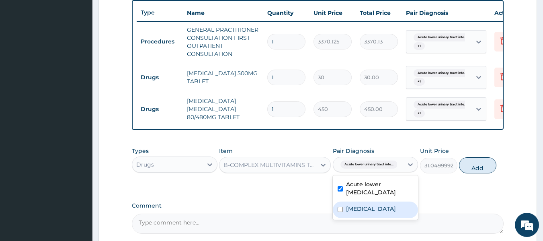
click at [383, 217] on div "Malaria" at bounding box center [376, 209] width 86 height 16
checkbox input "true"
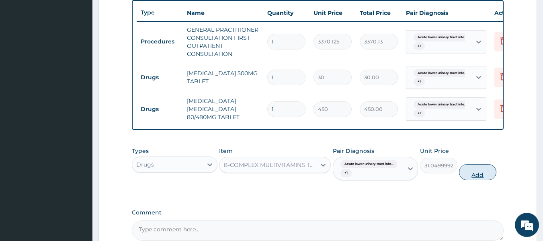
click at [485, 180] on button "Add" at bounding box center [477, 172] width 37 height 16
type input "0"
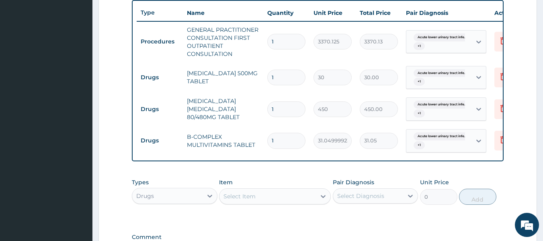
click at [283, 76] on input "1" at bounding box center [286, 78] width 38 height 16
click at [281, 113] on input "1" at bounding box center [286, 109] width 38 height 16
type input "0.00"
type input "6"
type input "2700.00"
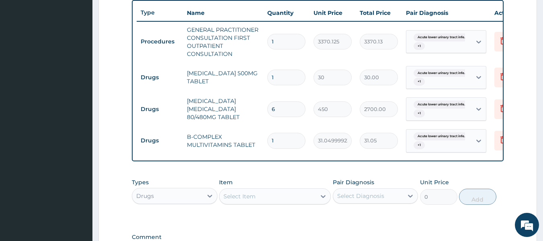
type input "6"
click at [279, 141] on input "1" at bounding box center [286, 141] width 38 height 16
type input "14"
type input "434.70"
type input "14"
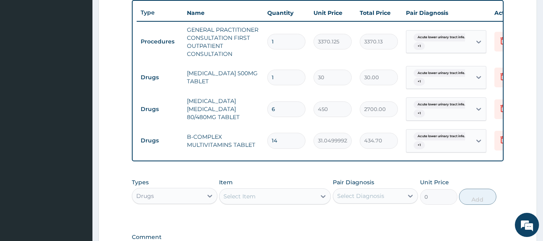
click at [289, 77] on input "1" at bounding box center [286, 78] width 38 height 16
type input "18"
type input "540.00"
type input "18"
click at [285, 137] on input "14" at bounding box center [286, 141] width 38 height 16
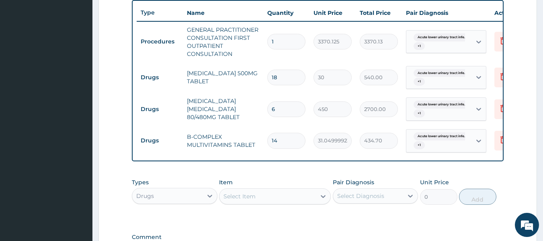
type input "1"
type input "31.05"
type input "0.00"
type input "7"
type input "217.35"
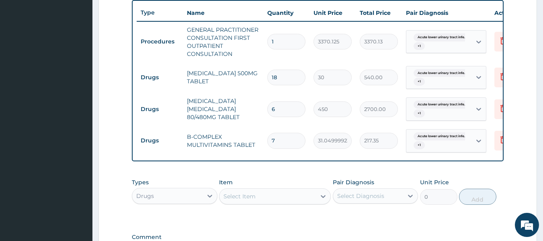
type input "7"
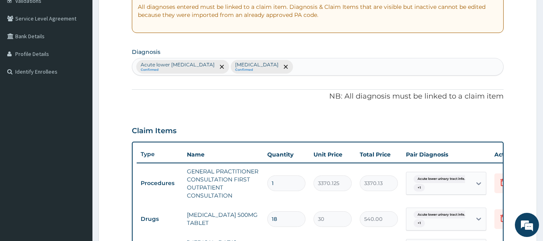
scroll to position [0, 0]
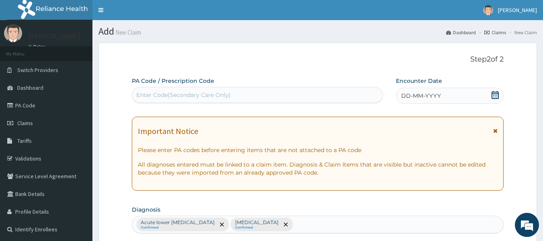
click at [408, 93] on span "DD-MM-YYYY" at bounding box center [421, 96] width 40 height 8
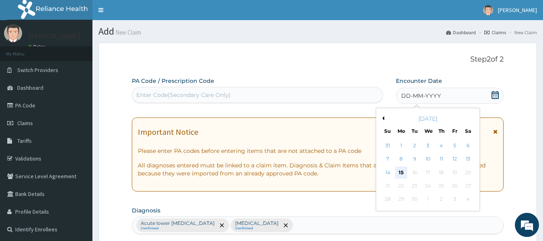
click at [402, 174] on div "15" at bounding box center [401, 172] width 12 height 12
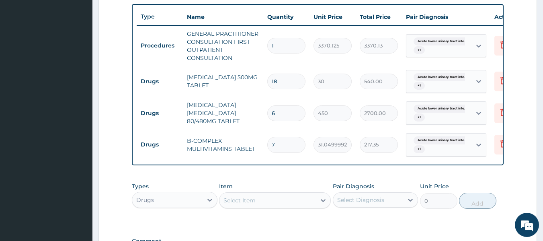
scroll to position [414, 0]
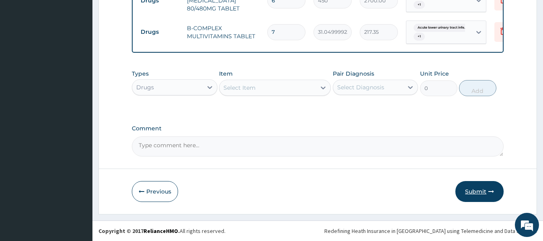
click at [478, 191] on button "Submit" at bounding box center [479, 191] width 48 height 21
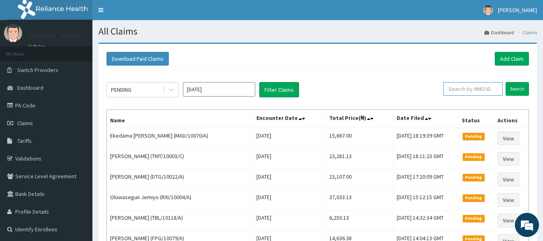
click at [466, 90] on input "text" at bounding box center [472, 89] width 59 height 14
paste input "MHG/10289/B"
type input "MHG/10289/B"
click at [513, 85] on input "Search" at bounding box center [517, 89] width 23 height 14
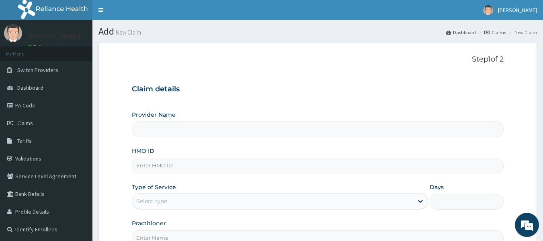
click at [163, 166] on input "HMO ID" at bounding box center [318, 166] width 372 height 16
type input "Reliance Family Clinics (RFC) - [GEOGRAPHIC_DATA]"
click at [183, 163] on input "HMO ID" at bounding box center [318, 166] width 372 height 16
paste input "MHG/10289/C"
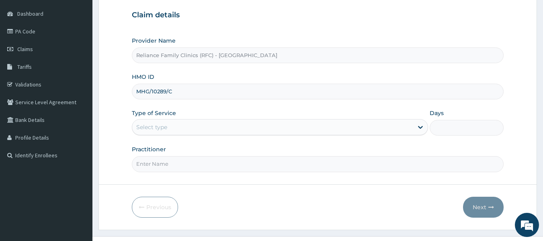
scroll to position [74, 0]
type input "MHG/10289/C"
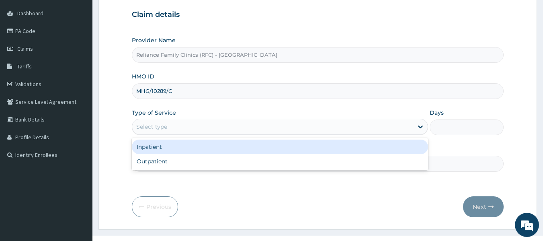
click at [170, 126] on div "Select type" at bounding box center [272, 126] width 281 height 13
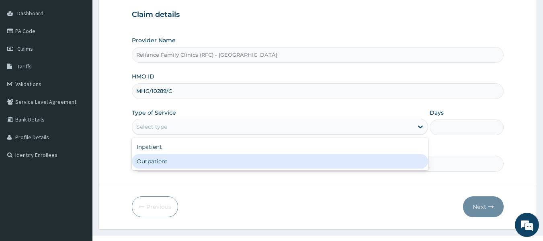
click at [162, 163] on div "Outpatient" at bounding box center [280, 161] width 296 height 14
type input "1"
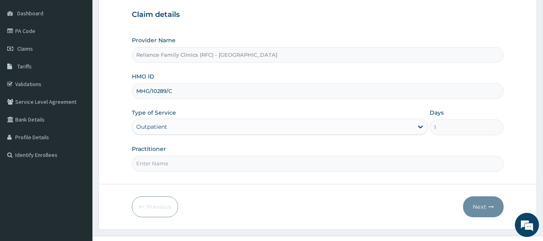
click at [162, 163] on input "Practitioner" at bounding box center [318, 164] width 372 height 16
type input "Dr [PERSON_NAME]"
click at [489, 204] on icon "button" at bounding box center [491, 207] width 6 height 6
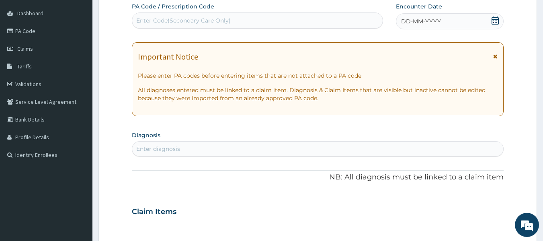
click at [214, 145] on div "Enter diagnosis" at bounding box center [317, 148] width 371 height 13
type input "HEADA"
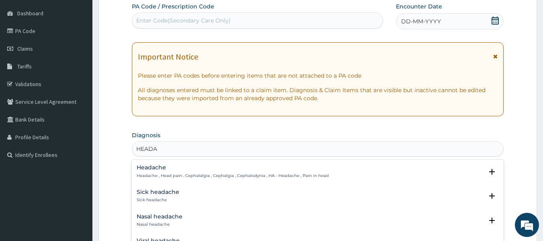
click at [193, 172] on div "Headache Headache , Head pain , Cephalalgia , Cephalgia , Cephalodynia , HA - H…" at bounding box center [233, 171] width 192 height 14
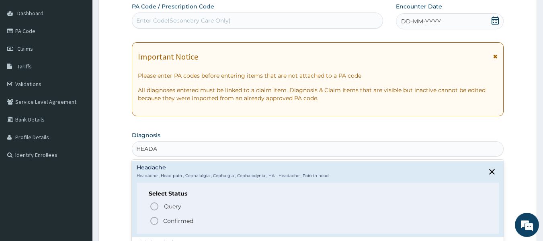
click at [178, 221] on p "Confirmed" at bounding box center [178, 221] width 30 height 8
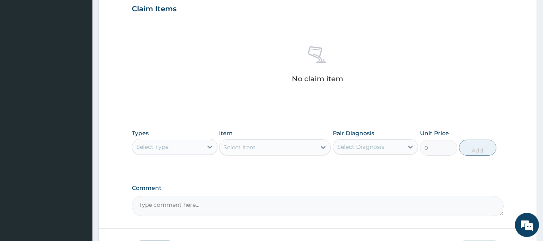
scroll to position [280, 0]
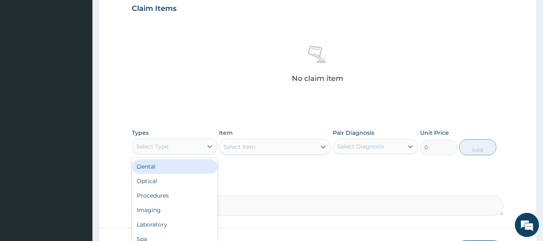
click at [178, 150] on div "Select Type" at bounding box center [167, 146] width 70 height 13
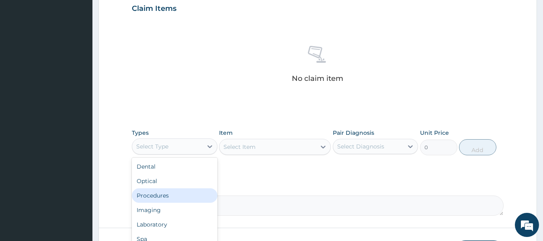
click at [168, 193] on div "Procedures" at bounding box center [175, 195] width 86 height 14
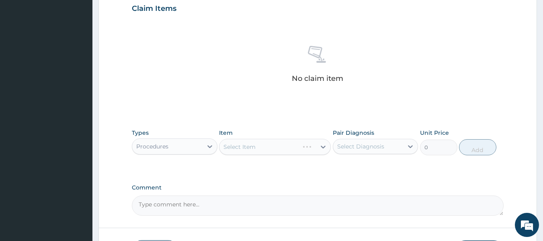
click at [265, 150] on div "Select Item" at bounding box center [275, 147] width 112 height 16
click at [369, 147] on div "Select Diagnosis" at bounding box center [360, 146] width 47 height 8
click at [369, 173] on div "Headache" at bounding box center [376, 167] width 86 height 16
checkbox input "true"
click at [293, 141] on div "Select Item" at bounding box center [275, 147] width 112 height 16
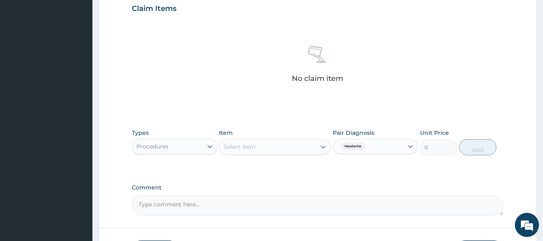
click at [293, 141] on div "Select Item" at bounding box center [275, 147] width 112 height 16
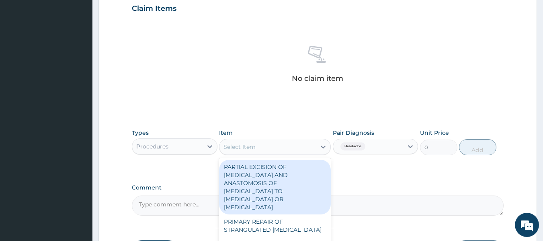
click at [293, 141] on div "Select Item" at bounding box center [267, 146] width 96 height 13
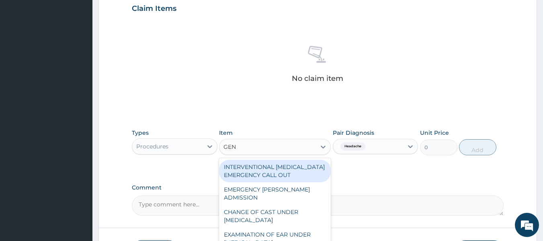
type input "GENE"
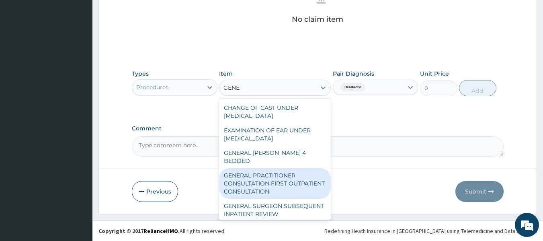
click at [293, 173] on div "GENERAL PRACTITIONER CONSULTATION FIRST OUTPATIENT CONSULTATION" at bounding box center [275, 183] width 112 height 31
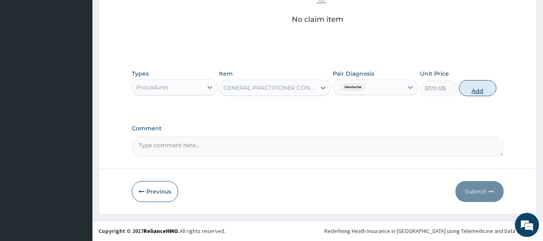
click at [474, 90] on button "Add" at bounding box center [477, 88] width 37 height 16
type input "0"
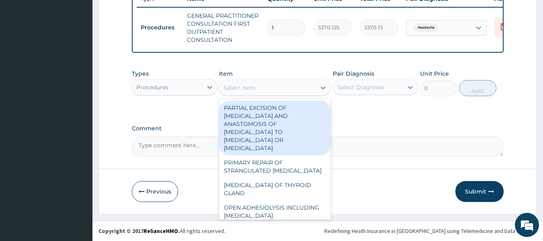
click at [273, 92] on div "Select Item" at bounding box center [267, 87] width 96 height 13
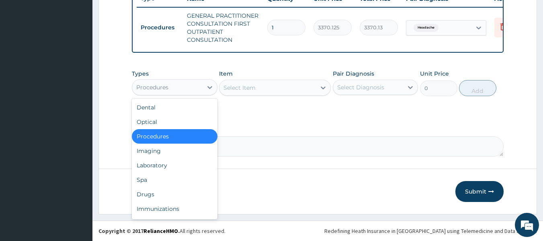
click at [190, 86] on div "Procedures" at bounding box center [167, 87] width 70 height 13
click at [158, 193] on div "Drugs" at bounding box center [175, 194] width 86 height 14
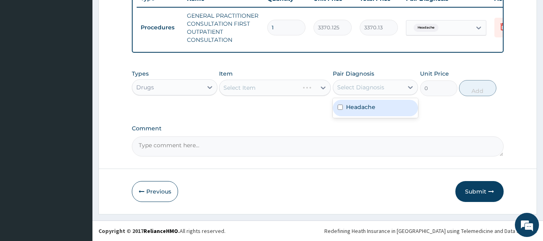
click at [373, 81] on div "Select Diagnosis" at bounding box center [368, 87] width 70 height 13
click at [369, 104] on label "Headache" at bounding box center [360, 107] width 29 height 8
checkbox input "true"
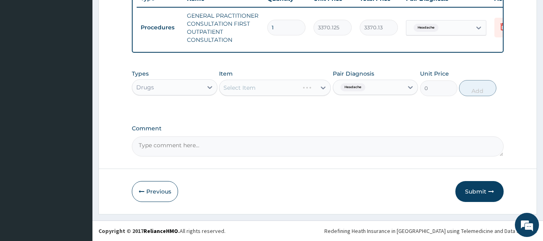
click at [307, 90] on div "Select Item" at bounding box center [275, 88] width 112 height 16
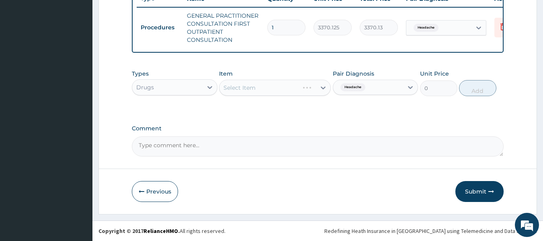
click at [307, 90] on div "Select Item" at bounding box center [275, 88] width 112 height 16
click at [313, 88] on div "Select Item" at bounding box center [275, 88] width 112 height 16
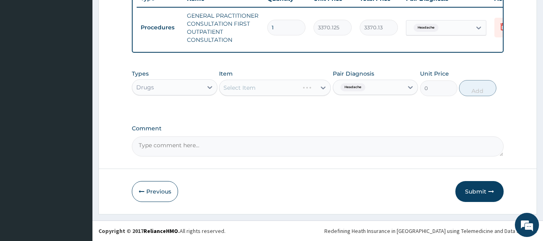
click at [313, 88] on div "Select Item" at bounding box center [275, 88] width 112 height 16
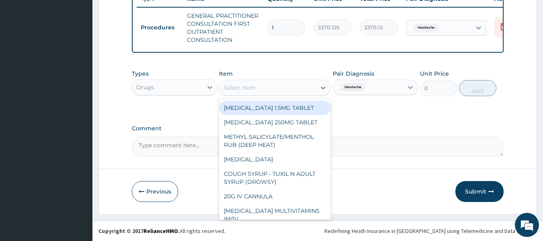
click at [313, 88] on div "Select Item" at bounding box center [267, 87] width 96 height 13
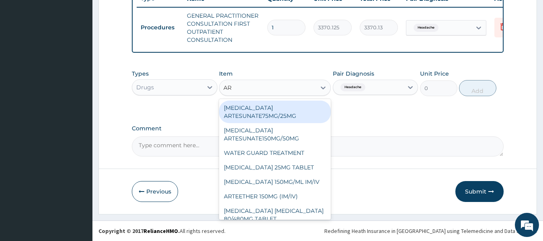
type input "ART"
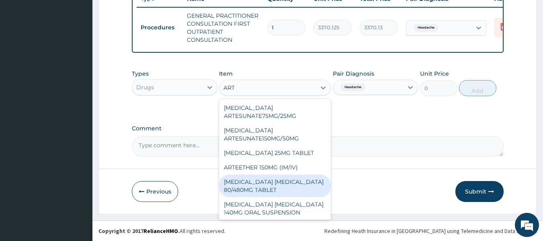
click at [298, 182] on div "[MEDICAL_DATA] [MEDICAL_DATA] 80/480MG TABLET" at bounding box center [275, 185] width 112 height 23
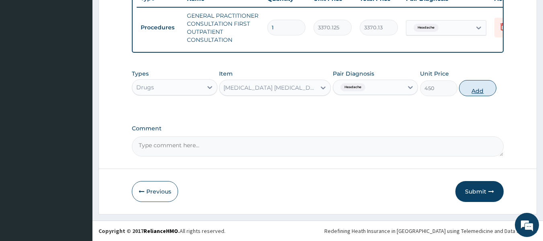
click at [472, 92] on button "Add" at bounding box center [477, 88] width 37 height 16
type input "0"
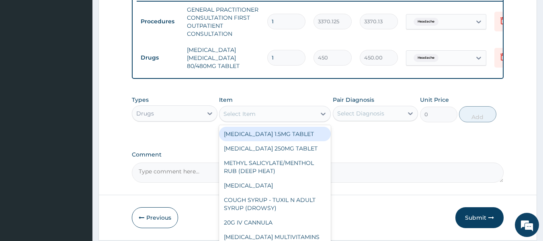
click at [286, 120] on div "Select Item" at bounding box center [267, 113] width 96 height 13
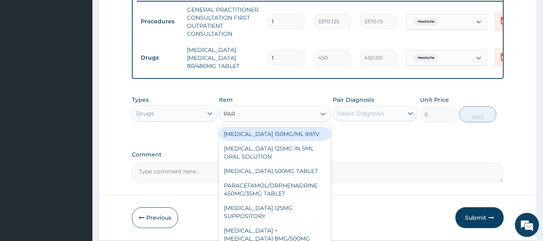
type input "PARA"
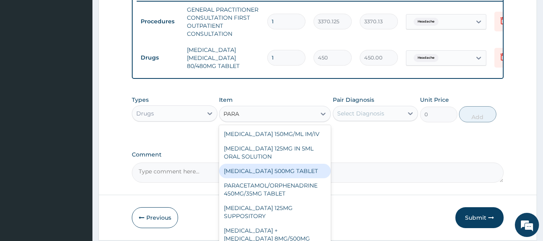
click at [282, 178] on div "[MEDICAL_DATA] 500MG TABLET" at bounding box center [275, 171] width 112 height 14
type input "30"
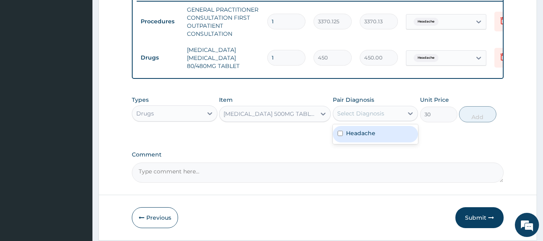
drag, startPoint x: 379, startPoint y: 119, endPoint x: 373, endPoint y: 138, distance: 20.1
click at [373, 121] on div "option Headache, selected. option Headache focused, 1 of 1. 1 result available.…" at bounding box center [376, 113] width 86 height 15
click at [373, 137] on label "Headache" at bounding box center [360, 133] width 29 height 8
checkbox input "true"
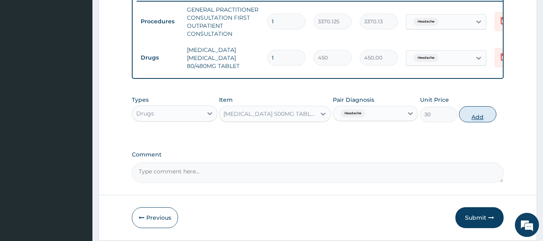
click at [470, 119] on button "Add" at bounding box center [477, 114] width 37 height 16
type input "0"
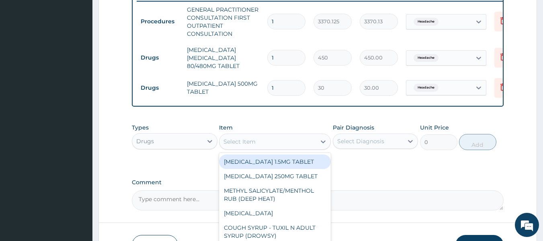
click at [260, 141] on div "Select Item" at bounding box center [267, 141] width 96 height 13
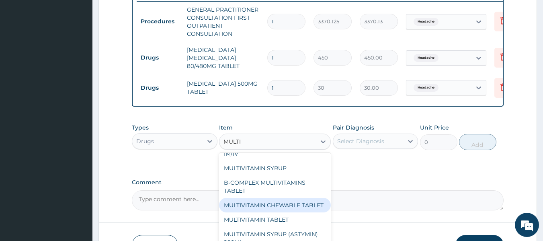
scroll to position [24, 0]
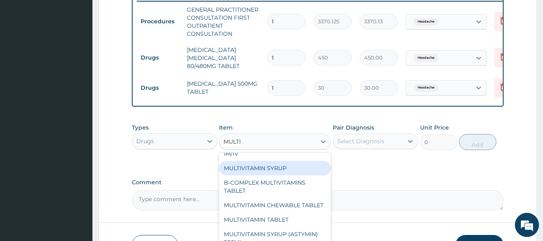
type input "MULTI"
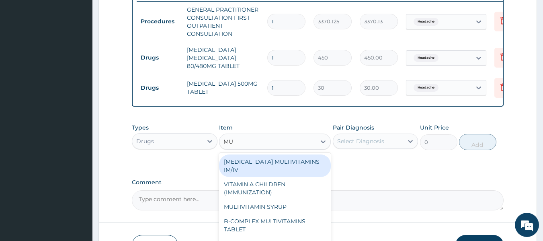
type input "MUL"
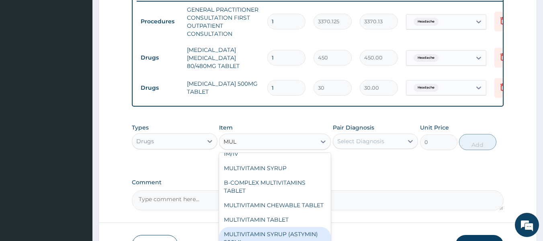
click at [308, 238] on div "MULTIVITAMIN SYRUP (ASTYMIN) 200ML" at bounding box center [275, 238] width 112 height 23
type input "5571.75"
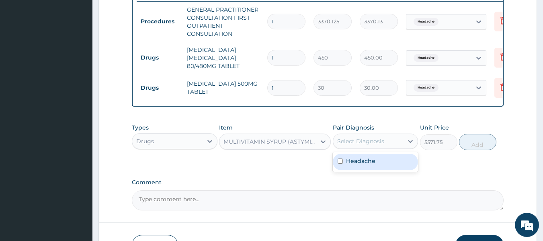
click at [369, 144] on div "Select Diagnosis" at bounding box center [360, 141] width 47 height 8
click at [368, 165] on label "Headache" at bounding box center [360, 161] width 29 height 8
checkbox input "true"
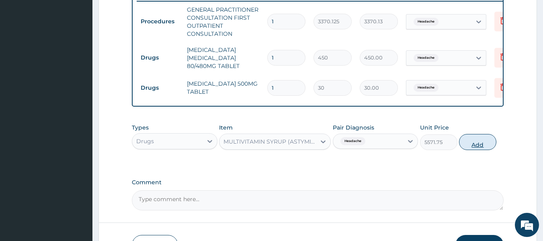
click at [479, 149] on button "Add" at bounding box center [477, 142] width 37 height 16
type input "0"
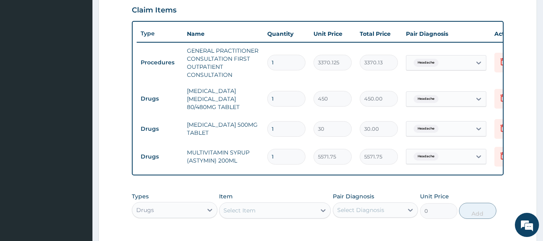
scroll to position [277, 0]
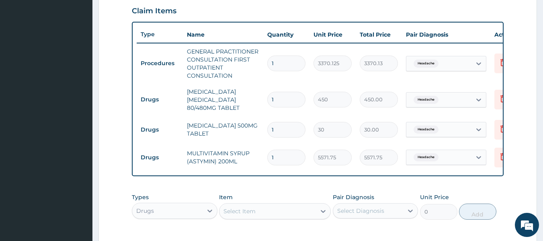
click at [278, 100] on input "1" at bounding box center [286, 100] width 38 height 16
type input "0.00"
type input "6"
type input "2700.00"
type input "6"
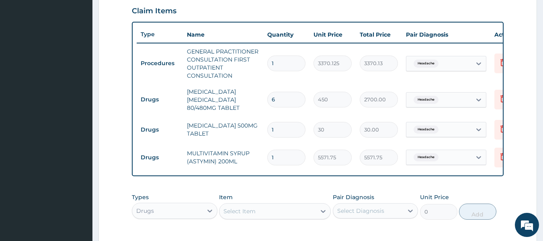
click at [284, 131] on input "1" at bounding box center [286, 130] width 38 height 16
type input "18"
type input "540.00"
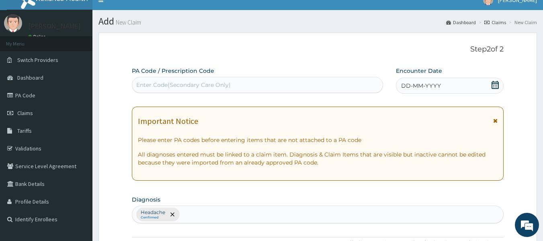
scroll to position [0, 0]
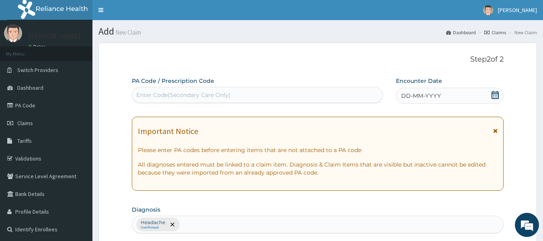
type input "18"
click at [407, 98] on span "DD-MM-YYYY" at bounding box center [421, 96] width 40 height 8
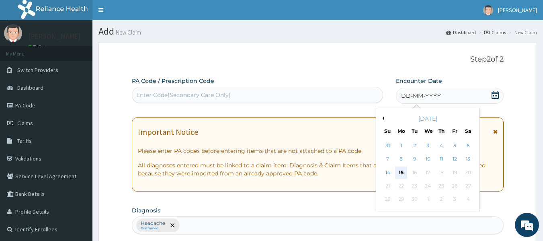
click at [403, 170] on div "15" at bounding box center [401, 172] width 12 height 12
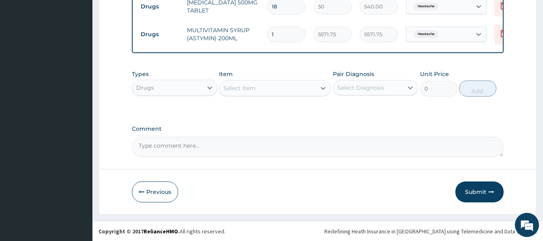
scroll to position [407, 0]
click at [474, 189] on button "Submit" at bounding box center [479, 191] width 48 height 21
